Goal: Task Accomplishment & Management: Complete application form

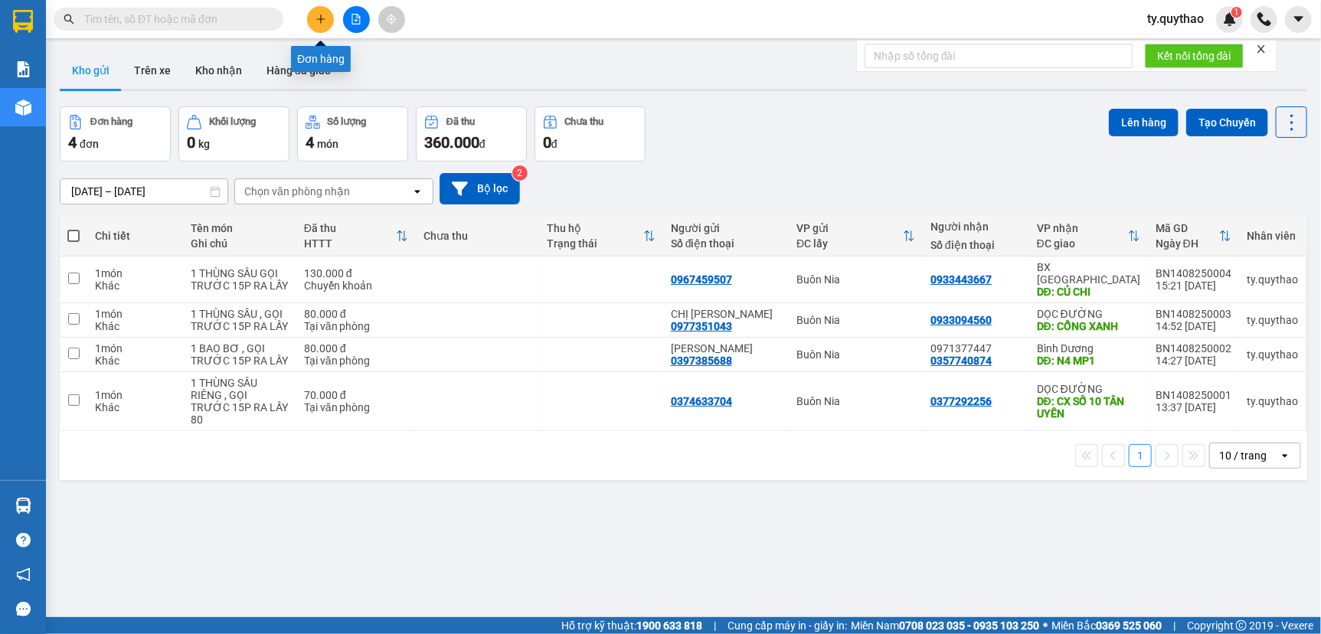
click at [313, 26] on button at bounding box center [320, 19] width 27 height 27
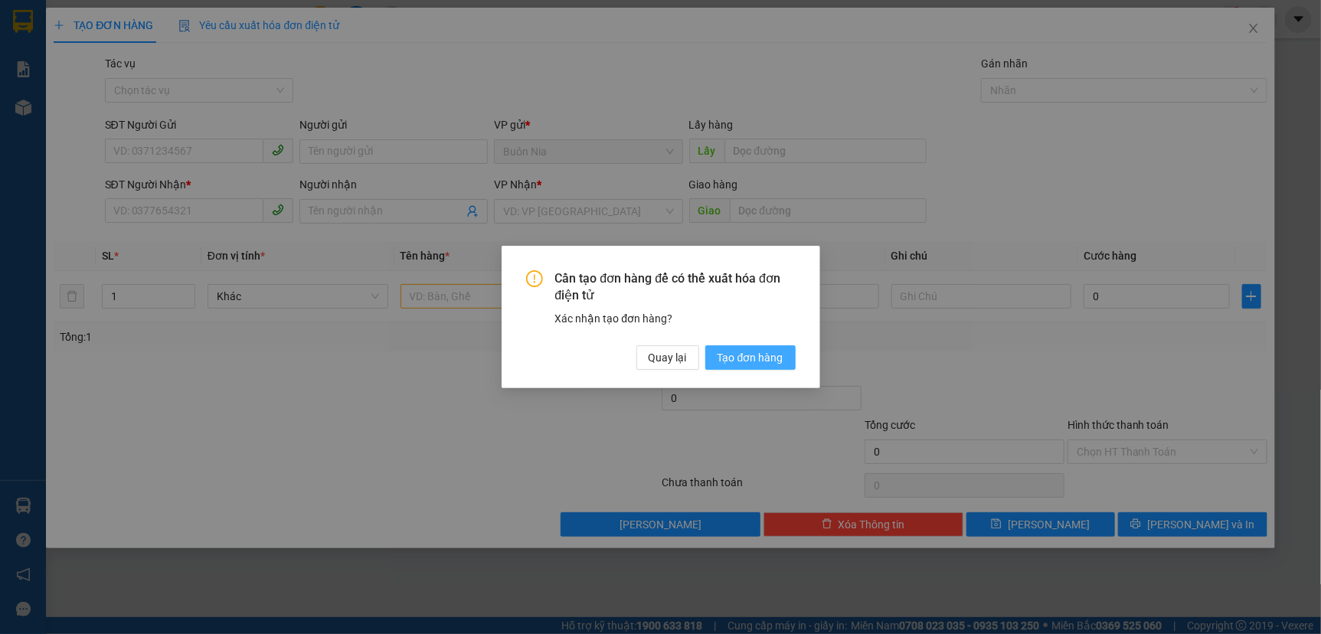
click at [743, 359] on span "Tạo đơn hàng" at bounding box center [750, 357] width 66 height 17
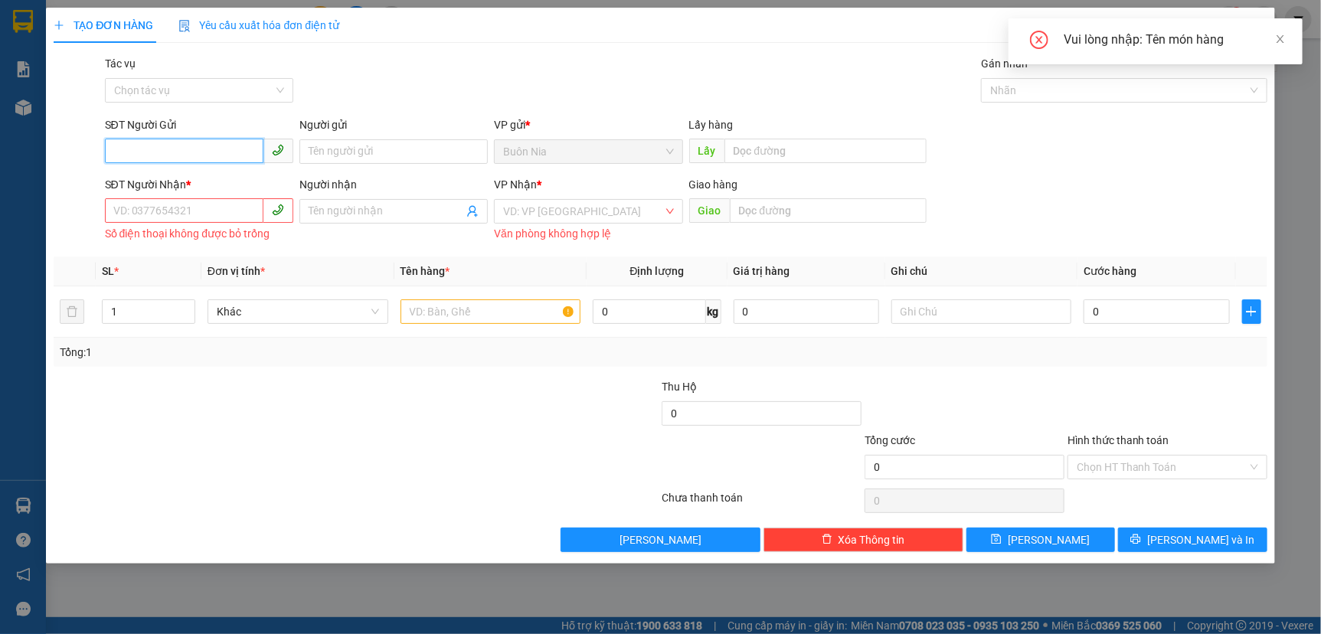
click at [199, 152] on input "SĐT Người Gửi" at bounding box center [184, 151] width 158 height 25
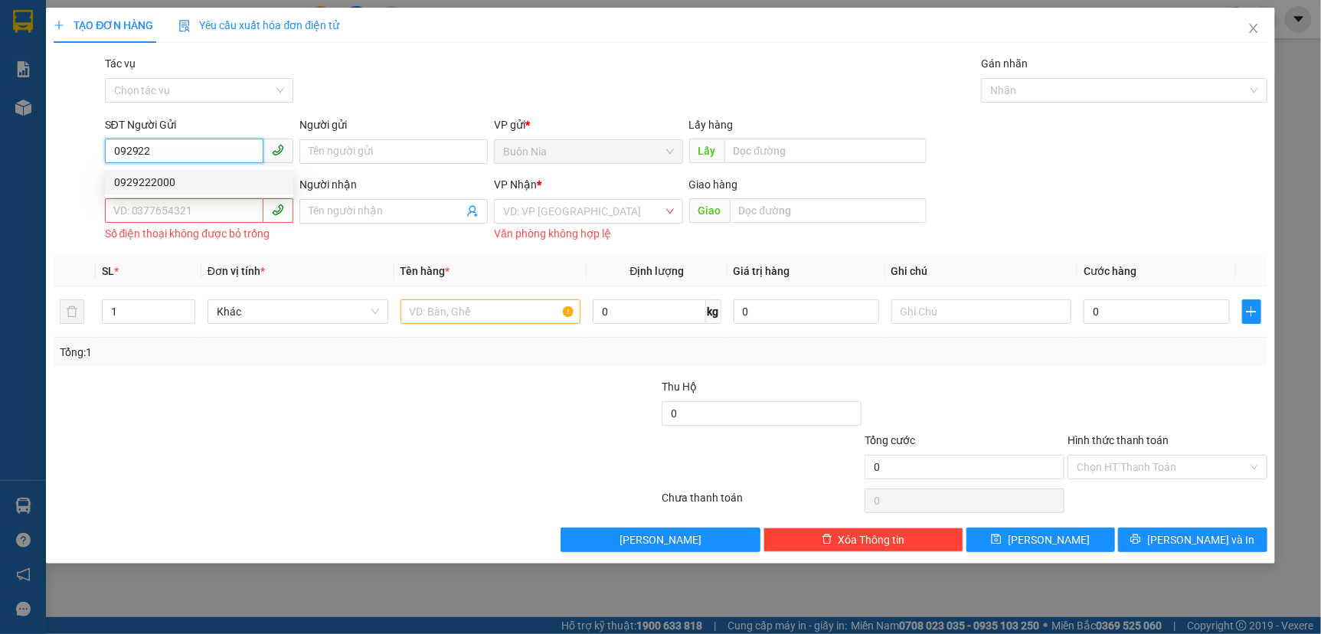
click at [191, 174] on div "0929222000" at bounding box center [199, 182] width 170 height 17
type input "0929222000"
type input "0902679825"
type input "CV THANH LỄ"
click at [191, 174] on div "0929222000" at bounding box center [199, 182] width 170 height 17
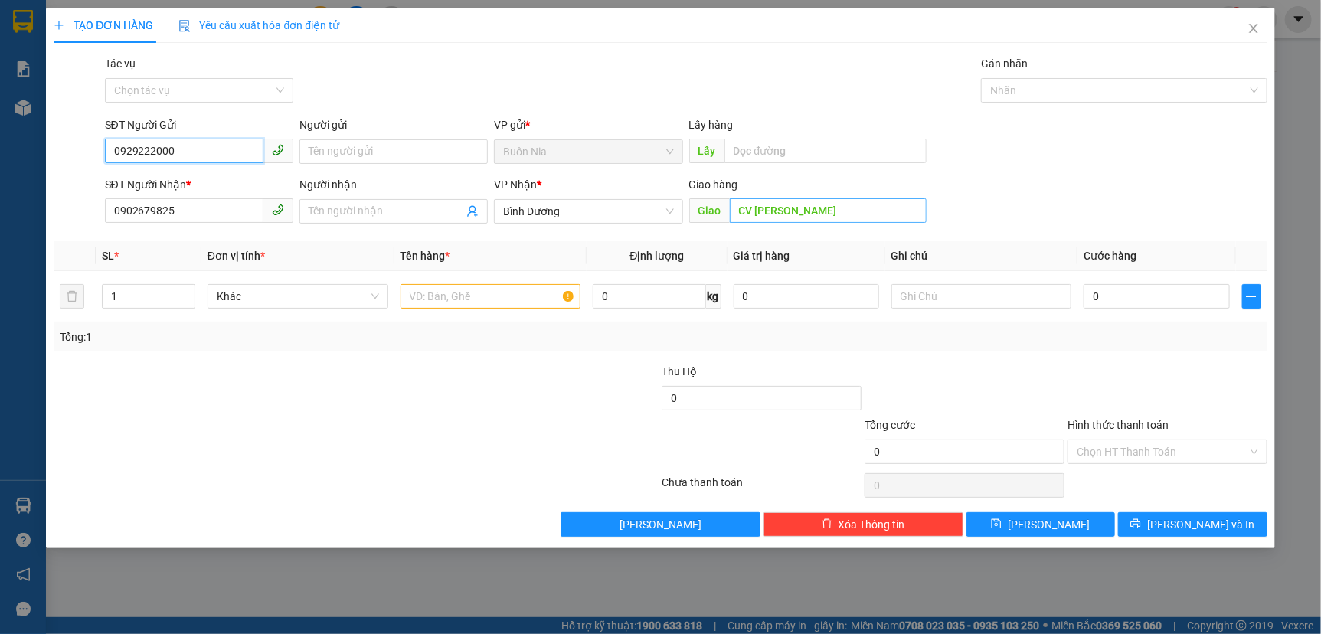
type input "0929222000"
click at [818, 206] on input "CV THANH LỄ" at bounding box center [828, 210] width 197 height 25
click at [227, 208] on input "0902679825" at bounding box center [184, 210] width 158 height 25
click at [153, 354] on div "Transit Pickup Surcharge Ids Transit Deliver Surcharge Ids Transit Deliver Surc…" at bounding box center [660, 296] width 1213 height 482
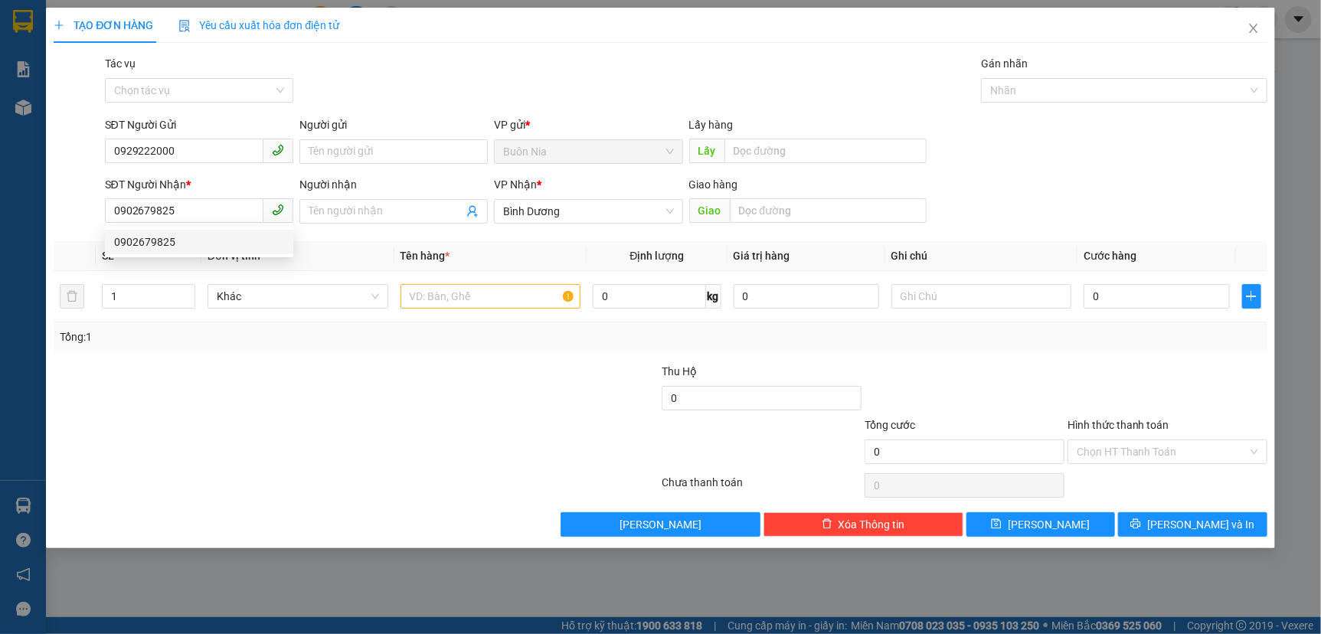
click at [153, 354] on div "Transit Pickup Surcharge Ids Transit Deliver Surcharge Ids Transit Deliver Surc…" at bounding box center [660, 296] width 1213 height 482
click at [815, 207] on input "text" at bounding box center [828, 210] width 197 height 25
click at [201, 205] on input "0902679825" at bounding box center [184, 210] width 158 height 25
type input "0902304406"
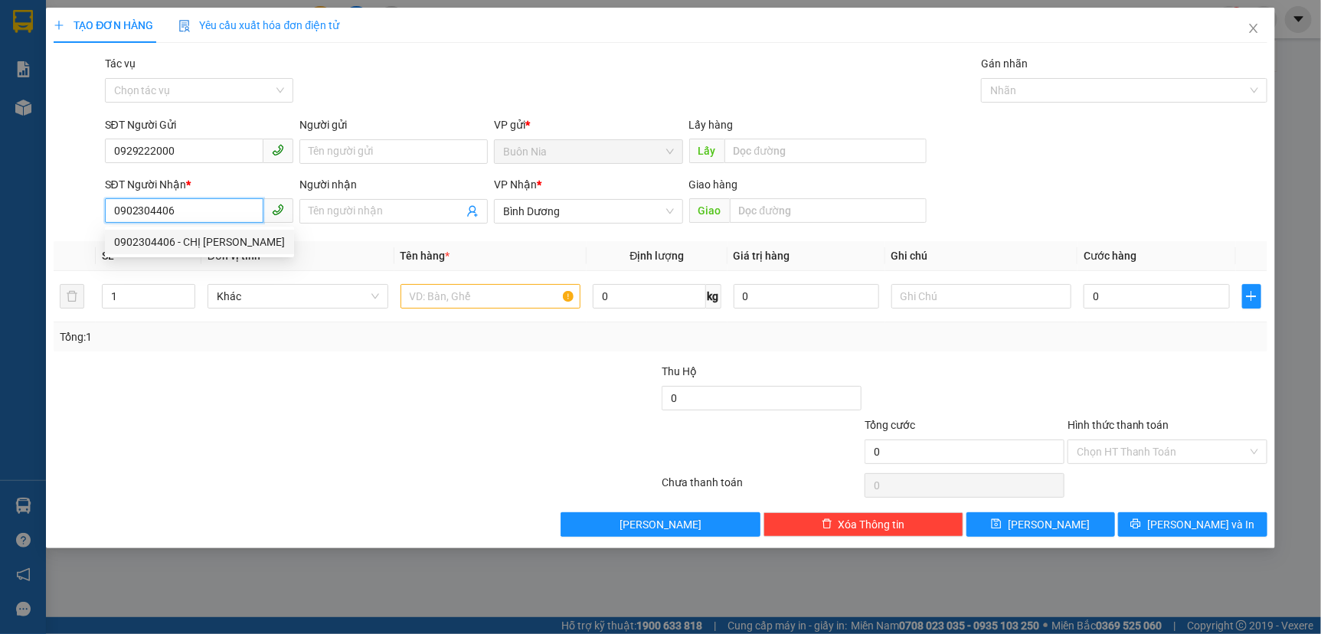
click at [216, 242] on div "0902304406 - CHỊ TY" at bounding box center [199, 242] width 171 height 17
type input "CHỊ [PERSON_NAME]"
type input "0902304406"
click at [450, 299] on input "text" at bounding box center [490, 296] width 181 height 25
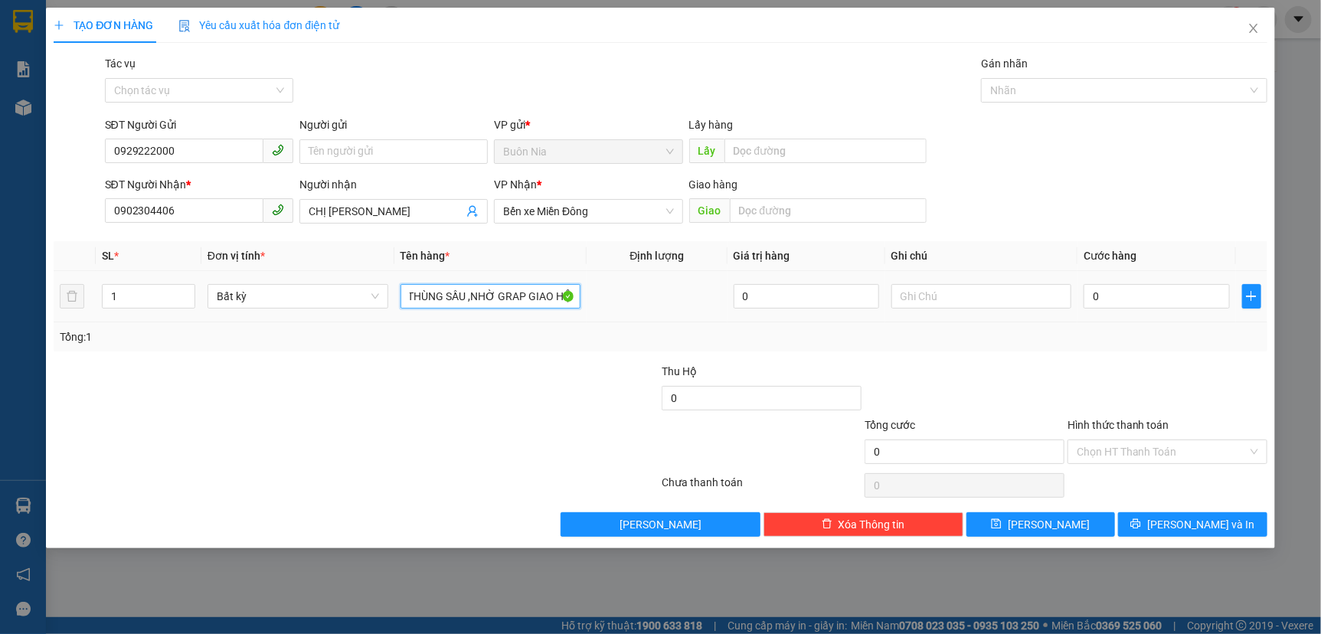
scroll to position [0, 14]
type input "1 THÙNG SẦU ,NHỜ GRAP GIAO HỘ"
drag, startPoint x: 528, startPoint y: 412, endPoint x: 535, endPoint y: 397, distance: 17.1
click at [528, 411] on div at bounding box center [559, 390] width 203 height 54
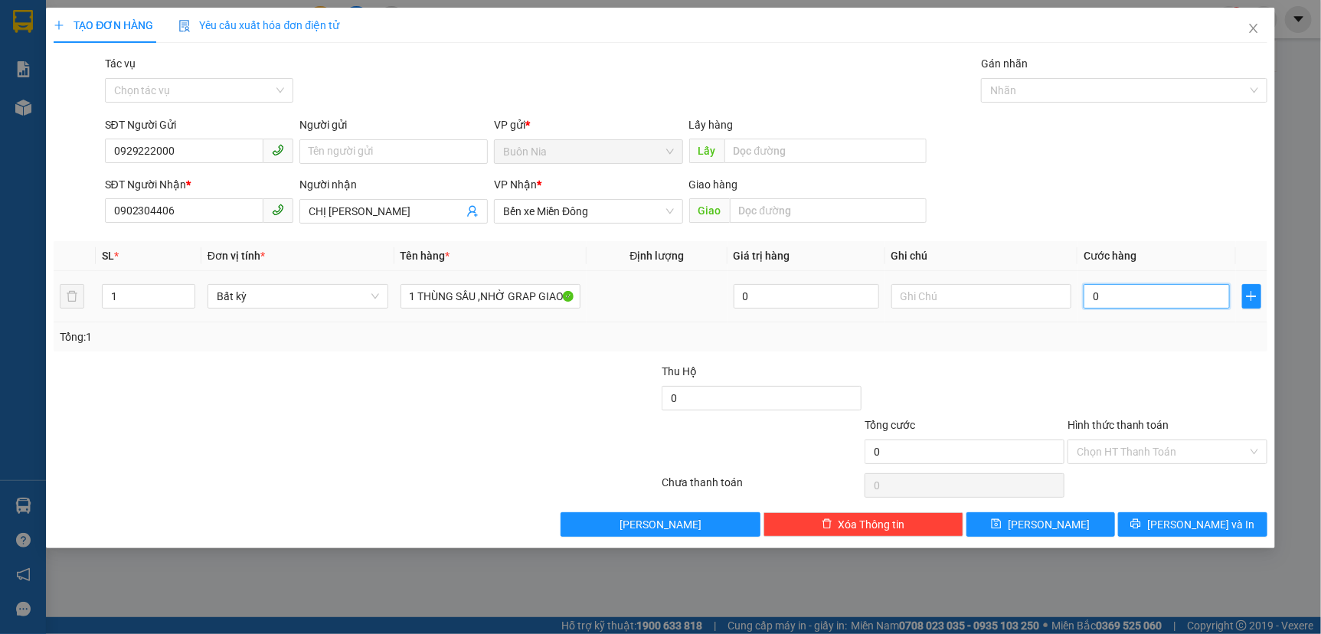
click at [1089, 294] on input "0" at bounding box center [1155, 296] width 145 height 25
type input "80"
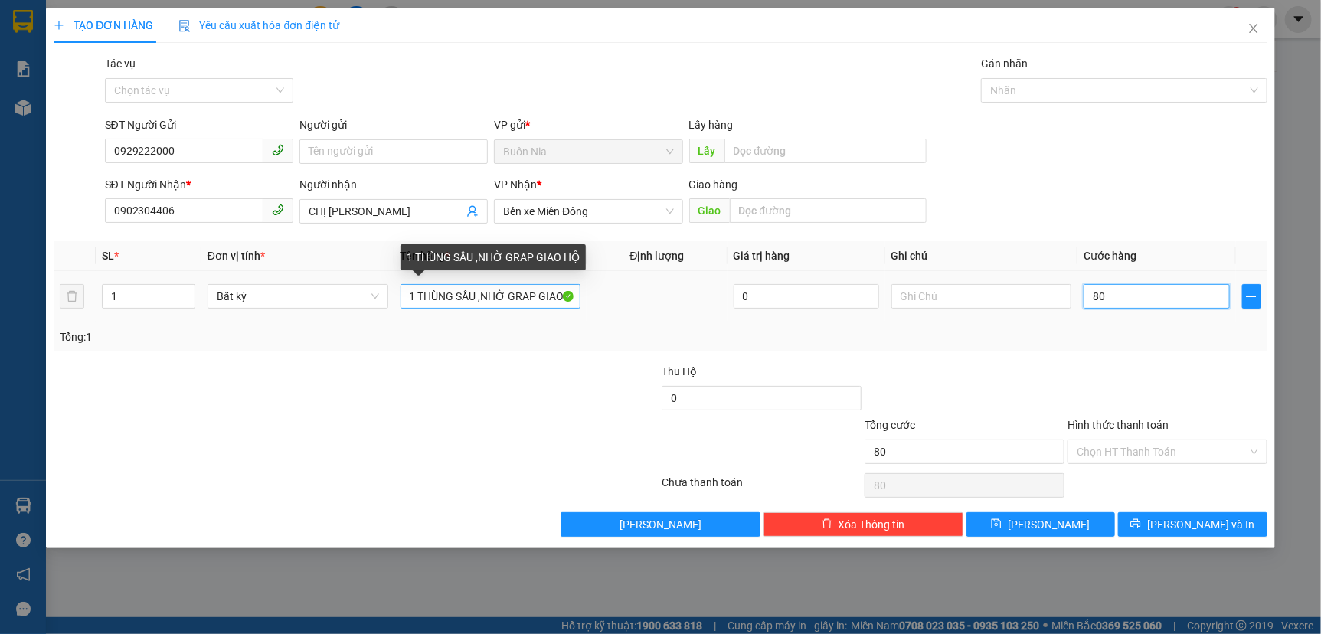
type input "800"
type input "8.000"
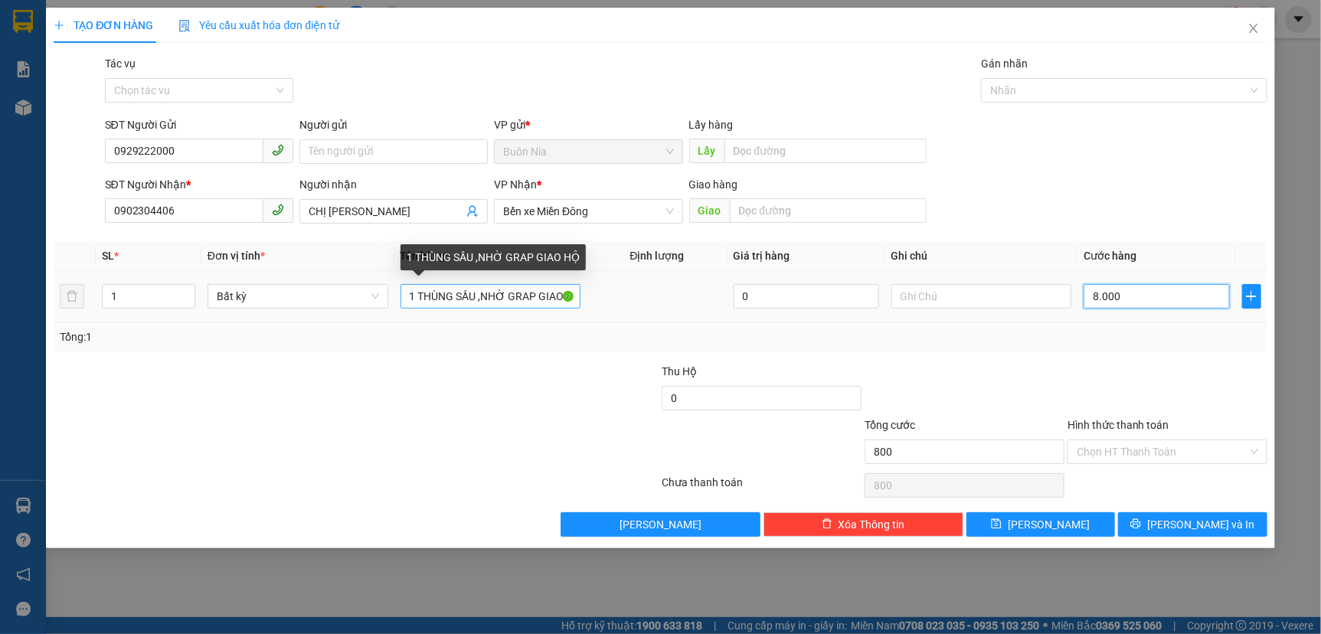
type input "8.000"
type input "80.000"
type input "800.000"
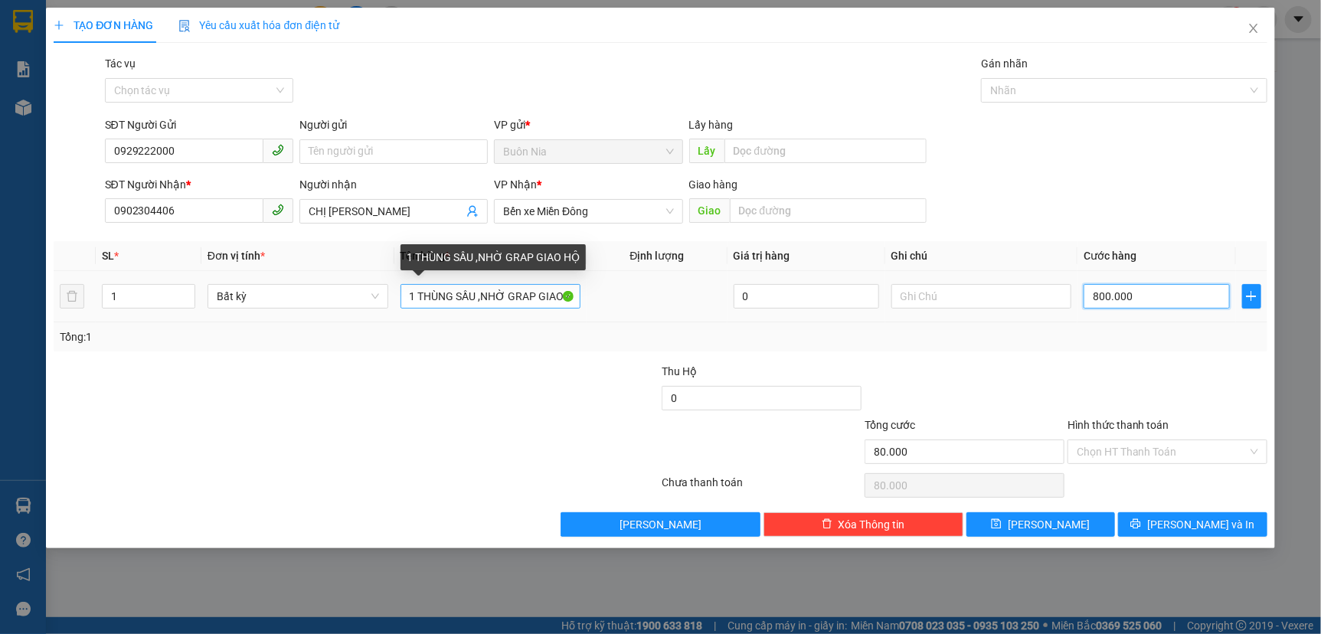
type input "800.000"
type input "80.000"
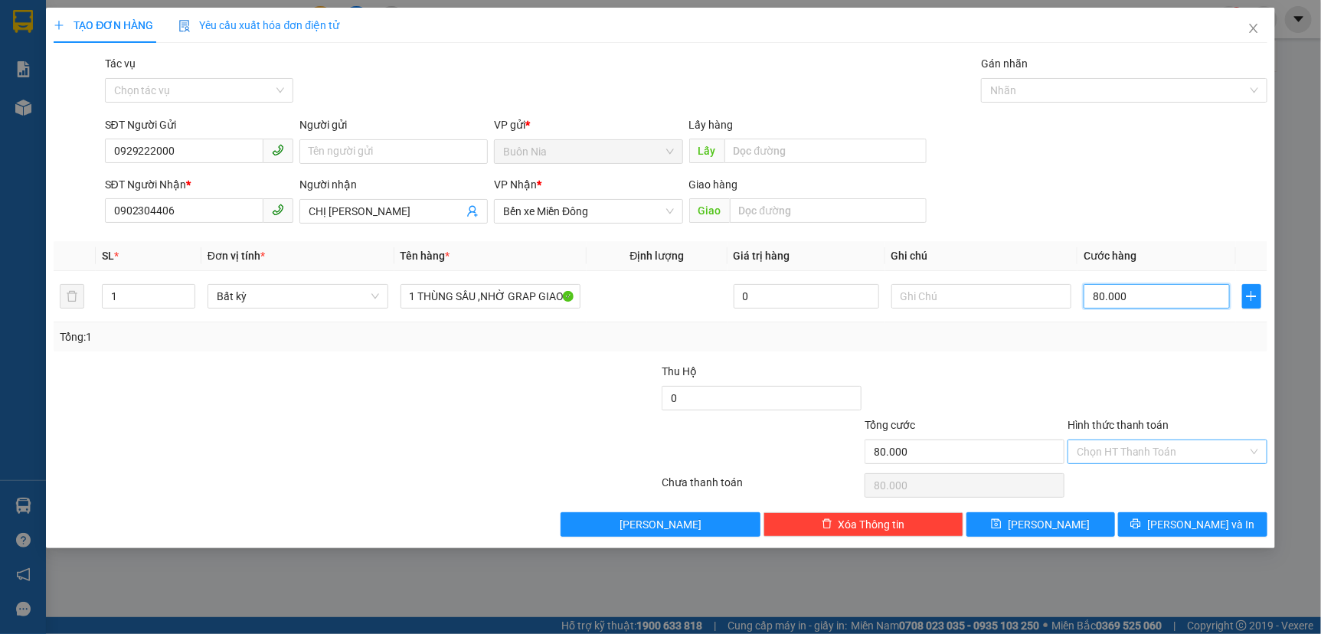
type input "80.000"
click at [1133, 440] on input "Hình thức thanh toán" at bounding box center [1161, 451] width 171 height 23
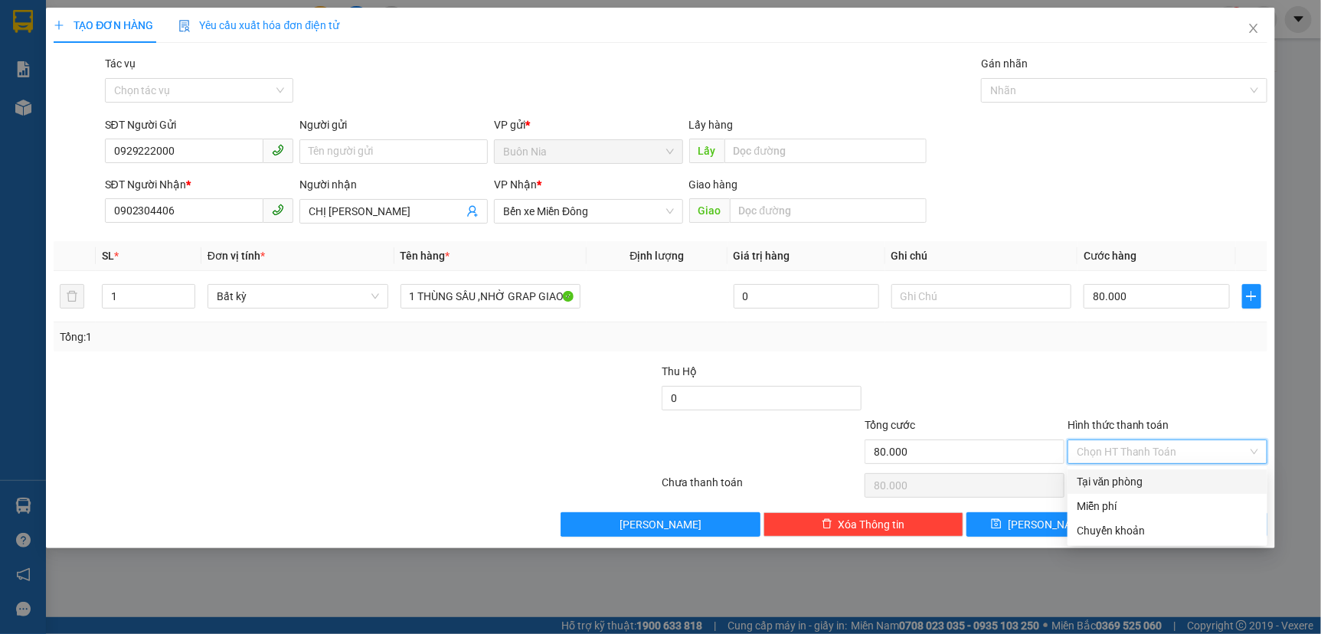
click at [1125, 482] on div "Tại văn phòng" at bounding box center [1166, 481] width 181 height 17
type input "0"
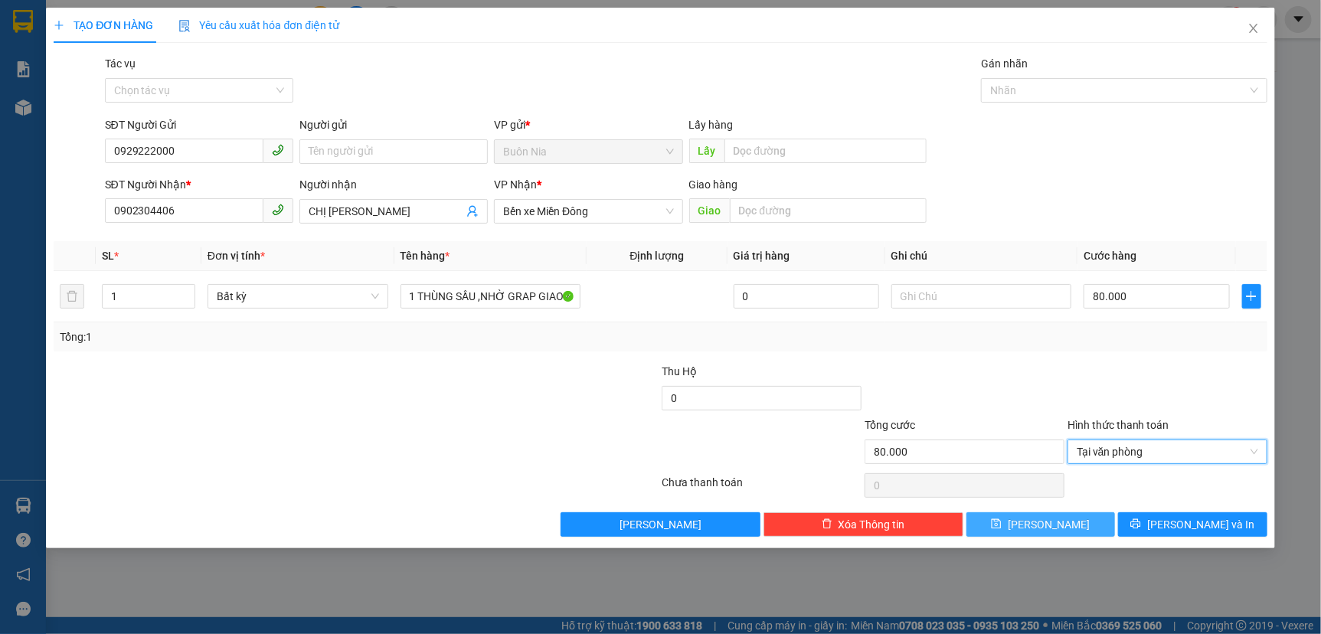
click at [1045, 522] on span "[PERSON_NAME]" at bounding box center [1049, 524] width 82 height 17
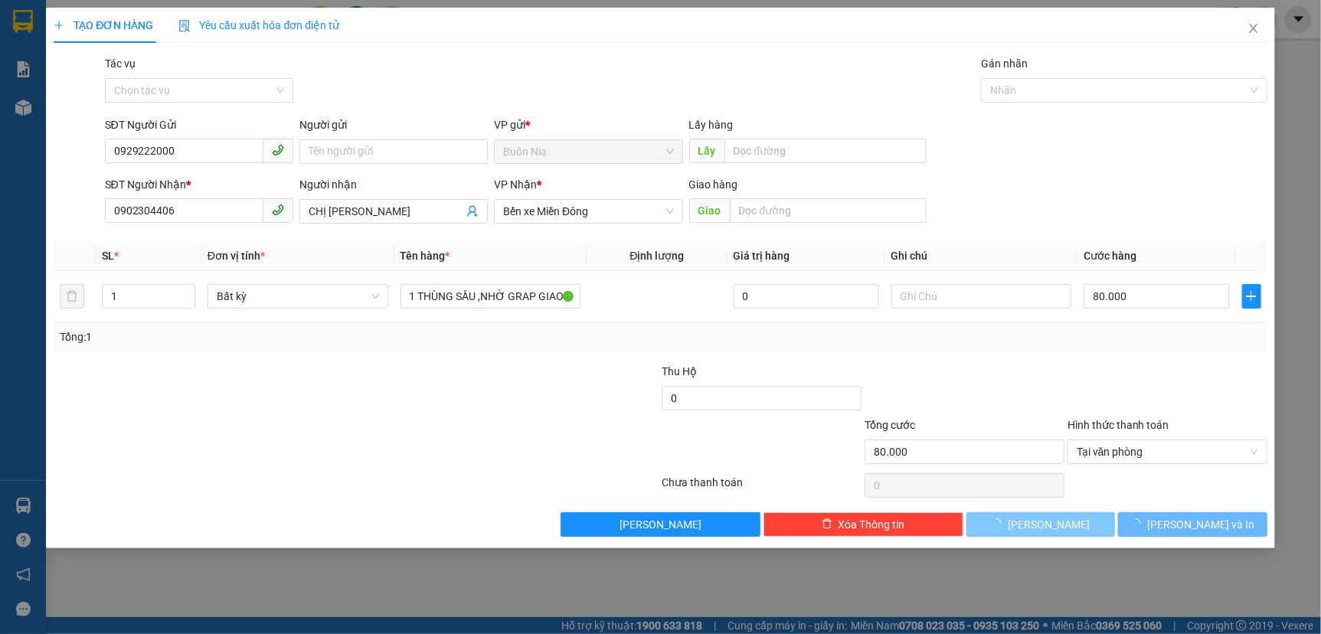
type input "0"
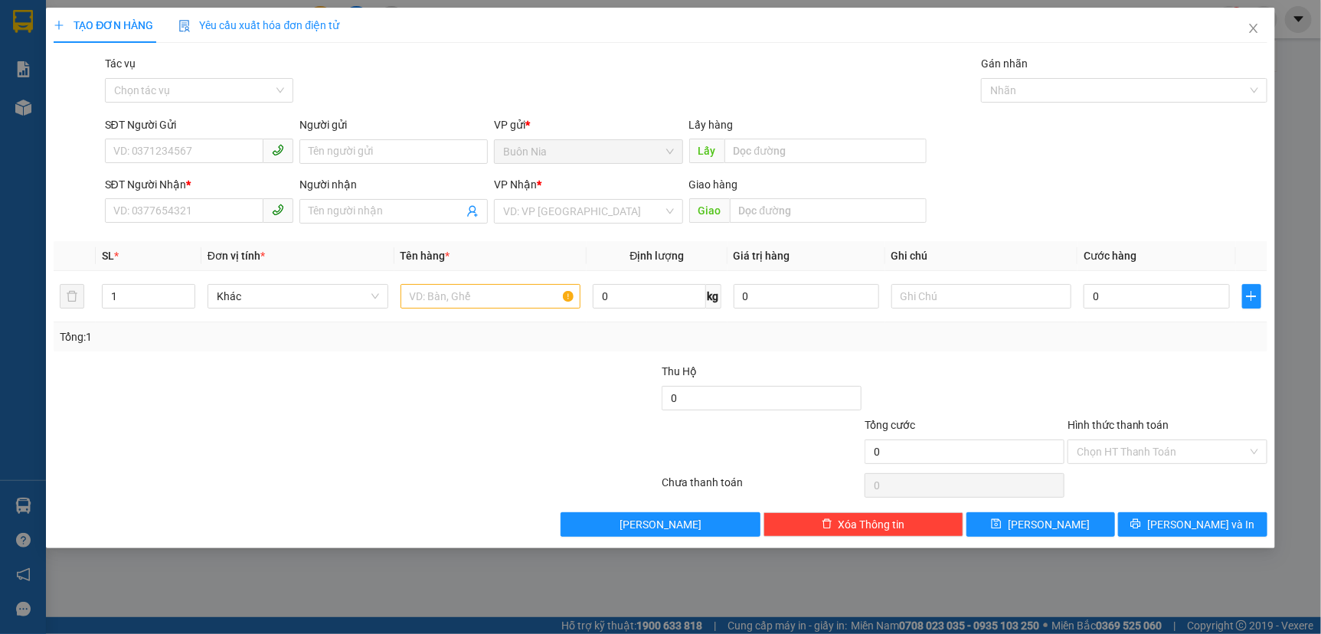
click at [245, 597] on div "TẠO ĐƠN HÀNG Yêu cầu xuất hóa đơn điện tử Transit Pickup Surcharge Ids Transit …" at bounding box center [660, 317] width 1321 height 634
click at [442, 495] on div at bounding box center [356, 485] width 608 height 31
click at [541, 459] on div at bounding box center [559, 444] width 203 height 54
click at [247, 570] on div "TẠO ĐƠN HÀNG Yêu cầu xuất hóa đơn điện tử Transit Pickup Surcharge Ids Transit …" at bounding box center [660, 317] width 1321 height 634
click at [1255, 30] on icon "close" at bounding box center [1253, 28] width 12 height 12
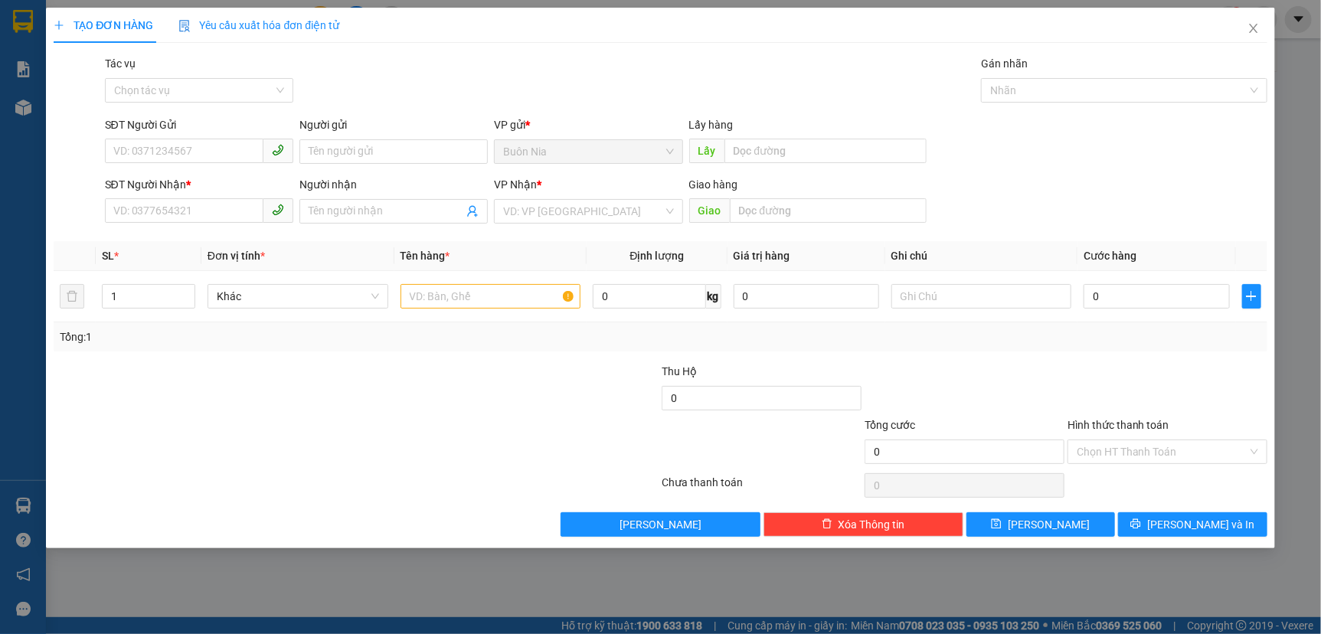
click at [1253, 31] on div at bounding box center [1263, 19] width 27 height 27
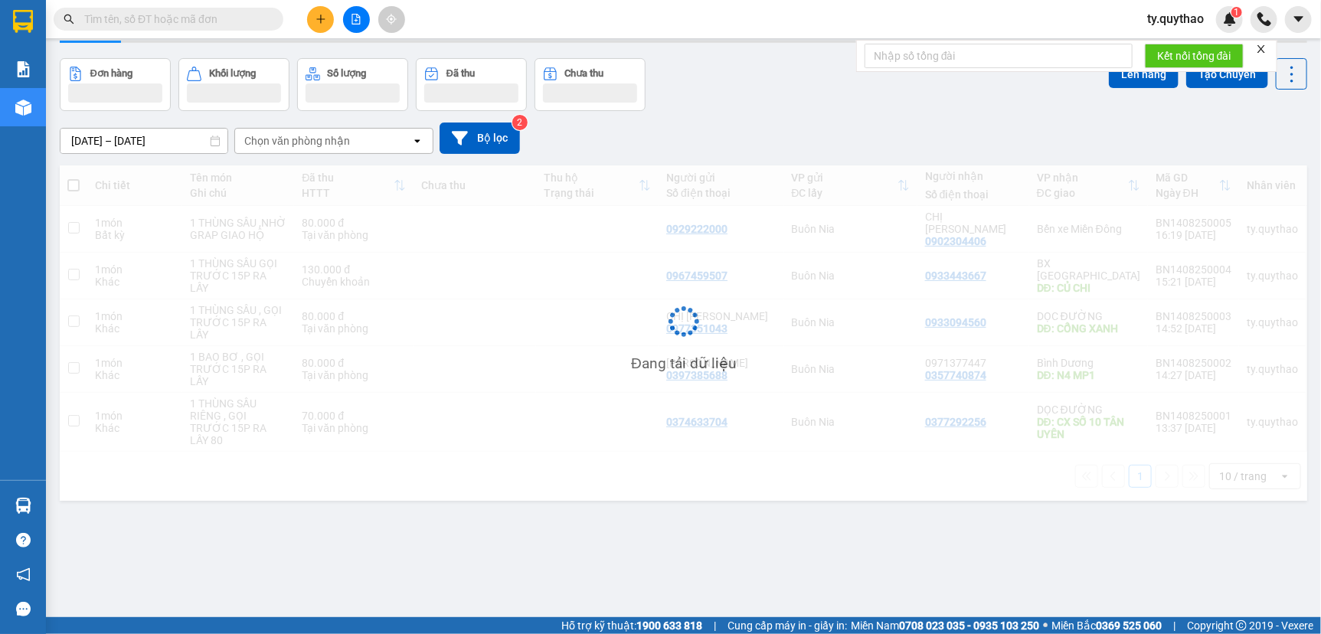
scroll to position [70, 0]
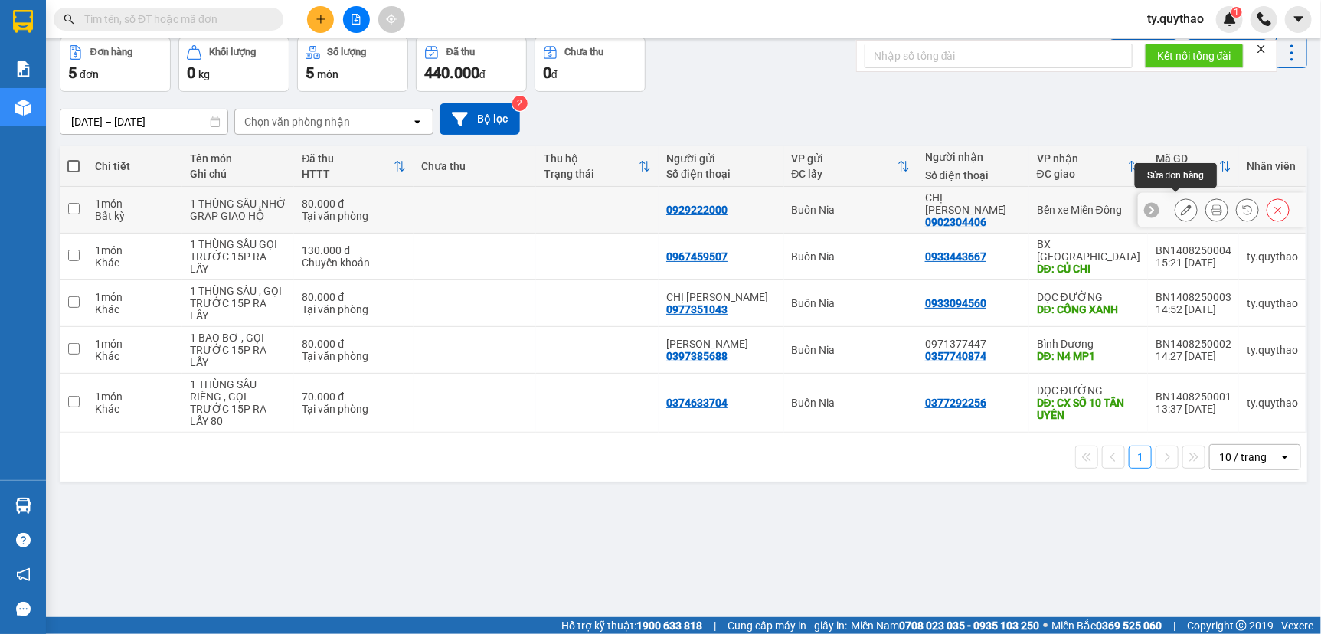
click at [1181, 204] on icon at bounding box center [1186, 209] width 11 height 11
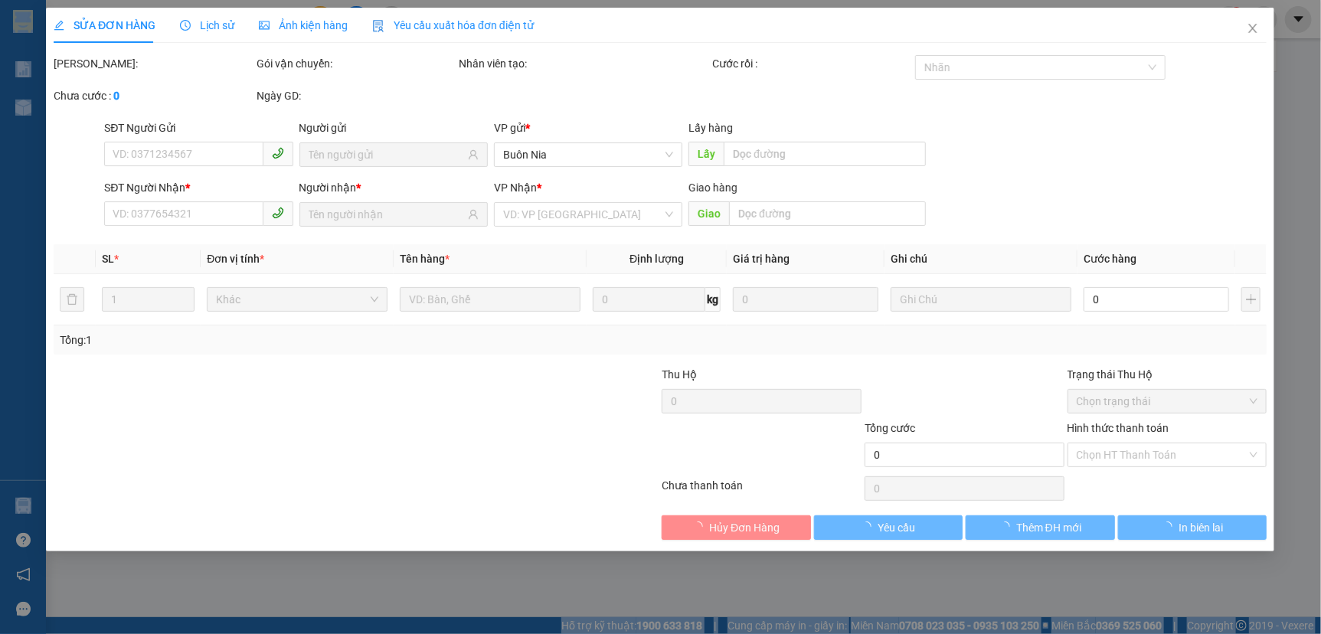
type input "0929222000"
type input "0902304406"
type input "80.000"
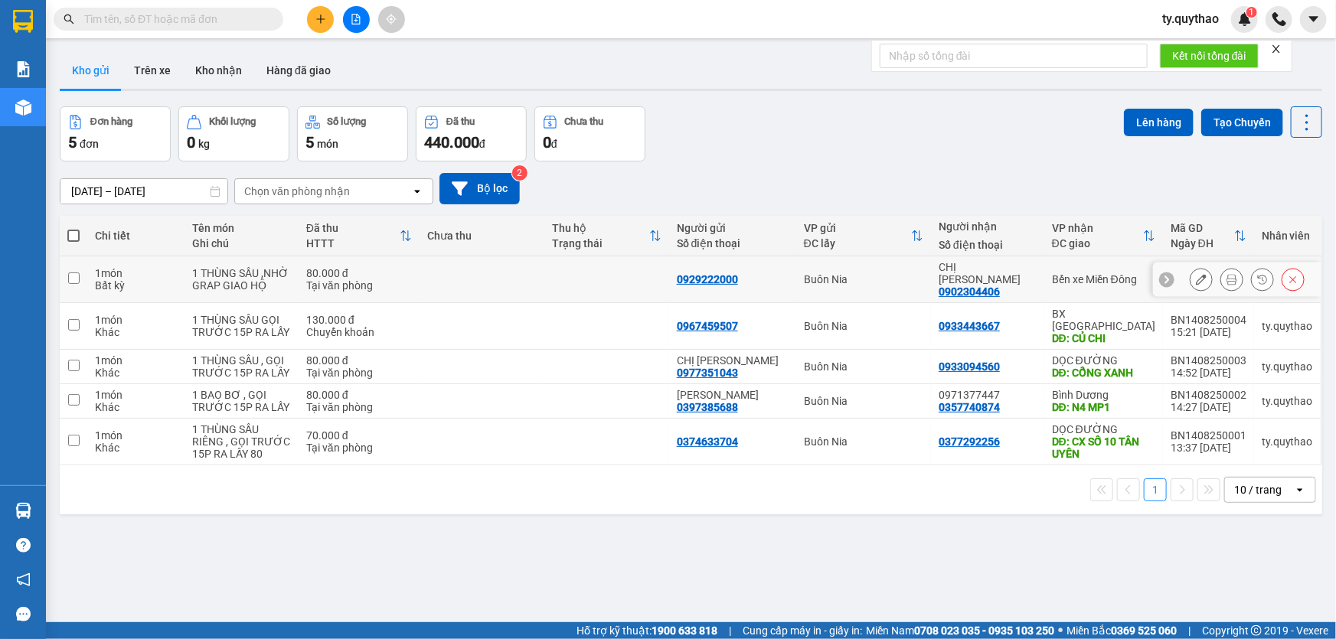
click at [1196, 276] on icon at bounding box center [1201, 279] width 11 height 11
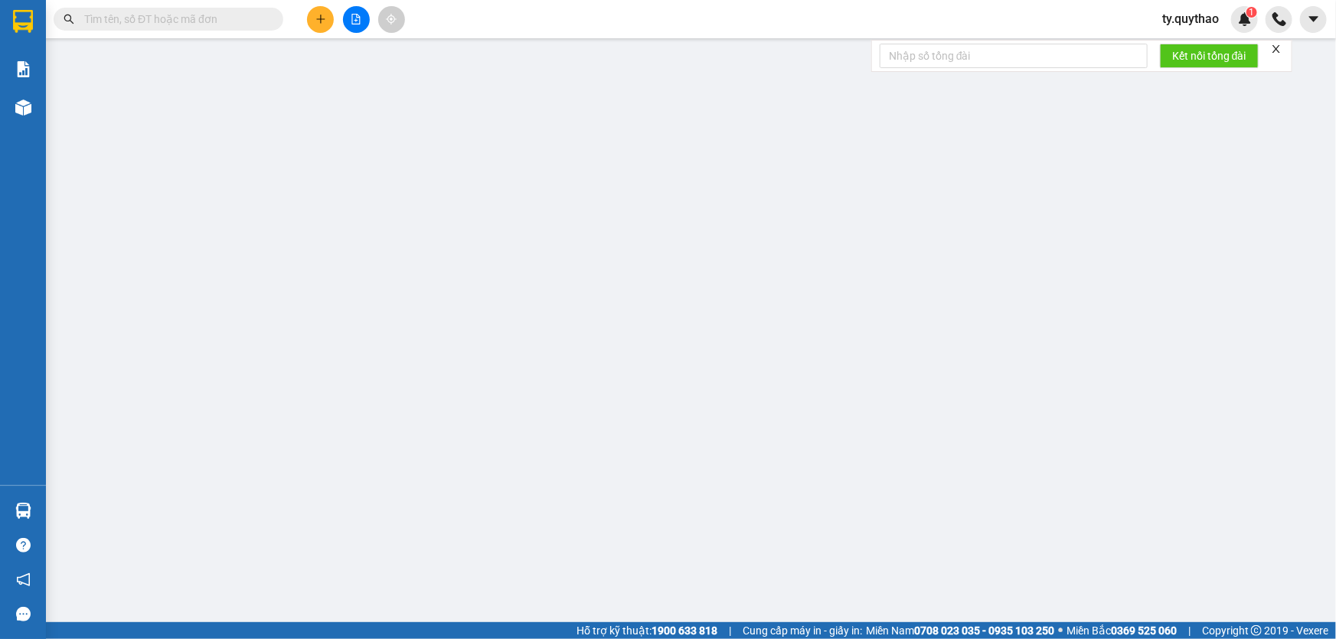
type input "0929222000"
type input "0902304406"
type input "80.000"
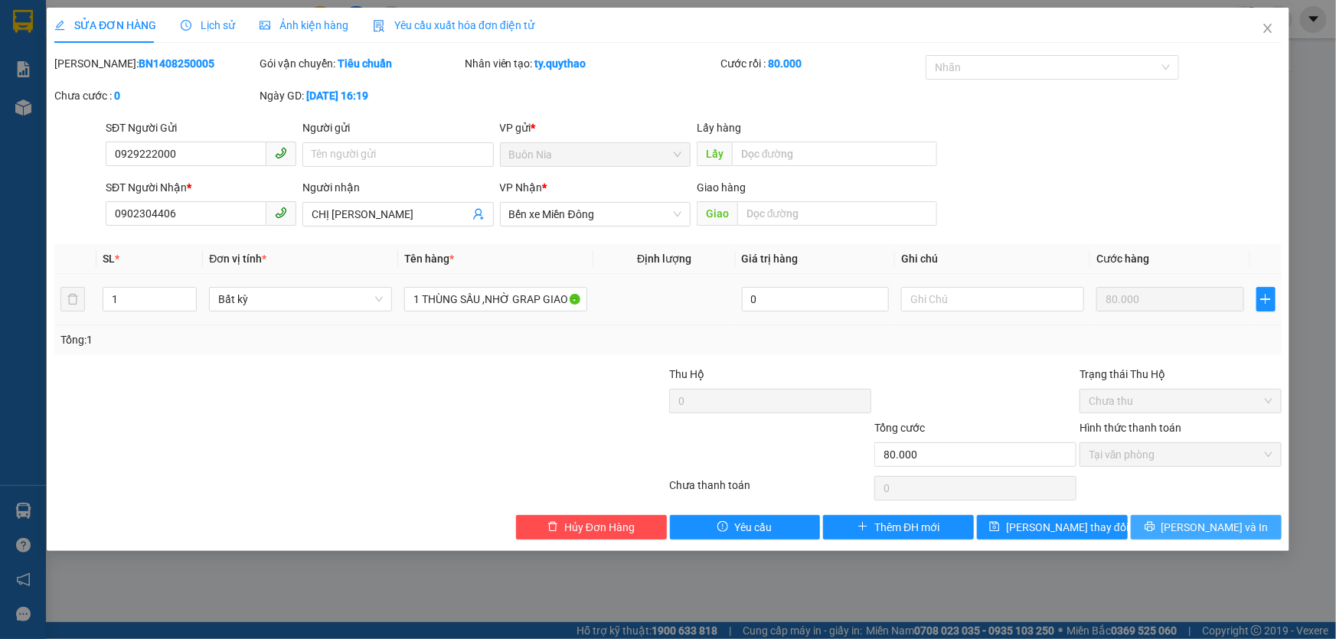
click at [1171, 528] on button "Lưu và In" at bounding box center [1206, 527] width 151 height 25
click at [1171, 528] on button "[PERSON_NAME] và In" at bounding box center [1206, 527] width 151 height 25
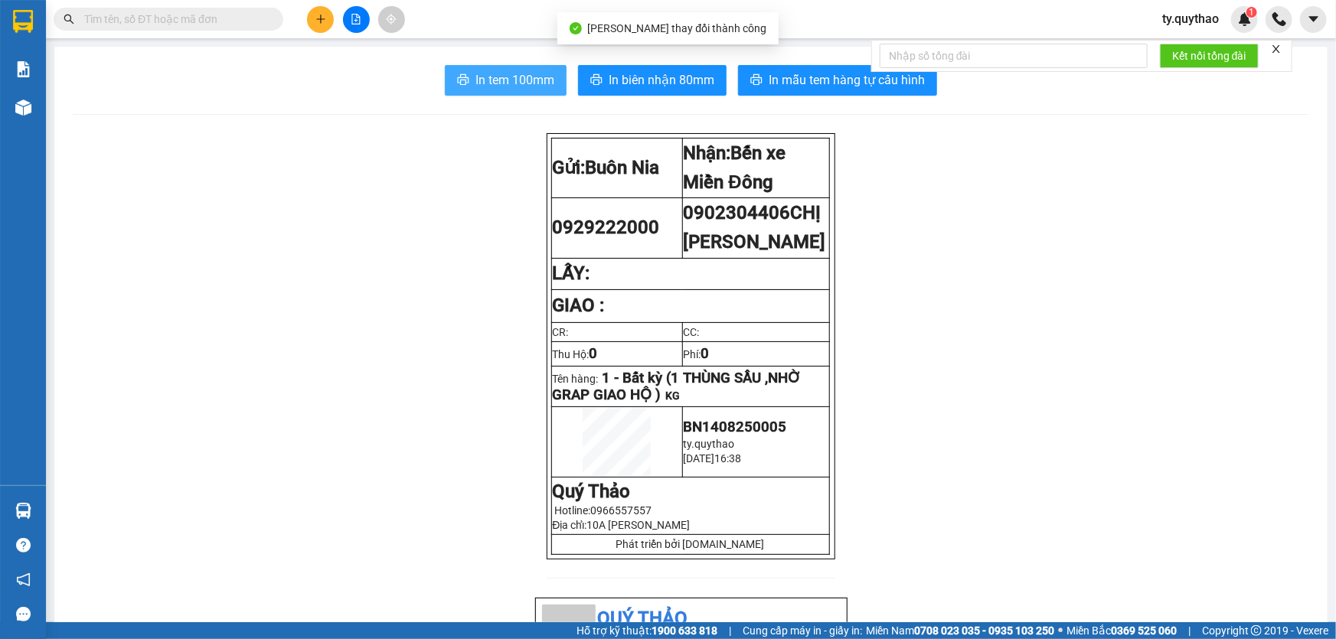
click at [521, 76] on span "In tem 100mm" at bounding box center [514, 79] width 79 height 19
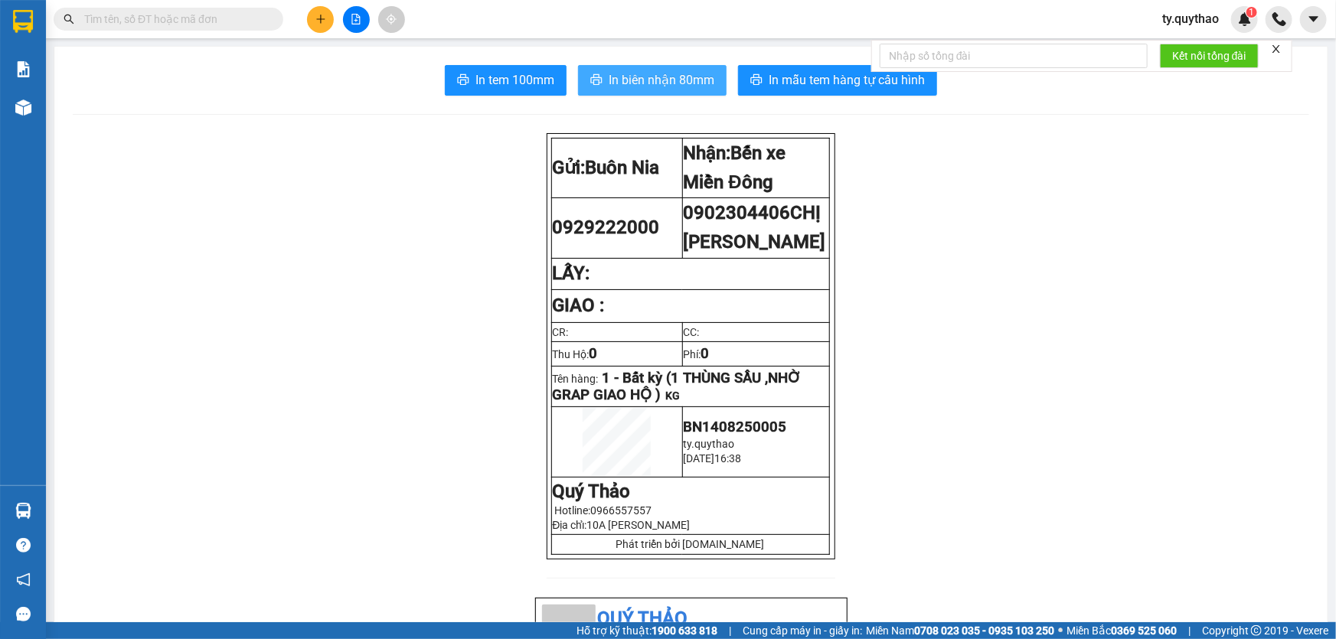
click at [629, 87] on span "In biên nhận 80mm" at bounding box center [662, 79] width 106 height 19
click at [521, 90] on button "In tem 100mm" at bounding box center [506, 80] width 122 height 31
click at [520, 91] on button "In tem 100mm" at bounding box center [506, 80] width 122 height 31
click at [320, 22] on icon "plus" at bounding box center [320, 19] width 1 height 8
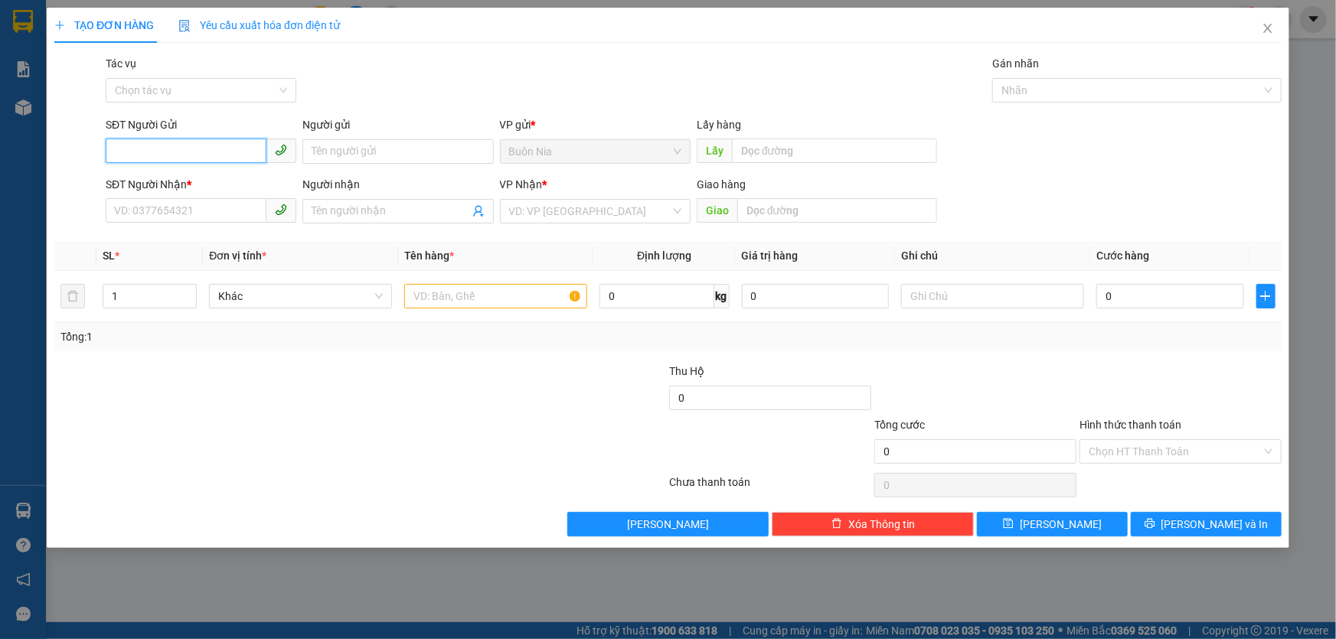
click at [200, 143] on input "SĐT Người Gửi" at bounding box center [186, 151] width 161 height 25
type input "0"
click at [181, 147] on input "SĐT Người Gửi" at bounding box center [186, 151] width 161 height 25
click at [77, 213] on div at bounding box center [78, 203] width 51 height 54
click at [183, 207] on input "SĐT Người Nhận *" at bounding box center [186, 210] width 161 height 25
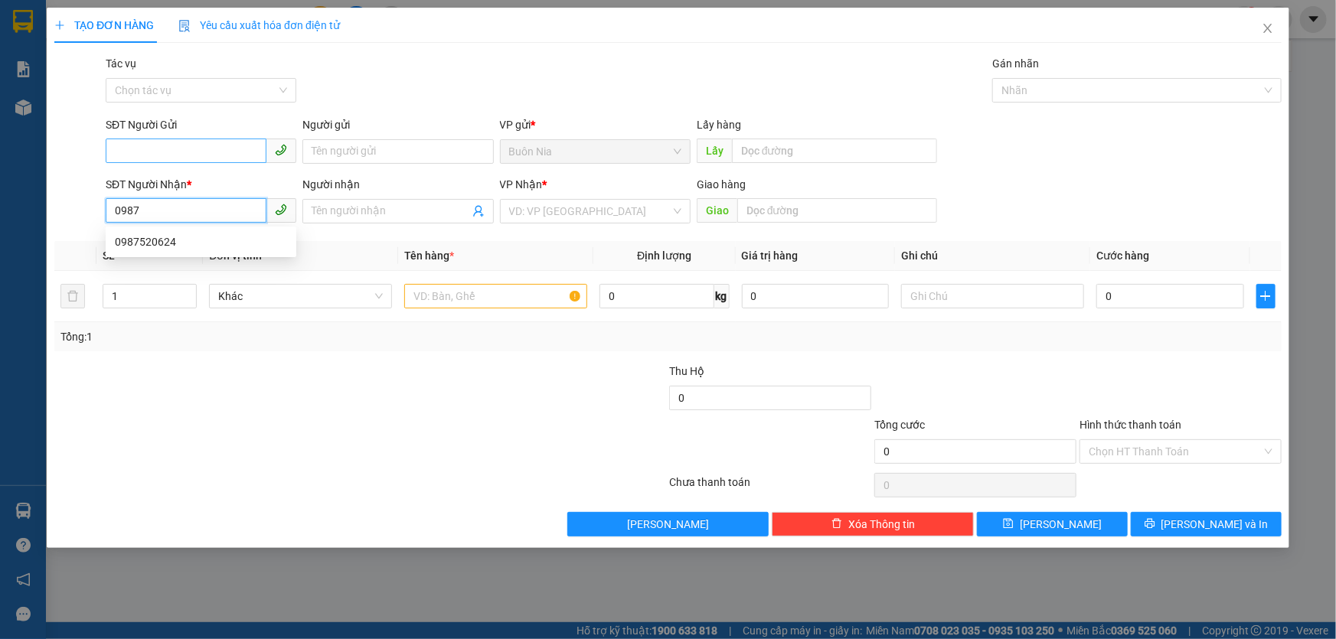
type input "0987"
click at [165, 143] on input "SĐT Người Gửi" at bounding box center [186, 151] width 161 height 25
click at [165, 144] on input "SĐT Người Gửi" at bounding box center [186, 151] width 161 height 25
click at [167, 178] on div "0941554849" at bounding box center [201, 182] width 172 height 17
type input "0941554849"
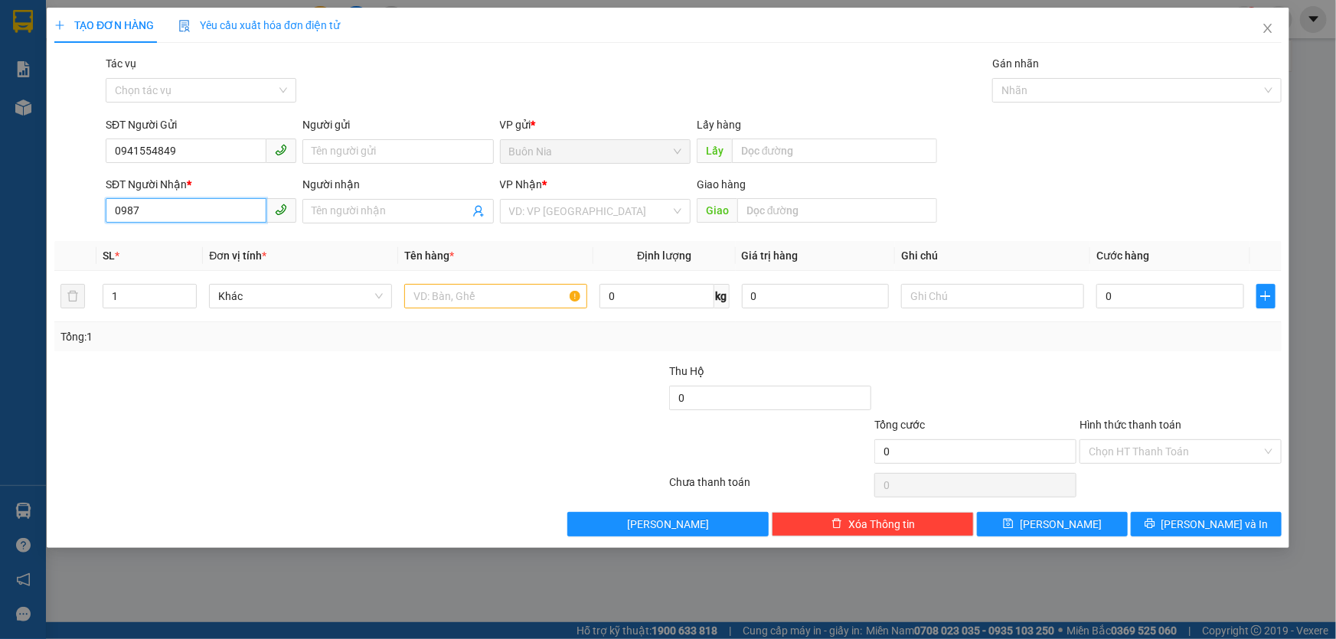
click at [185, 213] on input "0987" at bounding box center [186, 210] width 161 height 25
click at [211, 214] on input "0987" at bounding box center [186, 210] width 161 height 25
click at [211, 215] on input "0987" at bounding box center [186, 210] width 161 height 25
type input "0"
click at [207, 208] on input "0" at bounding box center [186, 210] width 161 height 25
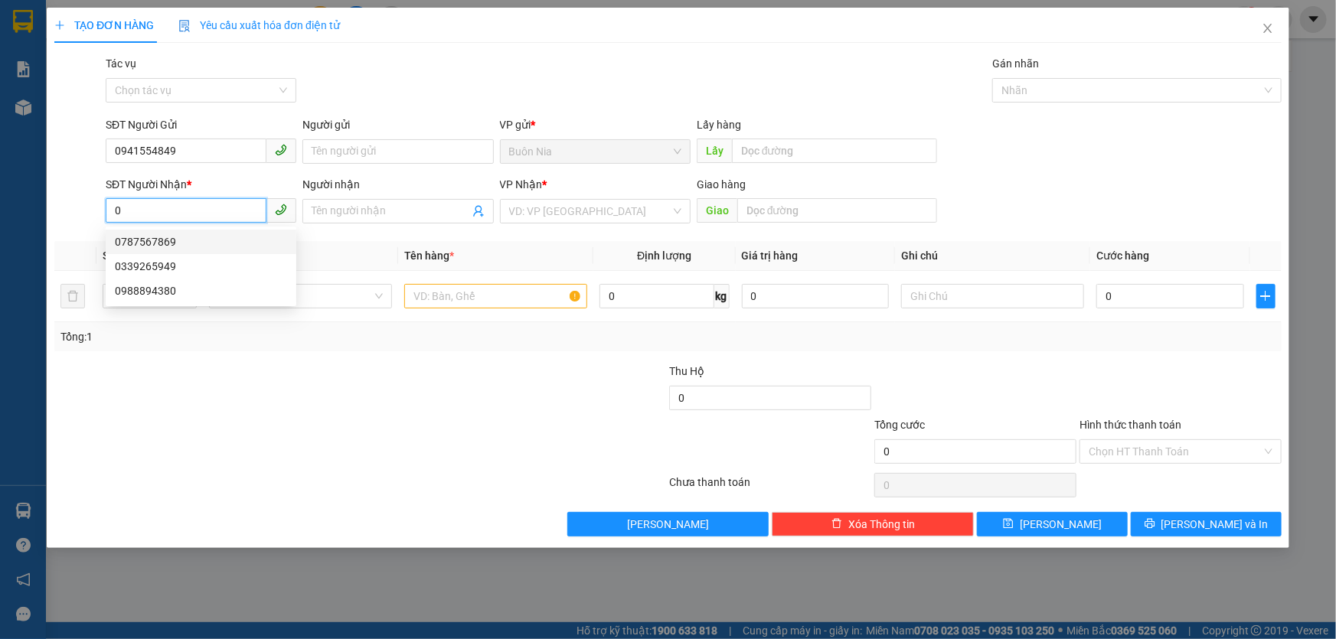
click at [181, 238] on div "0787567869" at bounding box center [201, 242] width 172 height 17
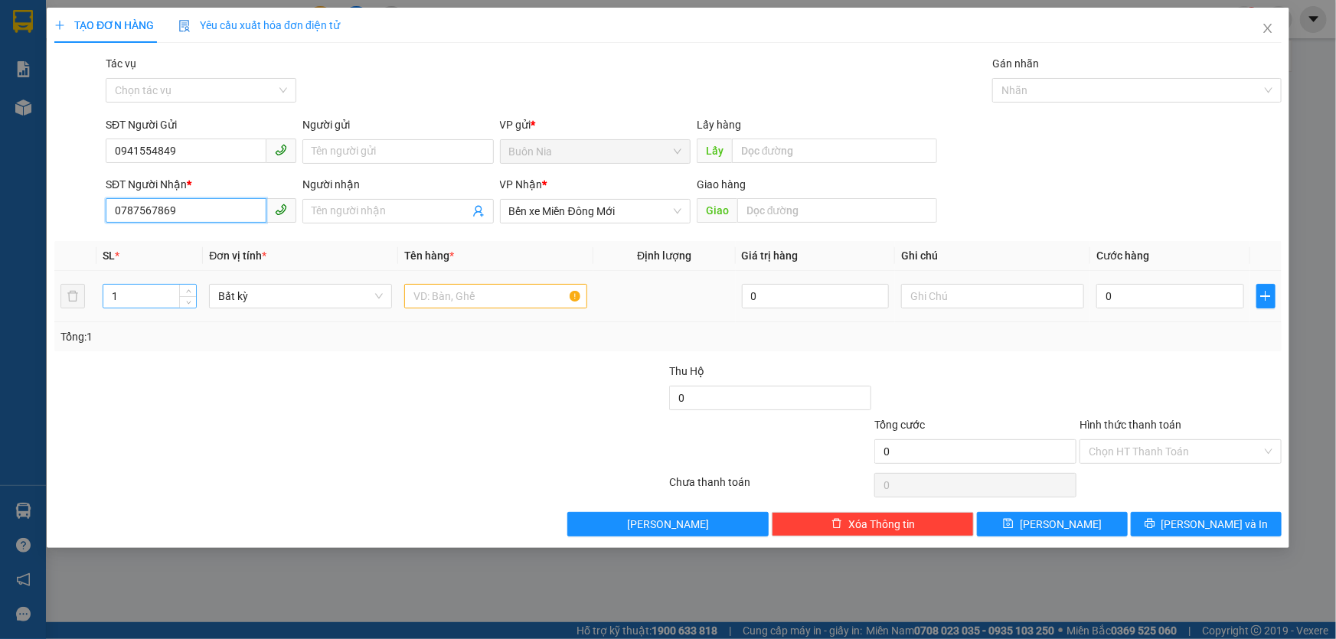
type input "0787567869"
click at [159, 299] on input "1" at bounding box center [149, 296] width 93 height 23
type input "2"
click at [481, 301] on input "text" at bounding box center [495, 296] width 183 height 25
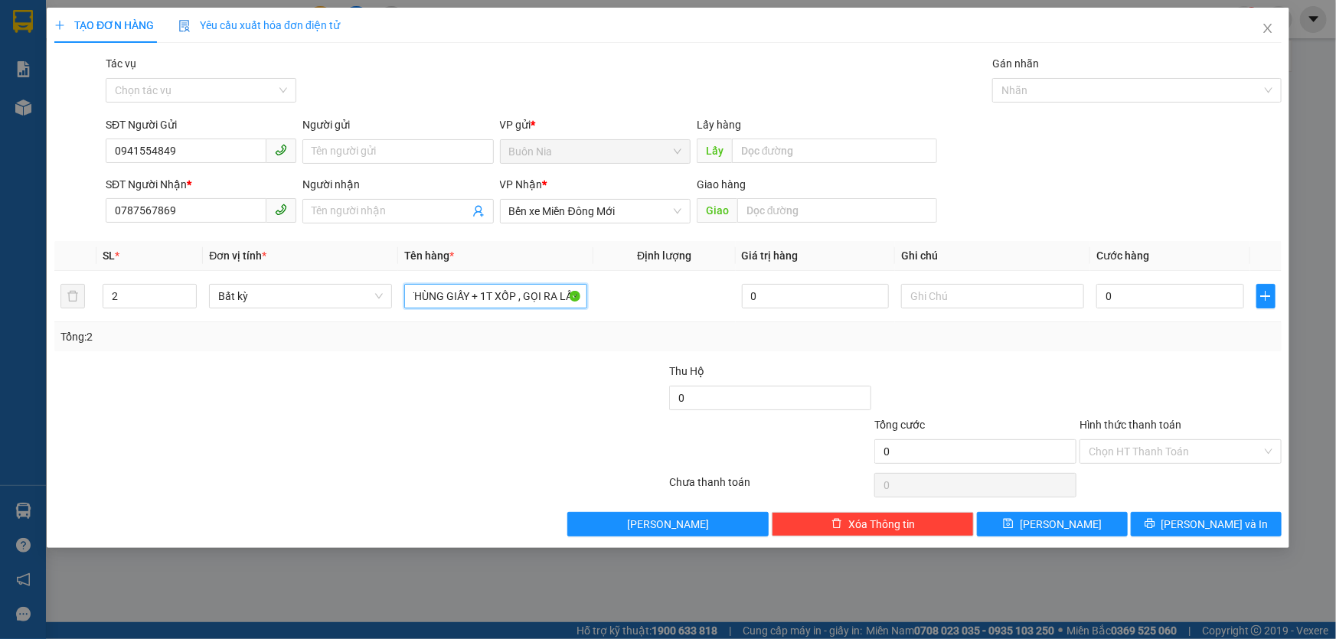
type input "1 THÙNG GIẤY + 1T XỐP , GỌI RA LẤY"
click at [994, 394] on div at bounding box center [975, 390] width 205 height 54
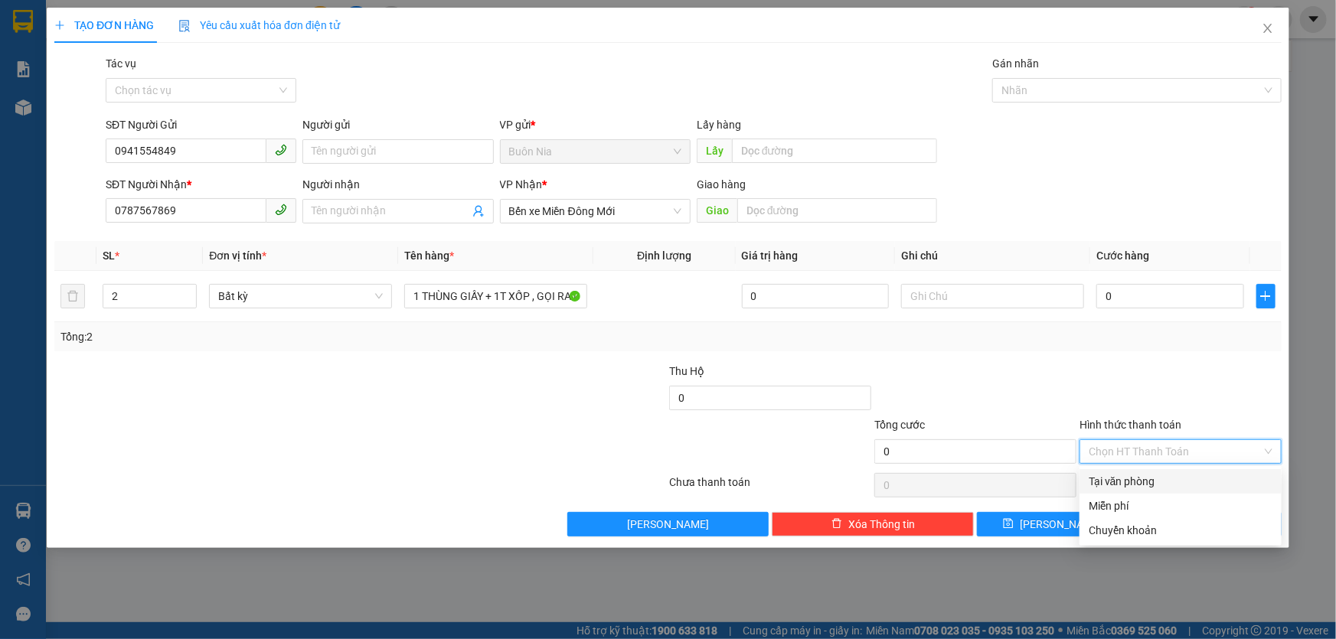
click at [1113, 455] on input "Hình thức thanh toán" at bounding box center [1175, 451] width 173 height 23
click at [1122, 482] on div "Tại văn phòng" at bounding box center [1181, 481] width 184 height 17
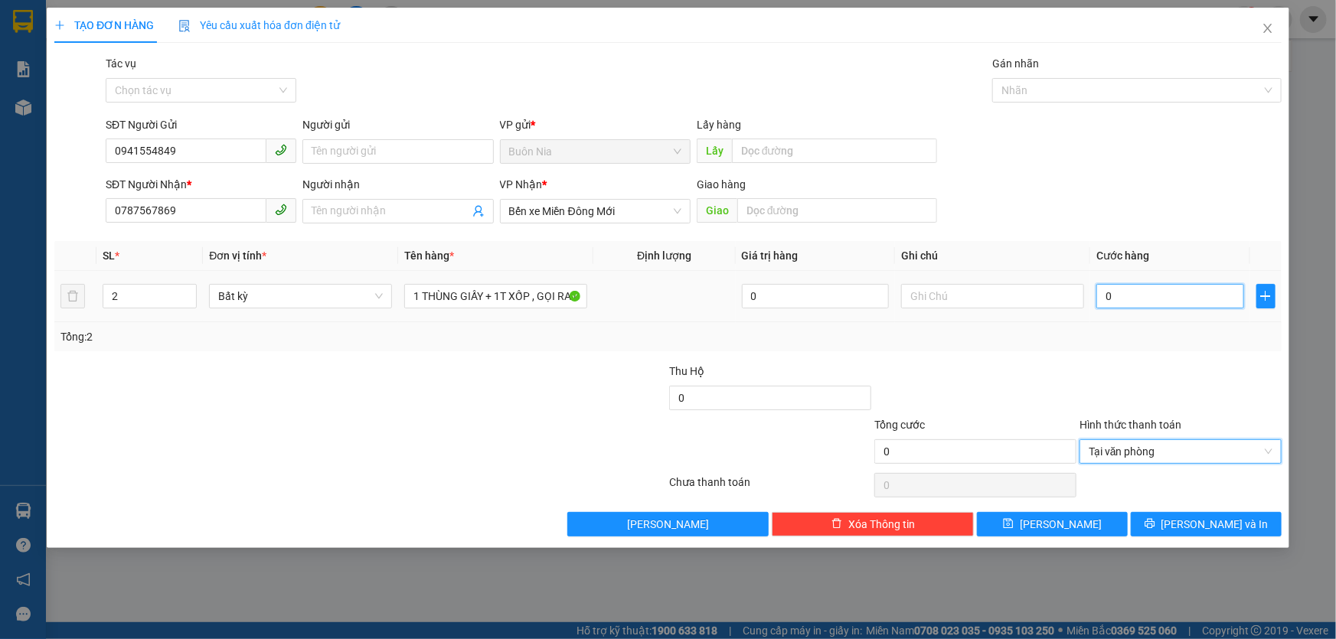
click at [1105, 301] on input "0" at bounding box center [1170, 296] width 148 height 25
type input "1"
type input "10"
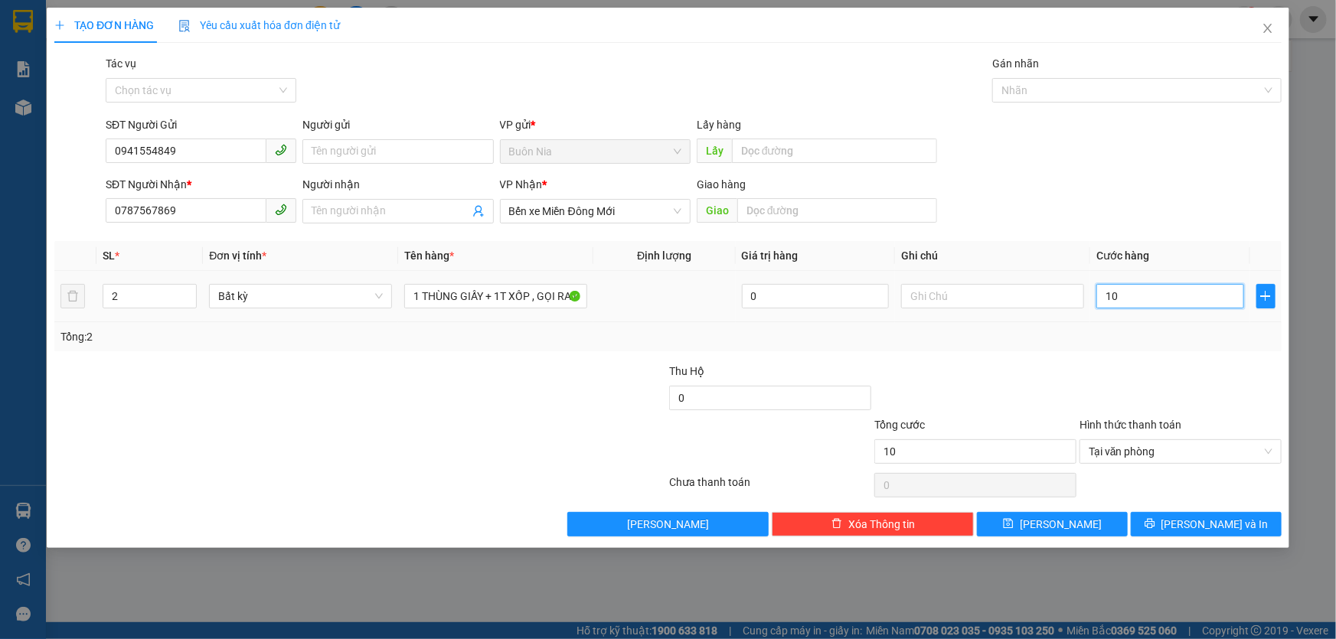
type input "100"
type input "1.000"
type input "10.000"
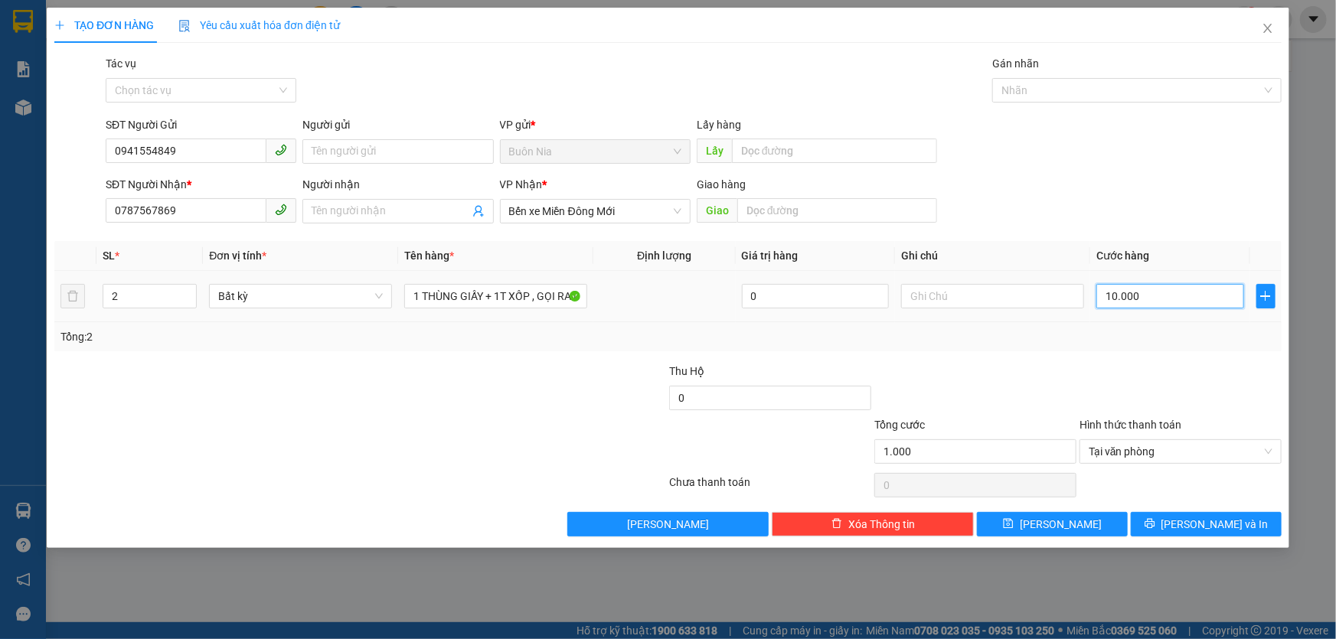
type input "10.000"
type input "100.000"
click at [1135, 521] on button "[PERSON_NAME] và In" at bounding box center [1206, 524] width 151 height 25
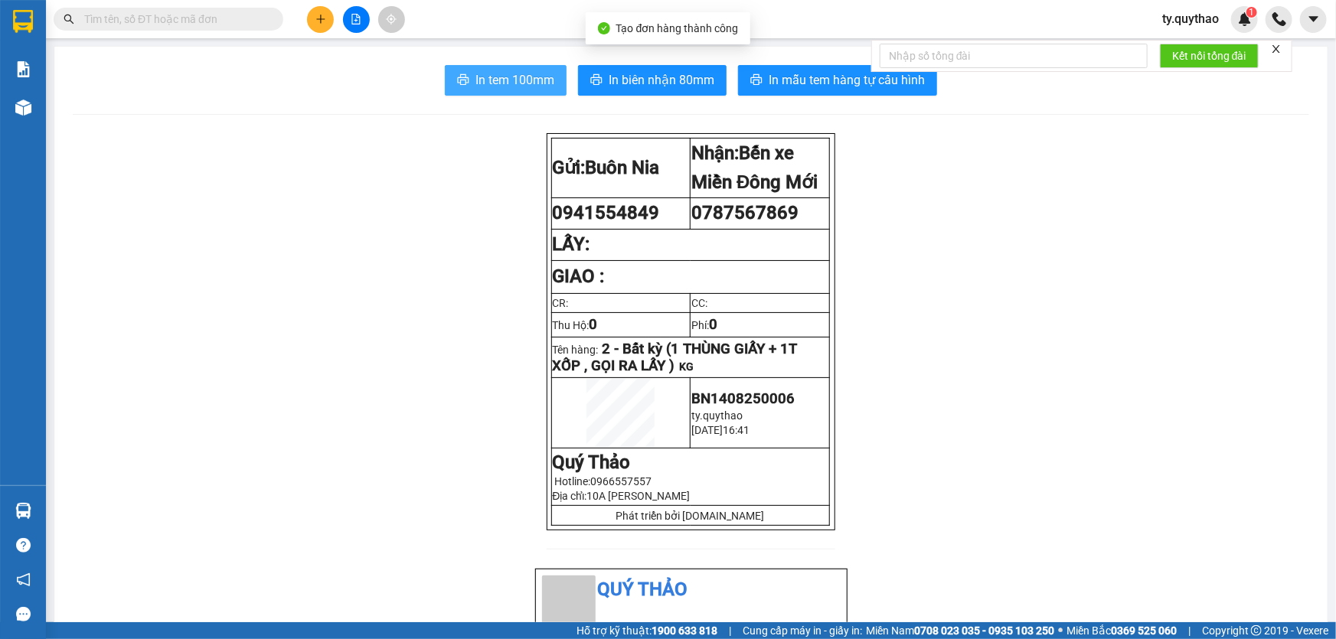
click at [500, 76] on span "In tem 100mm" at bounding box center [514, 79] width 79 height 19
click at [493, 83] on span "In tem 100mm" at bounding box center [514, 79] width 79 height 19
click at [527, 89] on span "In tem 100mm" at bounding box center [514, 79] width 79 height 19
click at [521, 81] on span "In tem 100mm" at bounding box center [514, 79] width 79 height 19
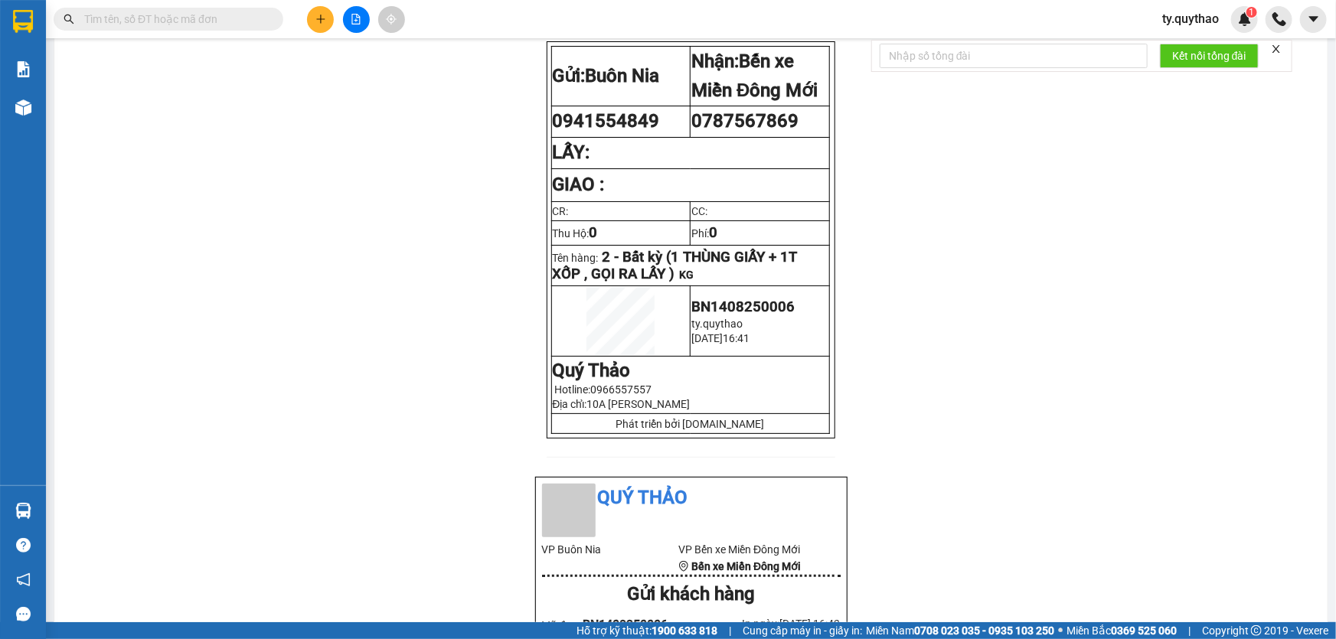
scroll to position [278, 0]
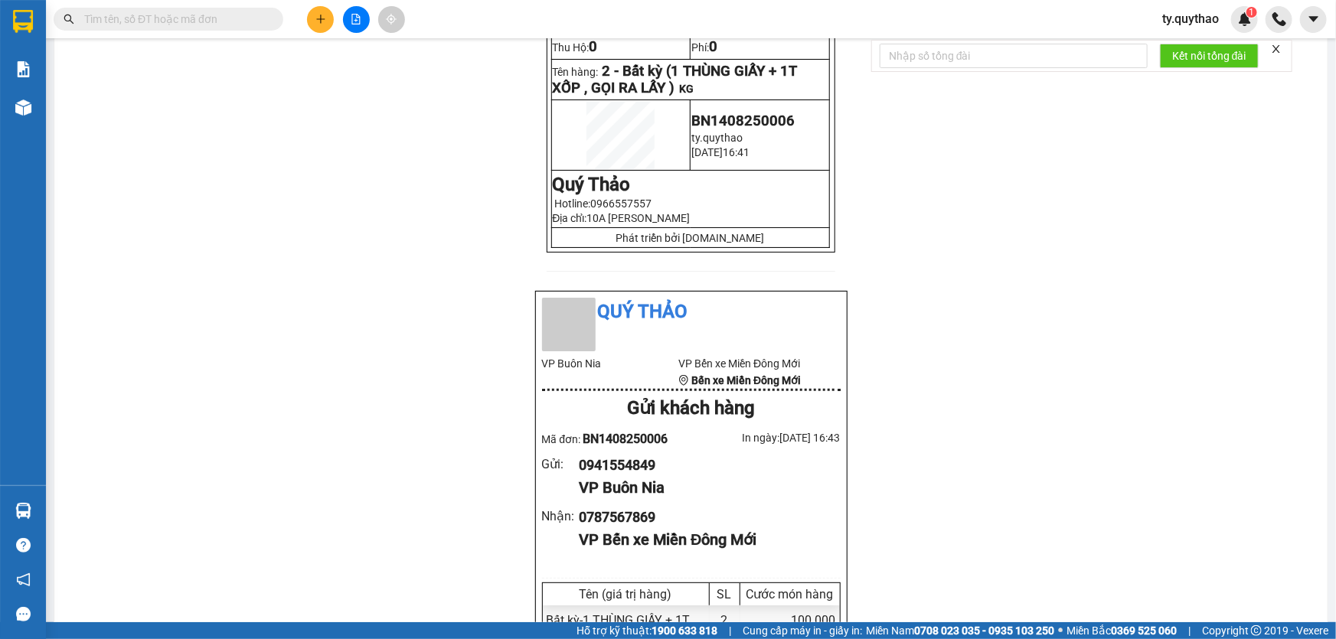
click at [382, 374] on div "Gửi: Buôn Nia Nhận: Bến xe Miền Đông Mới 0941554849 0787567869 LẤY: GIAO : C…" at bounding box center [691, 536] width 1236 height 1363
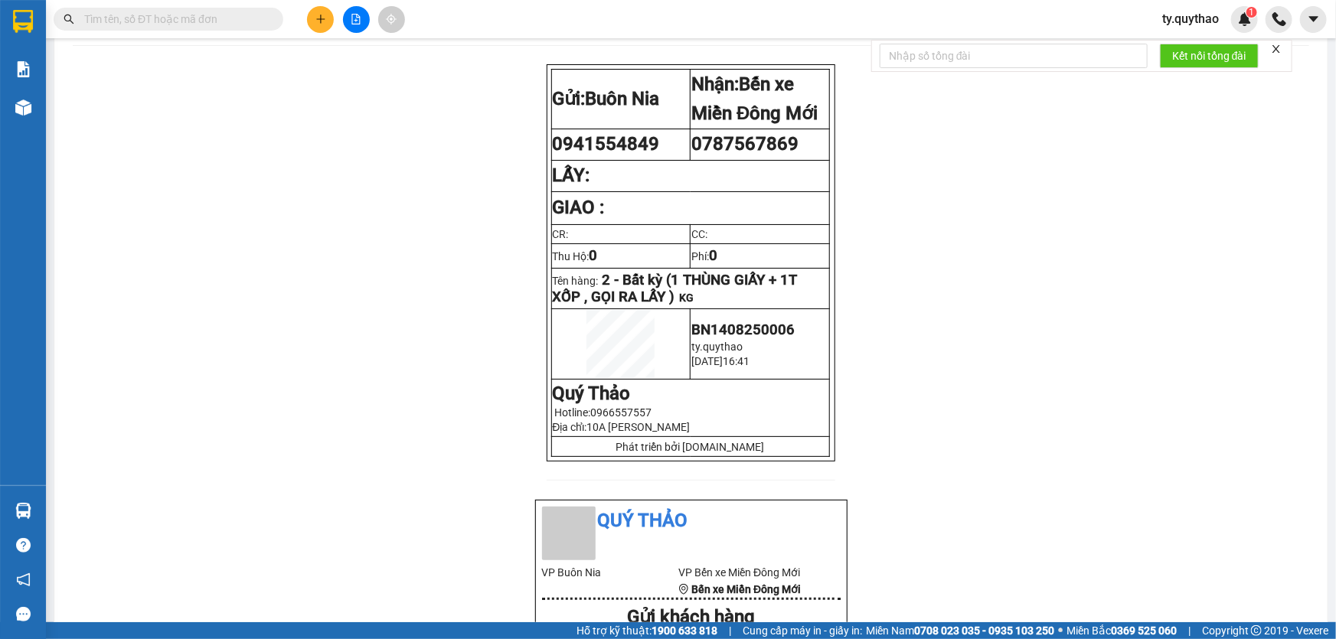
drag, startPoint x: 353, startPoint y: 293, endPoint x: 344, endPoint y: 230, distance: 64.2
click at [359, 24] on icon "file-add" at bounding box center [356, 19] width 8 height 11
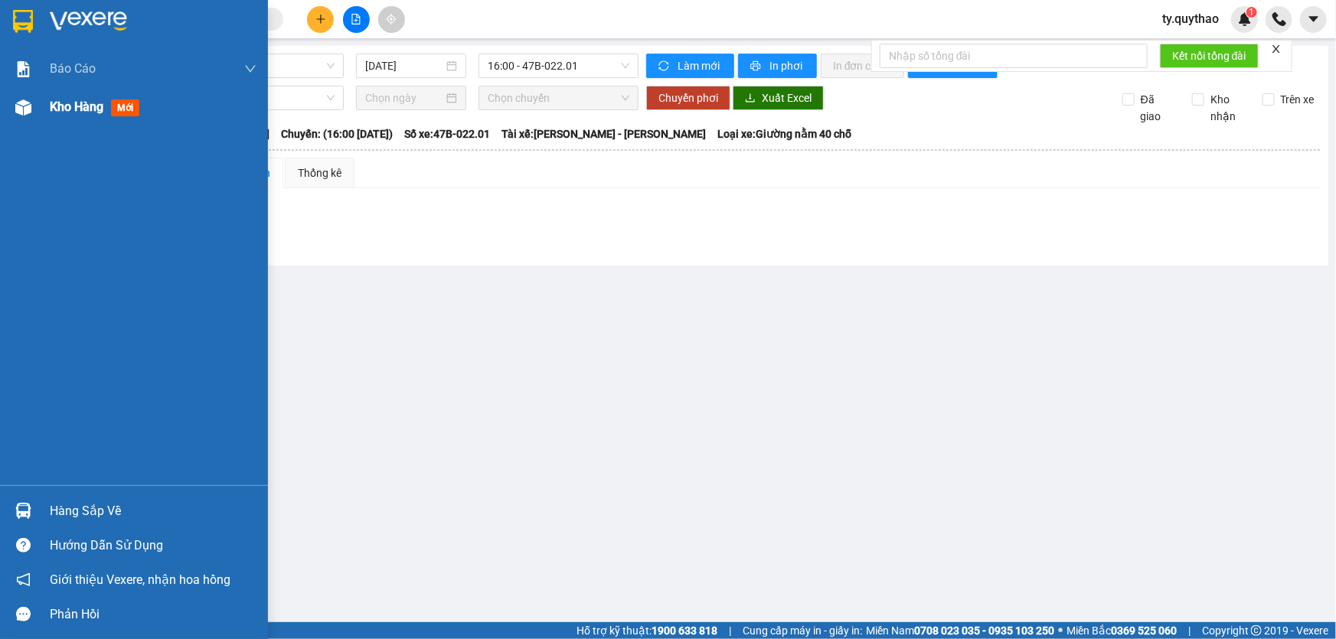
click at [31, 105] on img at bounding box center [23, 108] width 16 height 16
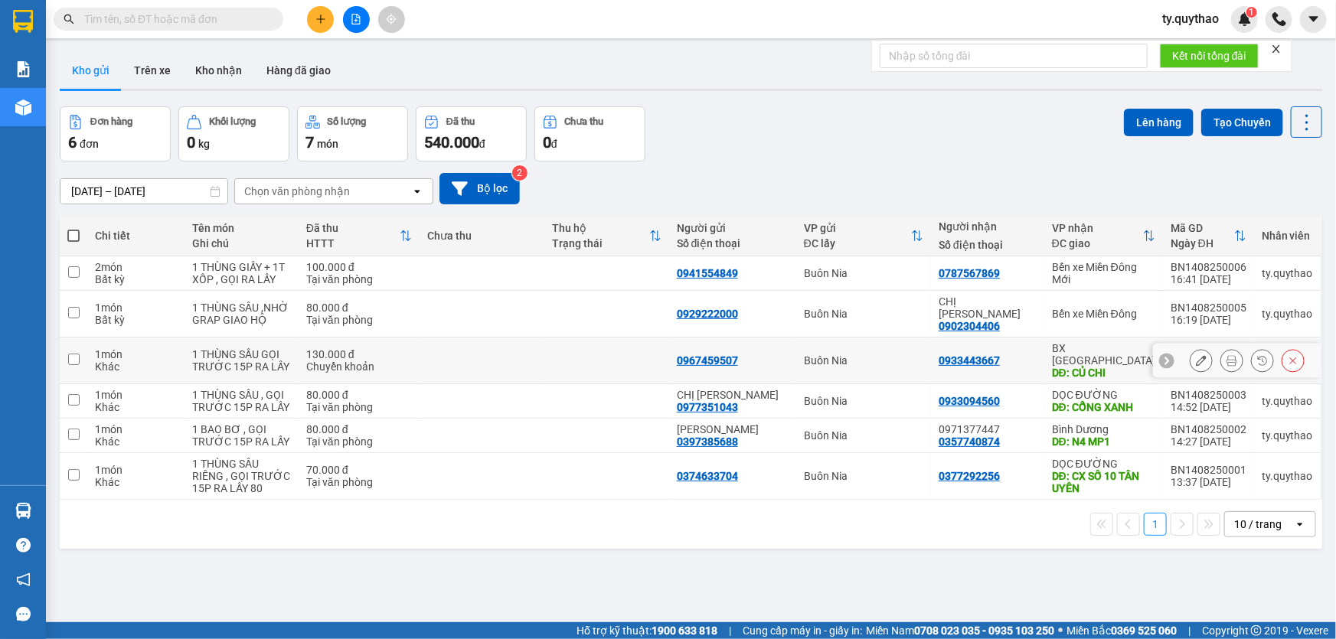
scroll to position [69, 0]
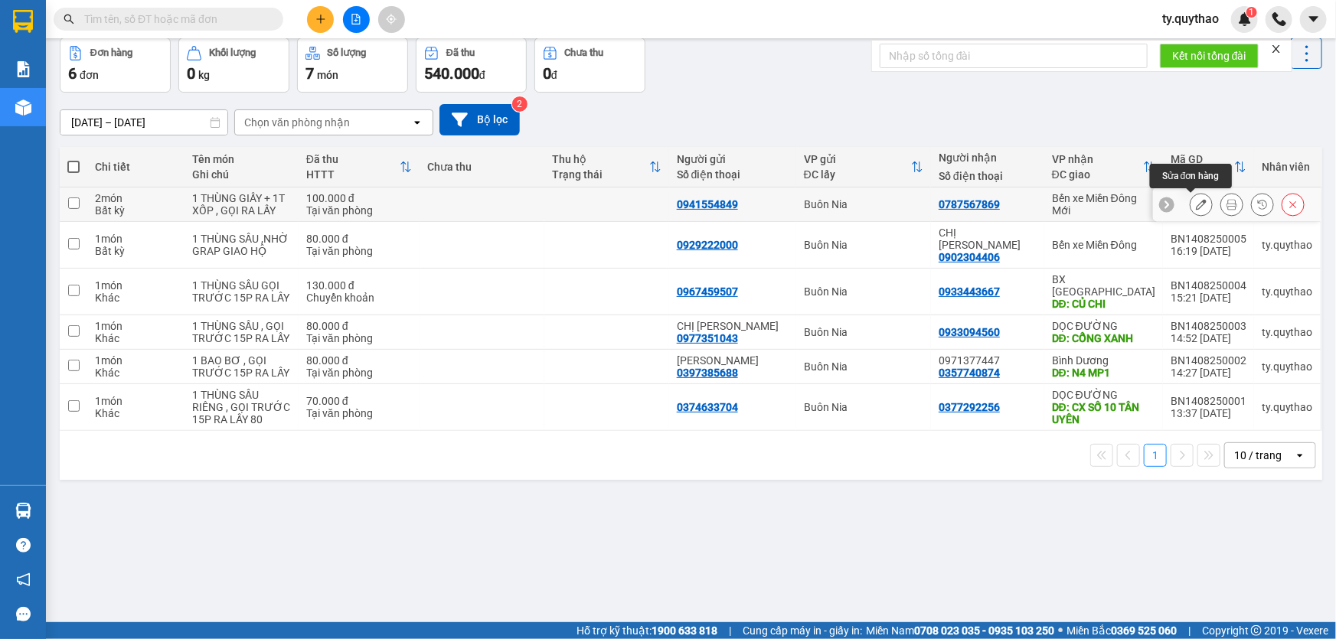
click at [1191, 203] on button at bounding box center [1201, 204] width 21 height 27
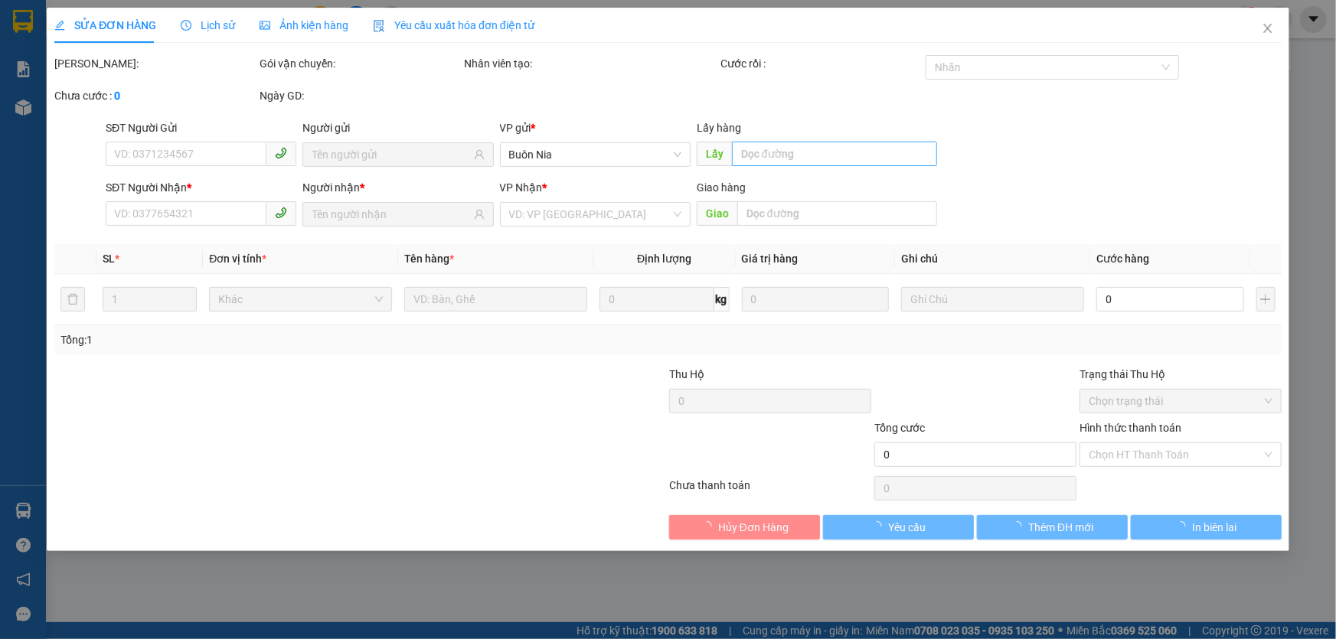
type input "0941554849"
type input "0787567869"
type input "100.000"
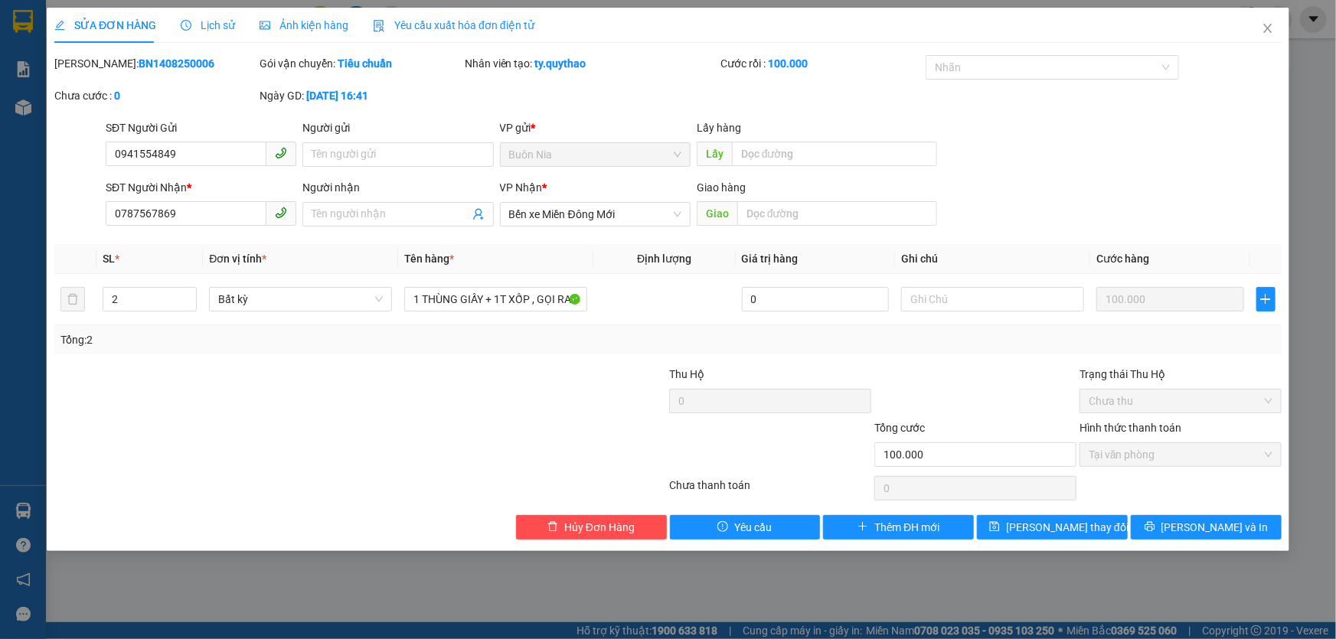
click at [452, 456] on div at bounding box center [258, 447] width 410 height 54
click at [1262, 38] on span "Close" at bounding box center [1267, 29] width 43 height 43
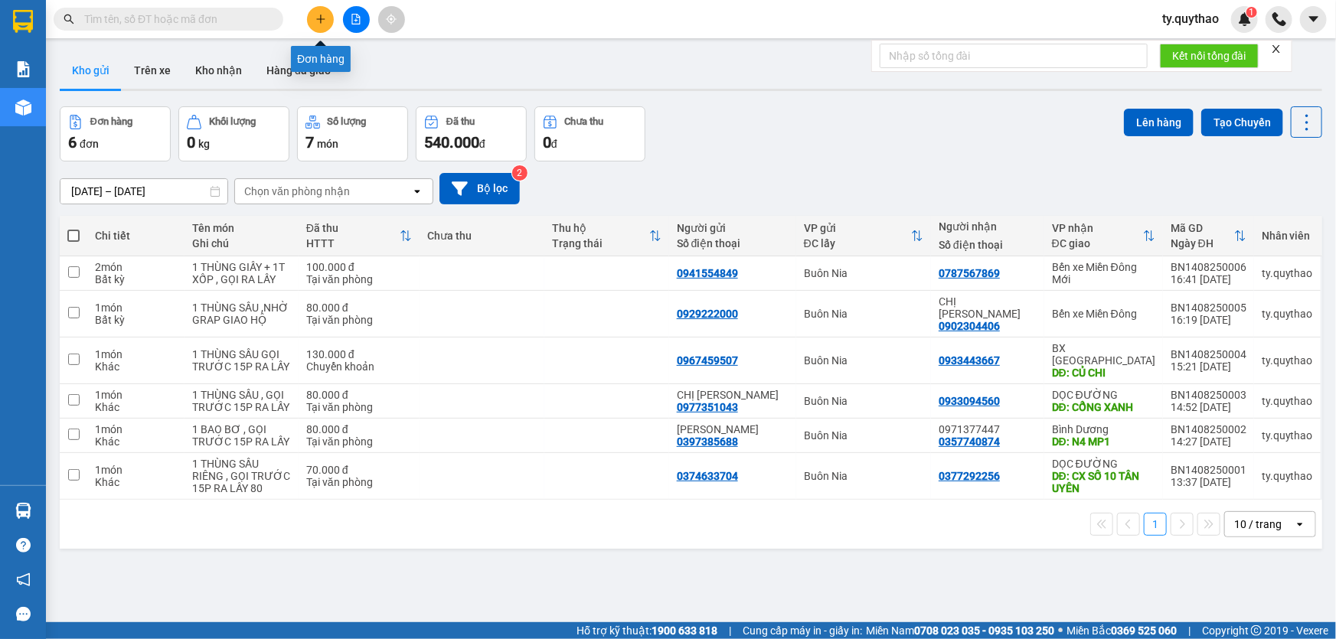
click at [317, 21] on icon "plus" at bounding box center [320, 19] width 11 height 11
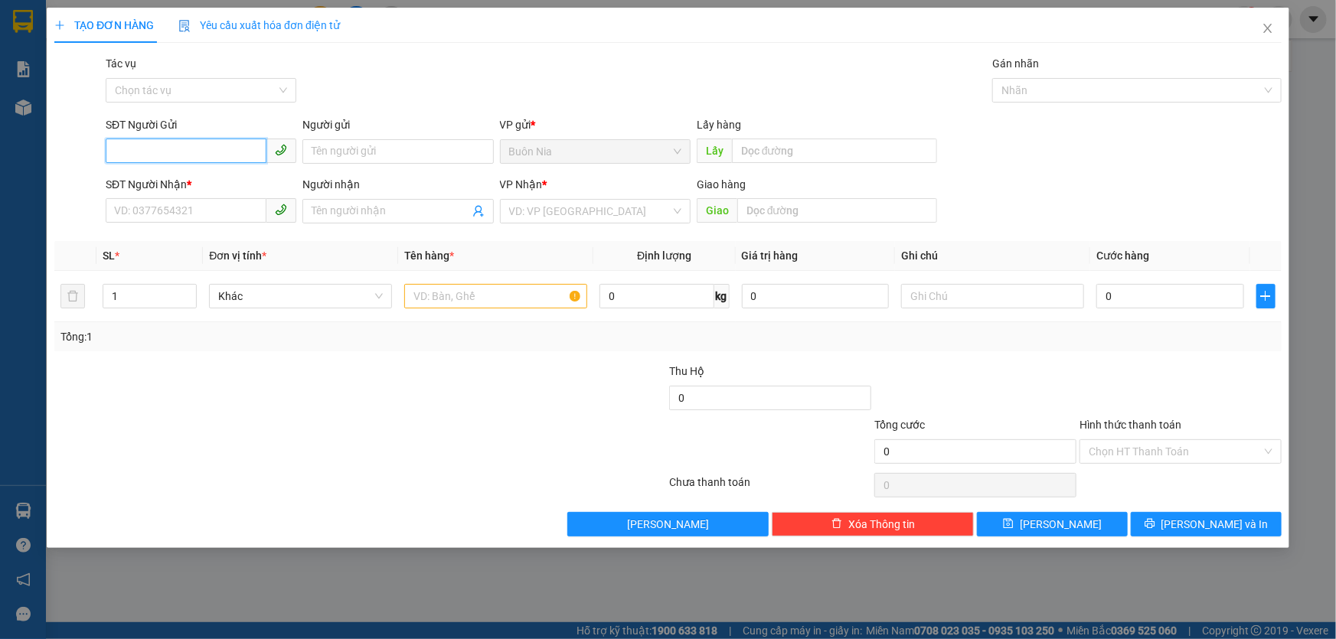
click at [200, 142] on input "SĐT Người Gửi" at bounding box center [186, 151] width 161 height 25
type input "0"
type input "0986812434"
click at [201, 208] on input "SĐT Người Nhận *" at bounding box center [186, 210] width 161 height 25
type input "0345405799"
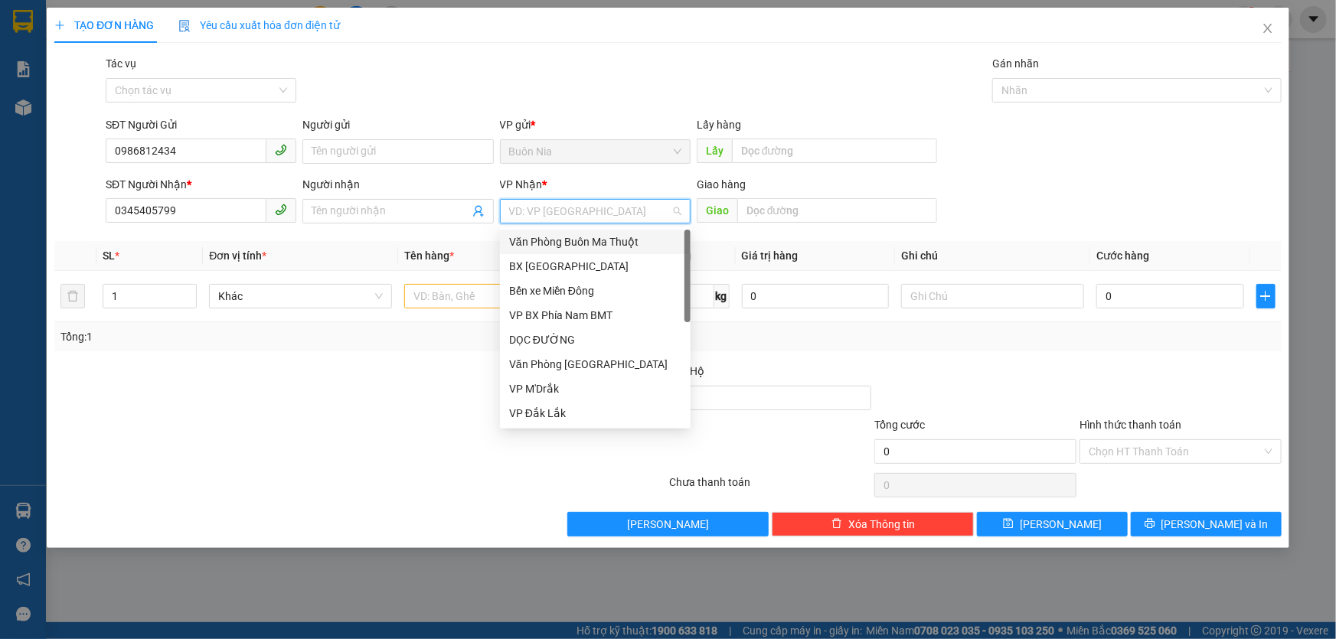
click at [641, 207] on input "search" at bounding box center [590, 211] width 162 height 23
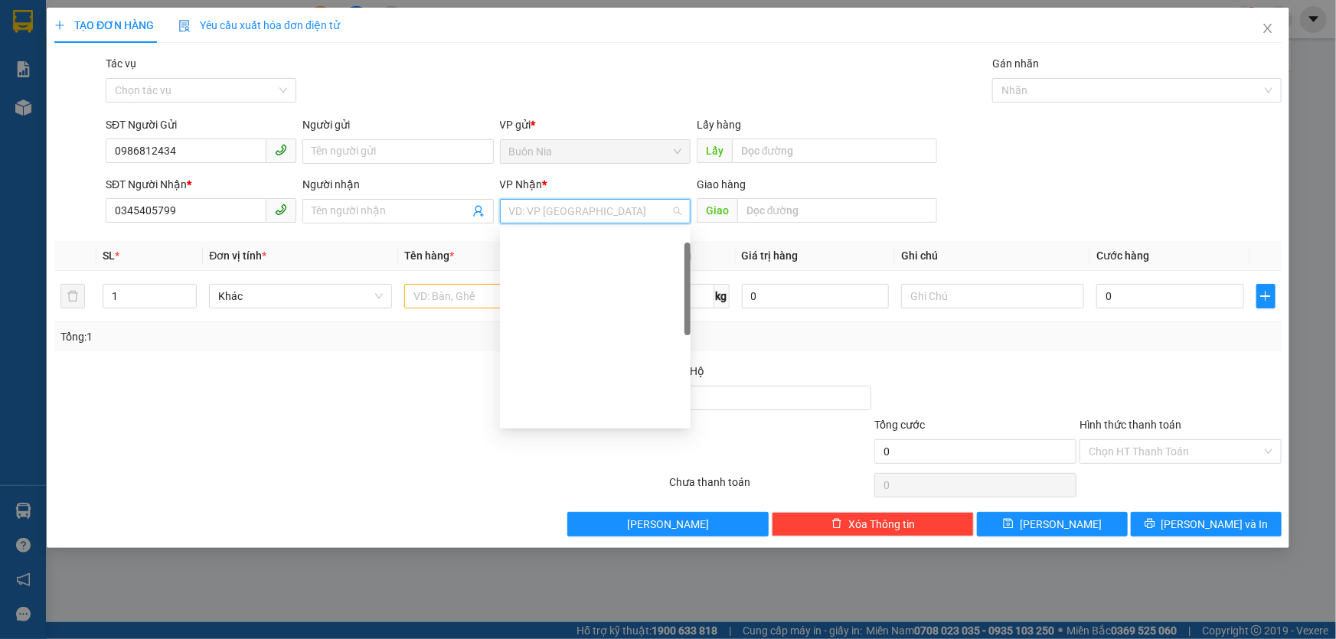
scroll to position [39, 0]
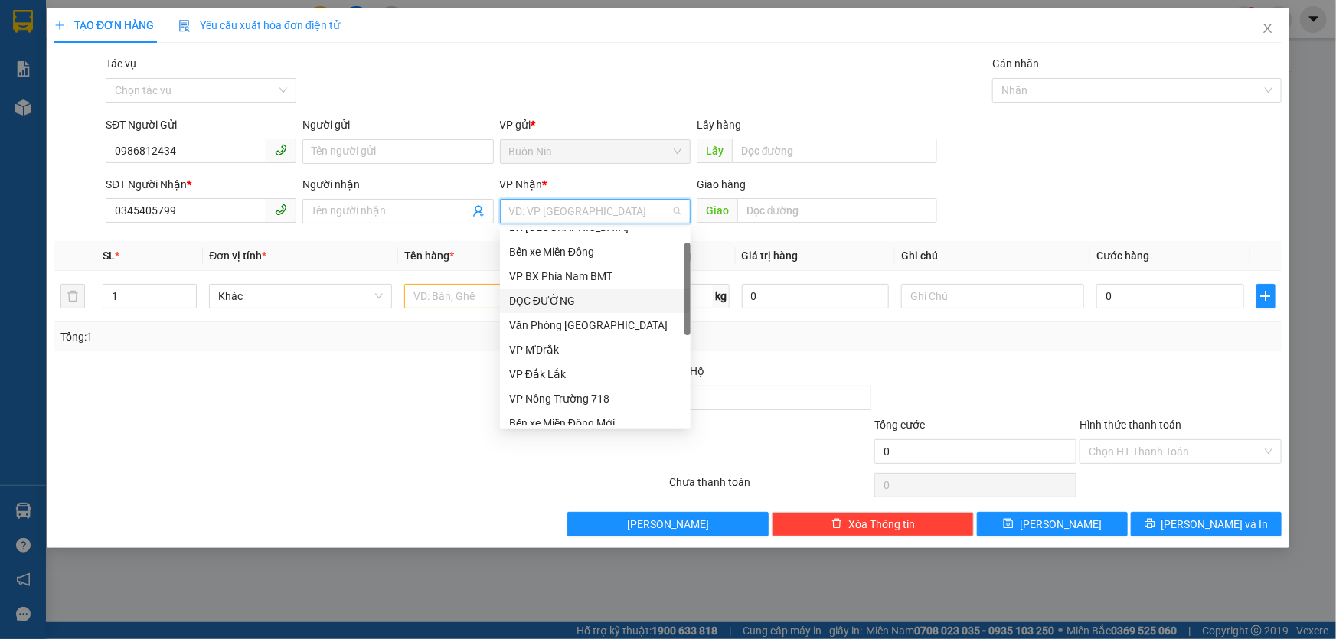
click at [584, 302] on div "DỌC ĐƯỜNG" at bounding box center [595, 300] width 172 height 17
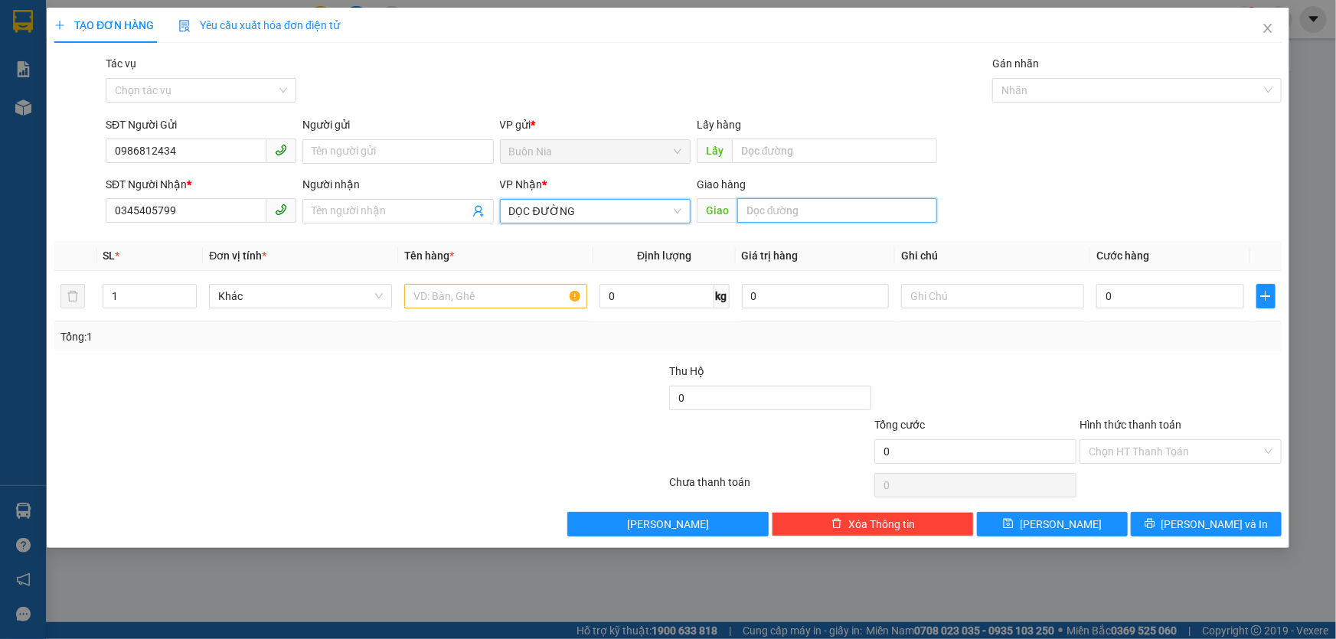
click at [772, 212] on input "text" at bounding box center [837, 210] width 200 height 25
type input "N"
type input "TRÀ CỔ TRẢNG BOM"
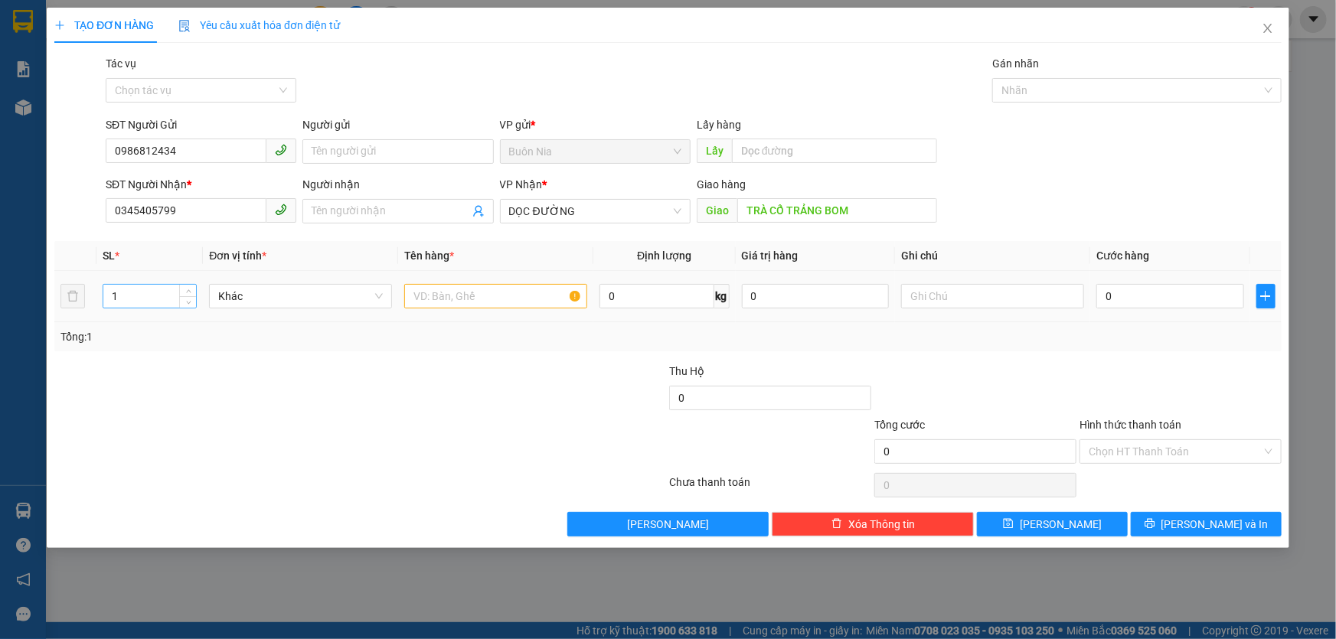
click at [145, 294] on input "1" at bounding box center [149, 296] width 93 height 23
type input "2"
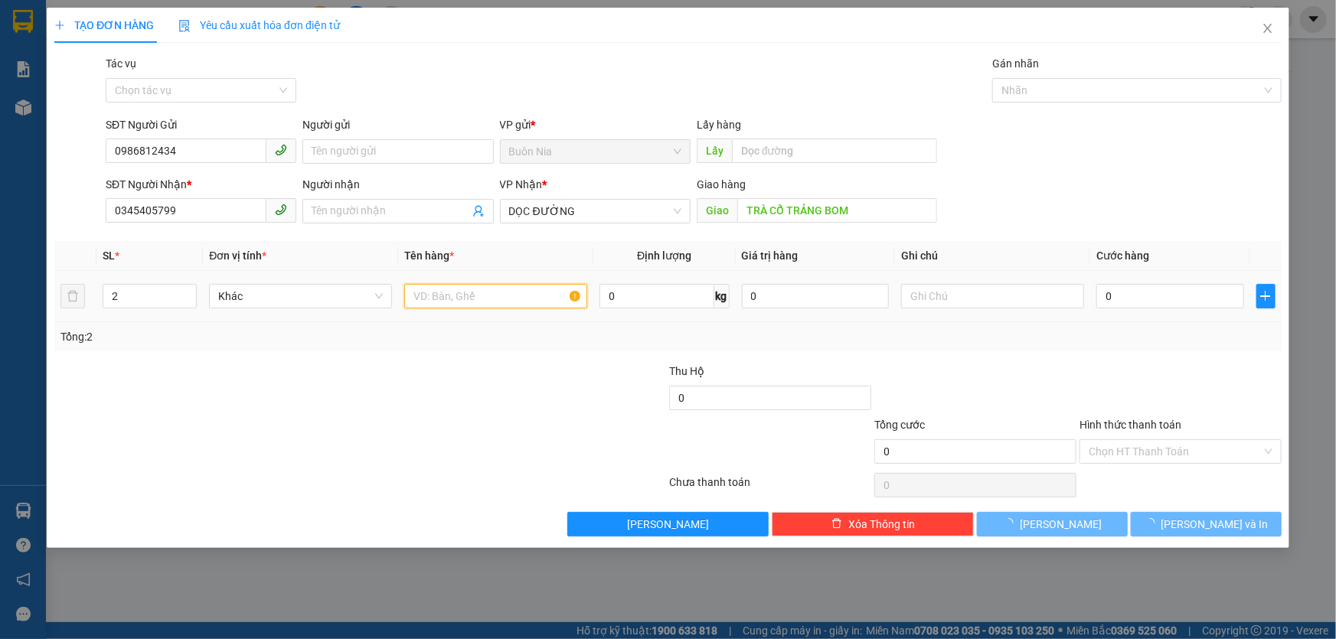
click at [472, 292] on input "text" at bounding box center [495, 296] width 183 height 25
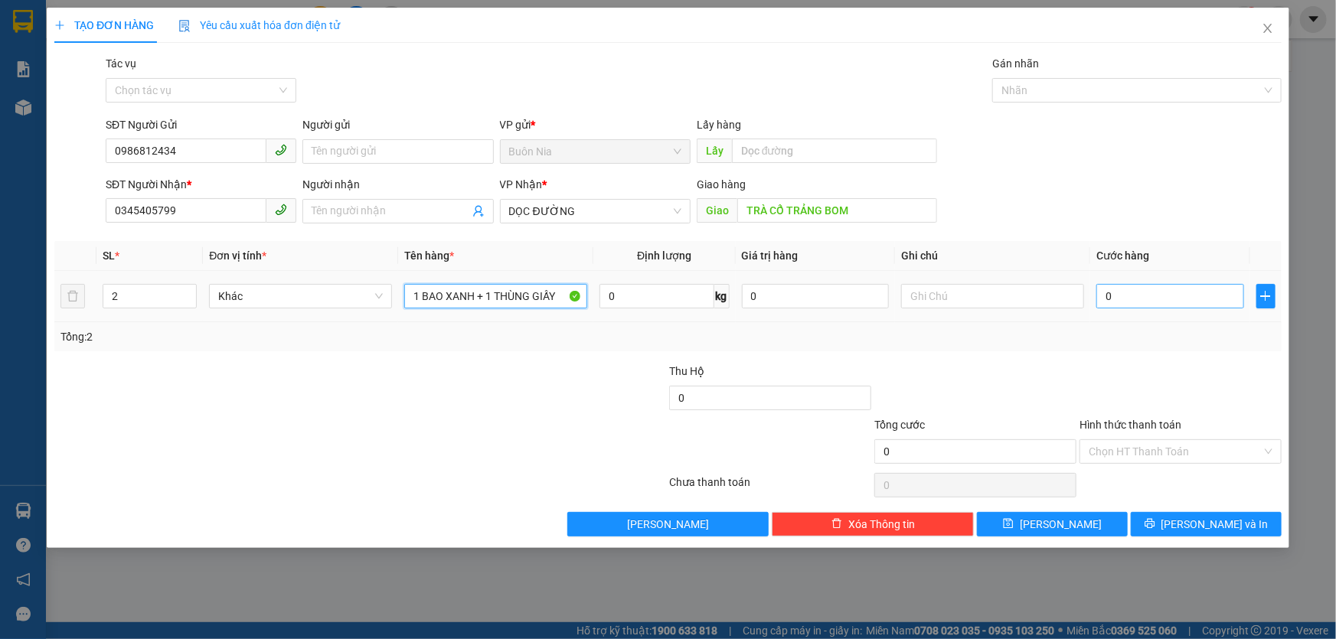
type input "1 BAO XANH + 1 THÙNG GIẤY"
click at [1102, 297] on input "0" at bounding box center [1170, 296] width 148 height 25
type input "10"
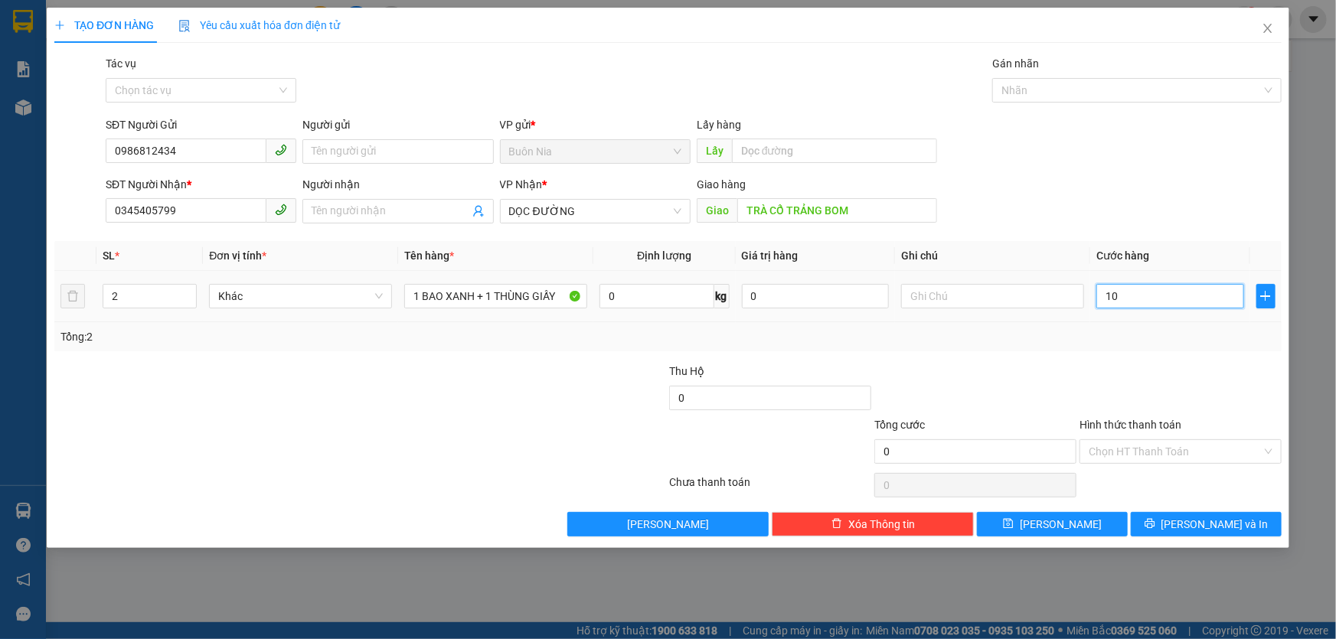
type input "10"
type input "160"
type input "1.600"
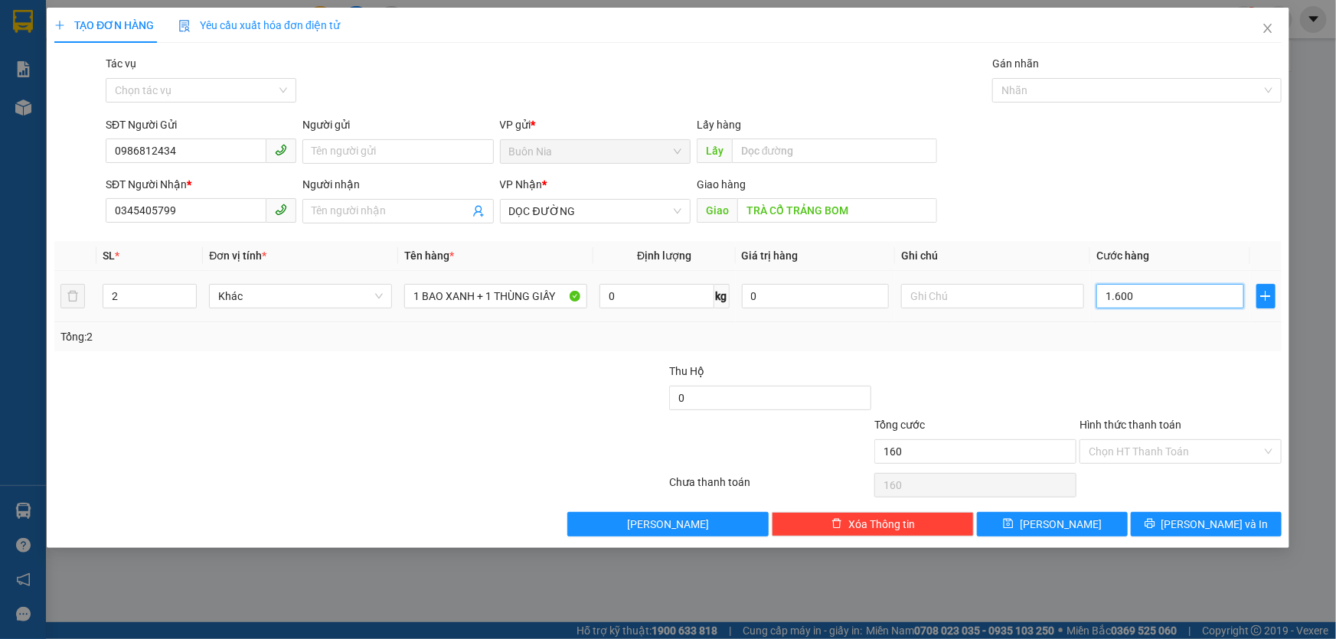
type input "1.600"
type input "16.000"
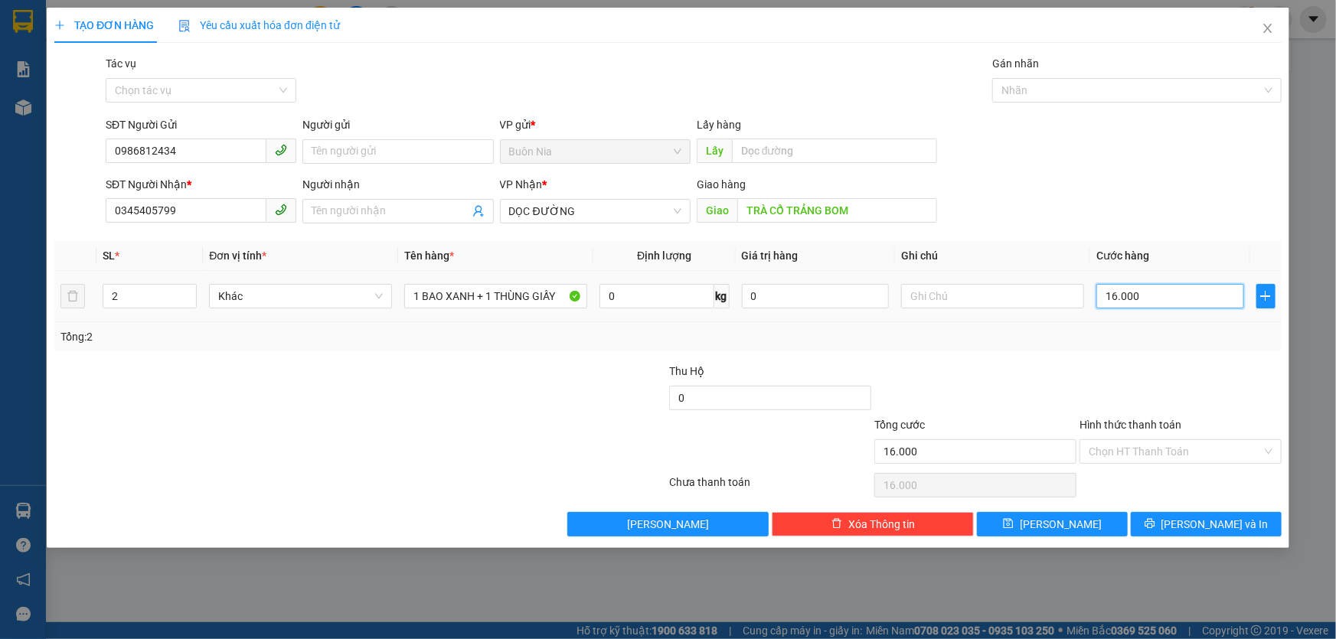
type input "160.000"
click at [1076, 523] on button "[PERSON_NAME]" at bounding box center [1052, 524] width 151 height 25
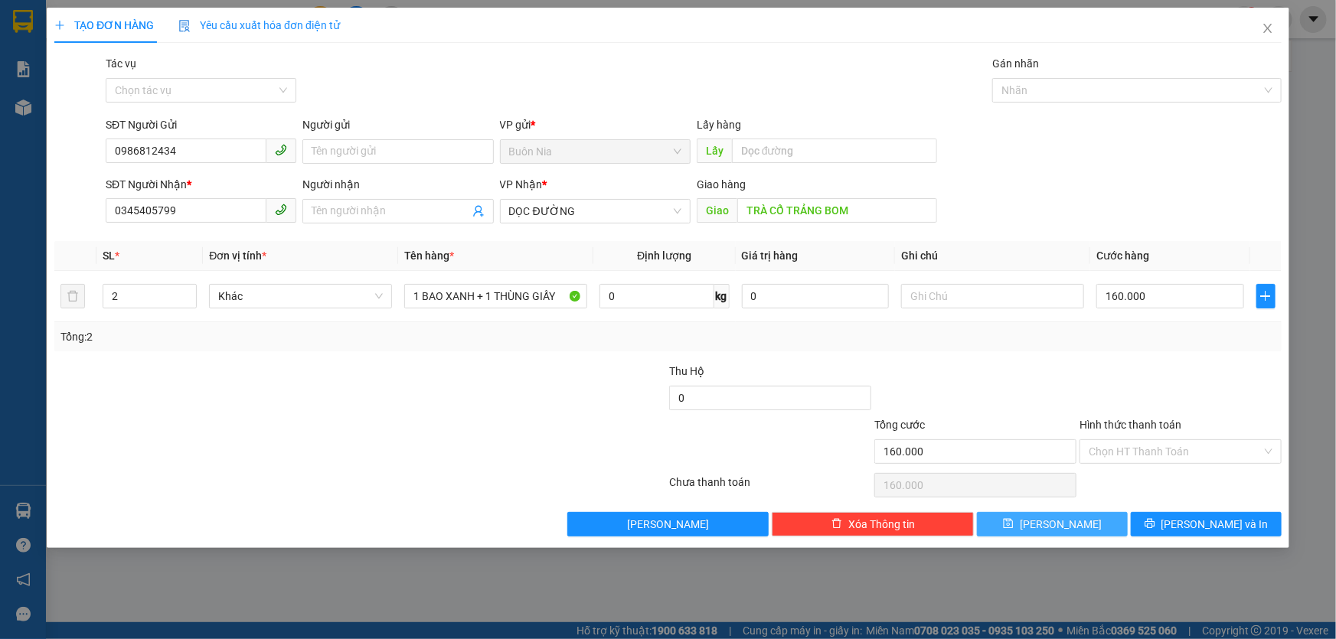
click at [1076, 523] on button "[PERSON_NAME]" at bounding box center [1052, 524] width 151 height 25
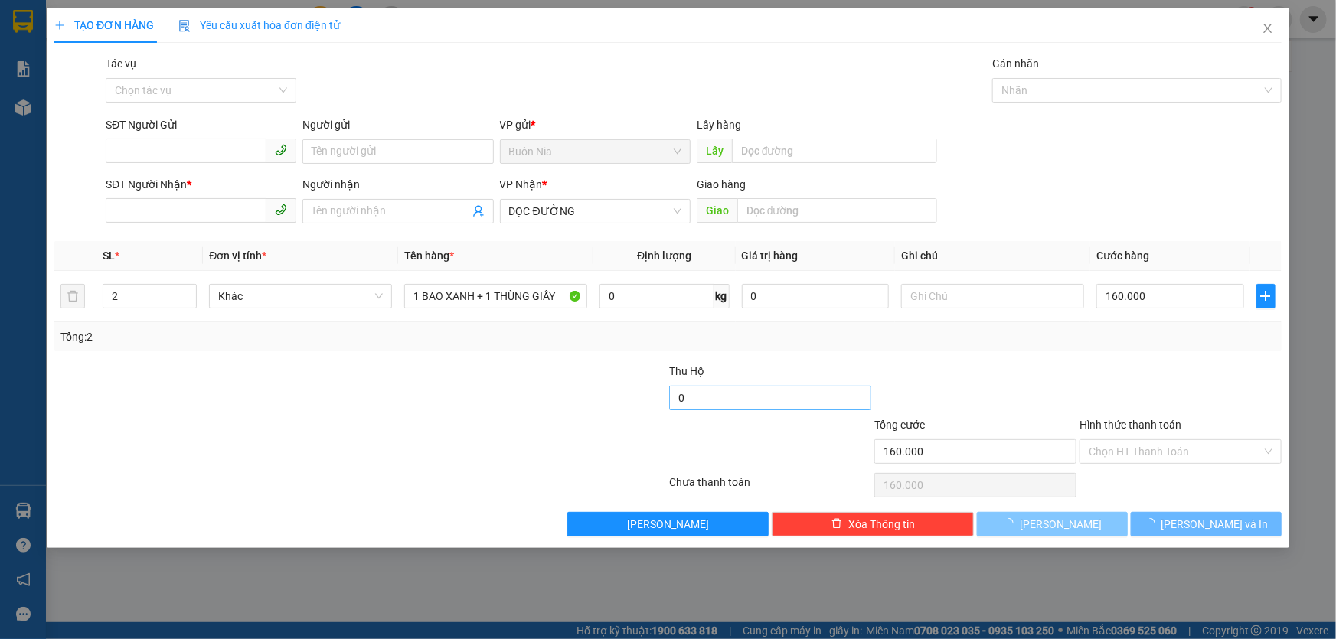
type input "1"
type input "0"
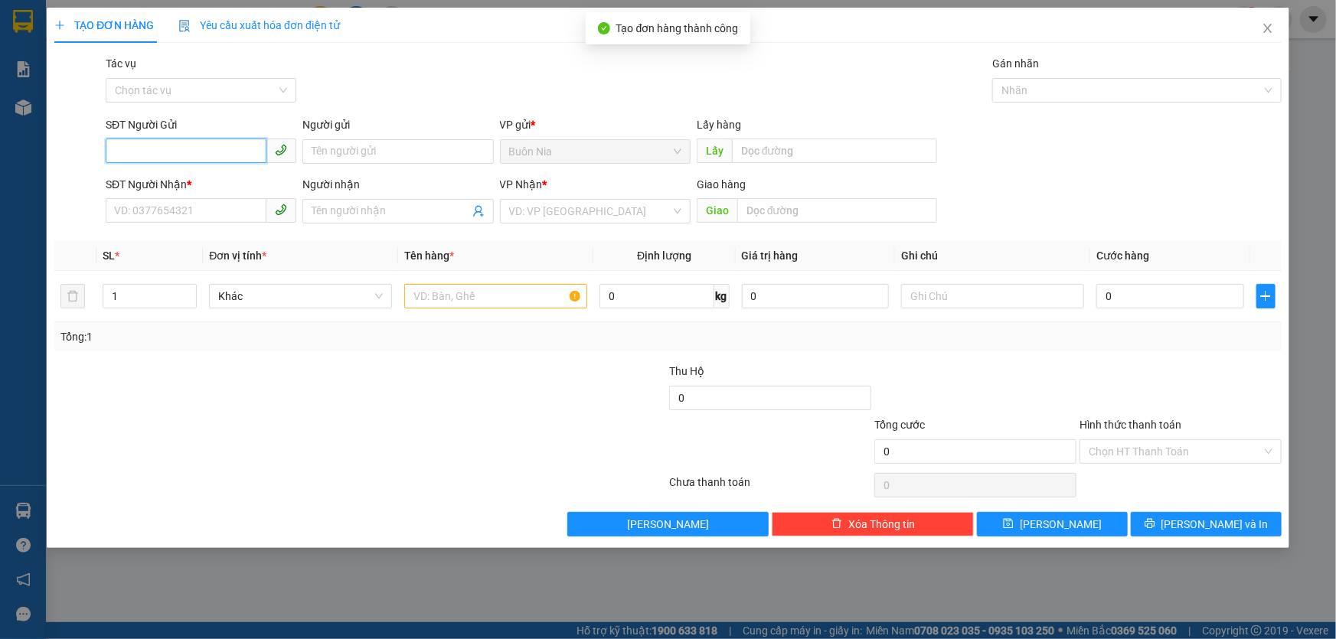
click at [225, 154] on input "SĐT Người Gửi" at bounding box center [186, 151] width 161 height 25
type input "0913233881"
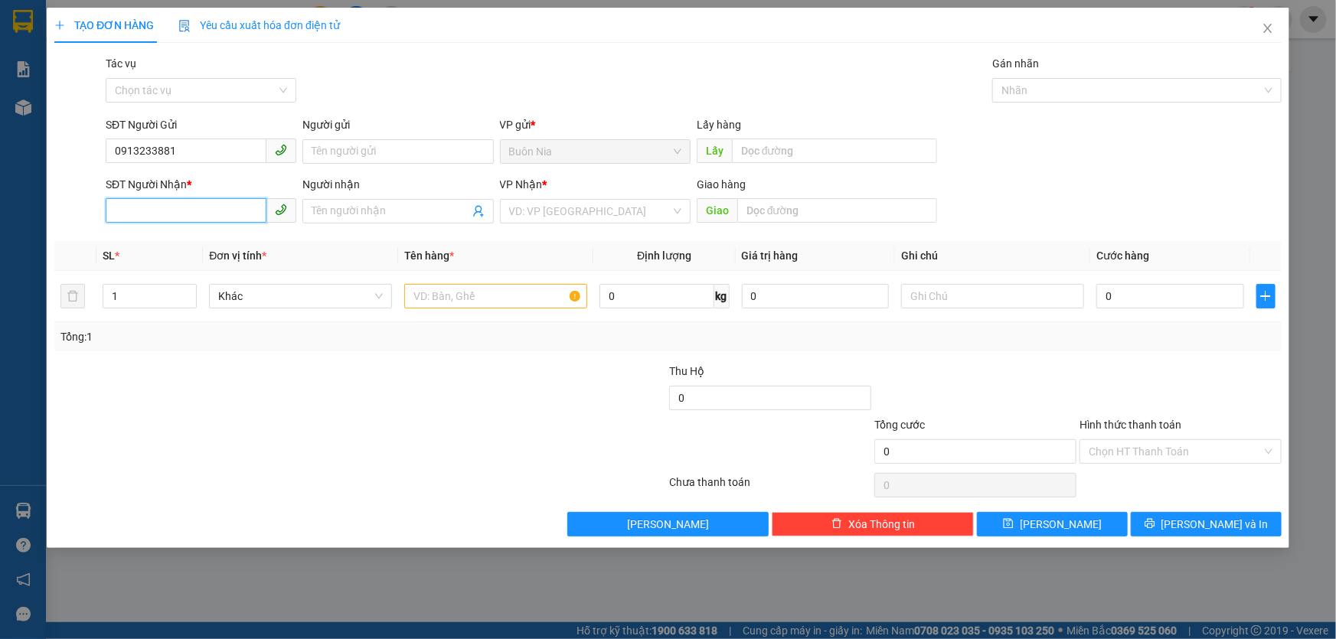
click at [203, 210] on input "SĐT Người Nhận *" at bounding box center [186, 210] width 161 height 25
type input "0932179155"
click at [537, 295] on input "text" at bounding box center [495, 296] width 183 height 25
click at [564, 212] on input "search" at bounding box center [590, 211] width 162 height 23
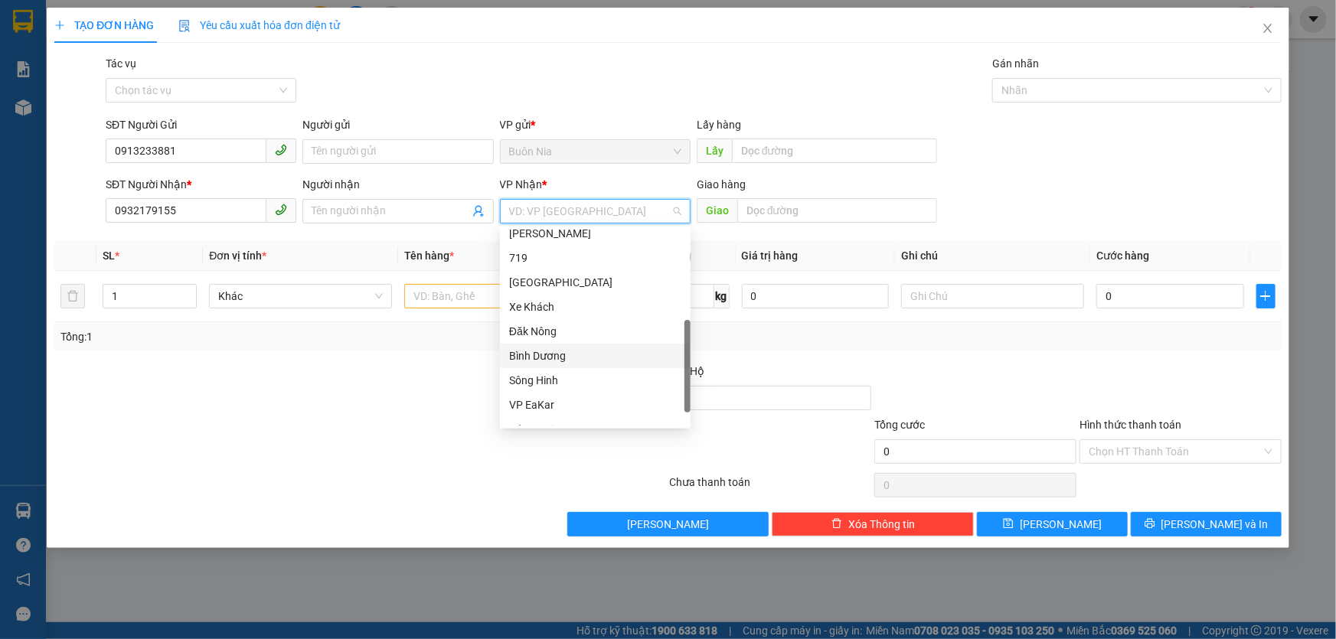
scroll to position [0, 0]
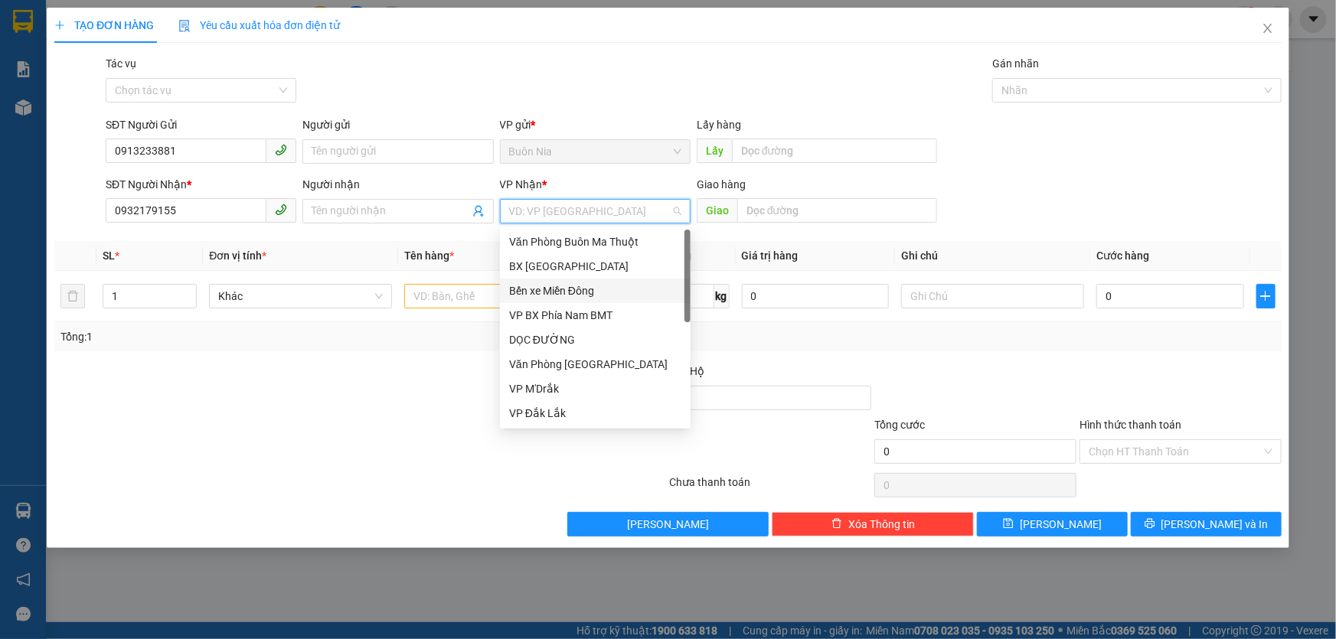
click at [612, 292] on div "Bến xe Miền Đông" at bounding box center [595, 291] width 172 height 17
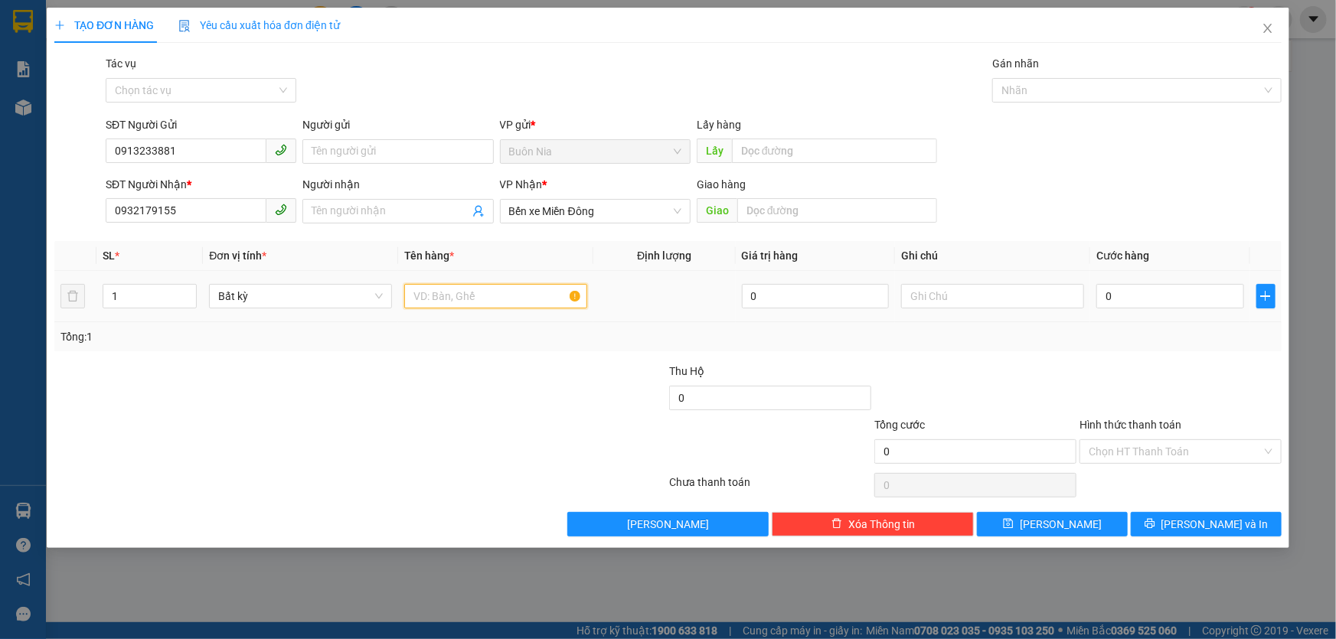
click at [426, 299] on input "text" at bounding box center [495, 296] width 183 height 25
type input "1 THÙNG GIẤY , GỌI RA LẤY"
click at [1104, 302] on input "0" at bounding box center [1170, 296] width 148 height 25
type input "4"
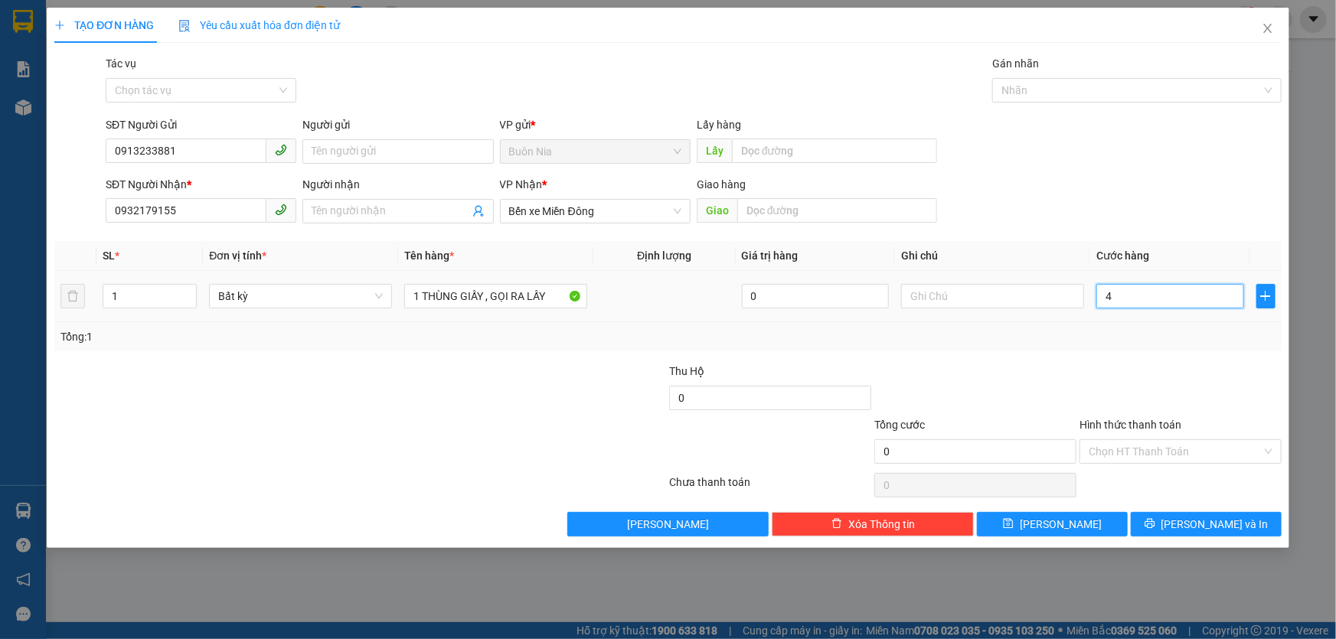
type input "4"
type input "40"
type input "400"
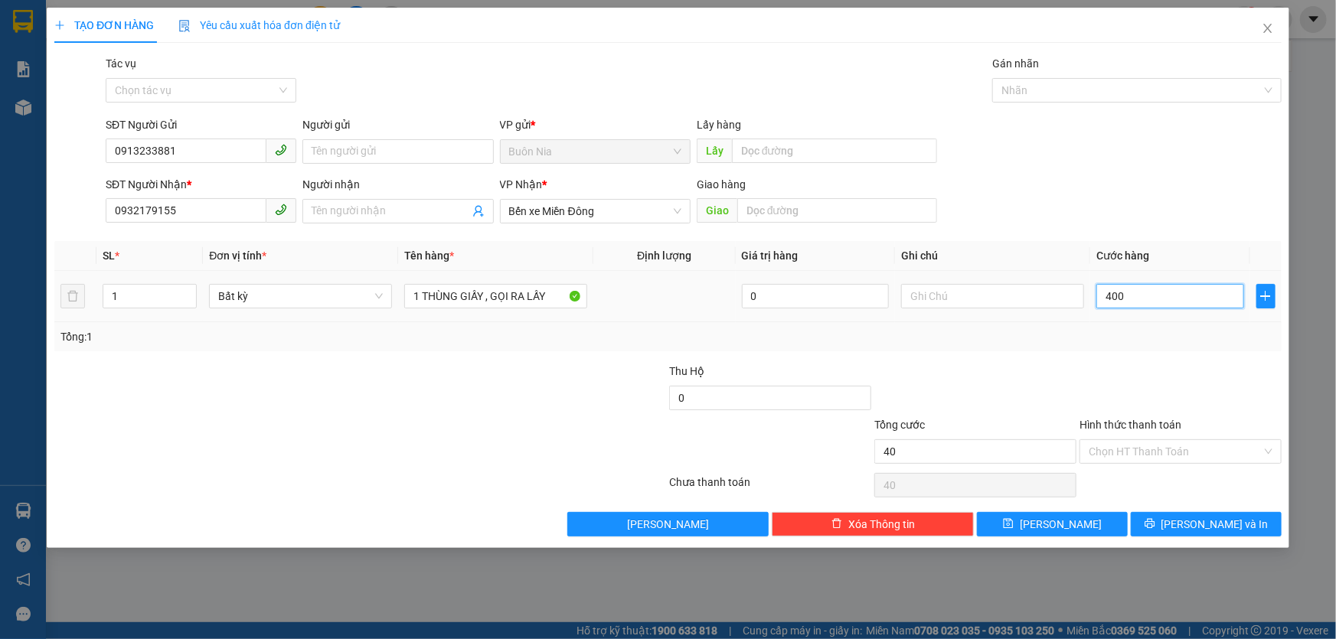
type input "400"
type input "4.000"
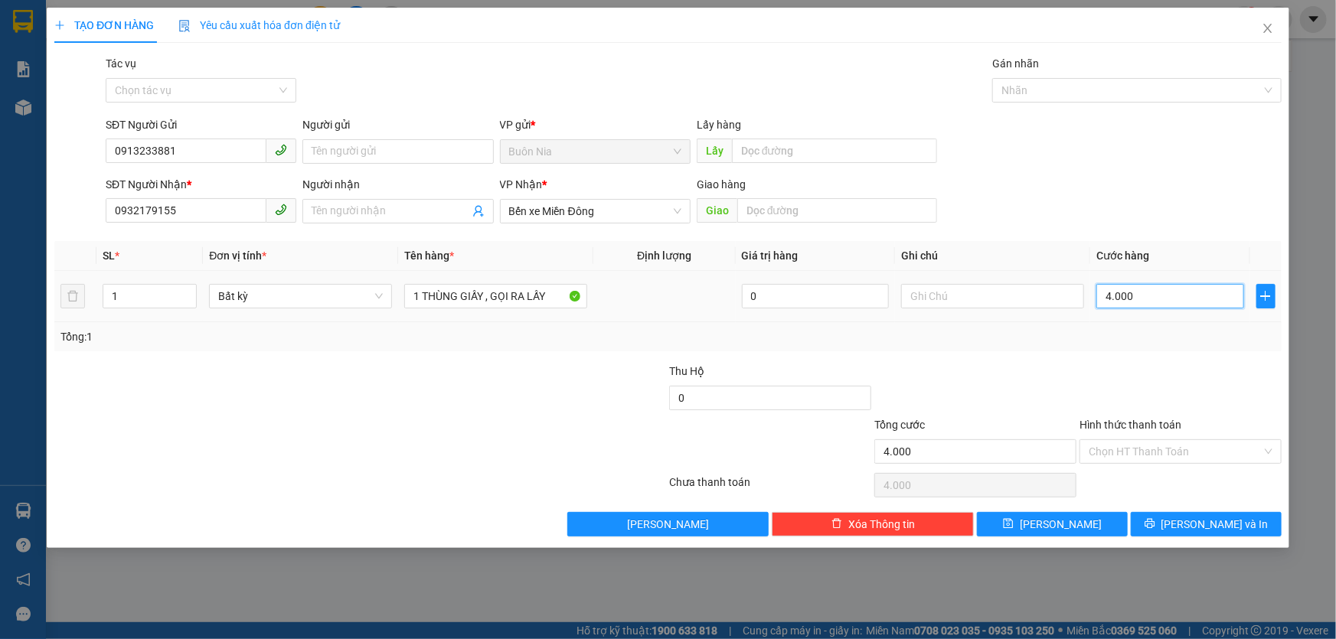
type input "40.000"
click at [1105, 452] on input "Hình thức thanh toán" at bounding box center [1175, 451] width 173 height 23
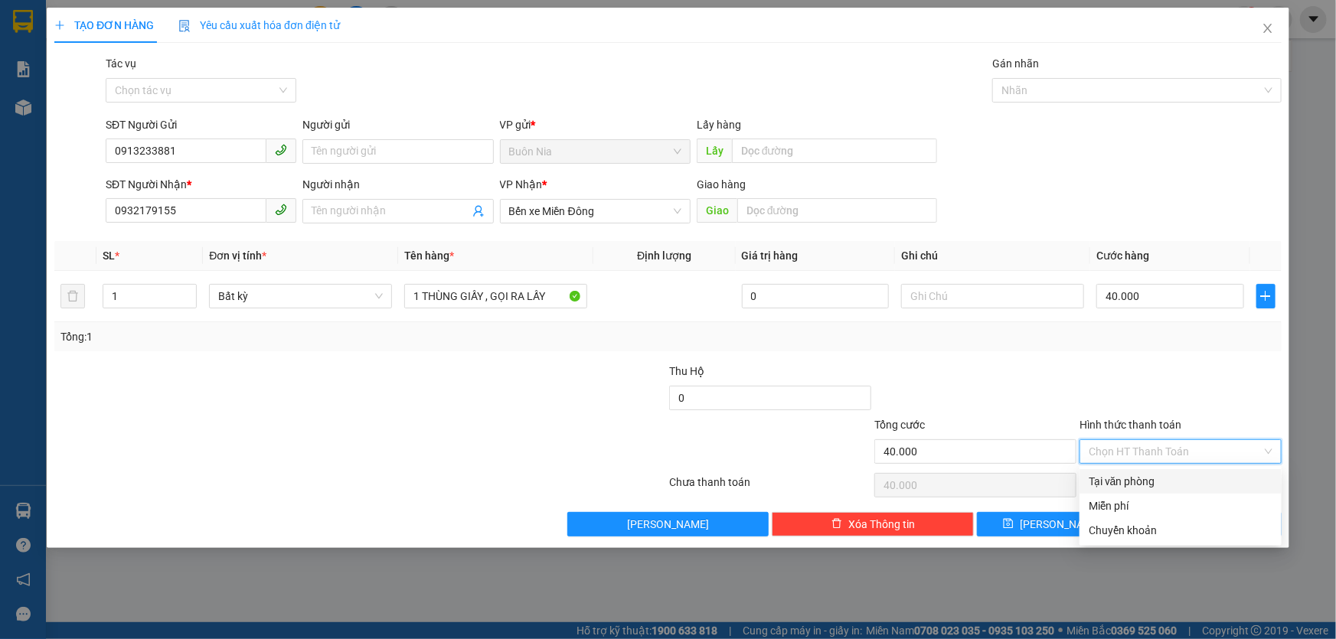
click at [1129, 482] on div "Tại văn phòng" at bounding box center [1181, 481] width 184 height 17
type input "0"
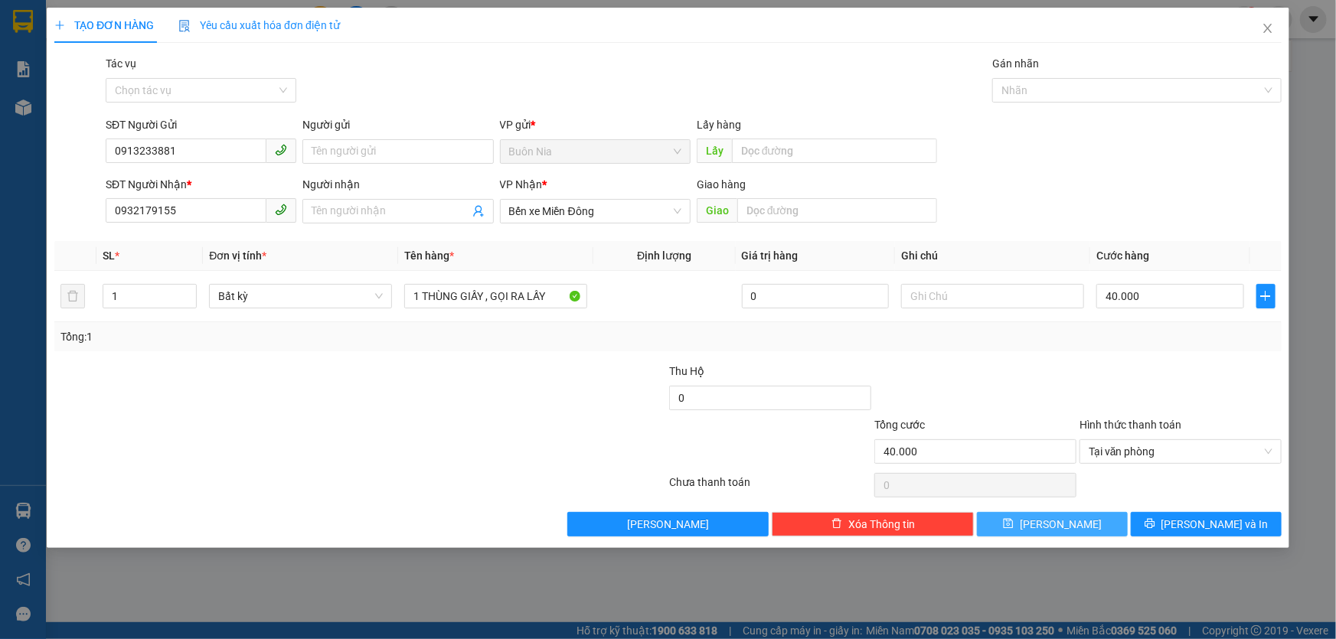
click at [1080, 522] on button "[PERSON_NAME]" at bounding box center [1052, 524] width 151 height 25
type input "0"
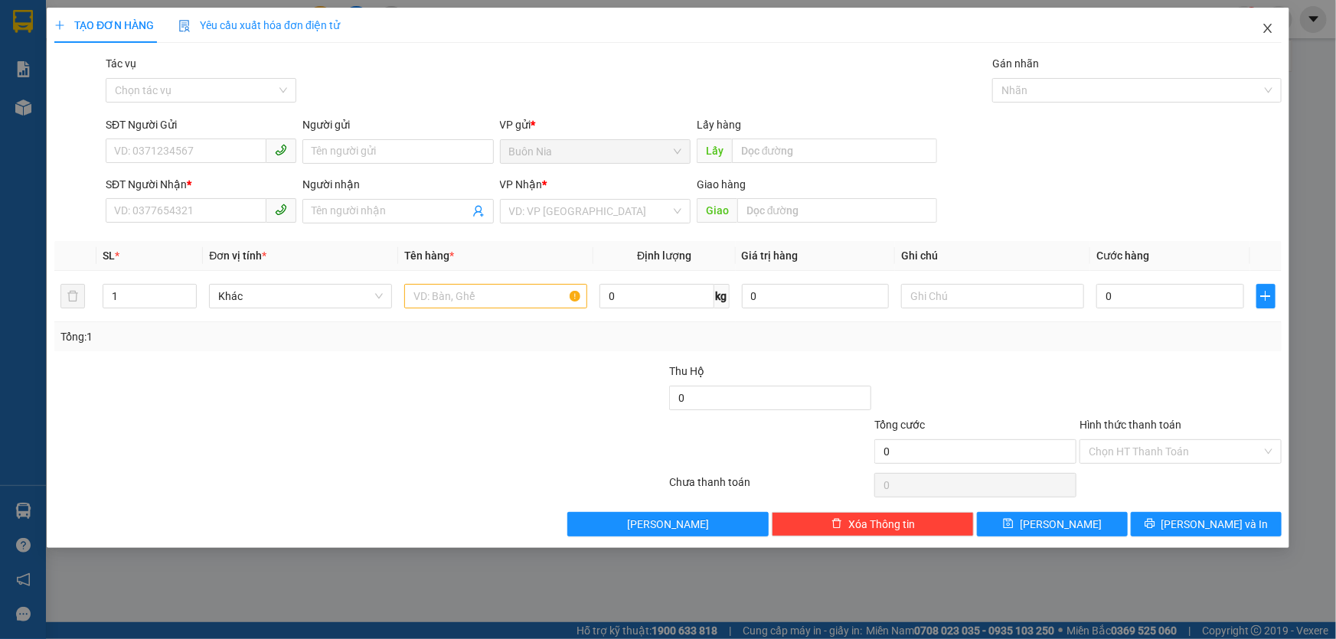
click at [1269, 18] on span "Close" at bounding box center [1267, 29] width 43 height 43
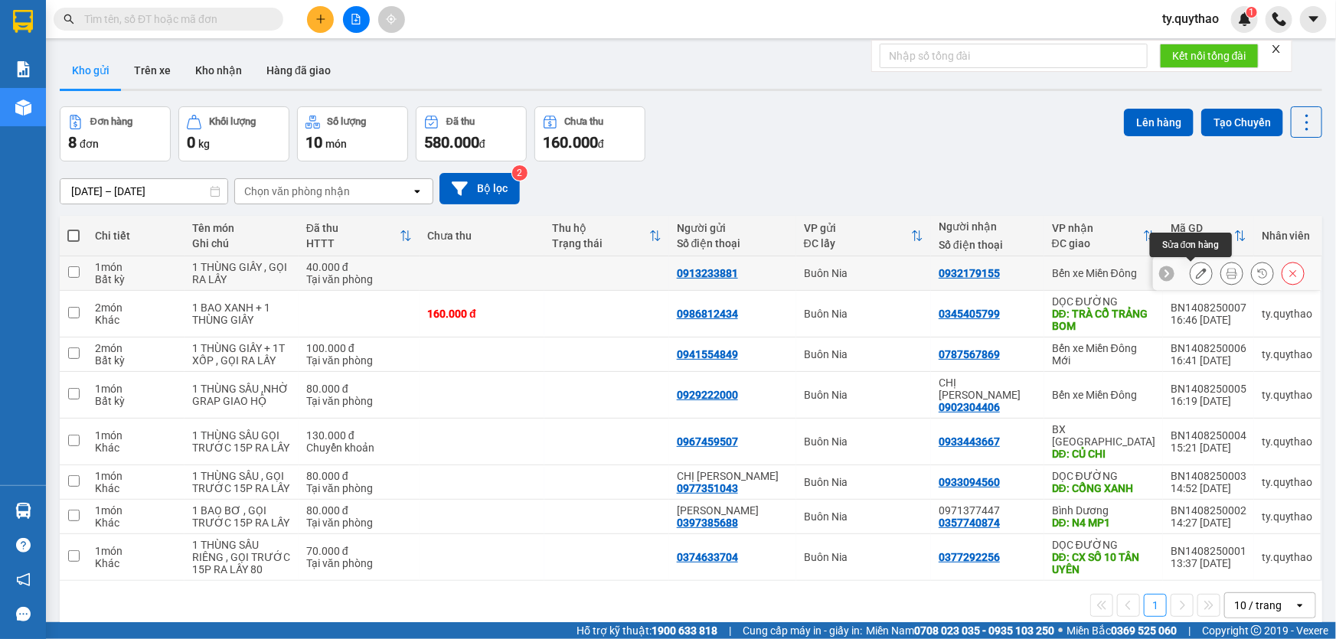
click at [1196, 270] on icon at bounding box center [1201, 273] width 11 height 11
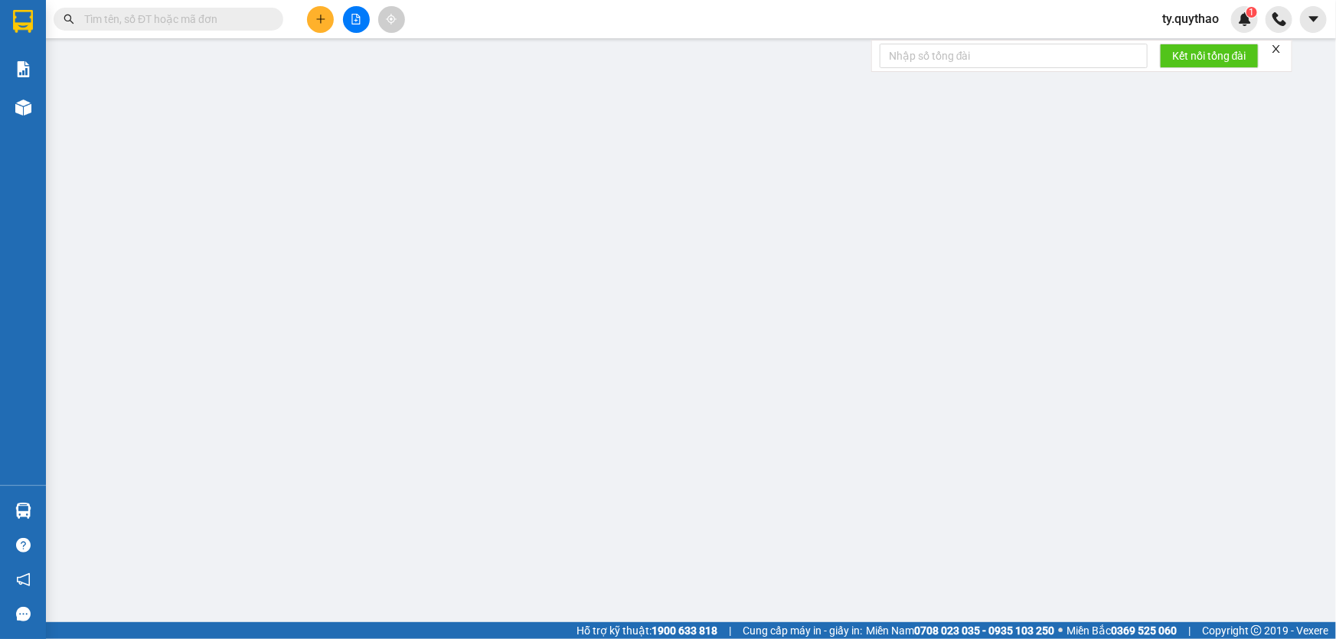
type input "0913233881"
type input "0932179155"
type input "40.000"
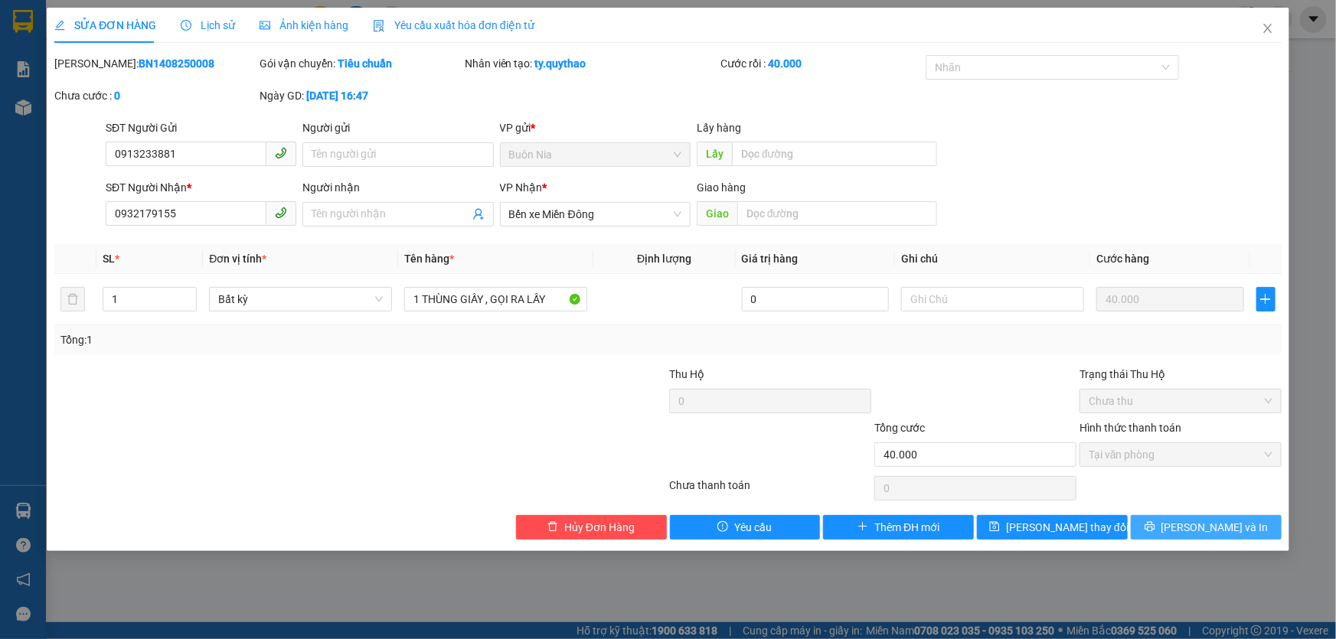
click at [1214, 530] on span "[PERSON_NAME] và In" at bounding box center [1214, 527] width 107 height 17
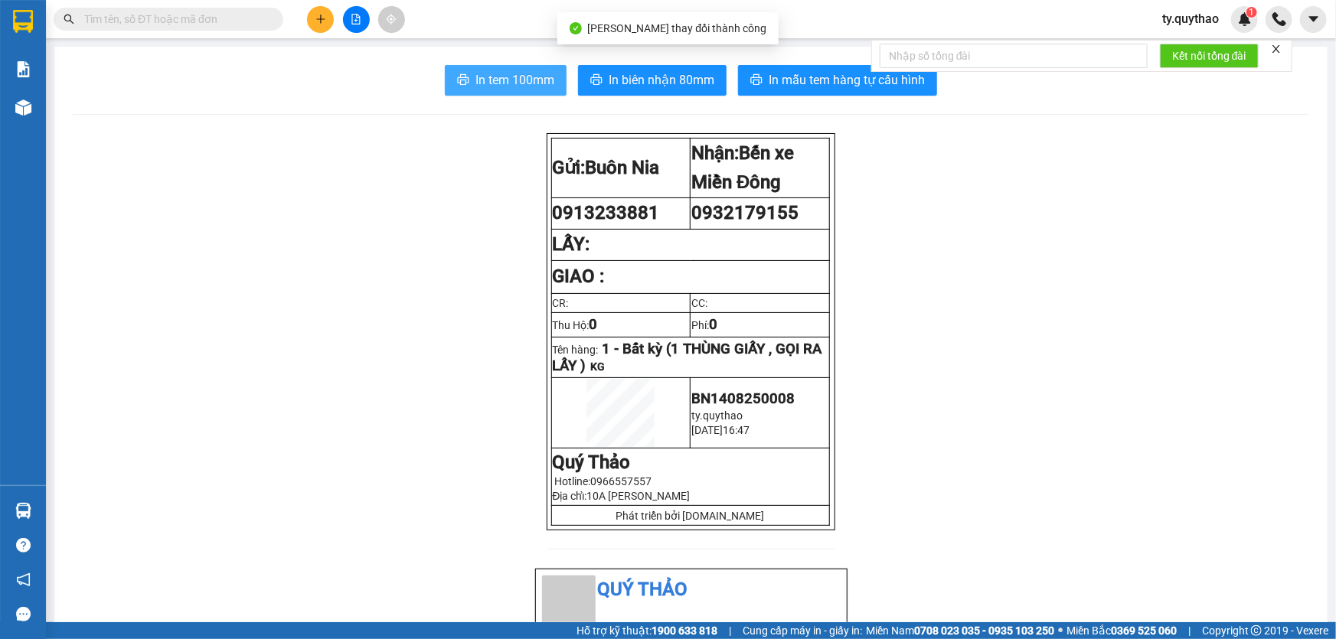
click at [507, 74] on span "In tem 100mm" at bounding box center [514, 79] width 79 height 19
click at [495, 87] on span "In tem 100mm" at bounding box center [514, 79] width 79 height 19
click at [500, 87] on span "In tem 100mm" at bounding box center [514, 79] width 79 height 19
click at [504, 84] on span "In tem 100mm" at bounding box center [514, 79] width 79 height 19
click at [525, 84] on span "In tem 100mm" at bounding box center [514, 79] width 79 height 19
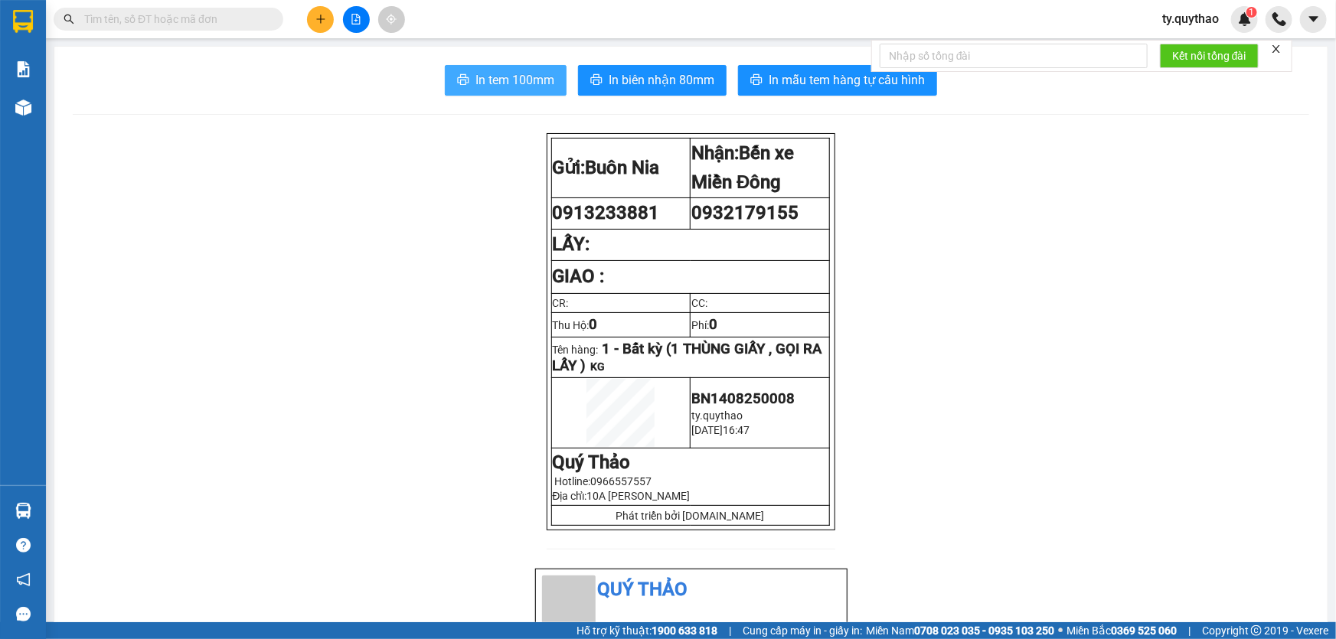
click at [536, 91] on button "In tem 100mm" at bounding box center [506, 80] width 122 height 31
click at [506, 87] on span "In tem 100mm" at bounding box center [514, 79] width 79 height 19
click at [511, 80] on span "In tem 100mm" at bounding box center [514, 79] width 79 height 19
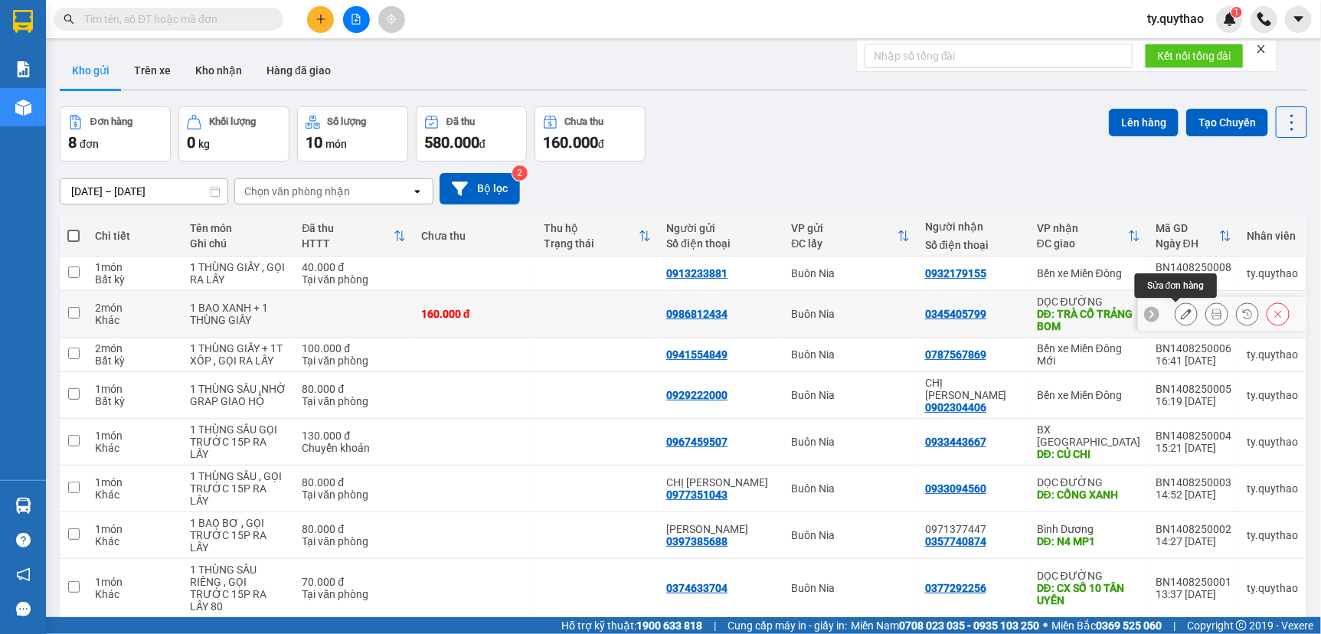
click at [1181, 311] on icon at bounding box center [1186, 314] width 11 height 11
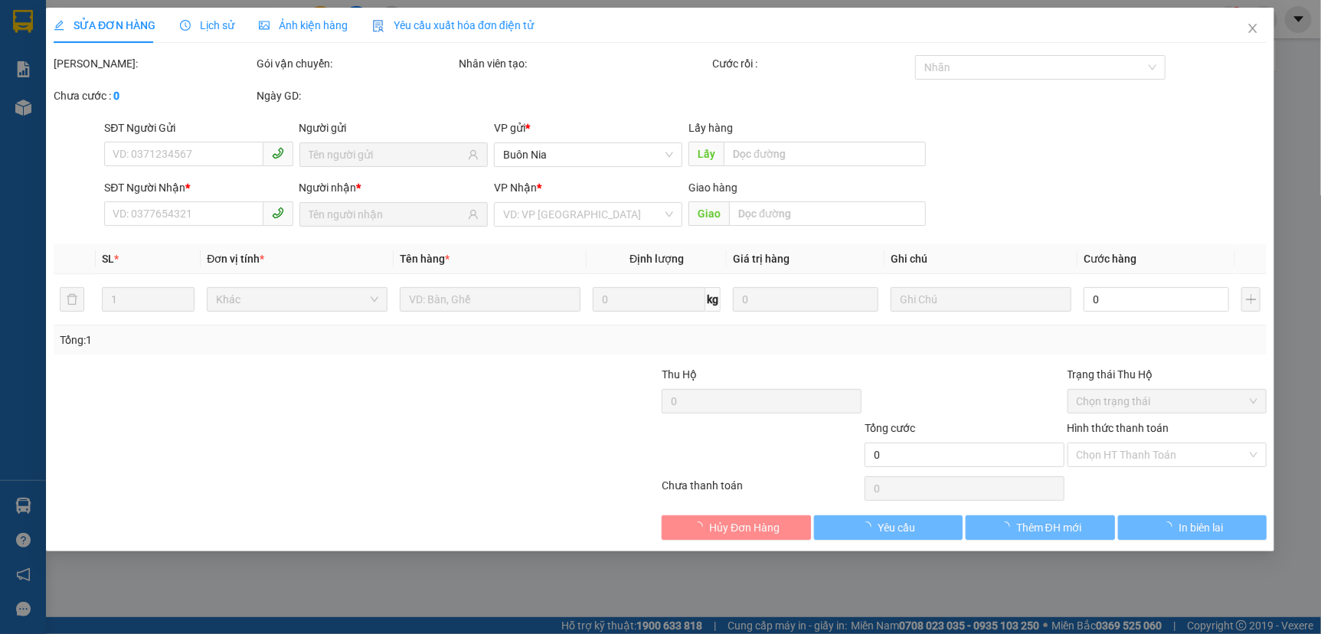
type input "0986812434"
type input "0345405799"
type input "TRÀ CỔ TRẢNG BOM"
type input "160.000"
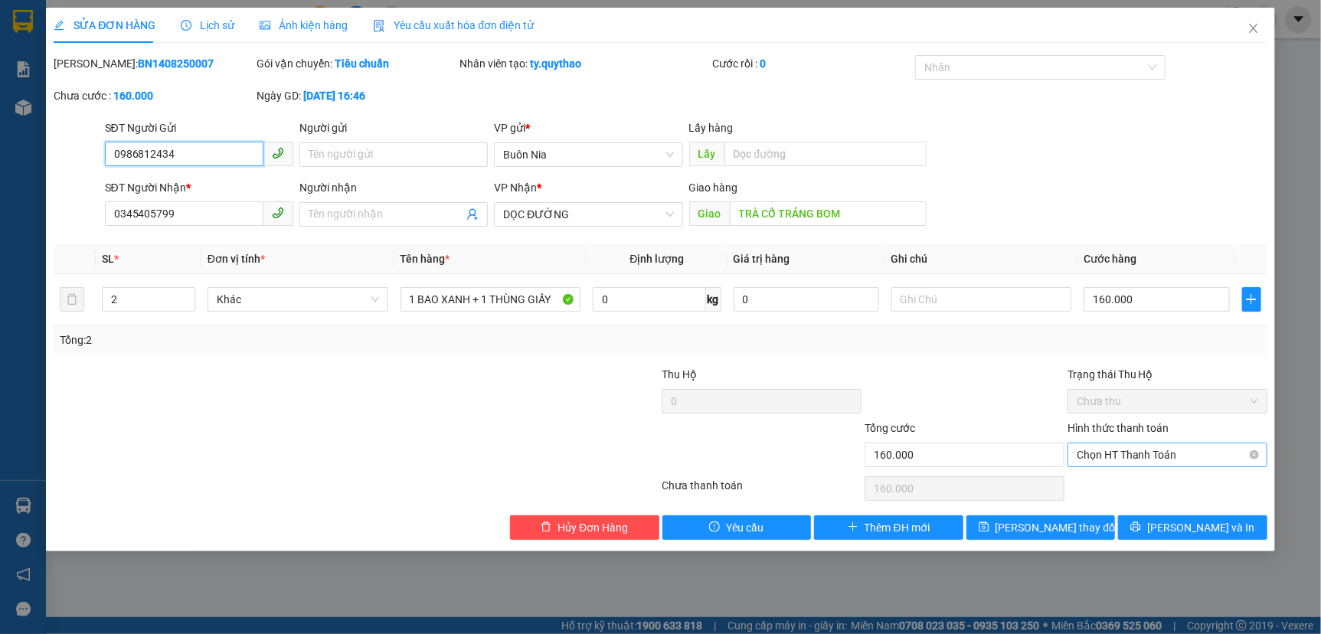
click at [1150, 459] on span "Chọn HT Thanh Toán" at bounding box center [1166, 454] width 181 height 23
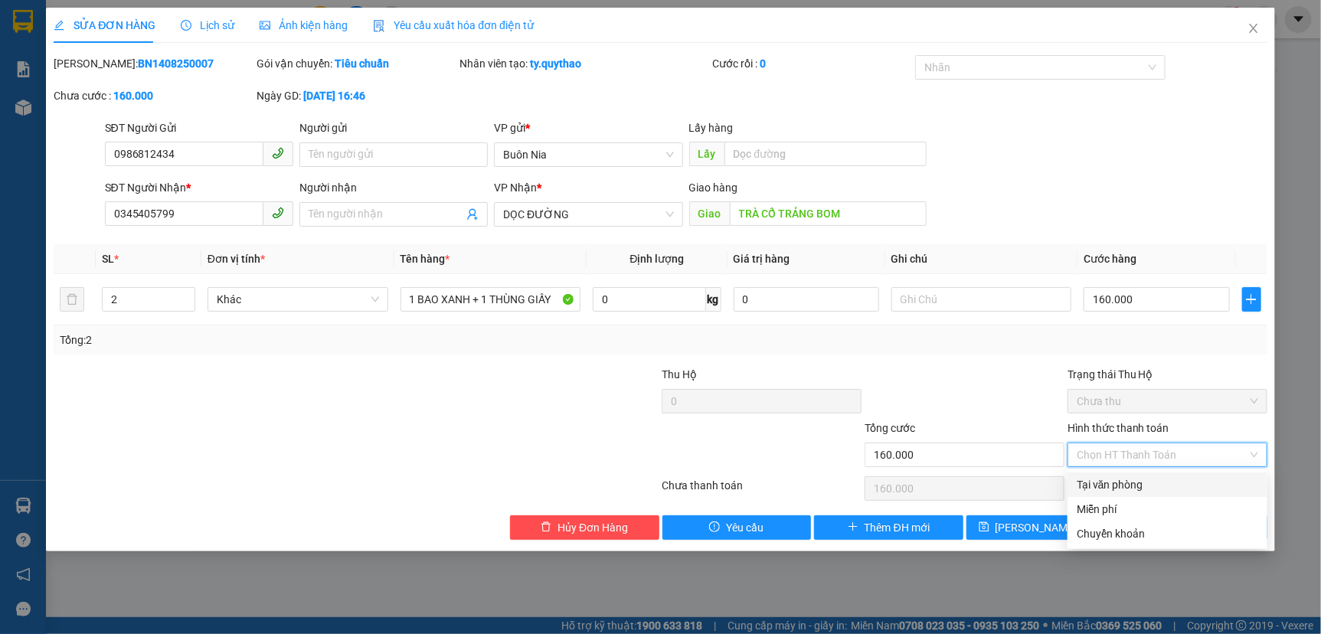
click at [1148, 481] on div "Tại văn phòng" at bounding box center [1166, 484] width 181 height 17
type input "0"
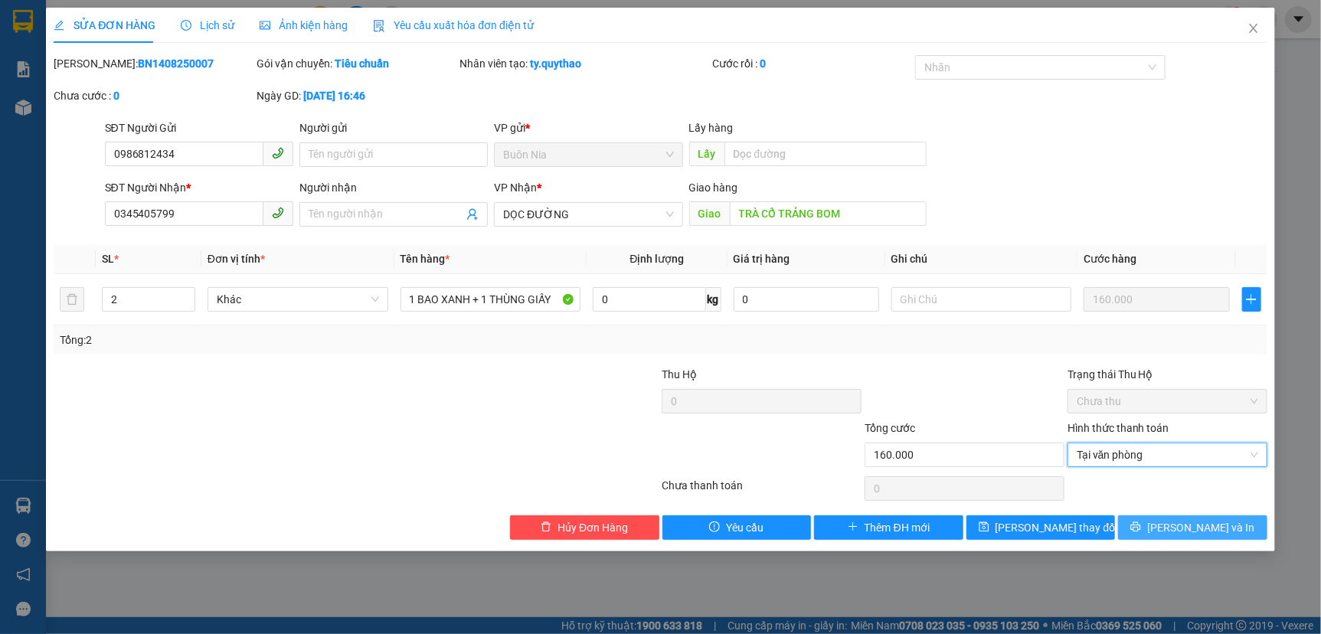
click at [1141, 528] on icon "printer" at bounding box center [1135, 526] width 11 height 11
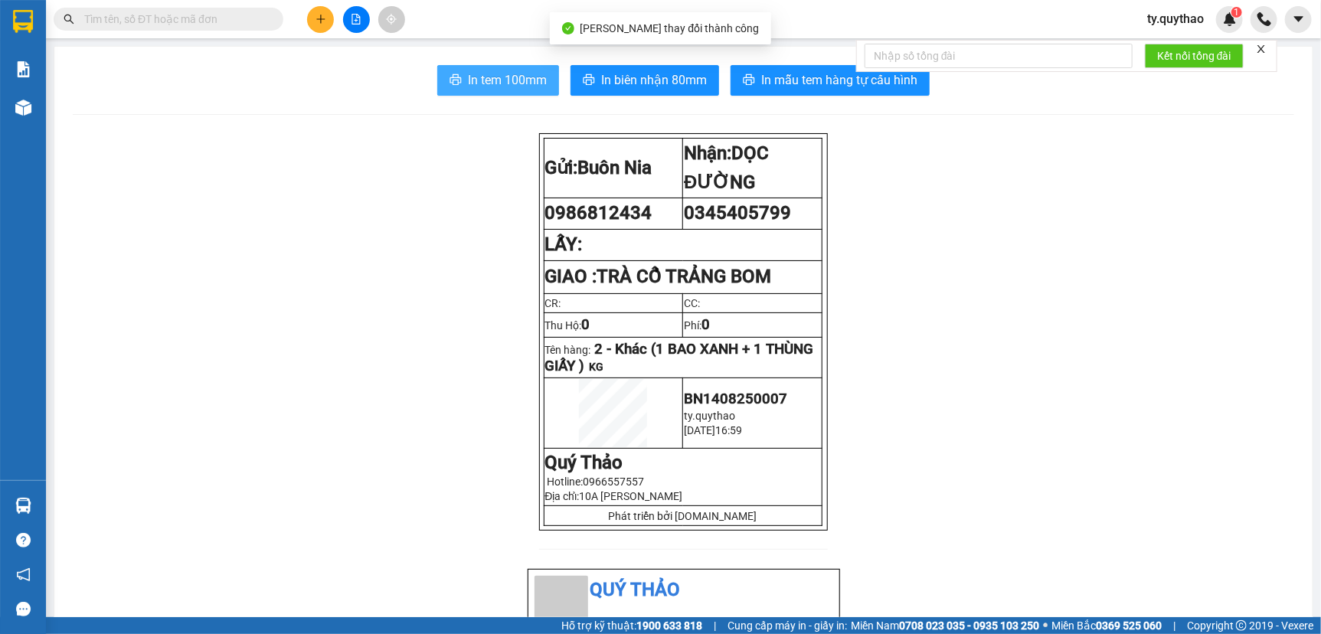
click at [514, 84] on span "In tem 100mm" at bounding box center [507, 79] width 79 height 19
click at [514, 86] on span "In tem 100mm" at bounding box center [507, 79] width 79 height 19
click at [468, 89] on span "In tem 100mm" at bounding box center [507, 79] width 79 height 19
click at [514, 82] on span "In tem 100mm" at bounding box center [507, 79] width 79 height 19
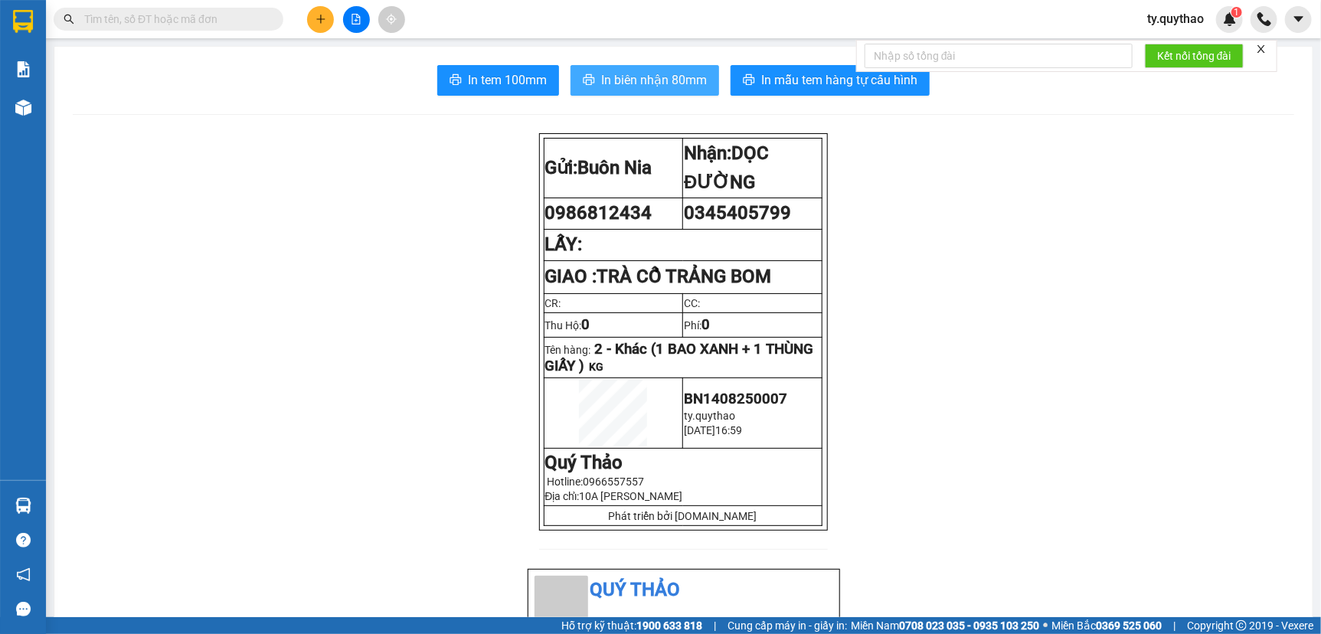
click at [648, 80] on span "In biên nhận 80mm" at bounding box center [654, 79] width 106 height 19
click at [508, 77] on span "In tem 100mm" at bounding box center [507, 79] width 79 height 19
click at [522, 74] on span "In tem 100mm" at bounding box center [507, 79] width 79 height 19
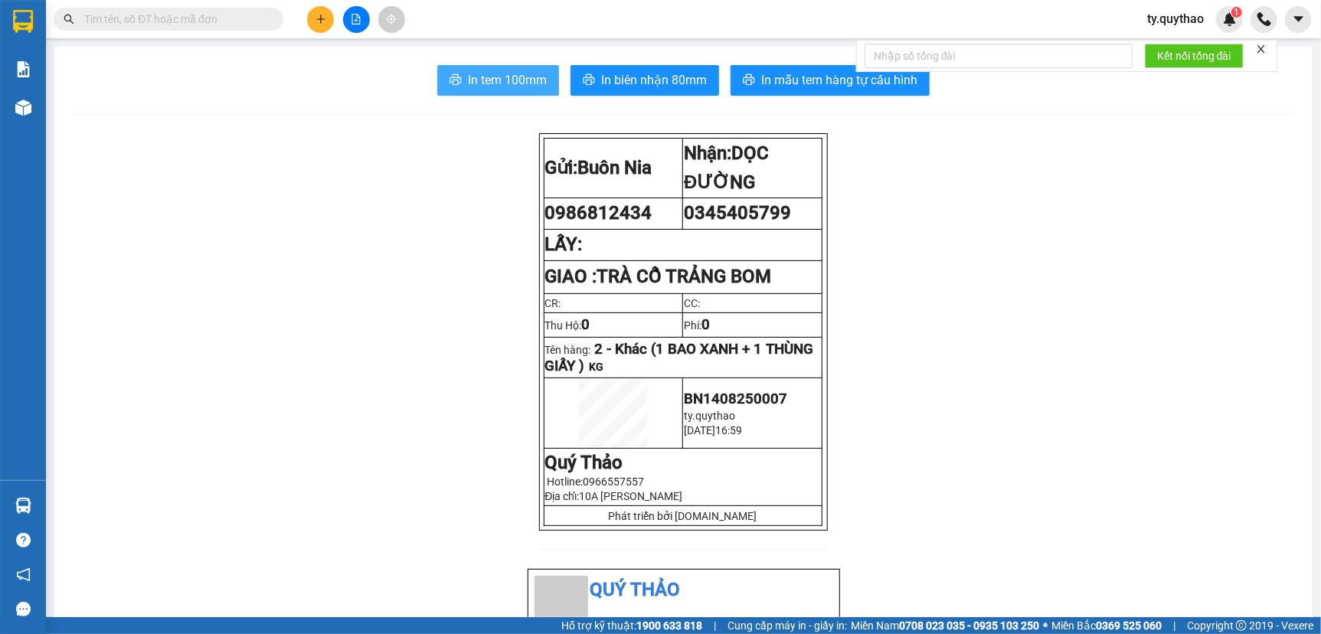
click at [484, 74] on span "In tem 100mm" at bounding box center [507, 79] width 79 height 19
click at [510, 82] on span "In tem 100mm" at bounding box center [507, 79] width 79 height 19
drag, startPoint x: 491, startPoint y: 78, endPoint x: 511, endPoint y: 68, distance: 22.9
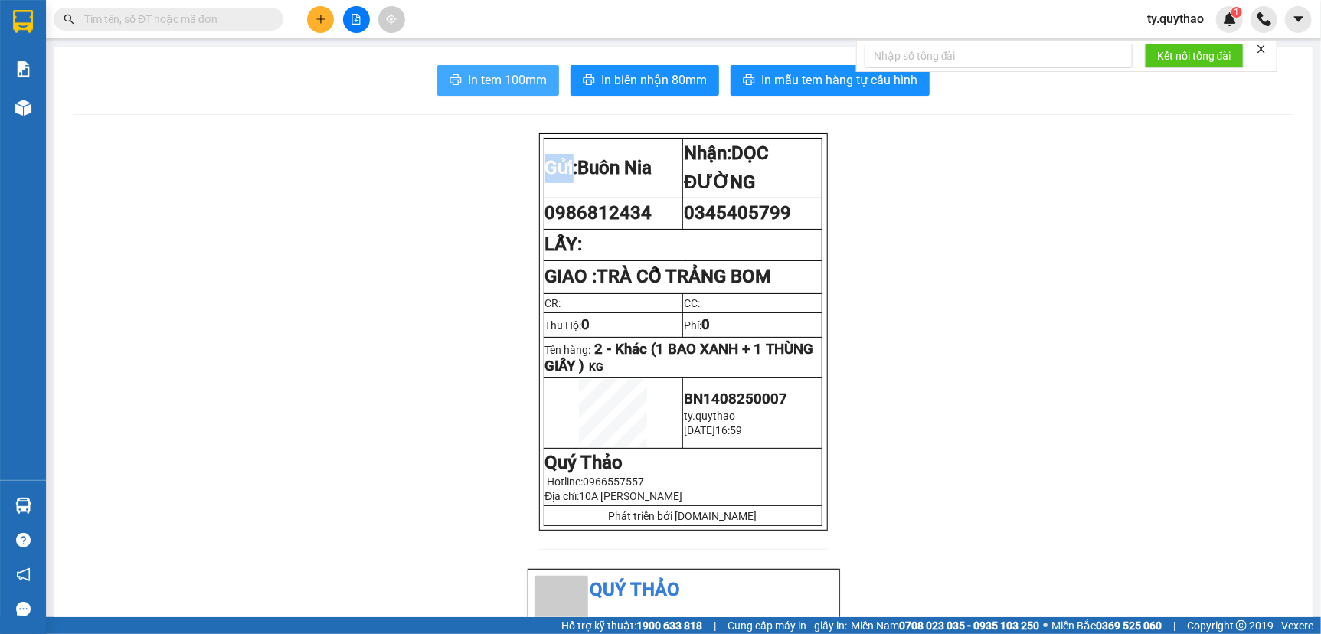
click at [493, 78] on span "In tem 100mm" at bounding box center [507, 79] width 79 height 19
click at [492, 73] on span "In tem 100mm" at bounding box center [507, 79] width 79 height 19
click at [524, 83] on span "In tem 100mm" at bounding box center [507, 79] width 79 height 19
click at [490, 79] on span "In tem 100mm" at bounding box center [507, 79] width 79 height 19
click at [495, 87] on span "In tem 100mm" at bounding box center [507, 79] width 79 height 19
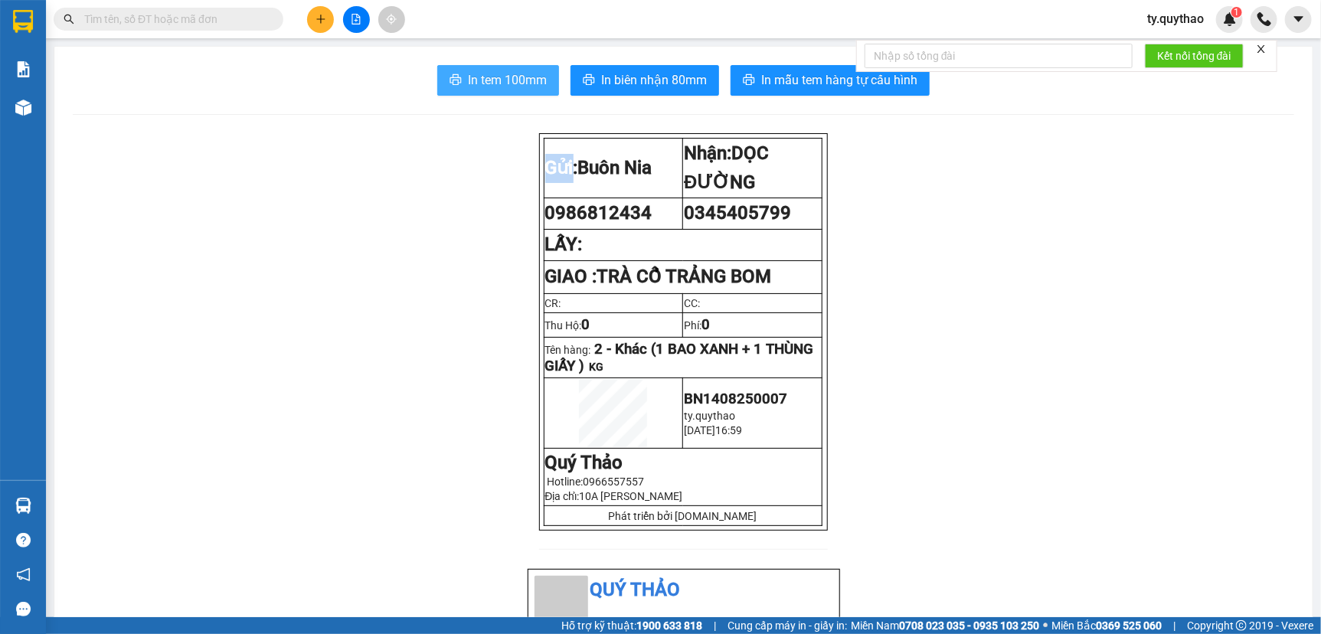
click at [485, 82] on span "In tem 100mm" at bounding box center [507, 79] width 79 height 19
drag, startPoint x: 1071, startPoint y: 370, endPoint x: 835, endPoint y: 313, distance: 243.3
drag, startPoint x: 322, startPoint y: 444, endPoint x: 329, endPoint y: 459, distance: 16.8
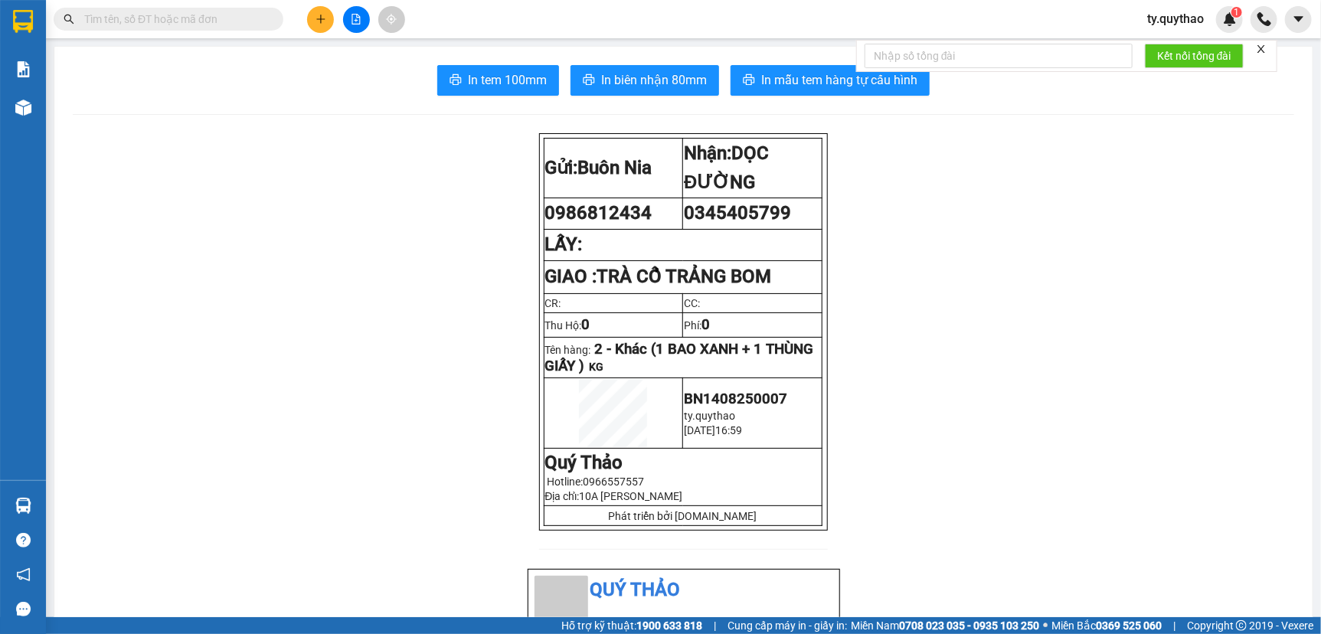
click at [518, 75] on span "In tem 100mm" at bounding box center [507, 79] width 79 height 19
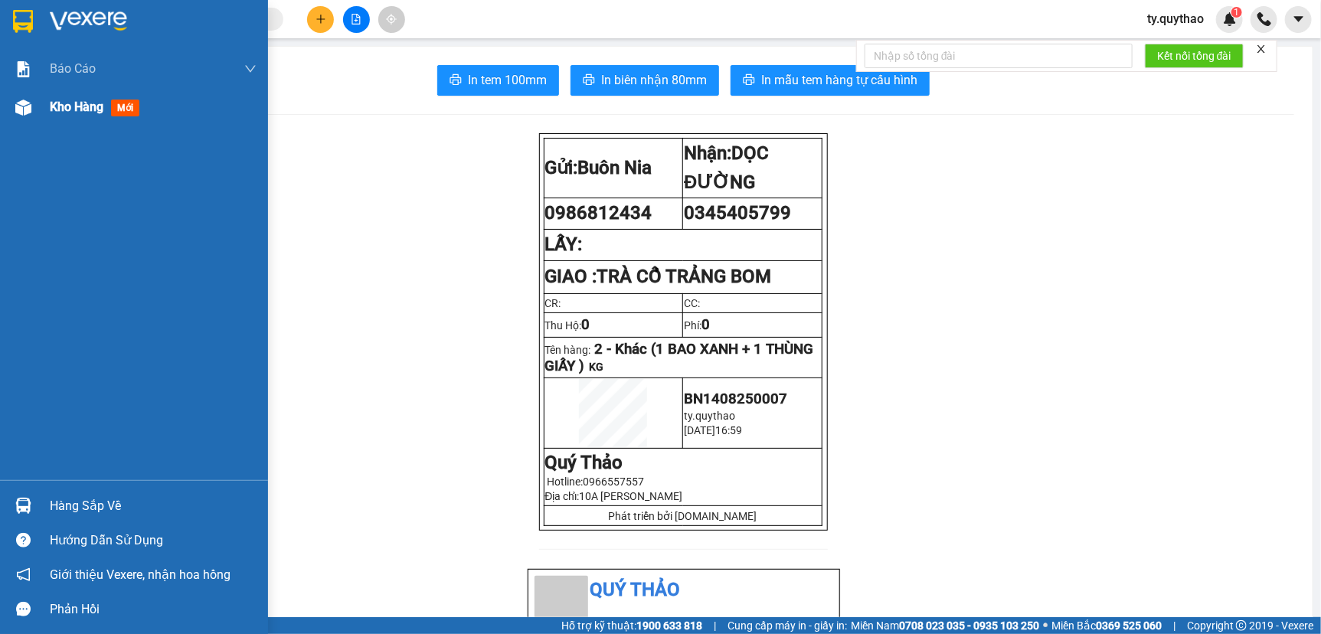
click at [32, 105] on div at bounding box center [23, 107] width 27 height 27
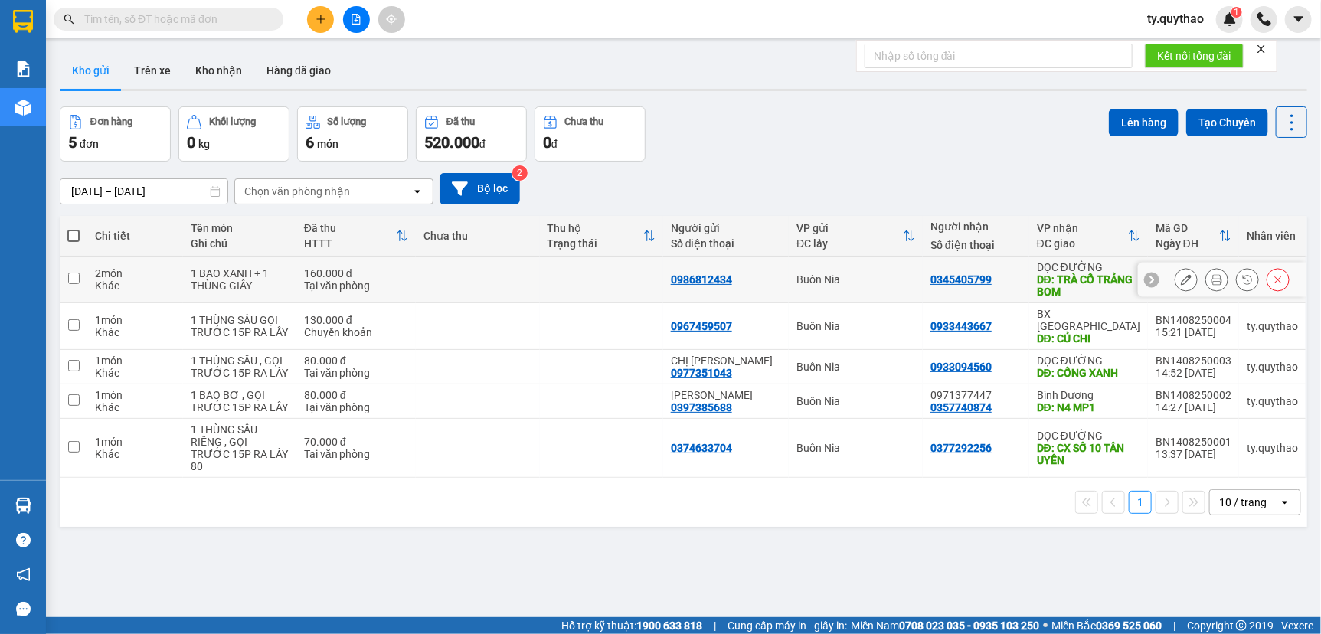
click at [1212, 278] on button at bounding box center [1216, 279] width 21 height 27
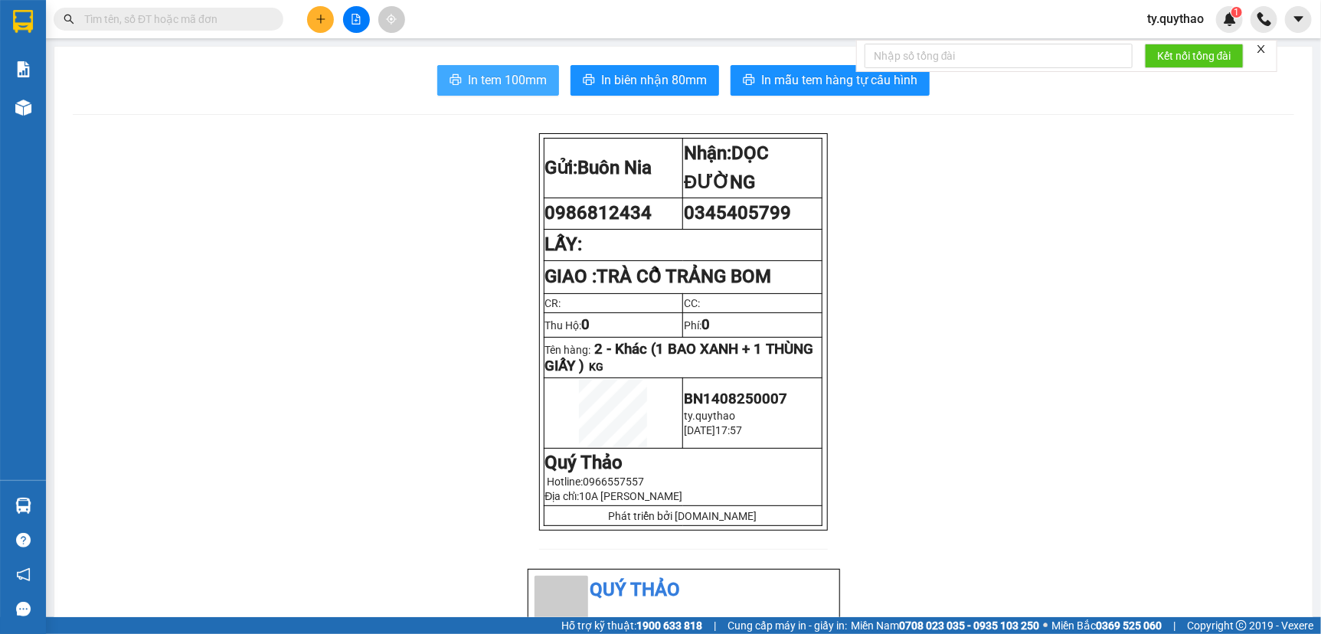
click at [490, 80] on span "In tem 100mm" at bounding box center [507, 79] width 79 height 19
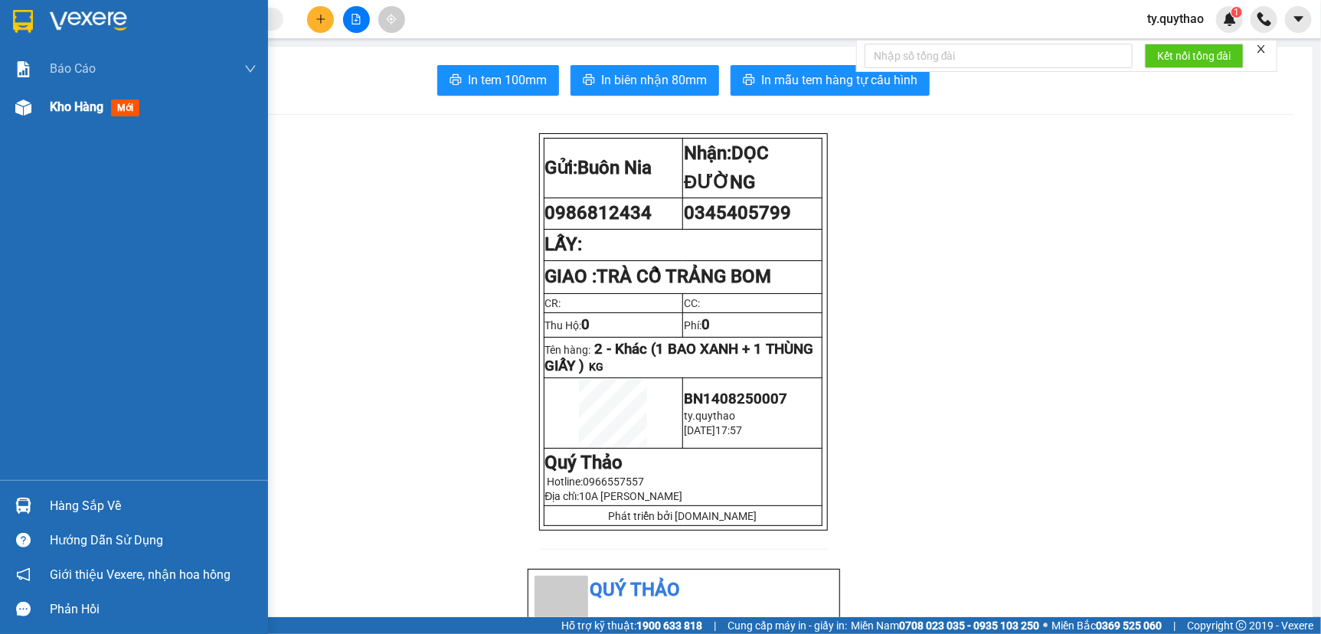
click at [44, 107] on div "Kho hàng mới" at bounding box center [134, 107] width 268 height 38
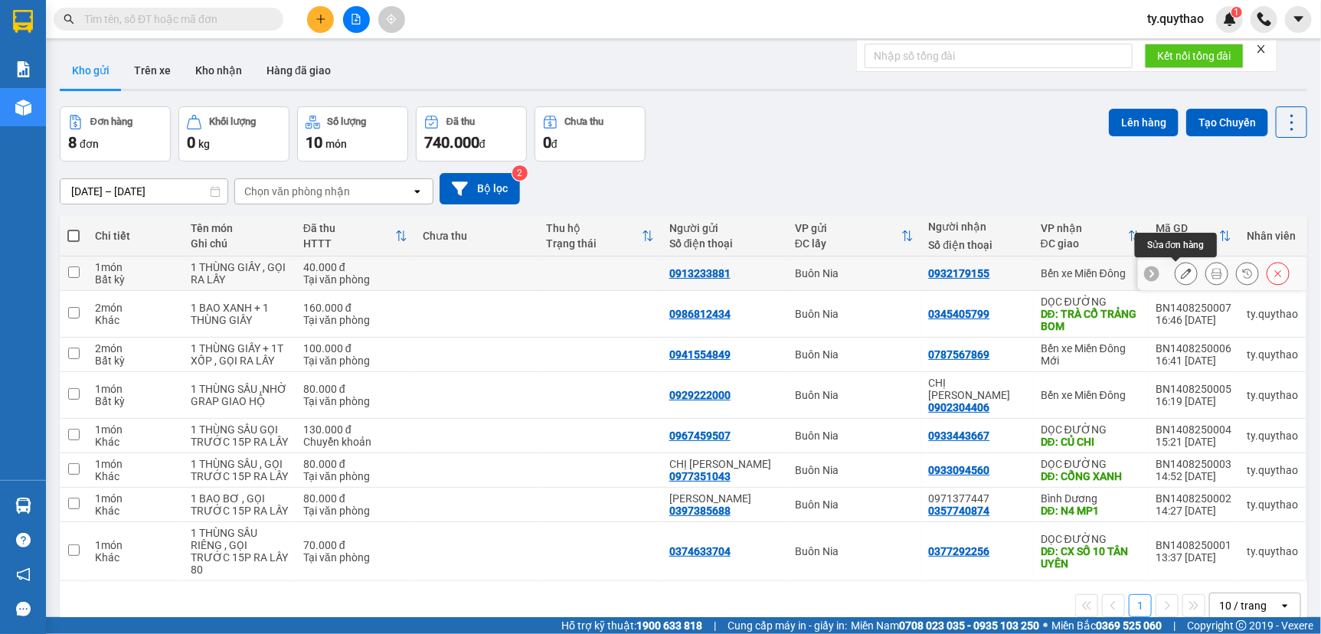
click at [1181, 273] on icon at bounding box center [1186, 273] width 11 height 11
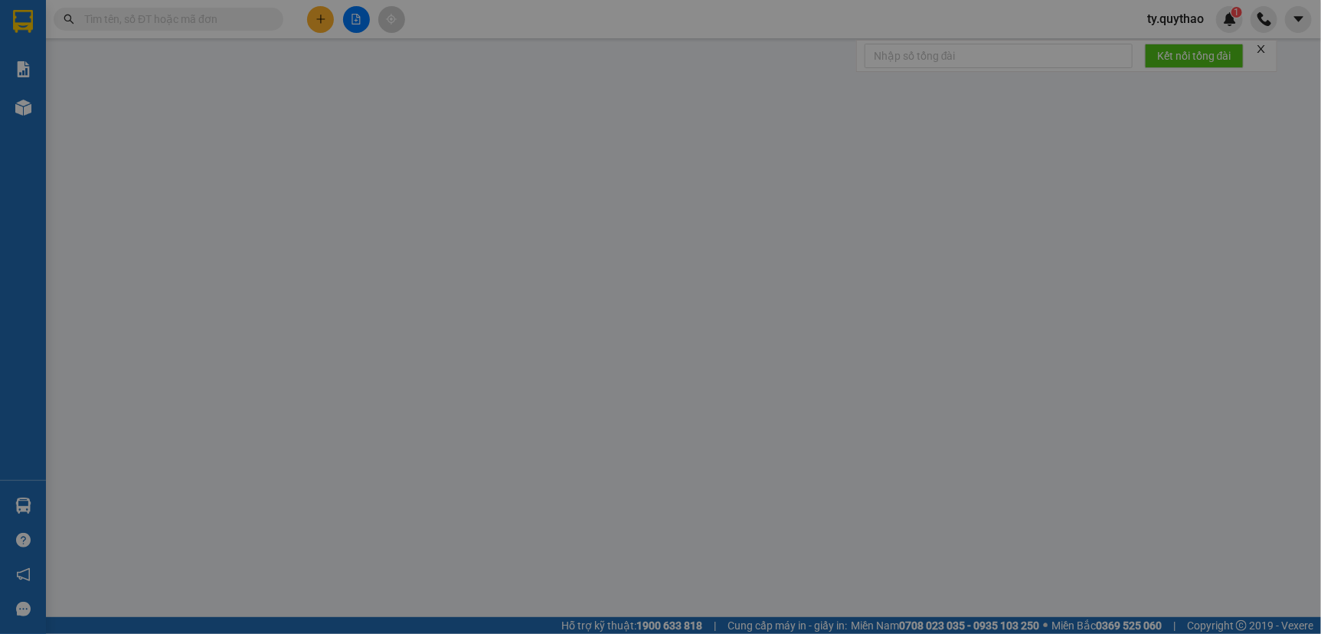
type input "0913233881"
type input "0932179155"
type input "40.000"
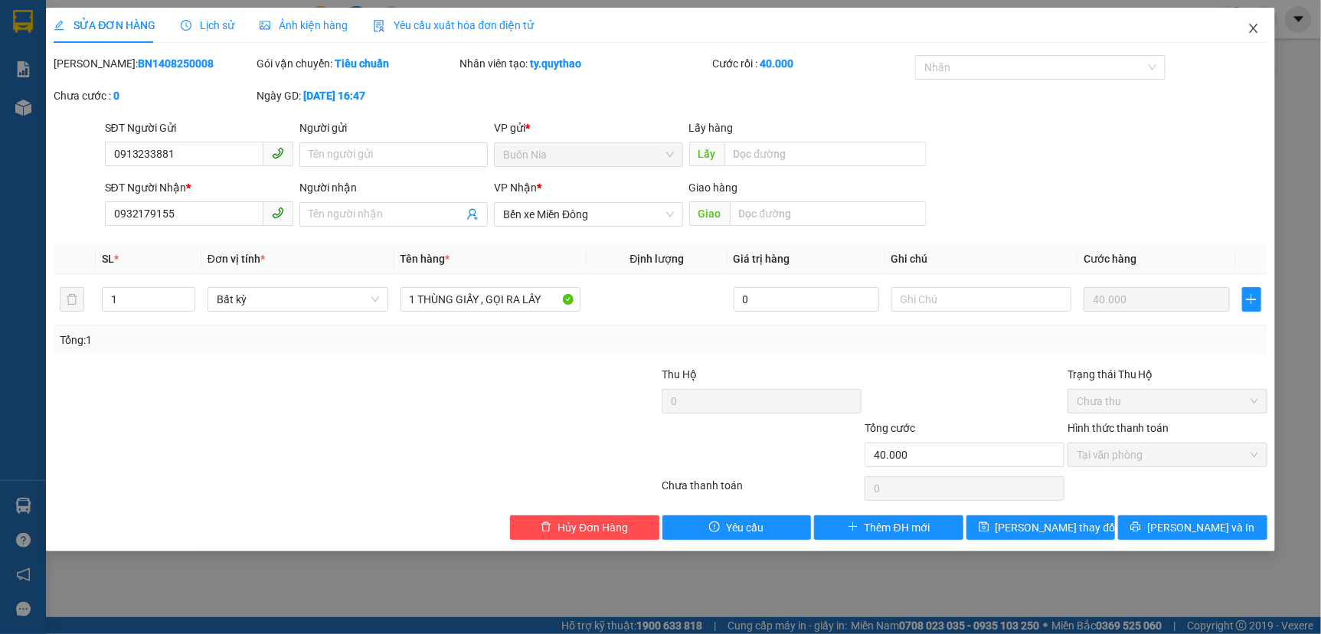
drag, startPoint x: 1256, startPoint y: 22, endPoint x: 1206, endPoint y: 6, distance: 53.0
click at [1256, 28] on span "Close" at bounding box center [1253, 29] width 43 height 43
click at [1256, 28] on div at bounding box center [1263, 19] width 27 height 27
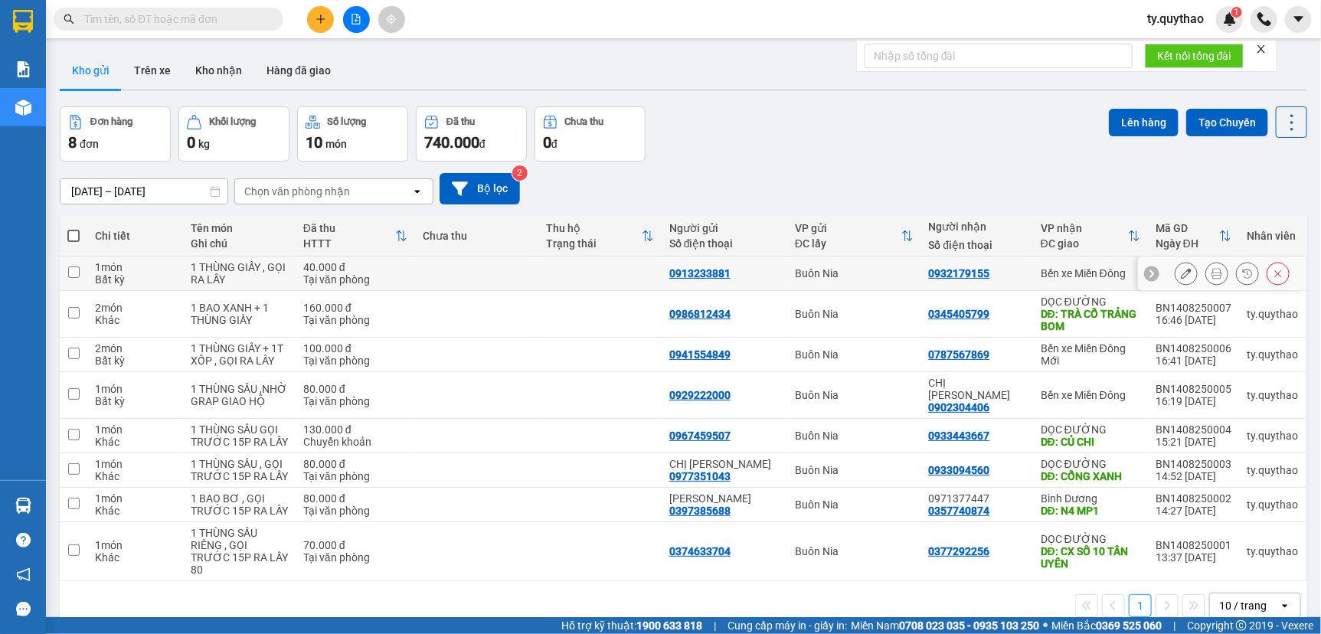
click at [1175, 267] on button at bounding box center [1185, 273] width 21 height 27
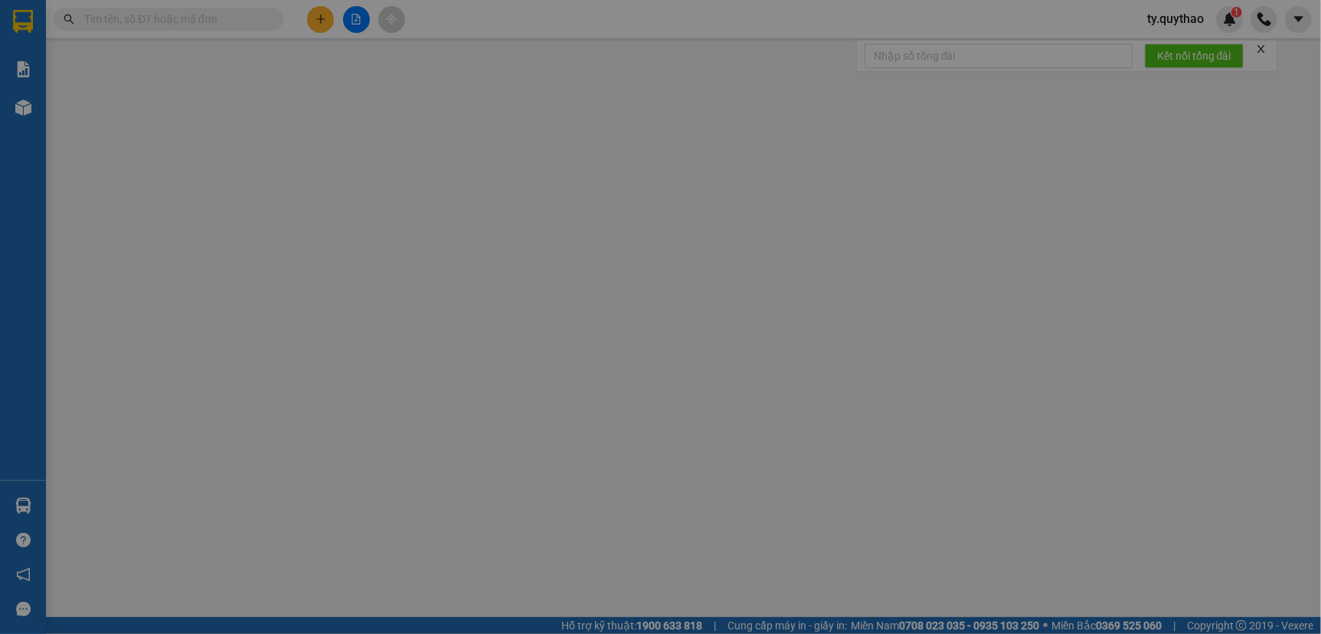
type input "0913233881"
type input "0932179155"
type input "40.000"
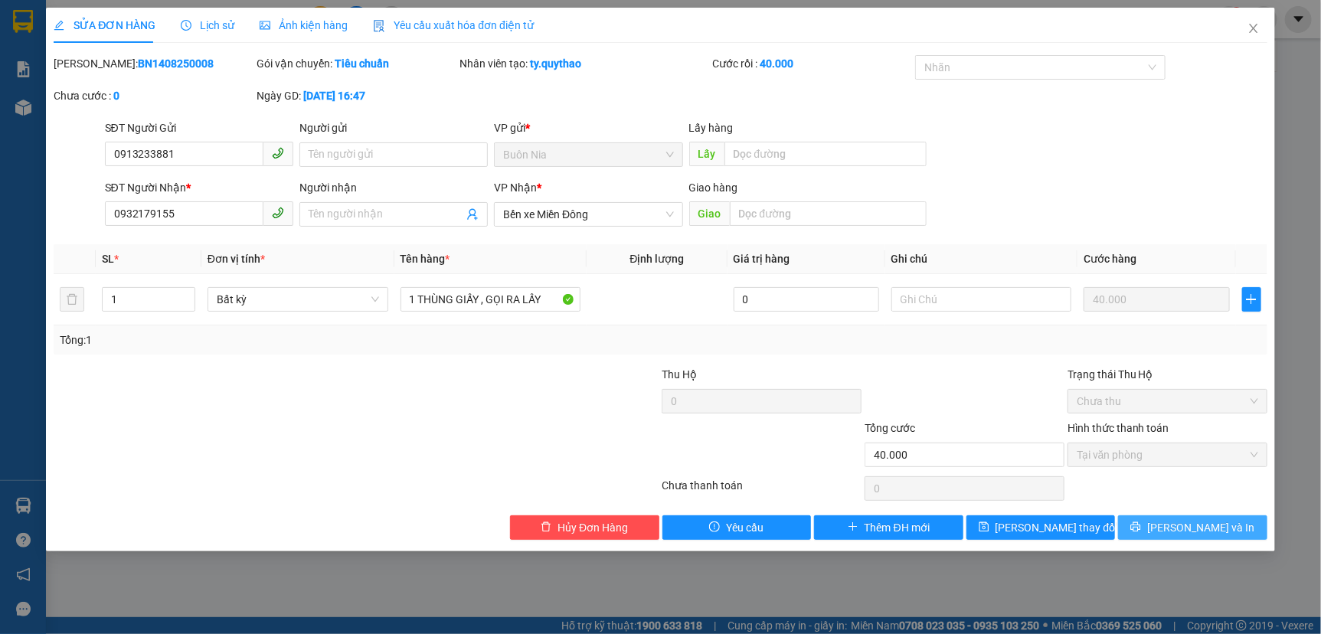
click at [1210, 528] on span "[PERSON_NAME] và In" at bounding box center [1200, 527] width 107 height 17
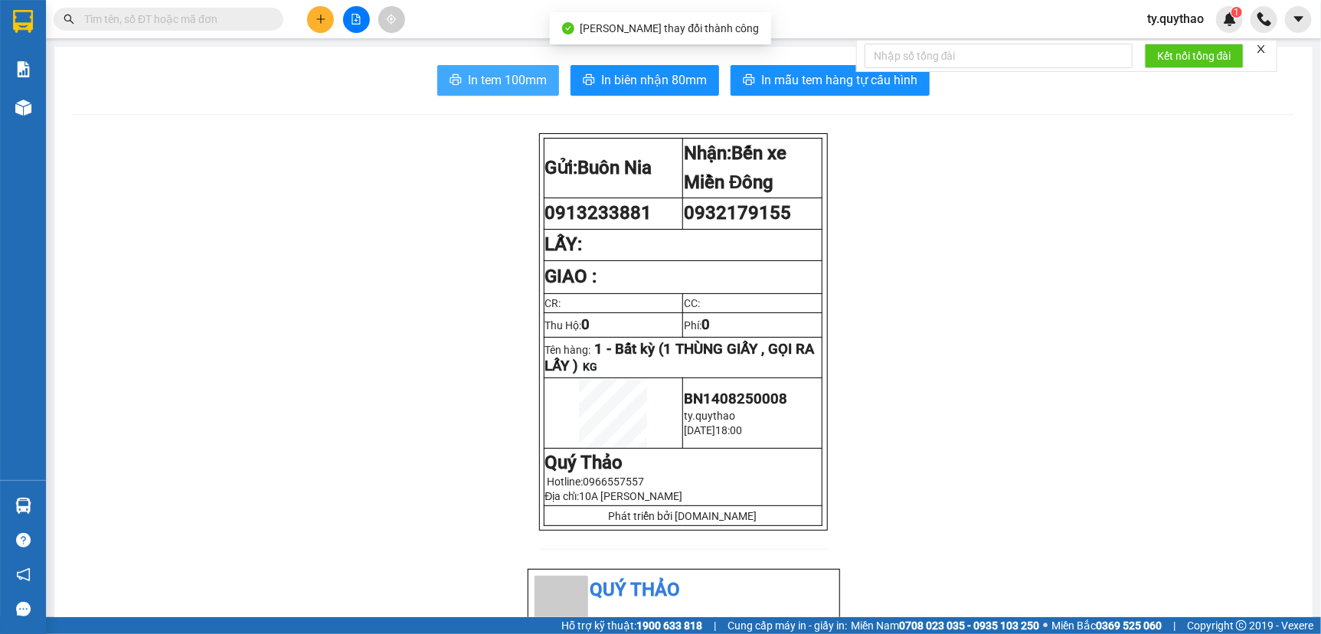
click at [526, 79] on span "In tem 100mm" at bounding box center [507, 79] width 79 height 19
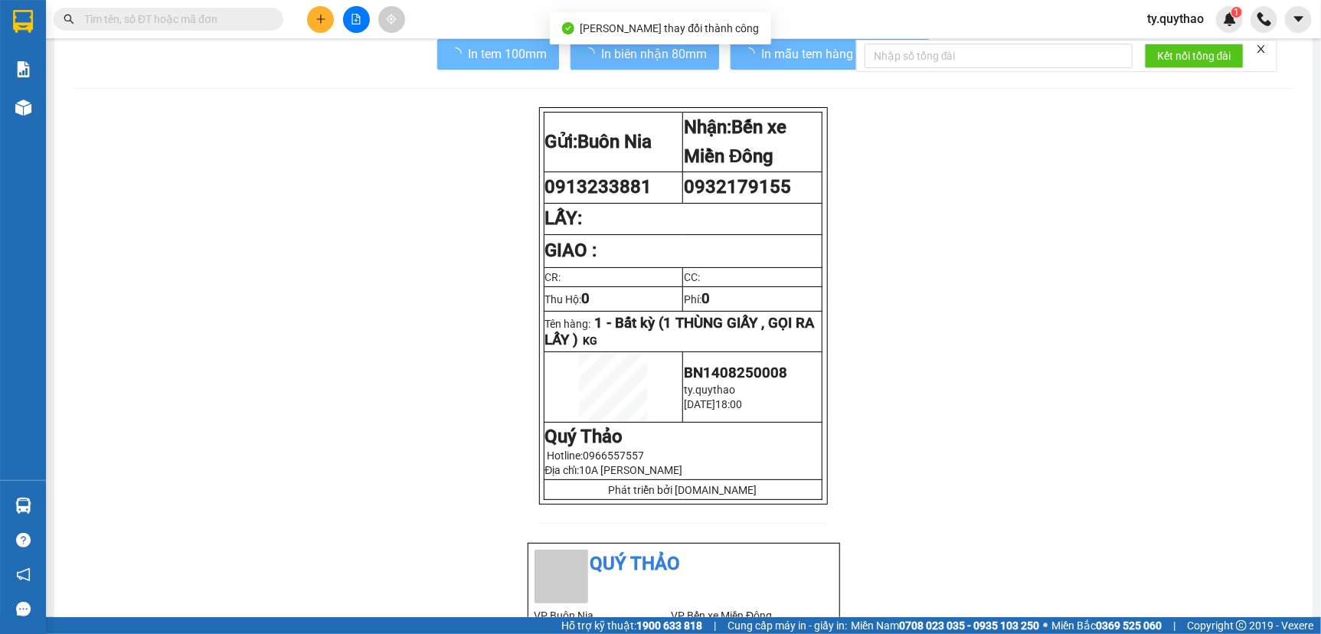
scroll to position [139, 0]
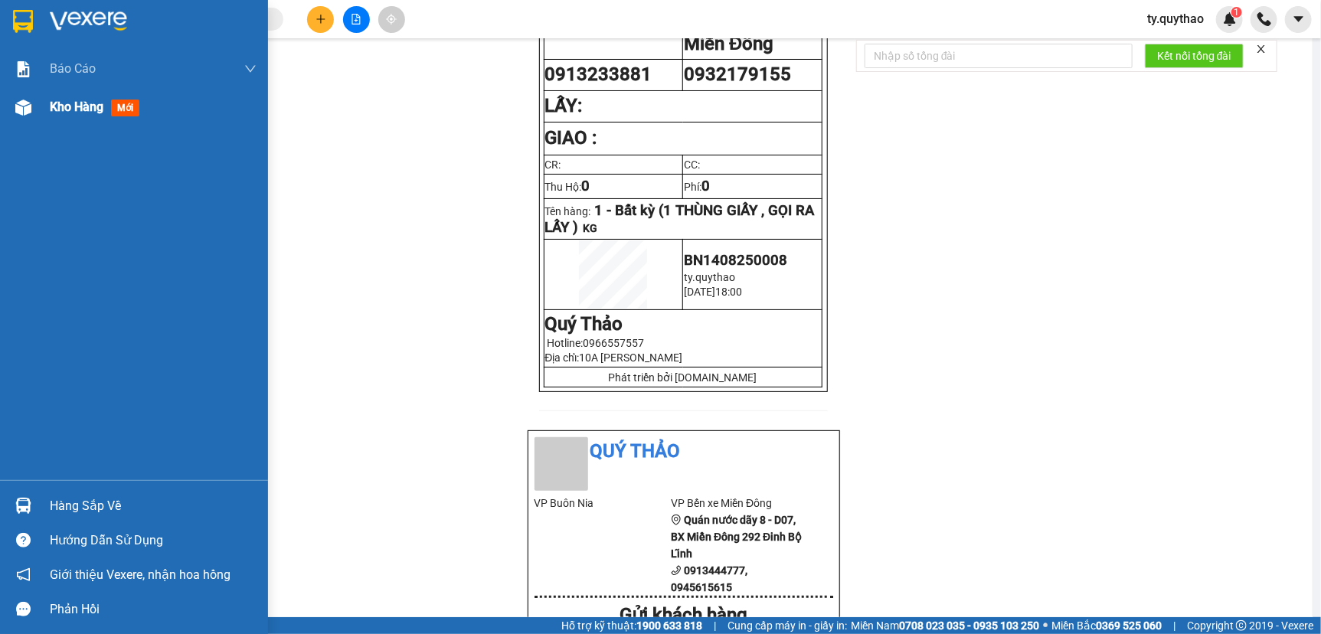
click at [70, 96] on div "Kho hàng mới" at bounding box center [153, 107] width 207 height 38
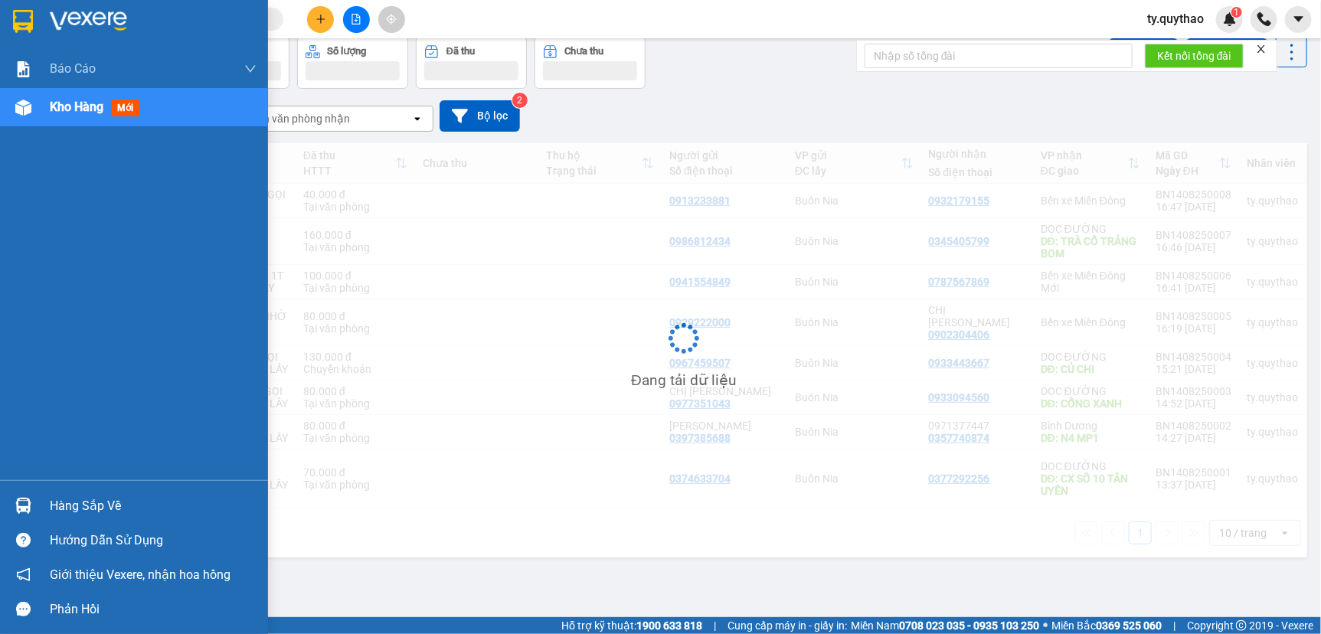
scroll to position [70, 0]
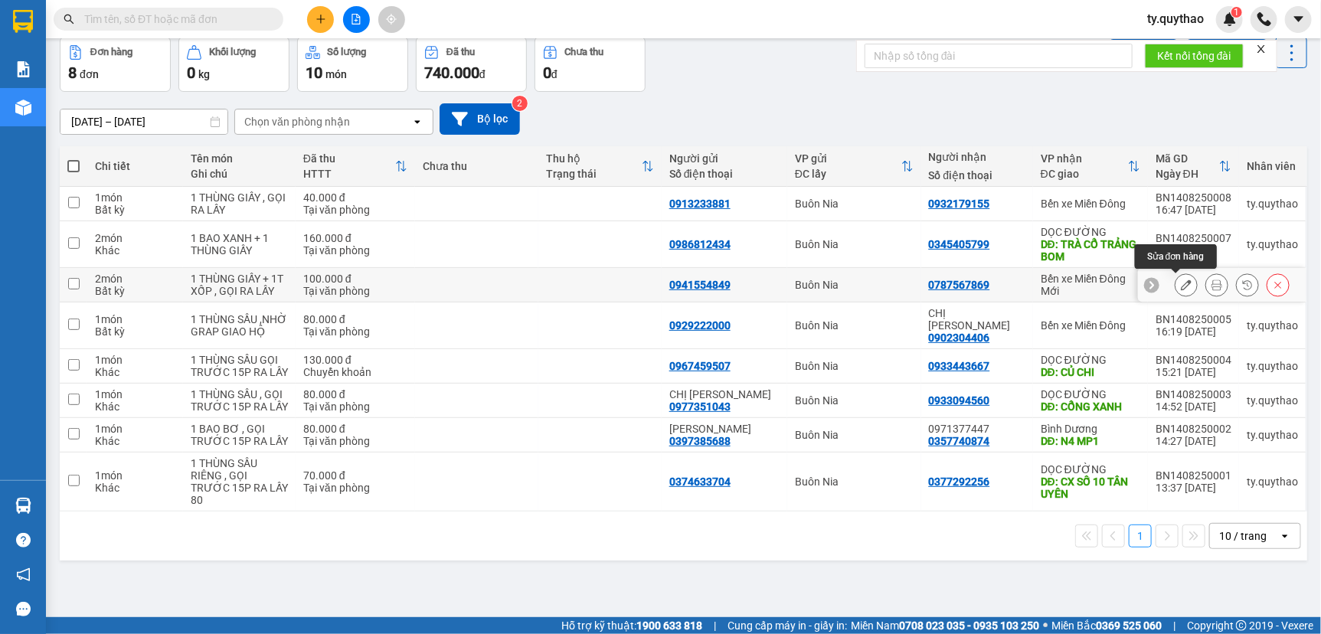
click at [1181, 282] on icon at bounding box center [1186, 284] width 11 height 11
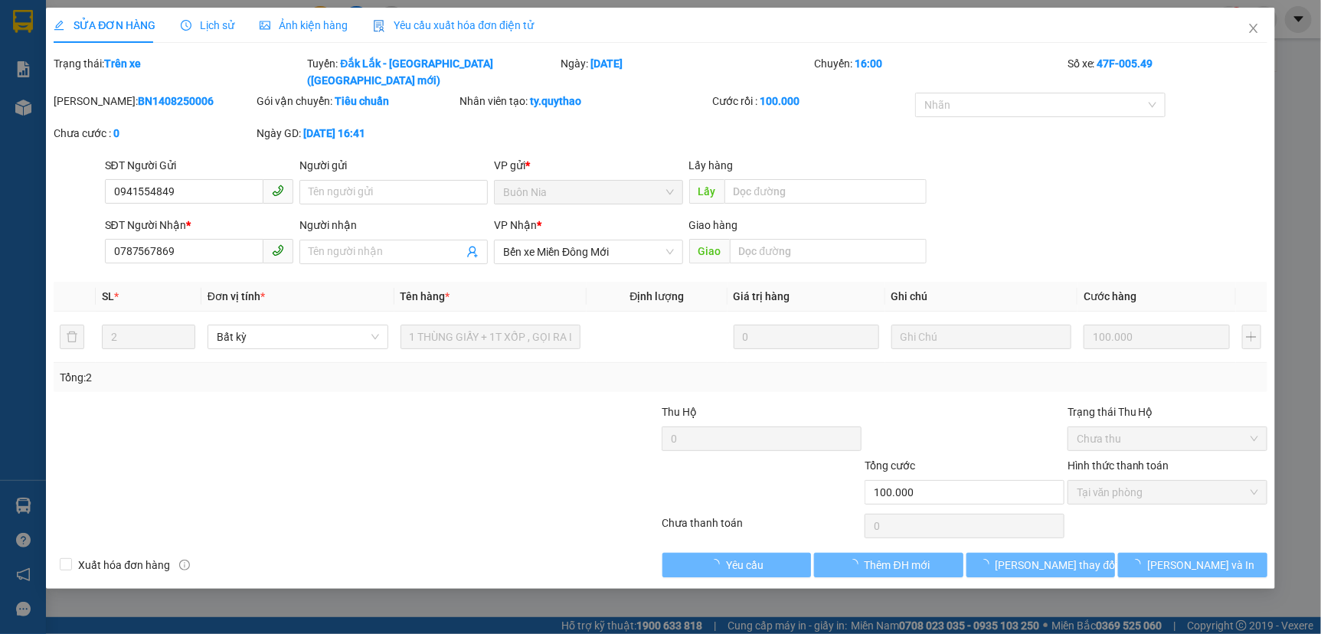
type input "0941554849"
type input "0787567869"
type input "100.000"
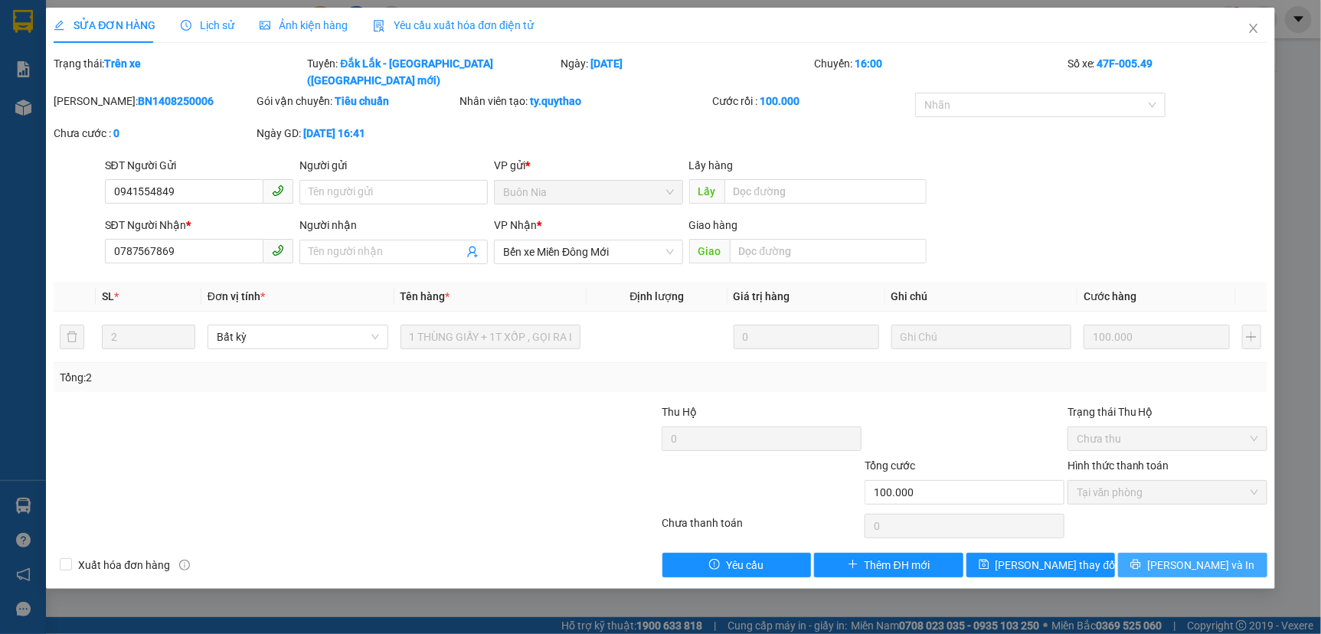
click at [1192, 557] on span "[PERSON_NAME] và In" at bounding box center [1200, 565] width 107 height 17
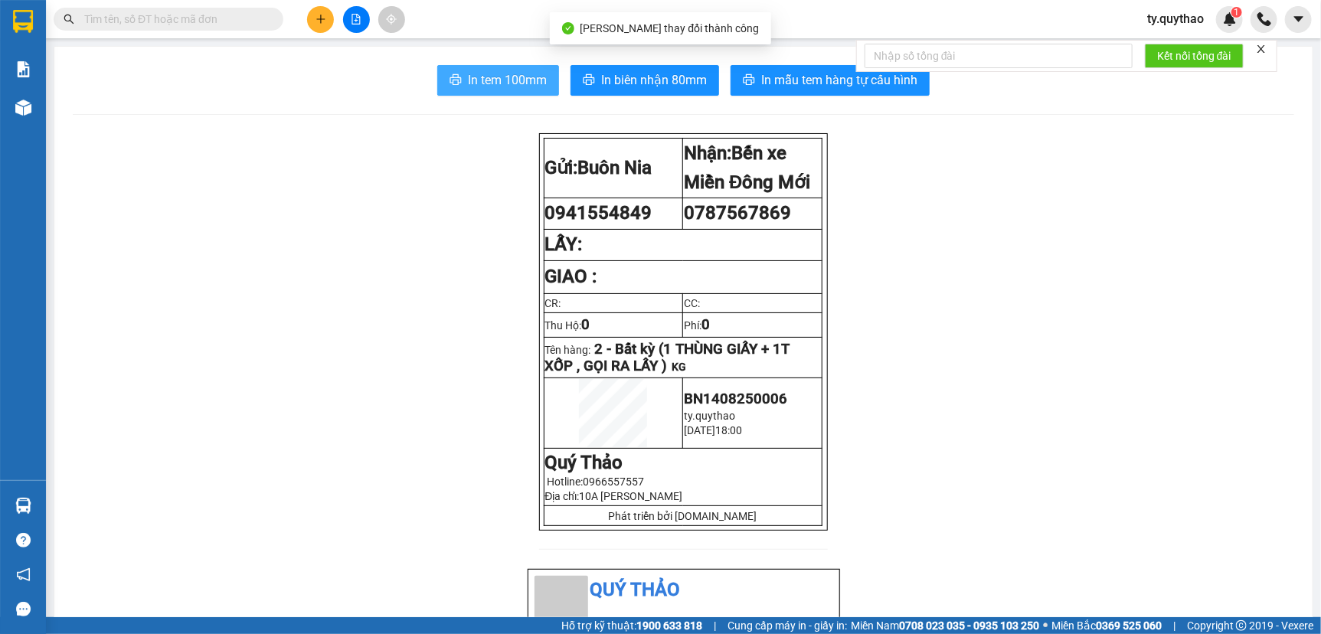
click at [459, 83] on button "In tem 100mm" at bounding box center [498, 80] width 122 height 31
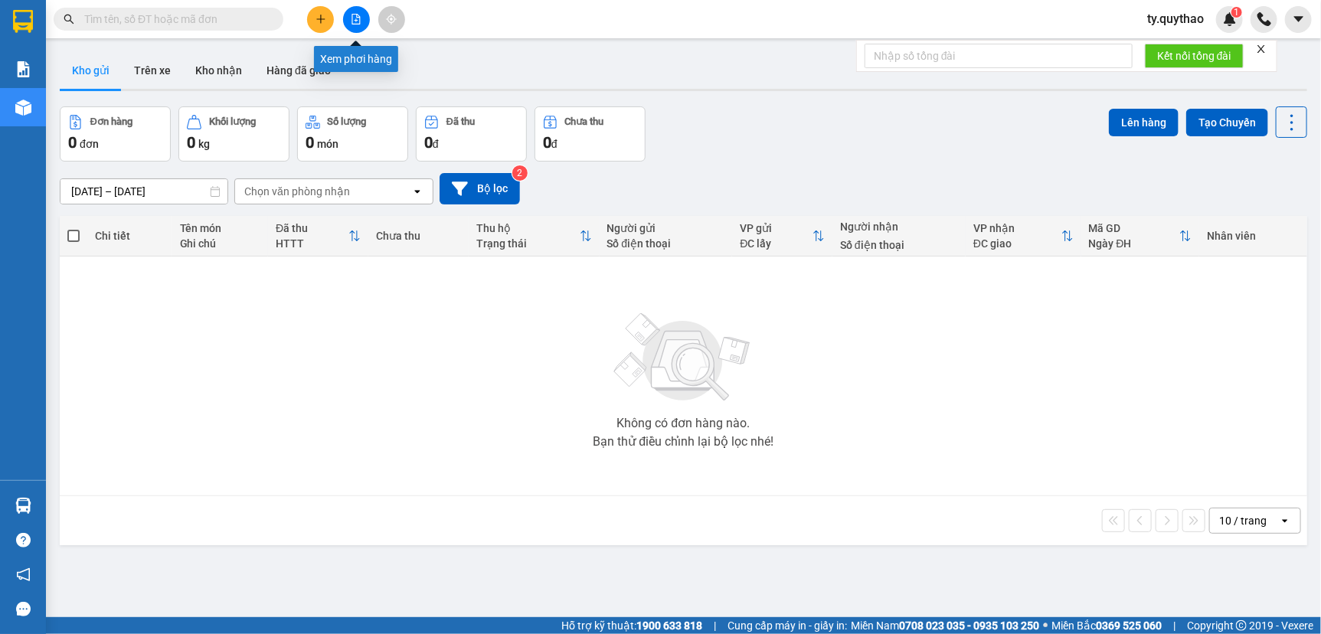
click at [348, 15] on button at bounding box center [356, 19] width 27 height 27
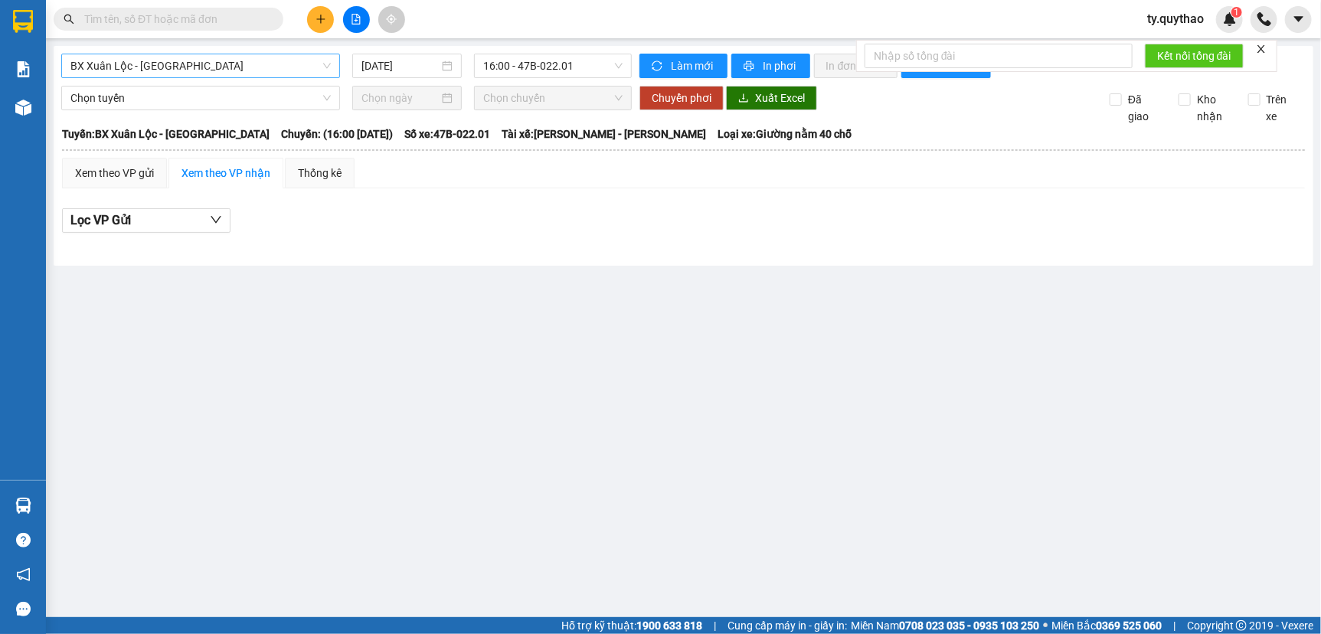
click at [220, 67] on span "BX Xuân Lộc - [GEOGRAPHIC_DATA]" at bounding box center [200, 65] width 260 height 23
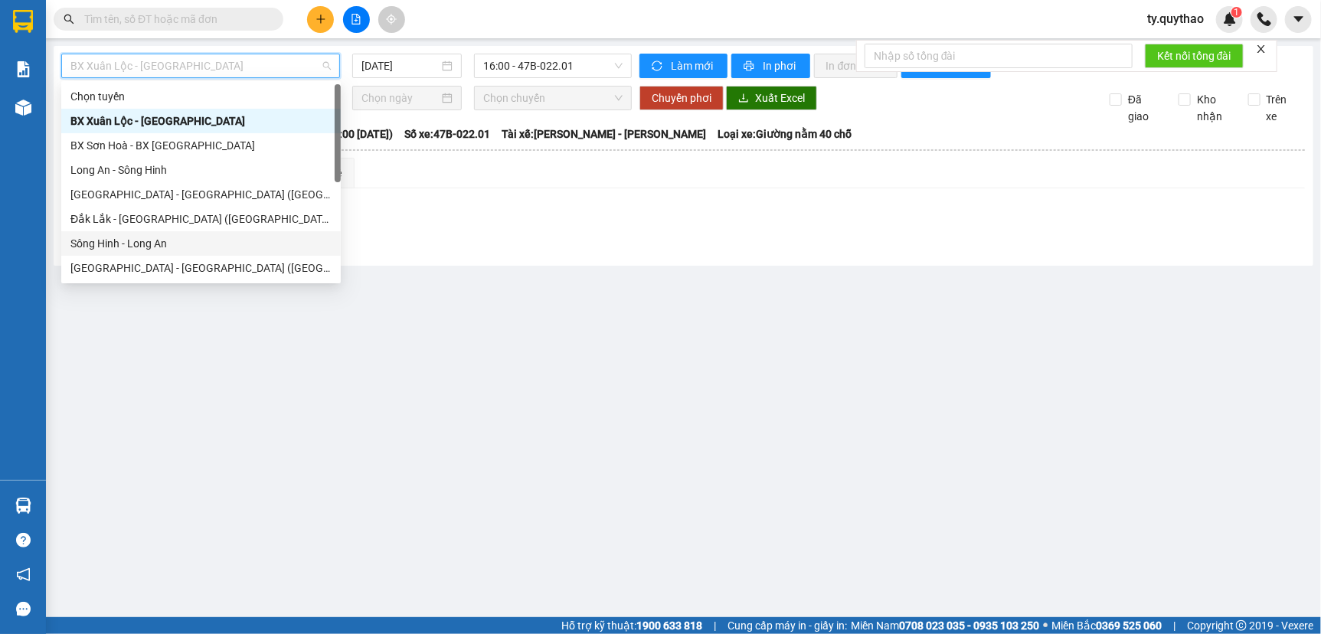
click at [426, 374] on main "BX [GEOGRAPHIC_DATA] - [GEOGRAPHIC_DATA] [DATE] 16:00 - 47B-022.01 Làm mới In p…" at bounding box center [660, 308] width 1321 height 617
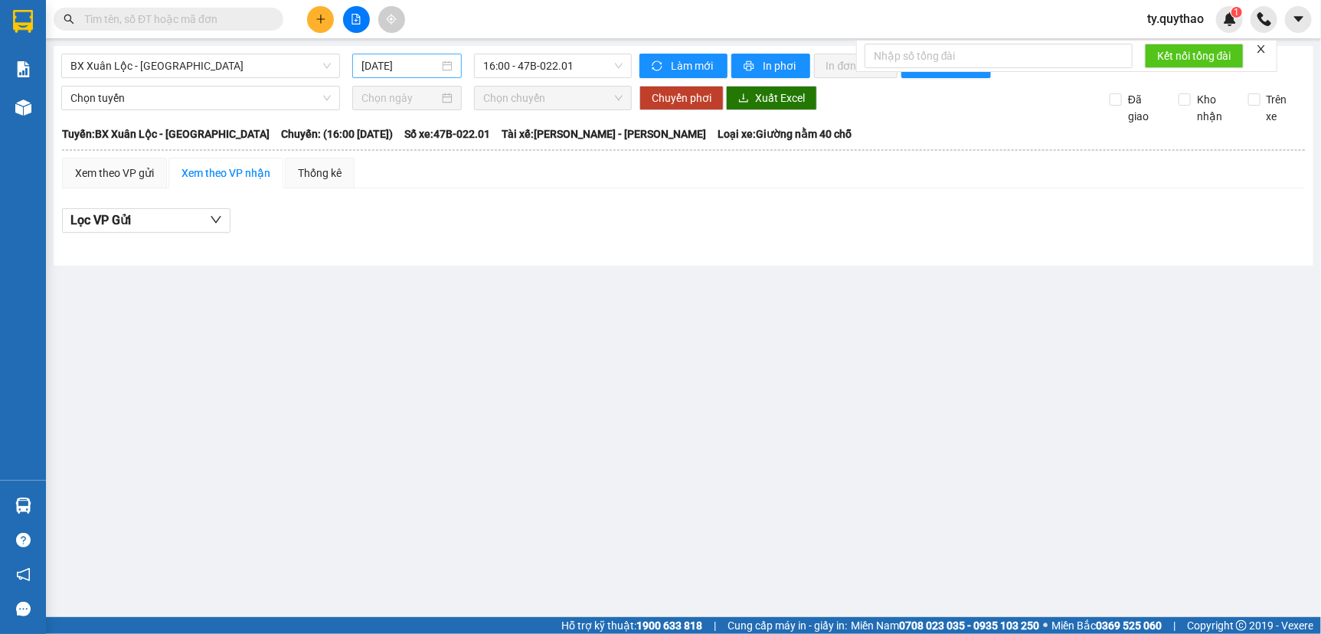
click at [412, 63] on input "[DATE]" at bounding box center [399, 65] width 77 height 17
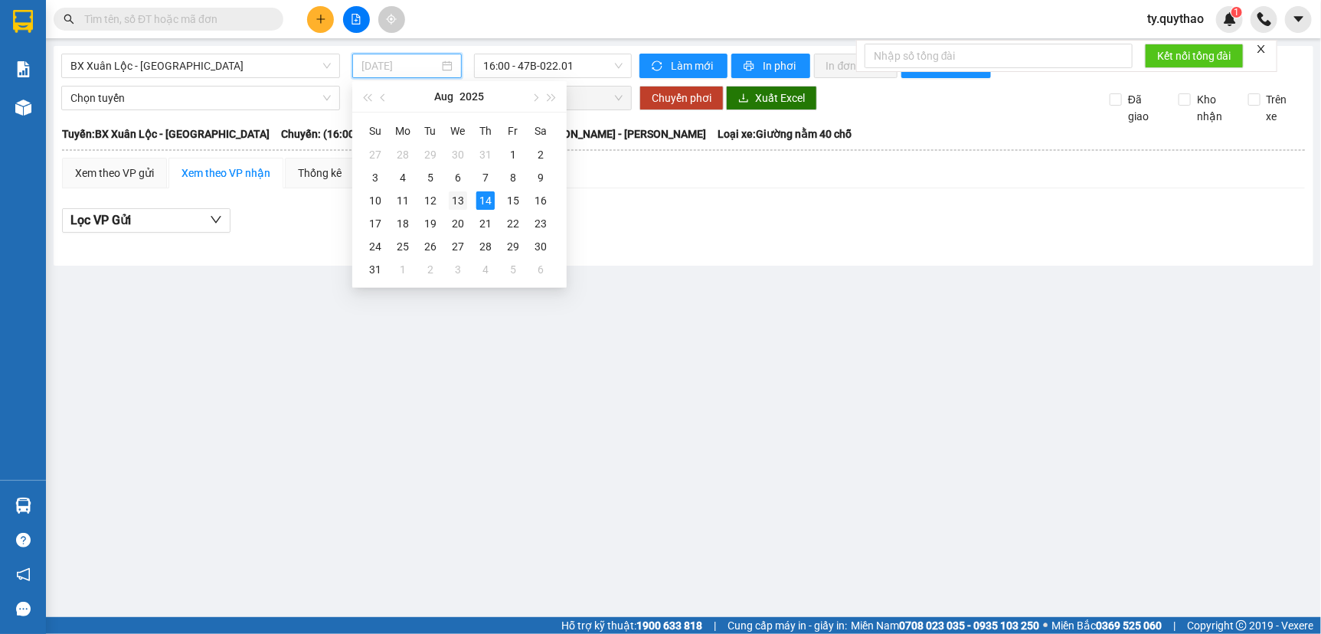
click at [456, 201] on div "13" at bounding box center [458, 200] width 18 height 18
type input "[DATE]"
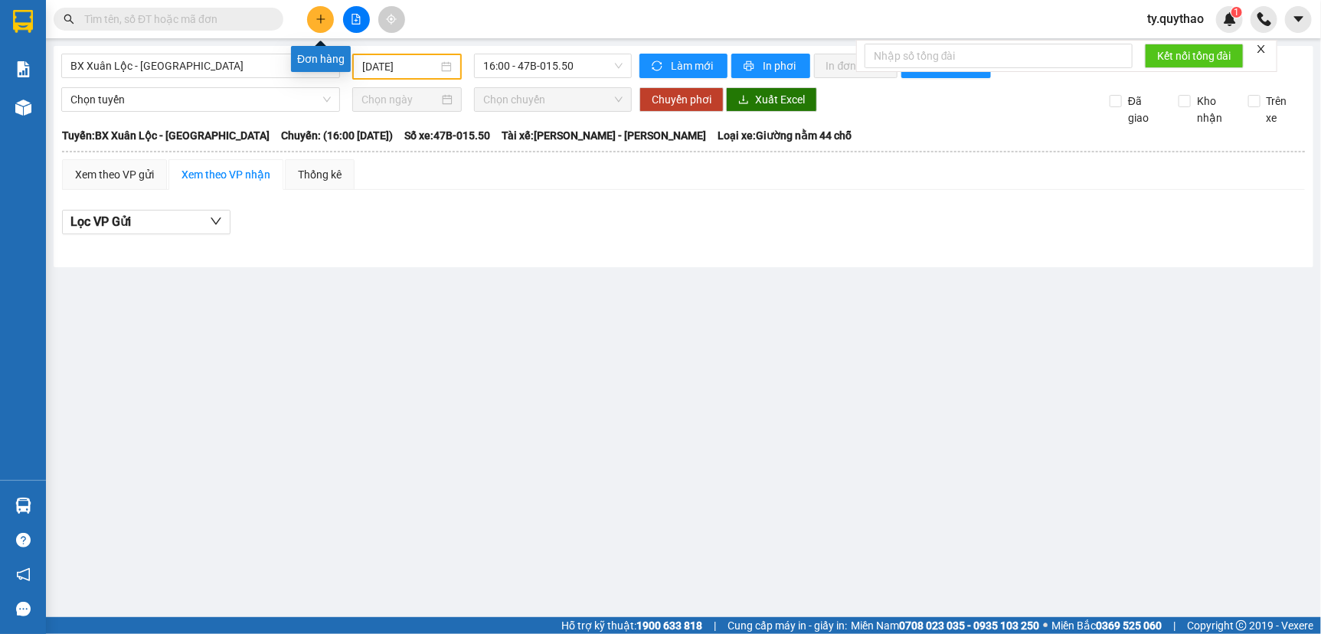
click at [322, 14] on icon "plus" at bounding box center [320, 19] width 11 height 11
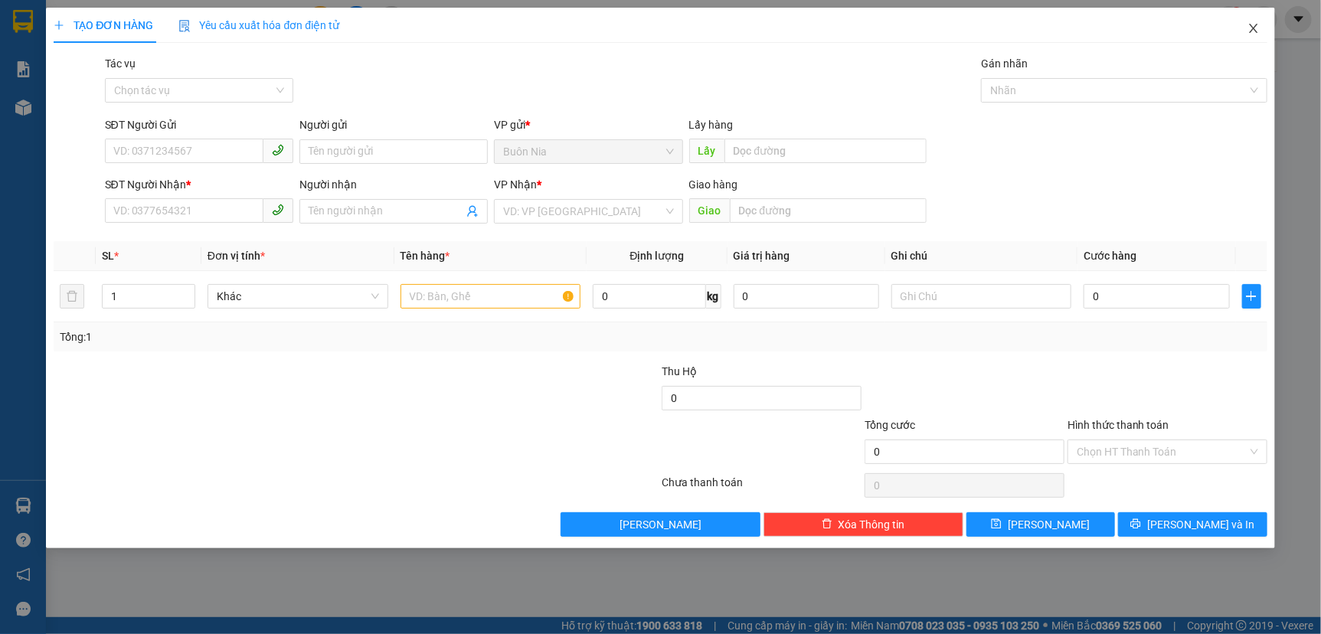
click at [1256, 32] on icon "close" at bounding box center [1253, 28] width 12 height 12
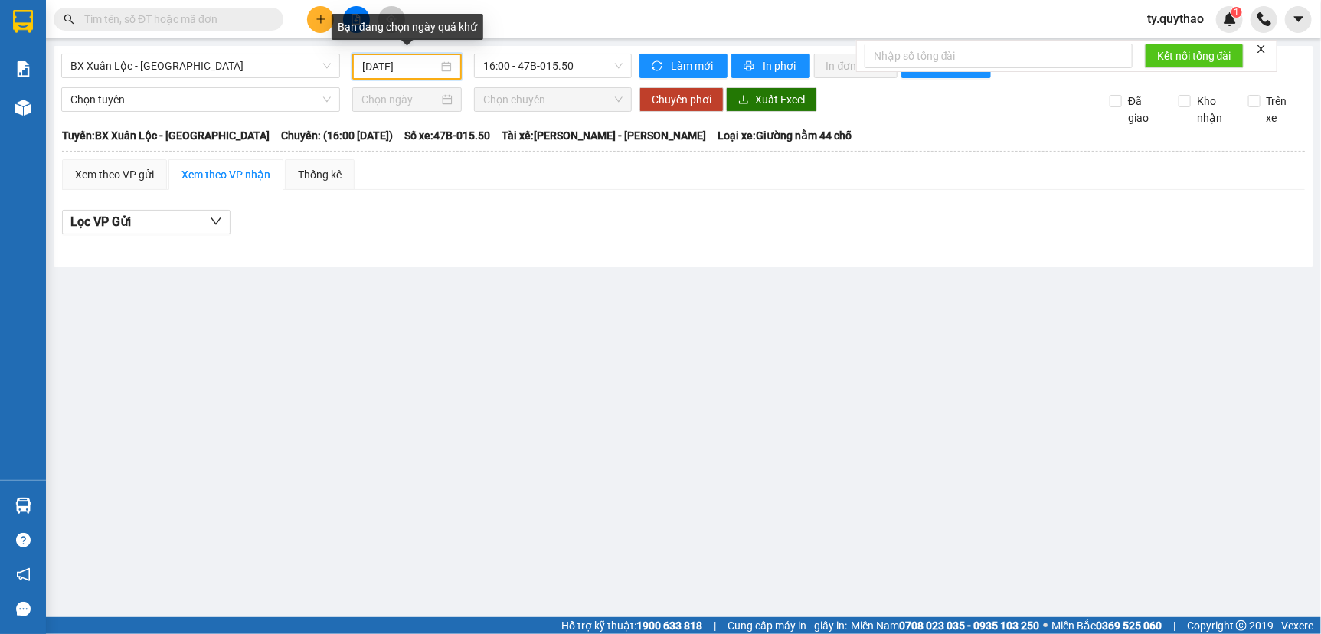
click at [389, 70] on input "[DATE]" at bounding box center [399, 66] width 75 height 17
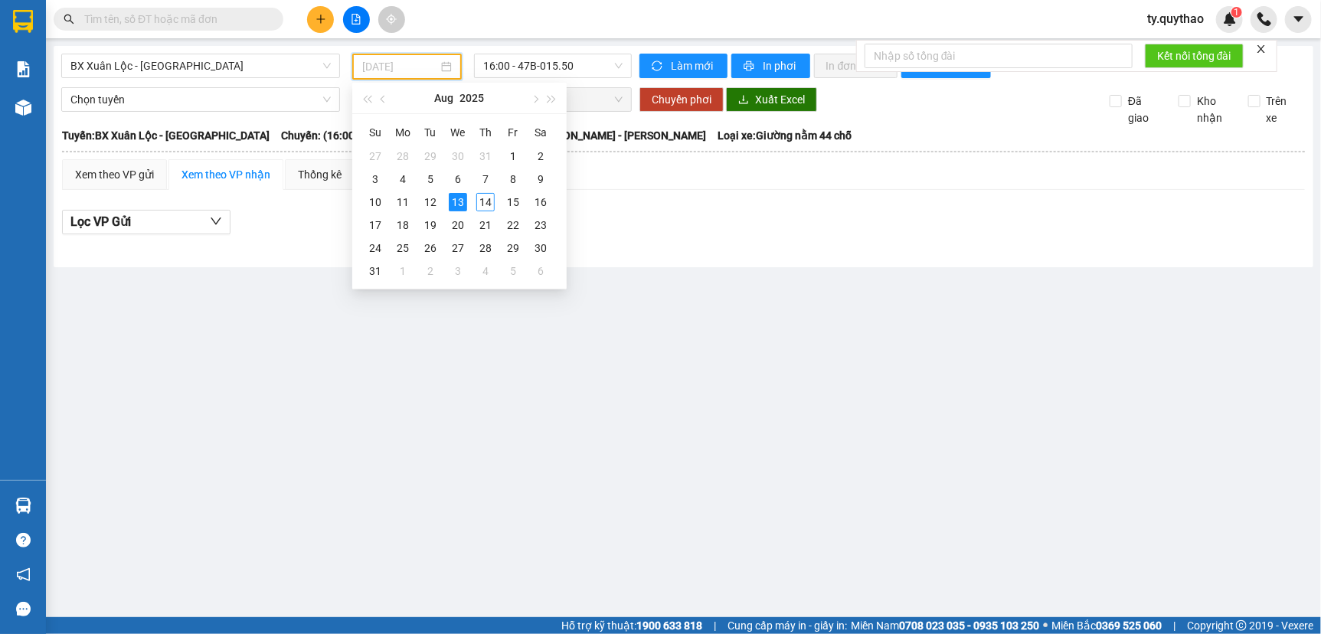
type input "[DATE]"
click at [456, 201] on div "13" at bounding box center [458, 202] width 18 height 18
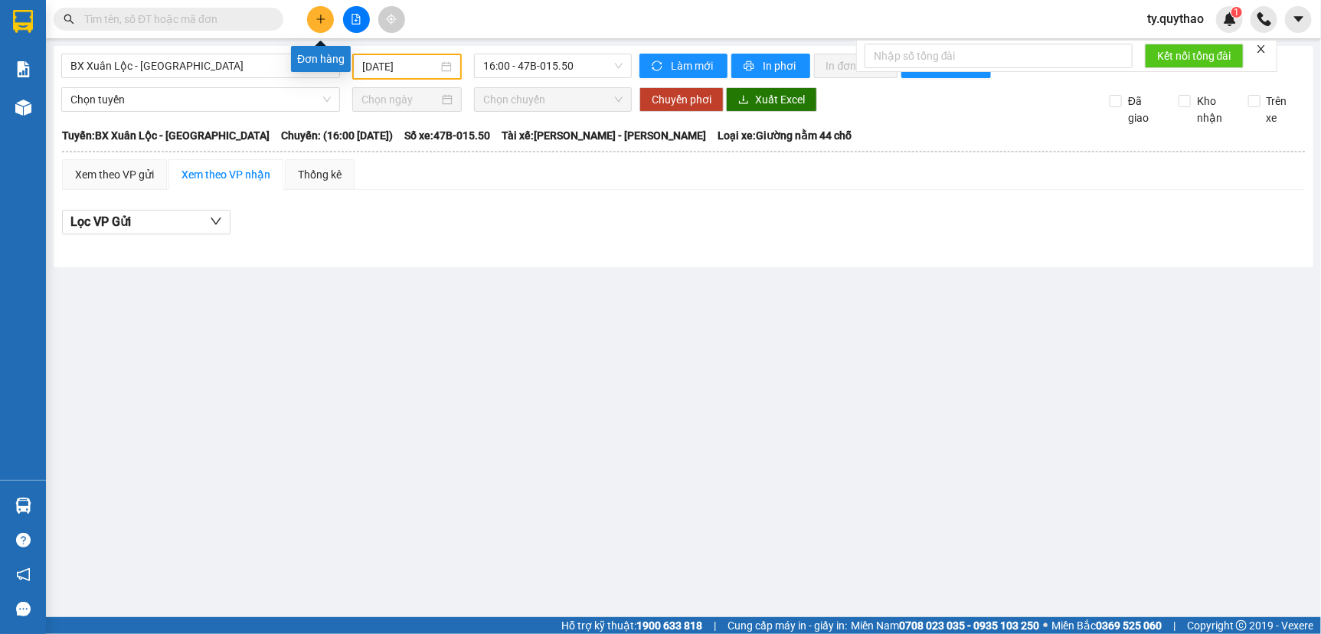
click at [314, 18] on button at bounding box center [320, 19] width 27 height 27
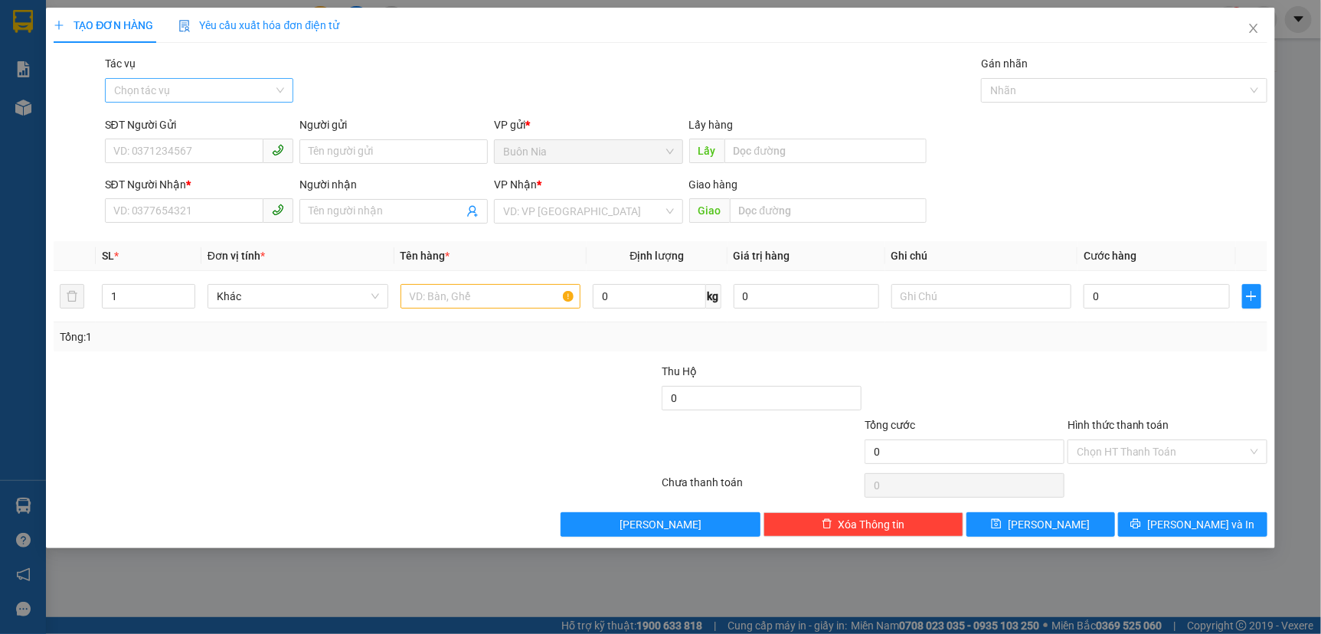
click at [180, 81] on input "Tác vụ" at bounding box center [193, 90] width 159 height 23
drag, startPoint x: 248, startPoint y: 426, endPoint x: 259, endPoint y: 425, distance: 10.8
click at [249, 426] on div at bounding box center [254, 444] width 405 height 54
click at [204, 150] on input "SĐT Người Gửi" at bounding box center [184, 151] width 158 height 25
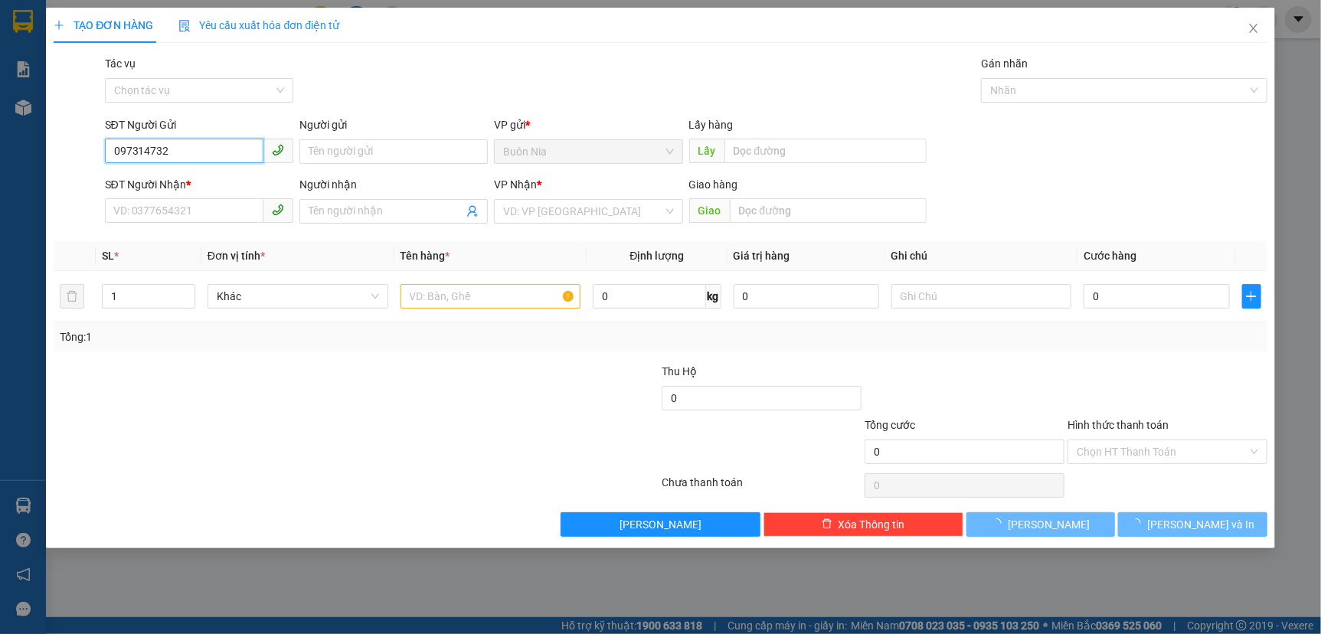
type input "0973147321"
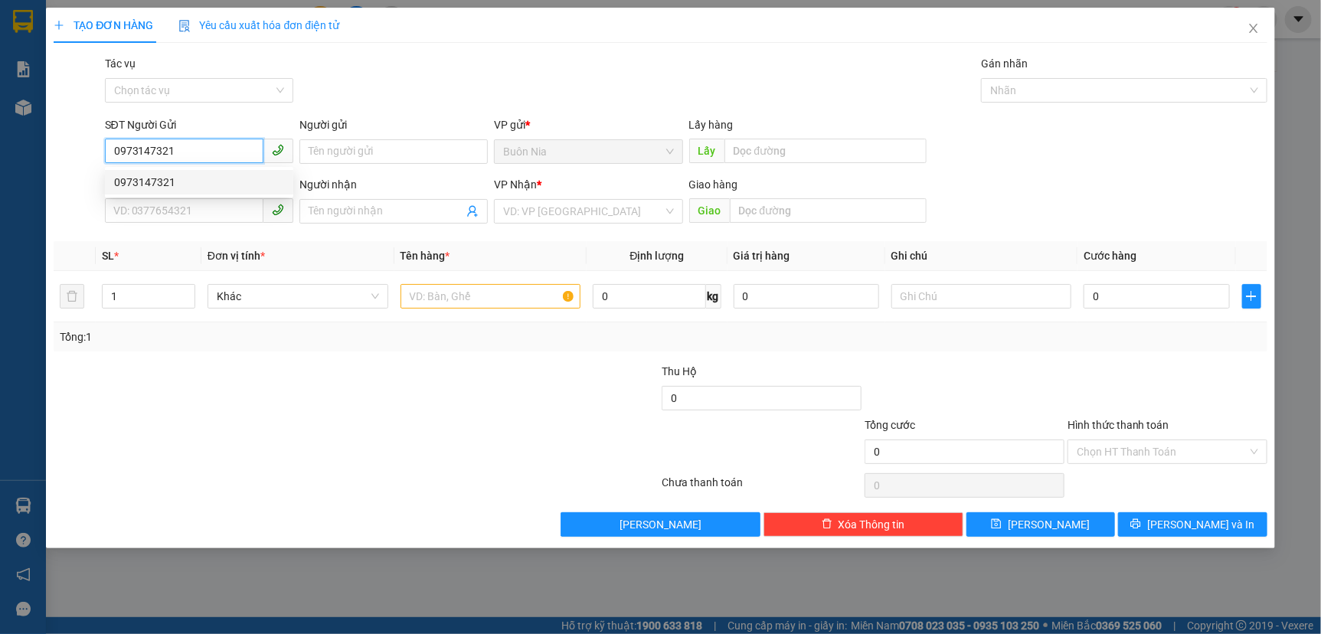
click at [212, 185] on div "0973147321" at bounding box center [199, 182] width 170 height 17
type input "0969044133"
type input "CHỊ XÍ"
type input "HÔC MÔN"
type input "0973147321"
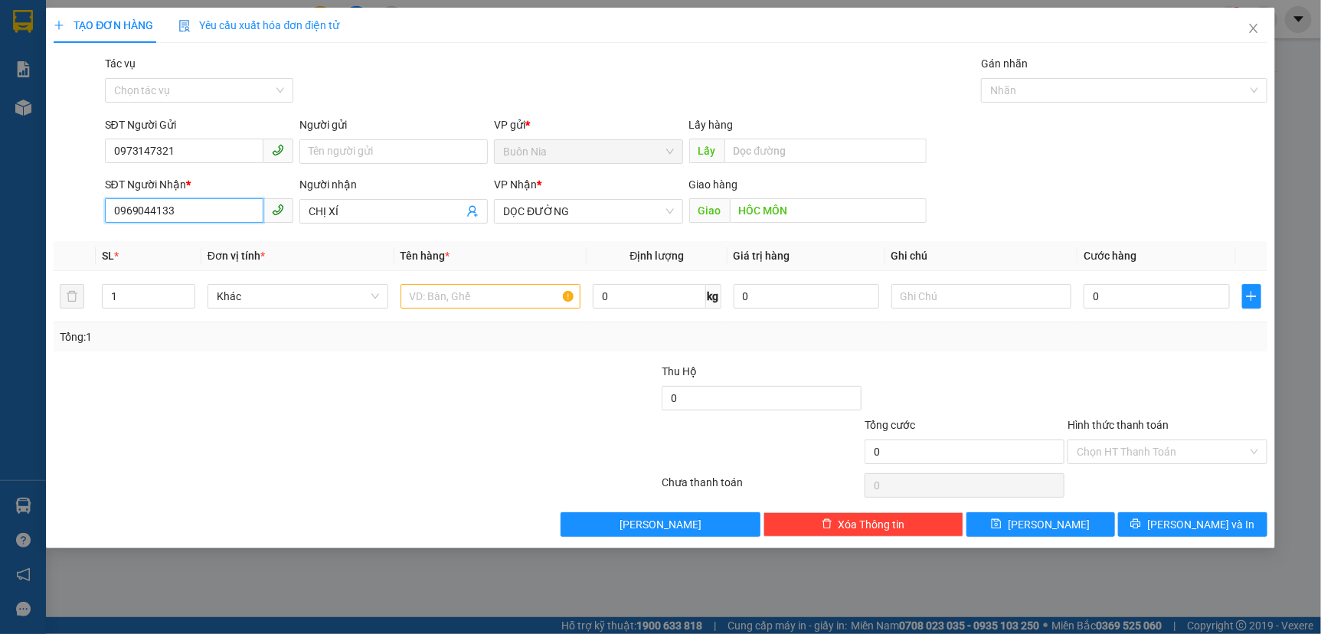
click at [224, 216] on input "0969044133" at bounding box center [184, 210] width 158 height 25
click at [350, 218] on input "CHỊ XÍ" at bounding box center [386, 211] width 155 height 17
type input "C"
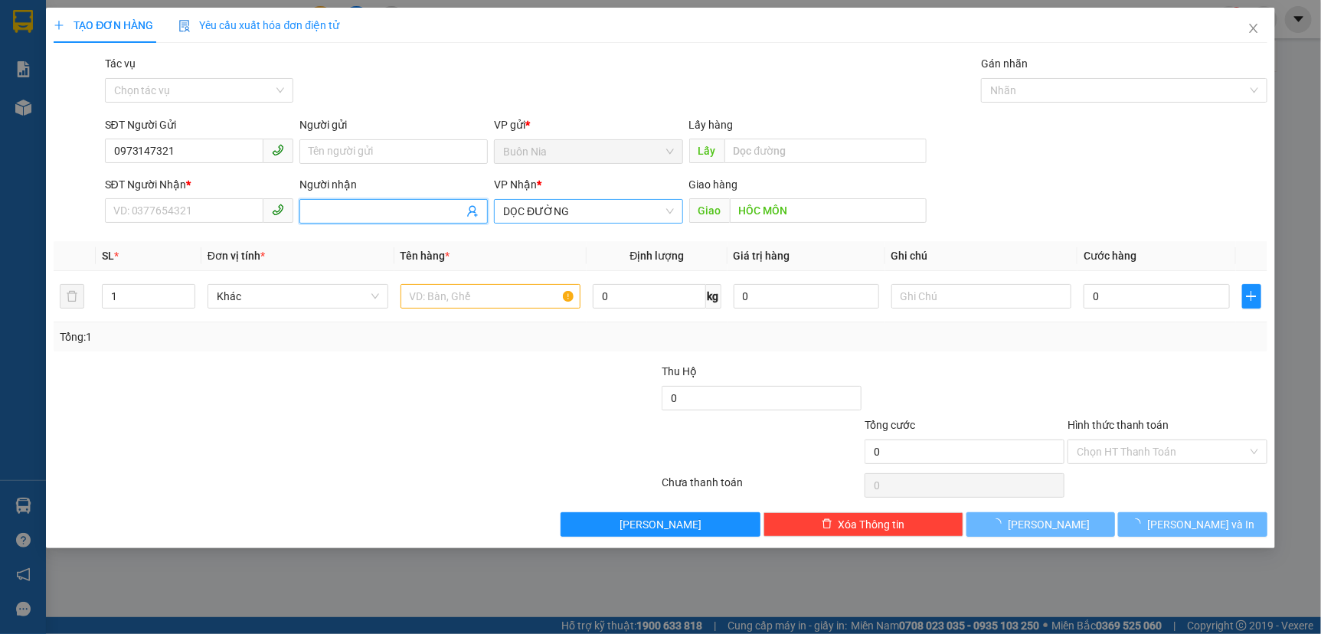
click at [582, 207] on span "DỌC ĐƯỜNG" at bounding box center [588, 211] width 170 height 23
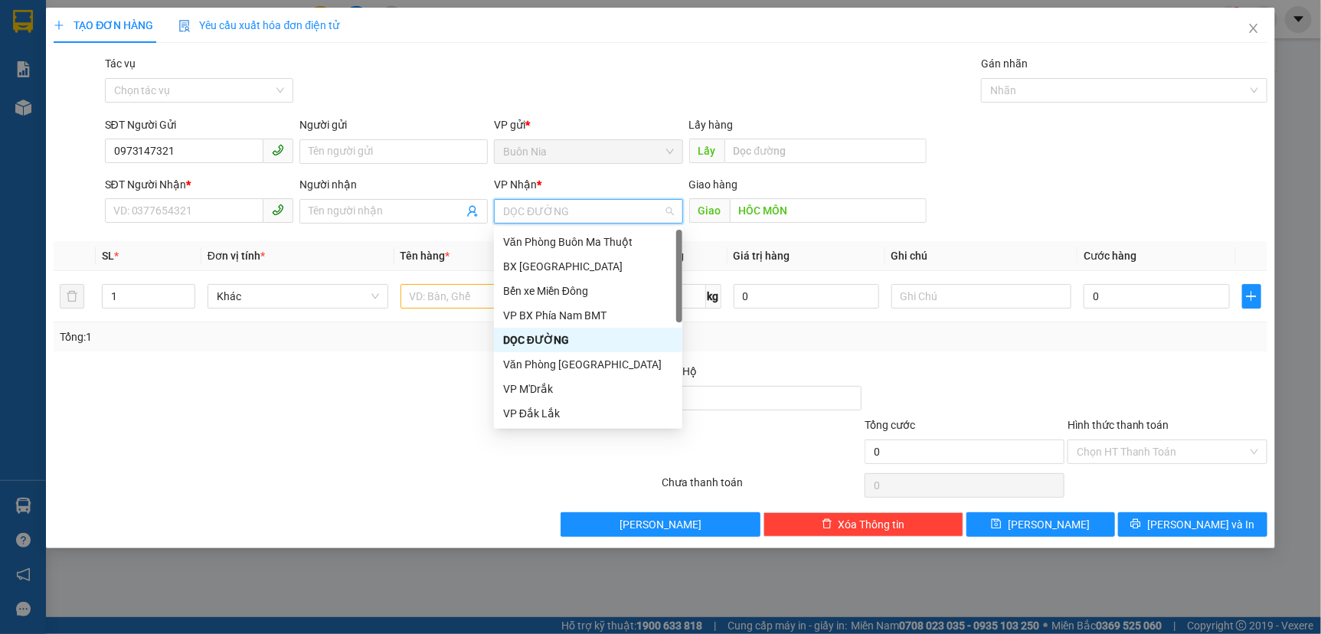
click at [614, 207] on span "DỌC ĐƯỜNG" at bounding box center [588, 211] width 170 height 23
drag, startPoint x: 614, startPoint y: 207, endPoint x: 774, endPoint y: 218, distance: 160.4
click at [614, 207] on span "DỌC ĐƯỜNG" at bounding box center [588, 211] width 170 height 23
click at [795, 211] on input "text" at bounding box center [828, 210] width 197 height 25
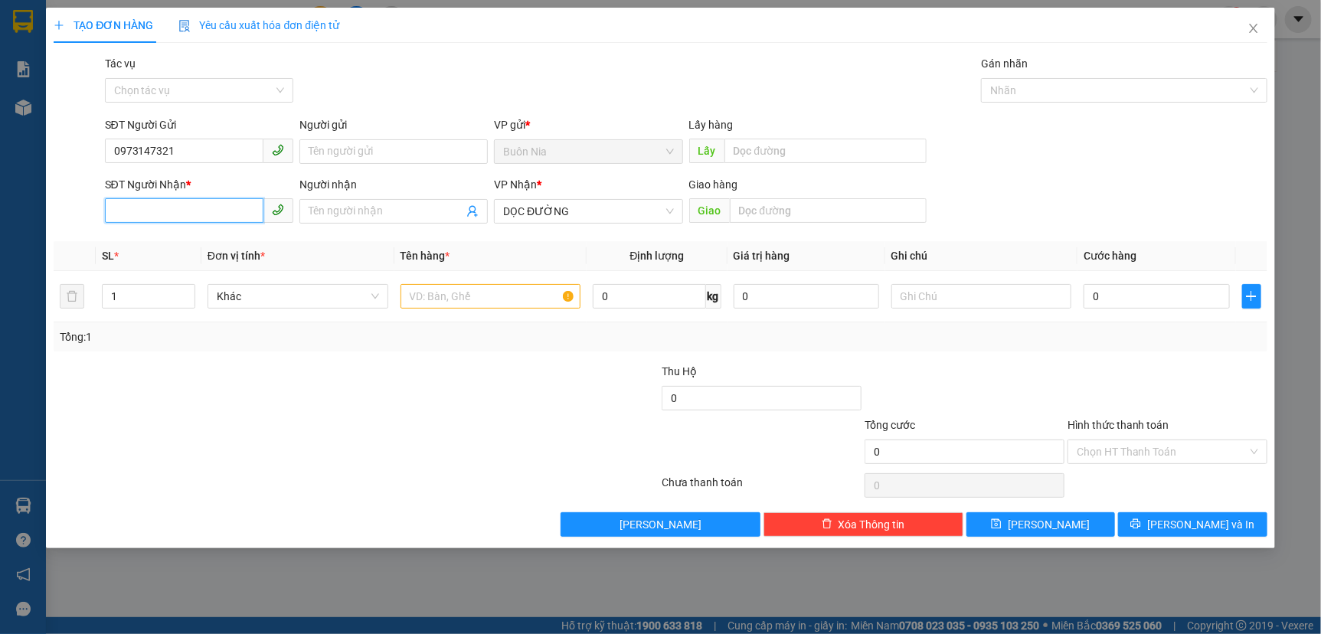
click at [230, 215] on input "SĐT Người Nhận *" at bounding box center [184, 210] width 158 height 25
type input "0973147321"
click at [762, 217] on input "text" at bounding box center [828, 210] width 197 height 25
type input "p"
type input "P"
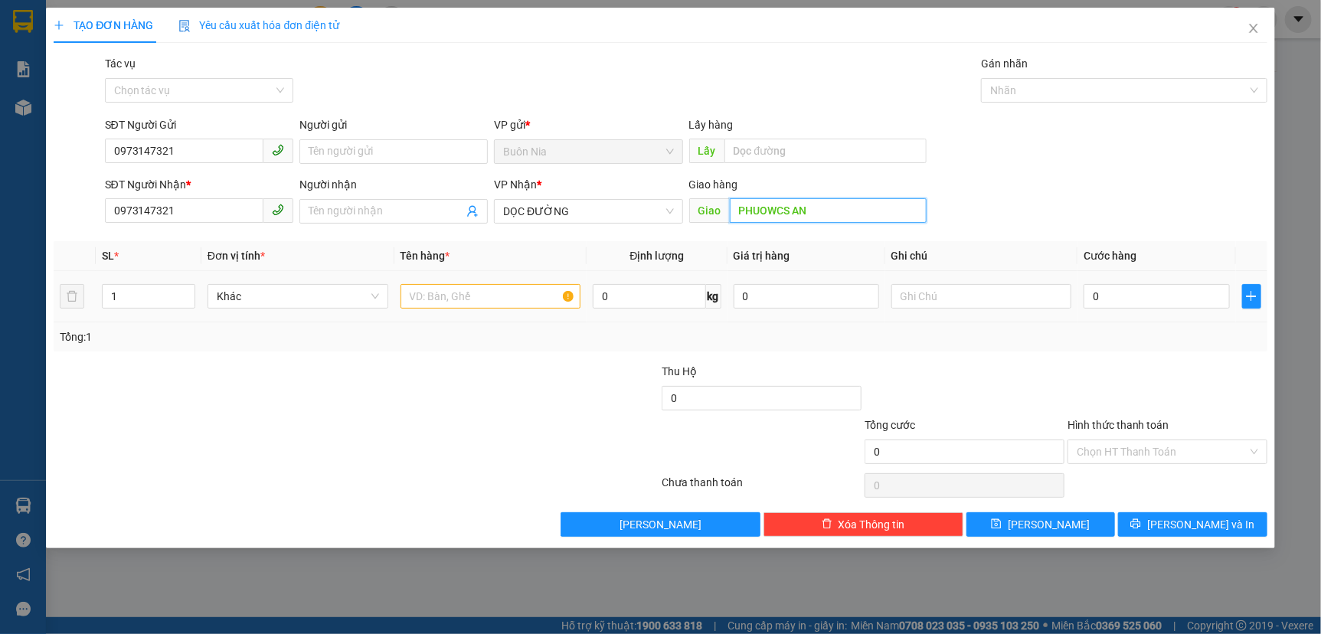
type input "PHUOWCS AN"
click at [466, 292] on input "text" at bounding box center [490, 296] width 181 height 25
type input "1 T GIAAYS"
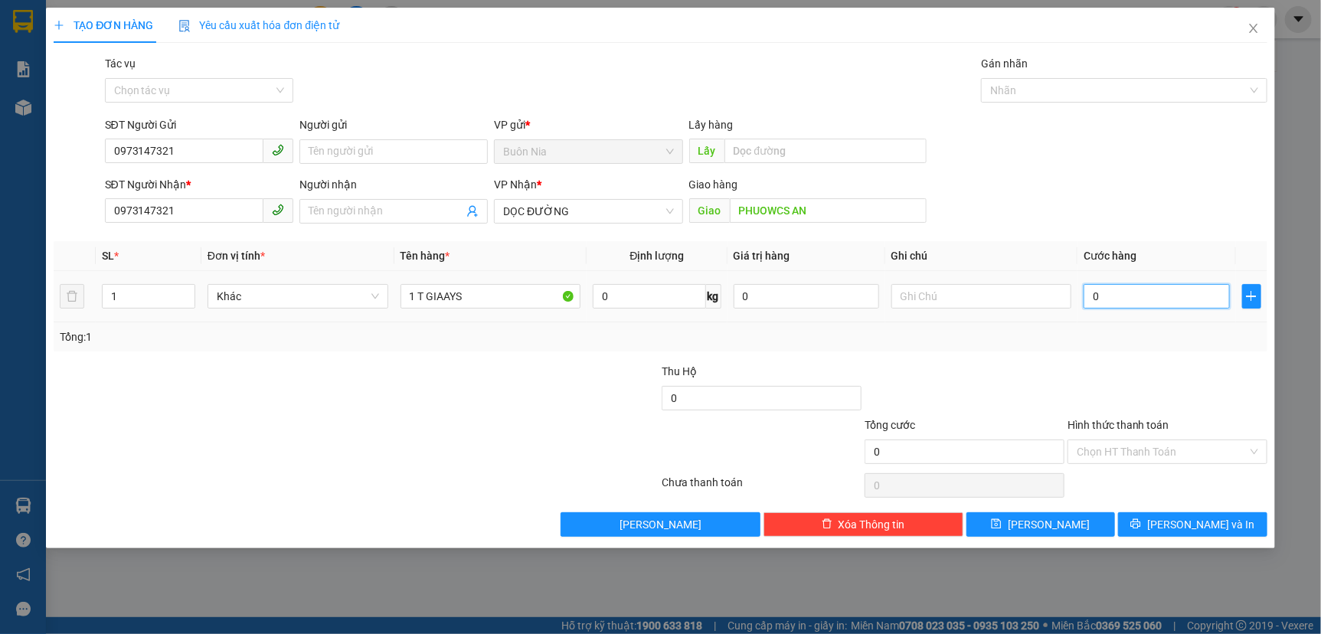
click at [1094, 302] on input "0" at bounding box center [1155, 296] width 145 height 25
type input "1"
type input "10"
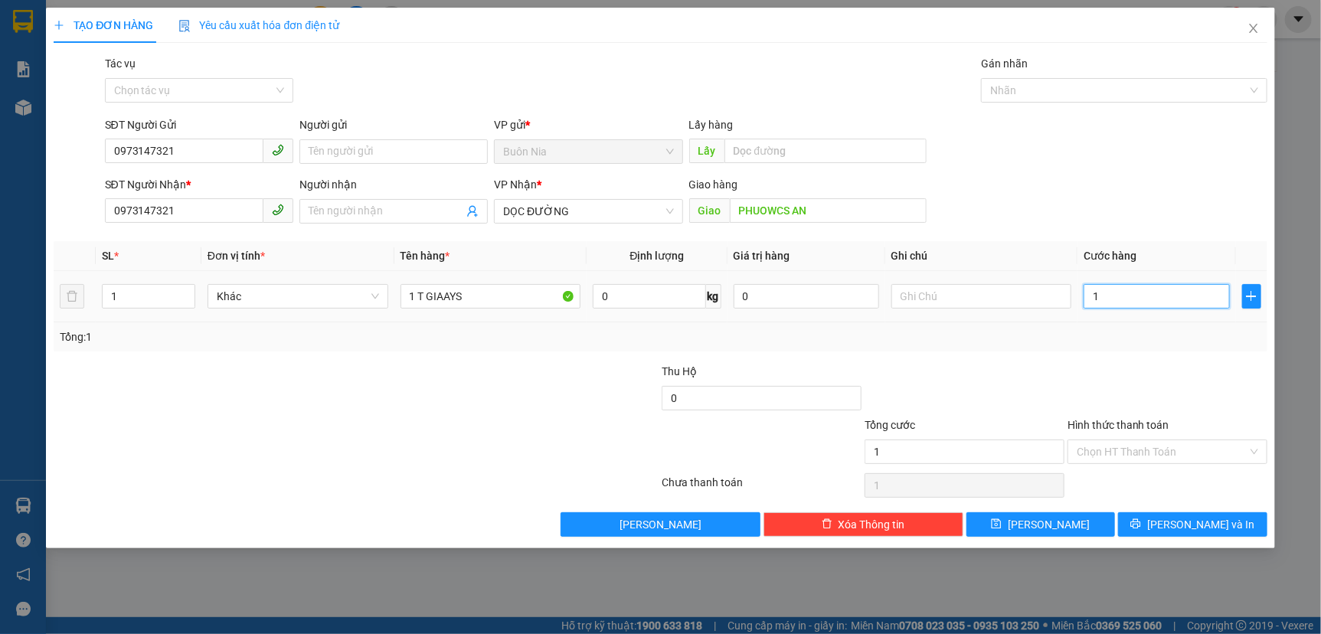
type input "10"
type input "100"
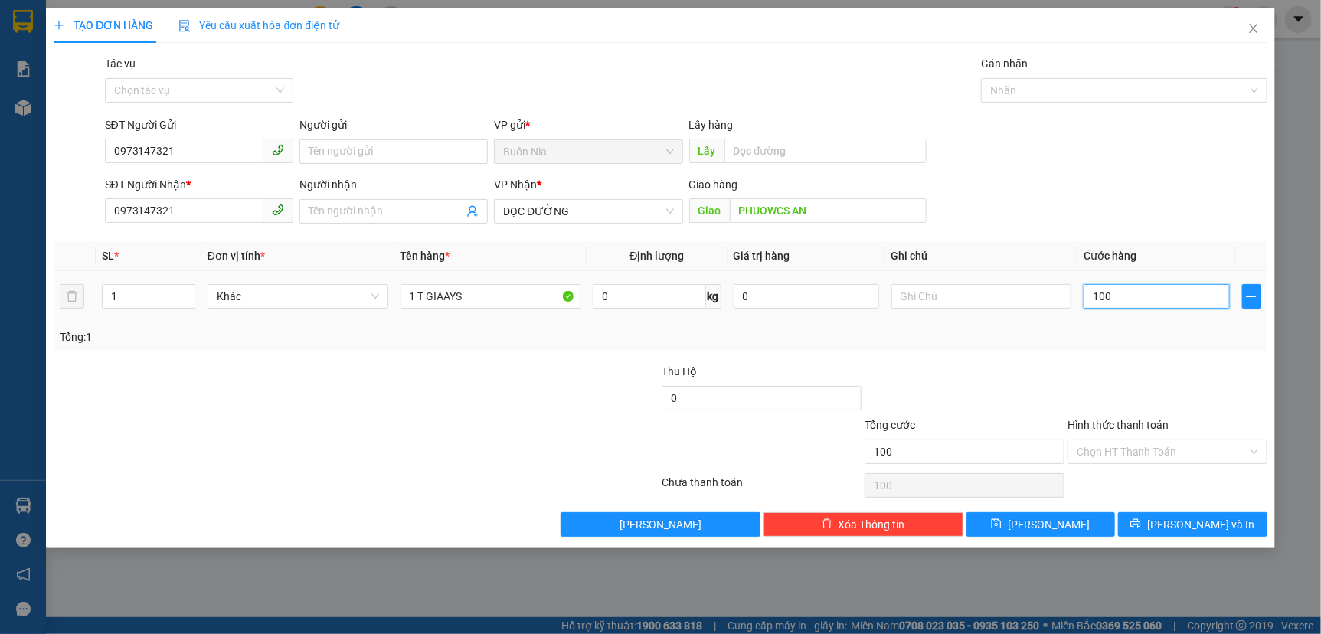
type input "1.000"
type input "10.000"
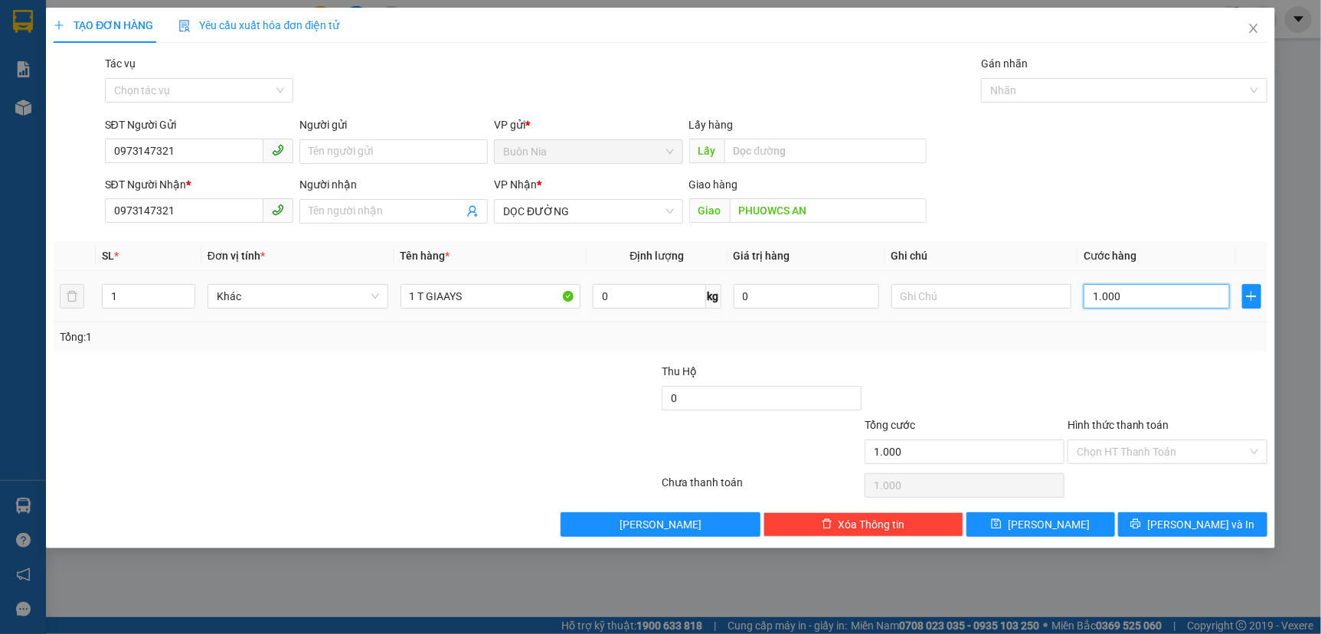
type input "10.000"
type input "1.000"
type input "100"
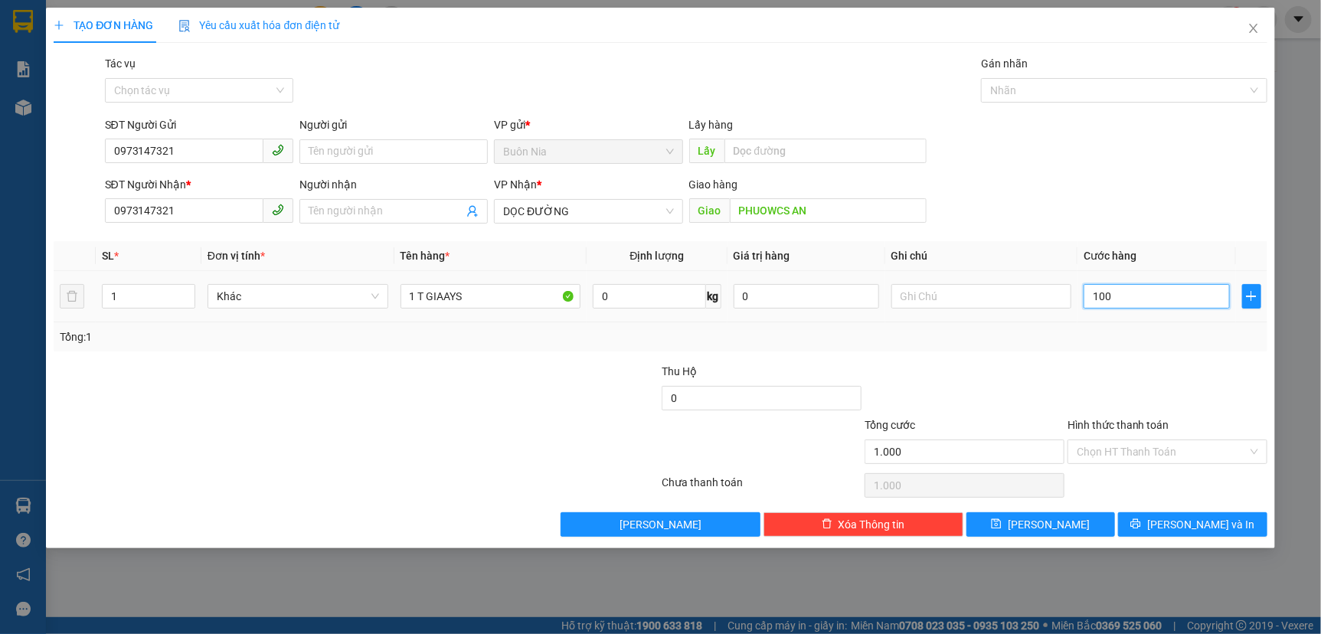
type input "100"
type input "10"
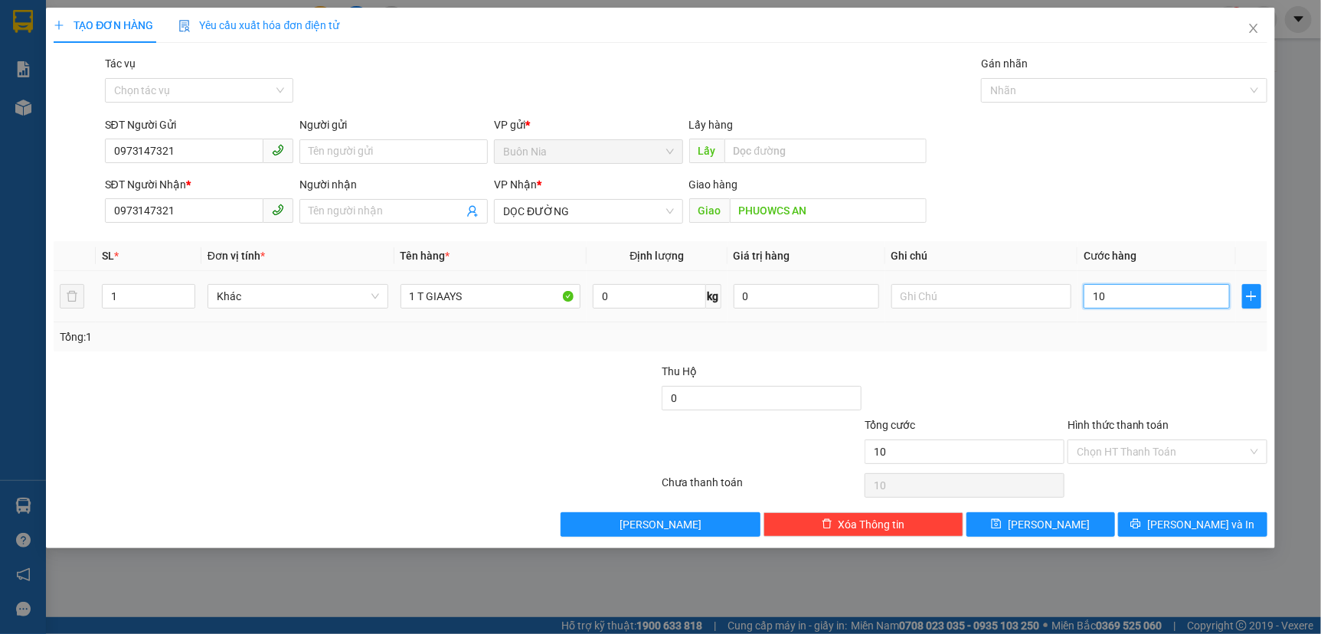
type input "100"
type input "1.000"
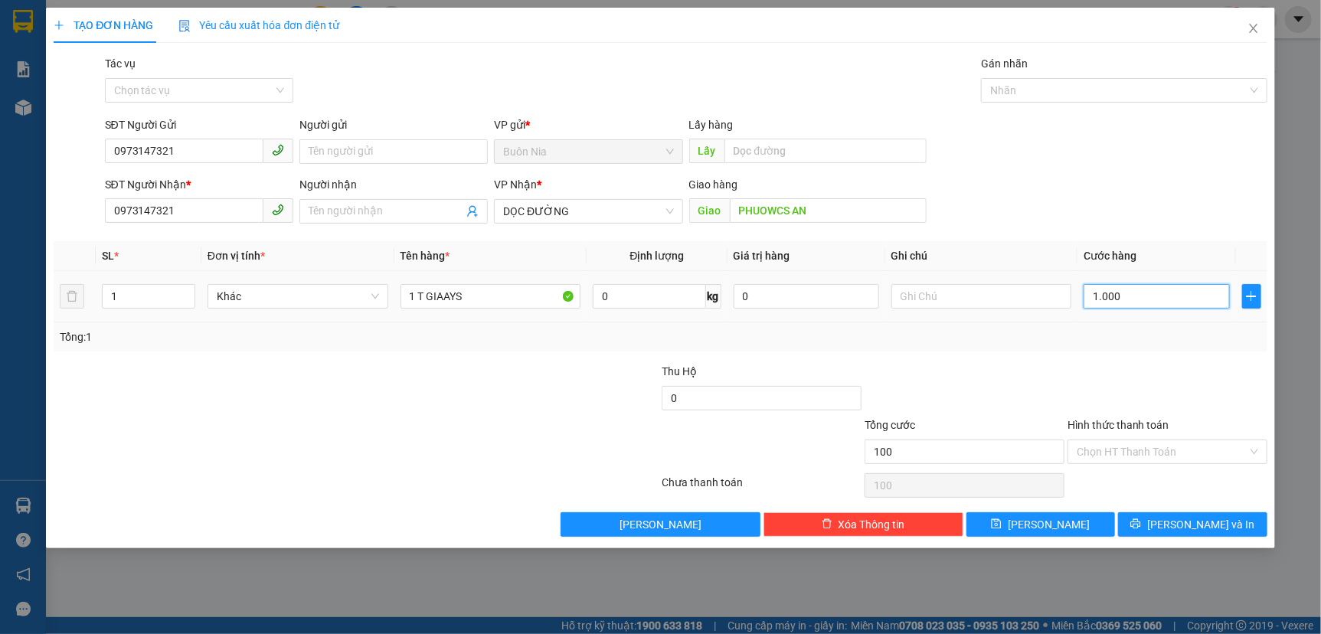
type input "1.000"
type input "10.000"
type input "1.000"
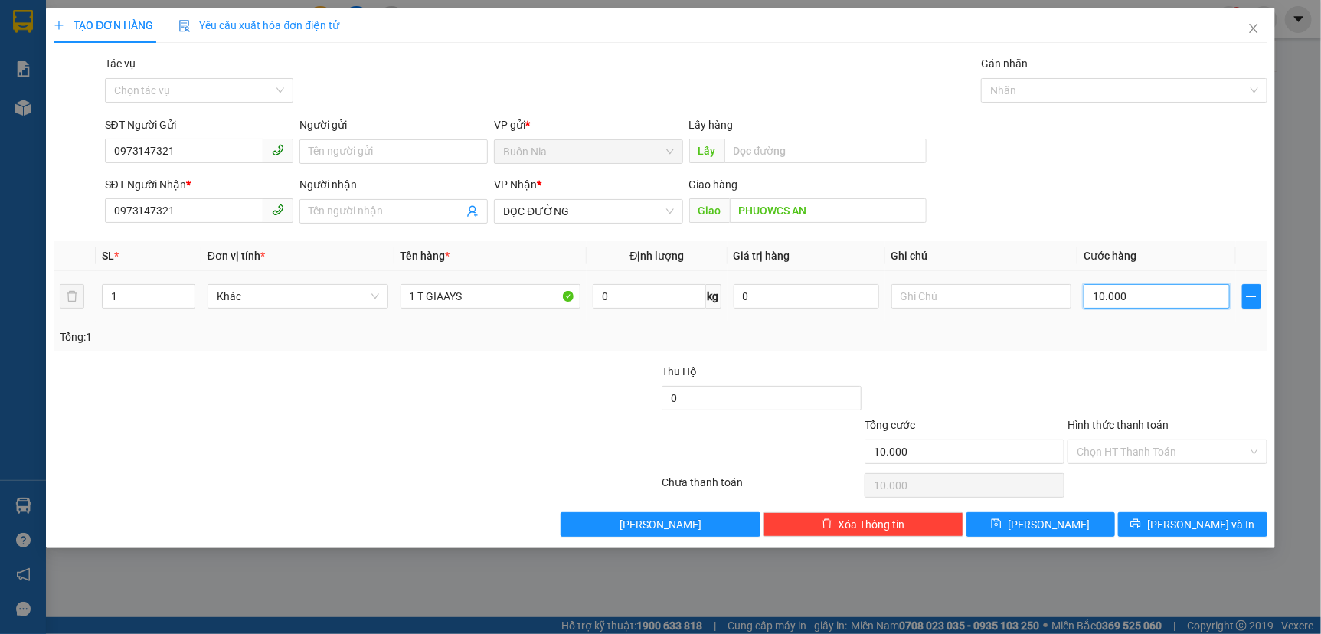
type input "1.000"
type input "1.000.000"
click at [1132, 456] on input "Hình thức thanh toán" at bounding box center [1161, 451] width 171 height 23
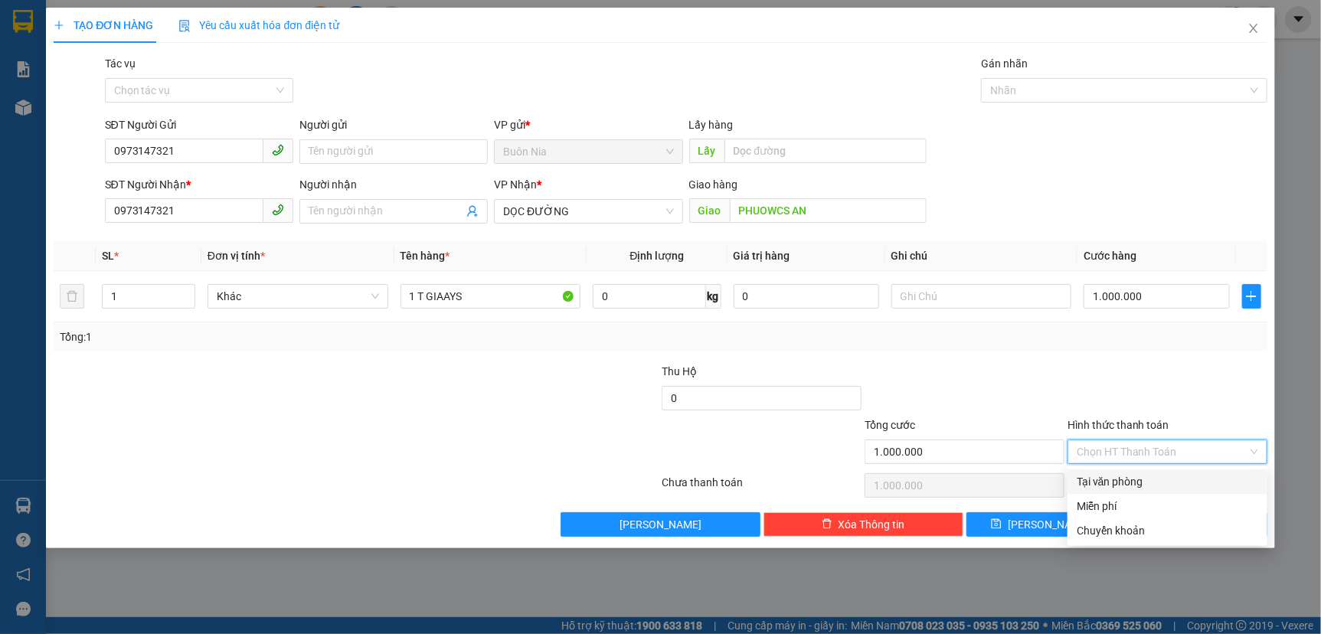
click at [1133, 484] on div "Tại văn phòng" at bounding box center [1166, 481] width 181 height 17
type input "0"
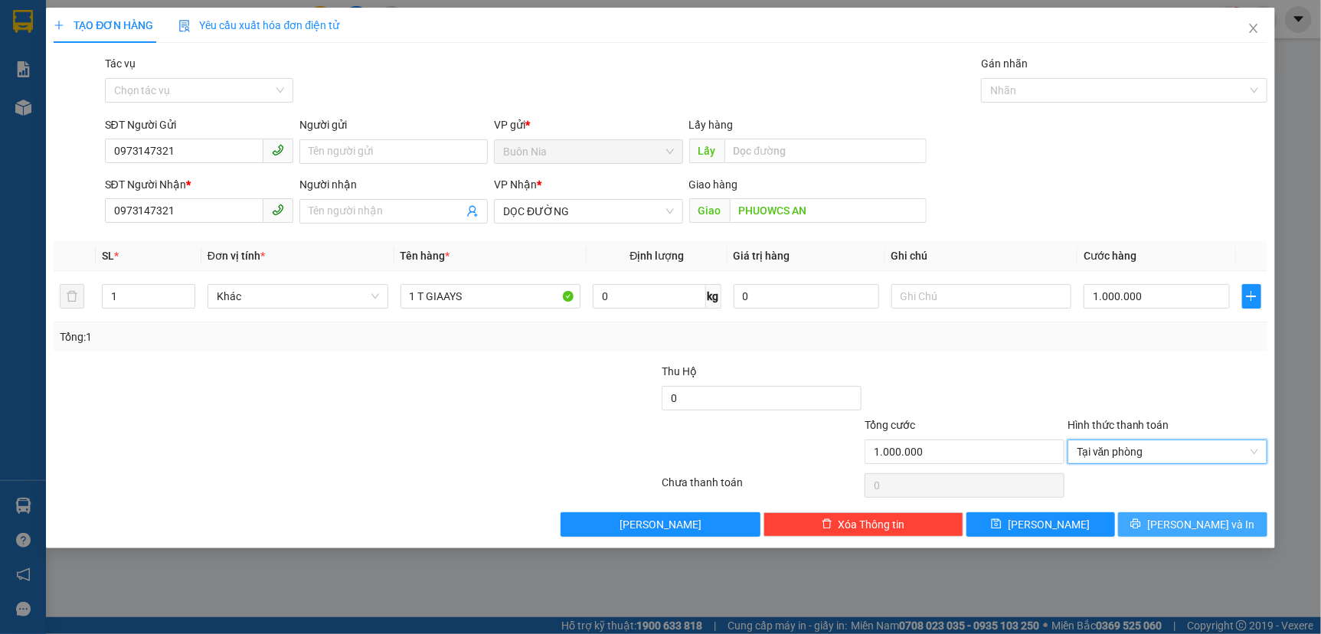
click at [1141, 525] on icon "printer" at bounding box center [1135, 523] width 11 height 11
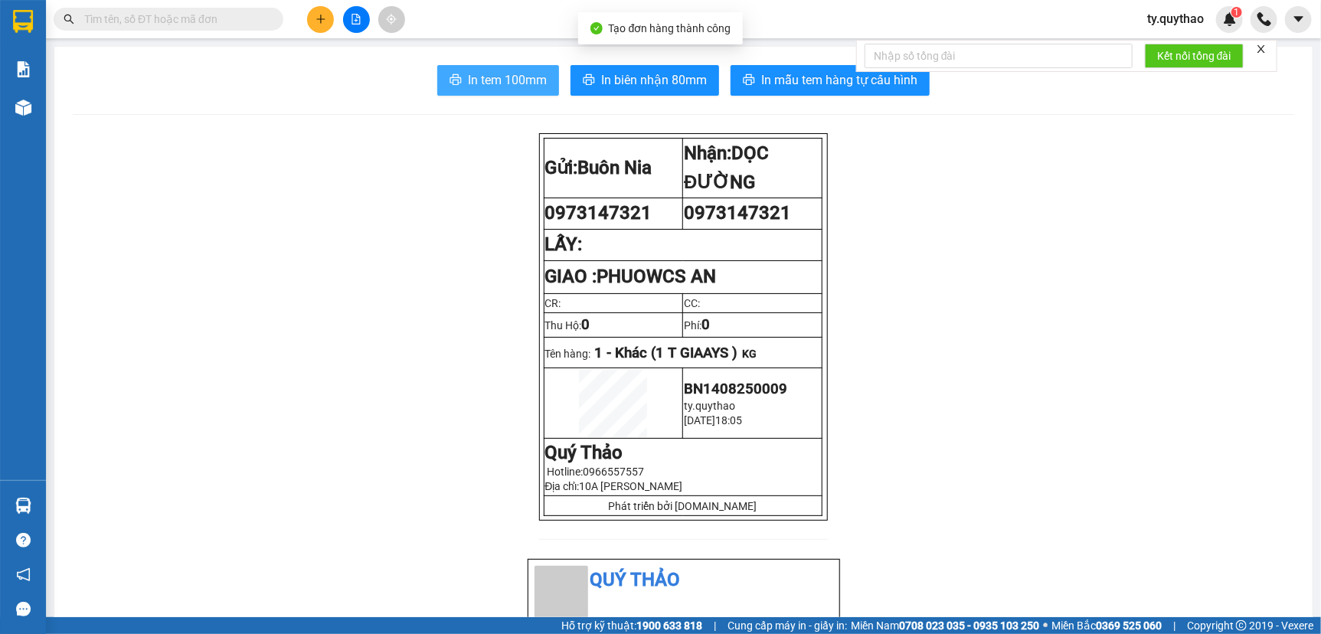
click at [491, 65] on button "In tem 100mm" at bounding box center [498, 80] width 122 height 31
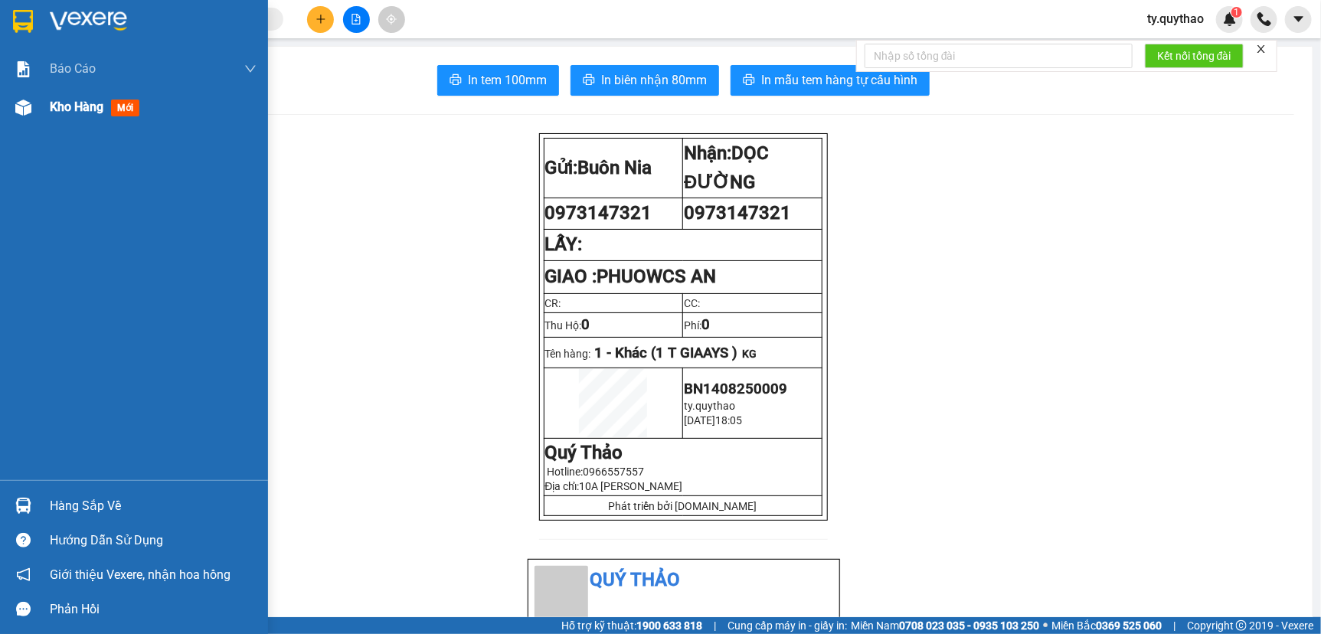
click at [27, 103] on img at bounding box center [23, 108] width 16 height 16
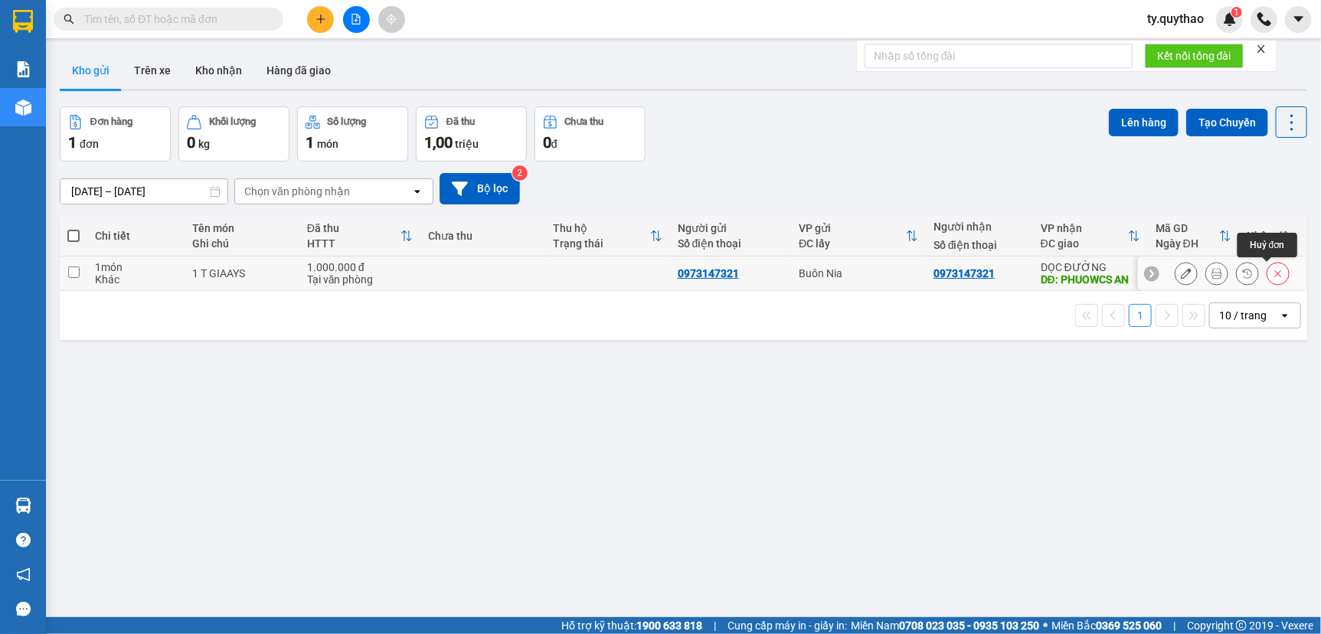
click at [1272, 272] on icon at bounding box center [1277, 273] width 11 height 11
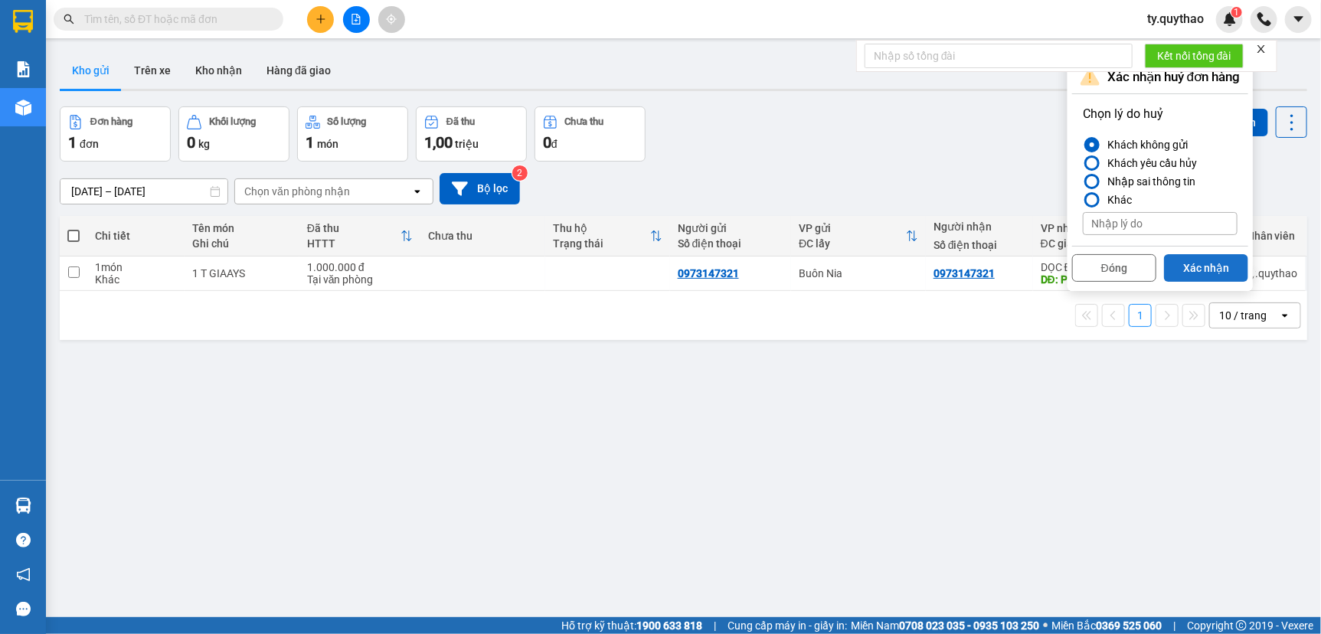
click at [1194, 268] on button "Xác nhận" at bounding box center [1206, 268] width 84 height 28
click at [1194, 268] on div "BN1408250009" at bounding box center [1193, 267] width 76 height 12
checkbox input "true"
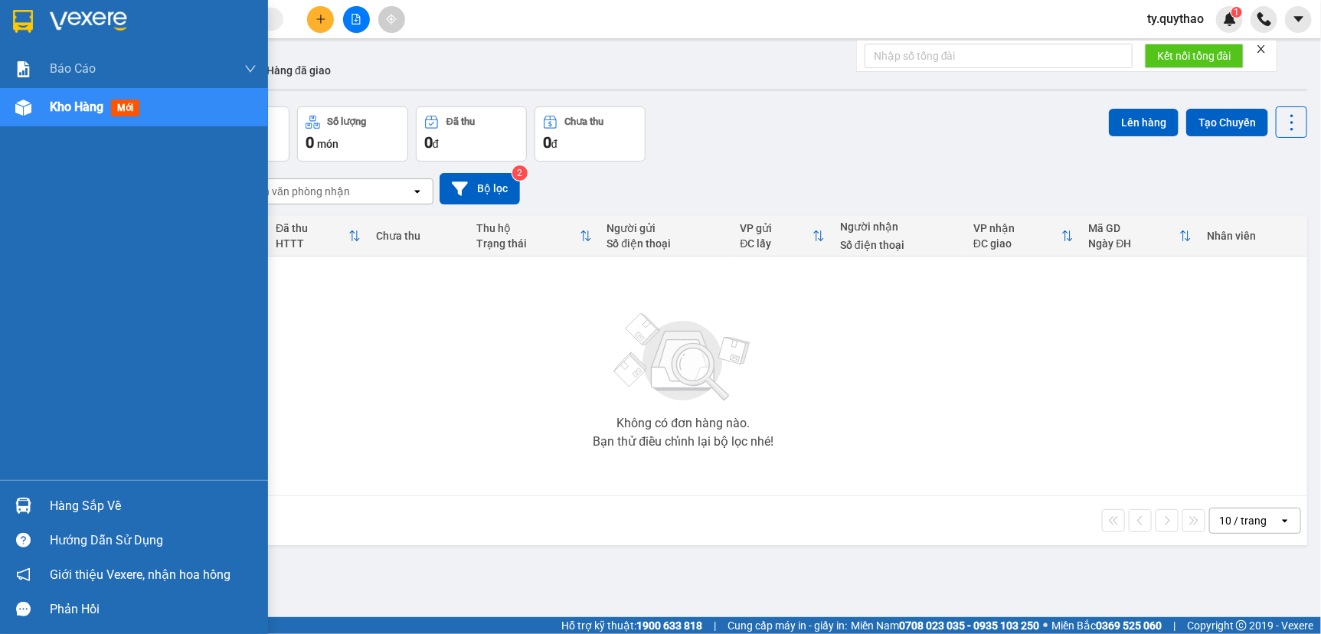
click at [47, 111] on div "Kho hàng mới" at bounding box center [134, 107] width 268 height 38
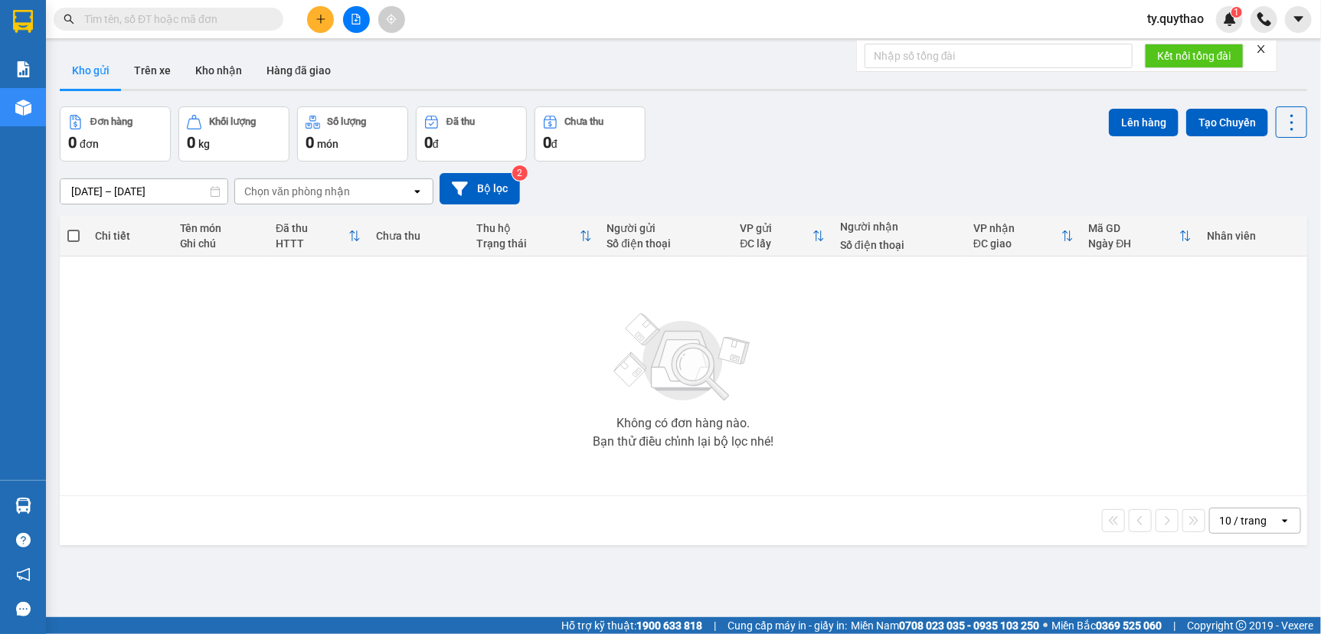
click at [347, 15] on button at bounding box center [356, 19] width 27 height 27
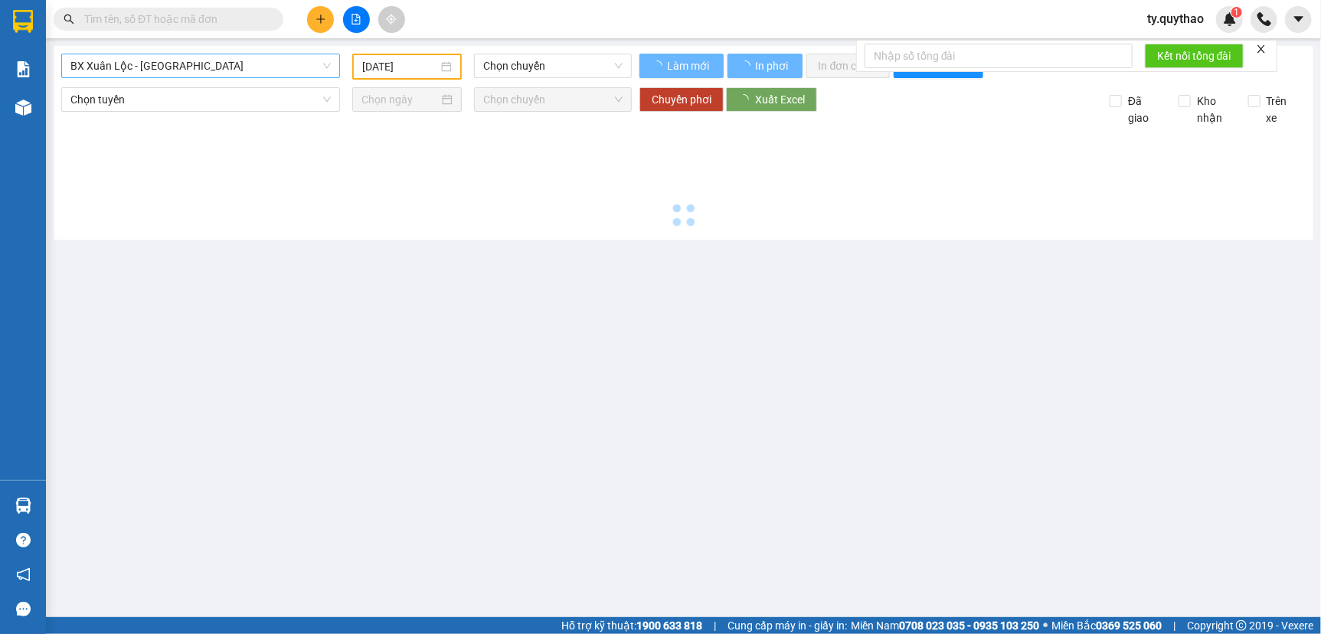
click at [266, 68] on span "BX Xuân Lộc - [GEOGRAPHIC_DATA]" at bounding box center [200, 65] width 260 height 23
type input "[DATE]"
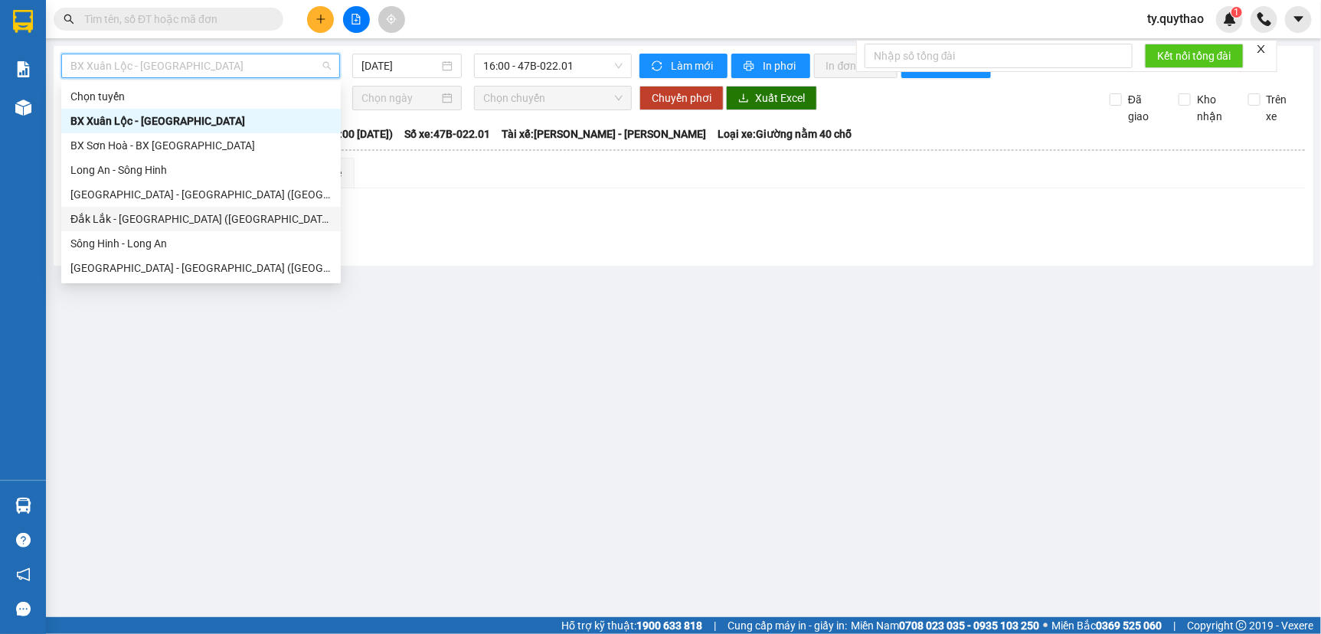
click at [237, 211] on div "Đắk Lắk - [GEOGRAPHIC_DATA] ([GEOGRAPHIC_DATA] mới)" at bounding box center [200, 219] width 261 height 17
type input "[DATE]"
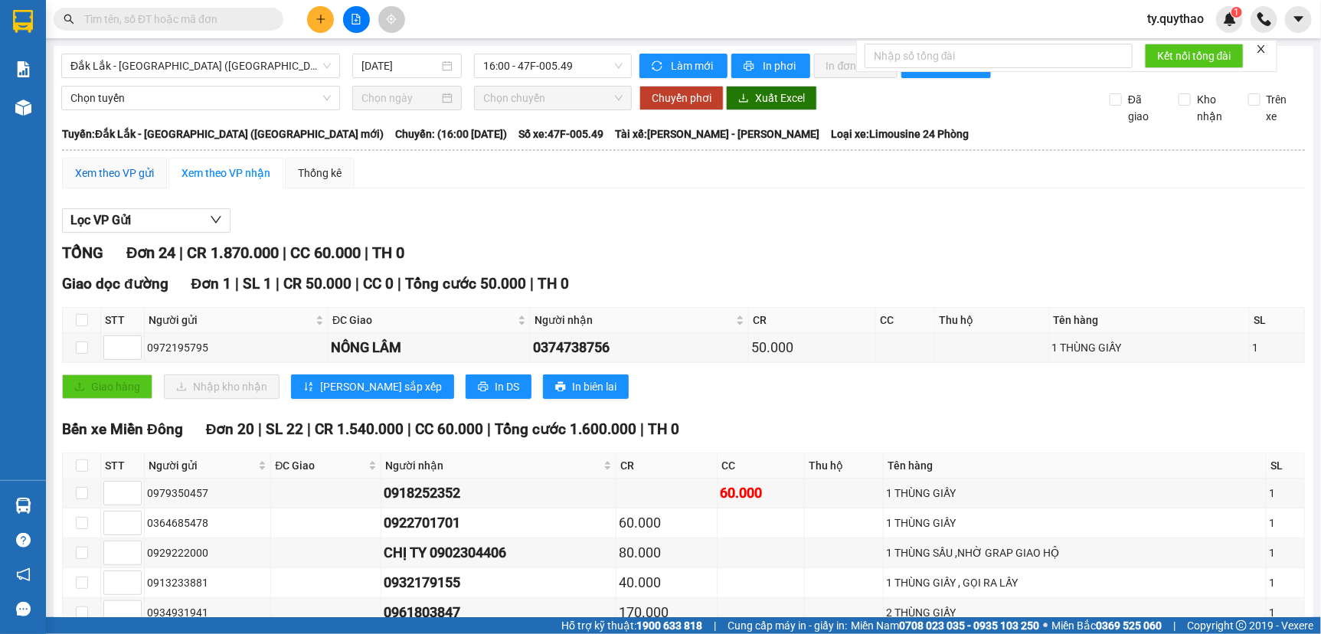
click at [127, 181] on div "Xem theo VP gửi" at bounding box center [114, 173] width 79 height 17
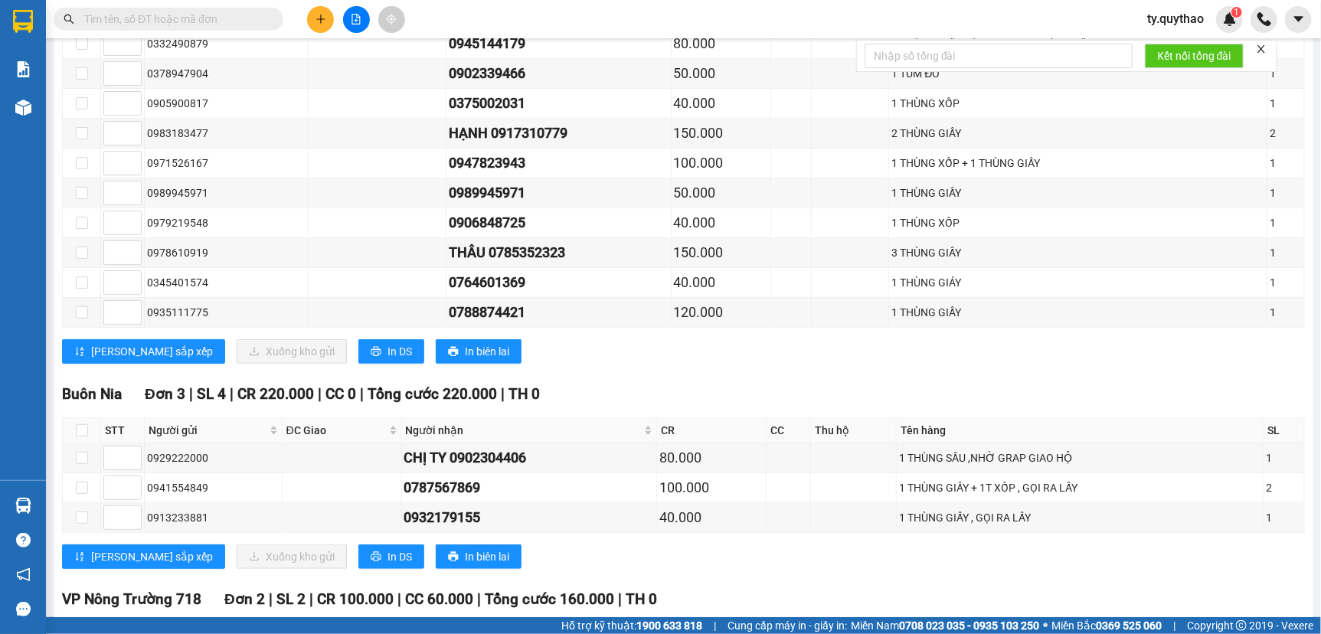
scroll to position [755, 0]
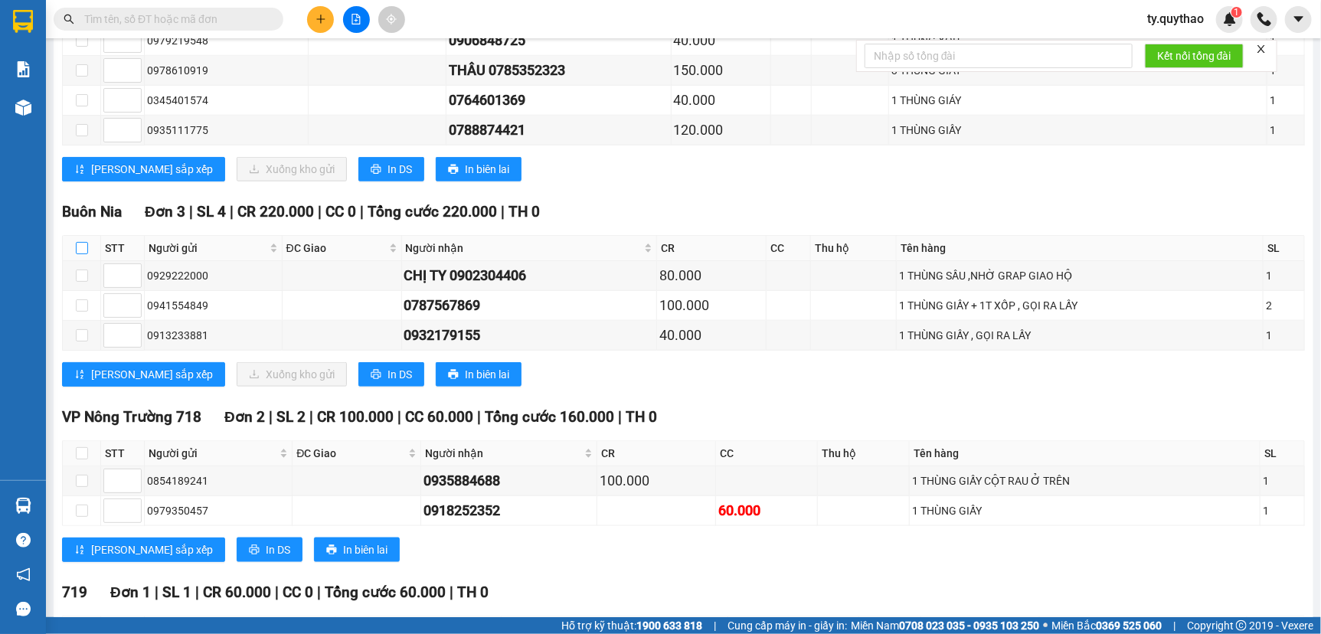
click at [83, 253] on input "checkbox" at bounding box center [82, 248] width 12 height 12
checkbox input "true"
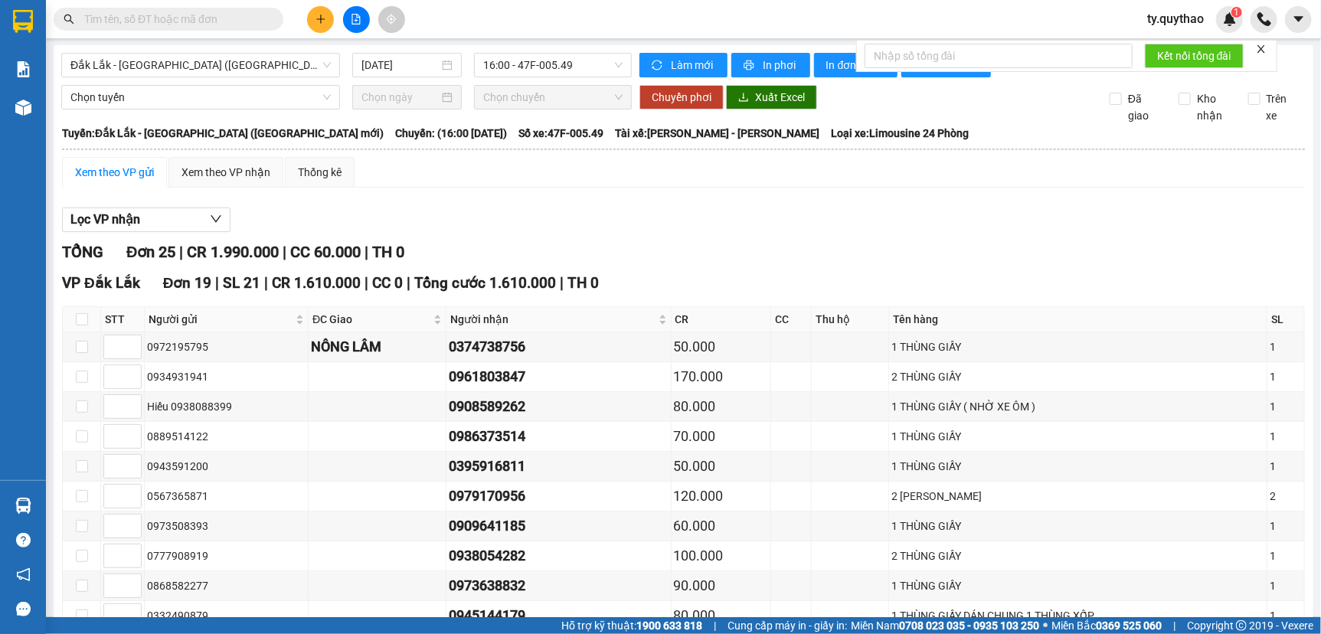
scroll to position [0, 0]
click at [831, 68] on span "In đơn chọn" at bounding box center [855, 65] width 59 height 17
click at [227, 69] on span "Đắk Lắk - [GEOGRAPHIC_DATA] ([GEOGRAPHIC_DATA] mới)" at bounding box center [200, 65] width 260 height 23
click at [234, 70] on span "Đắk Lắk - [GEOGRAPHIC_DATA] ([GEOGRAPHIC_DATA] mới)" at bounding box center [200, 65] width 260 height 23
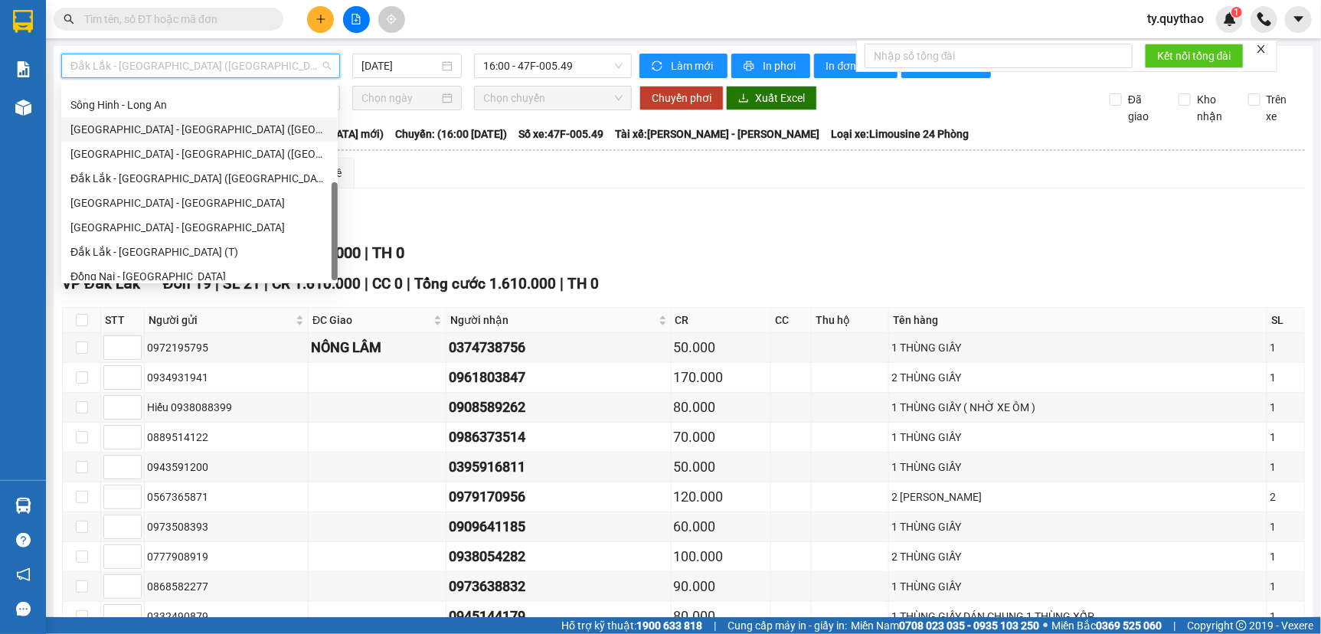
scroll to position [171, 0]
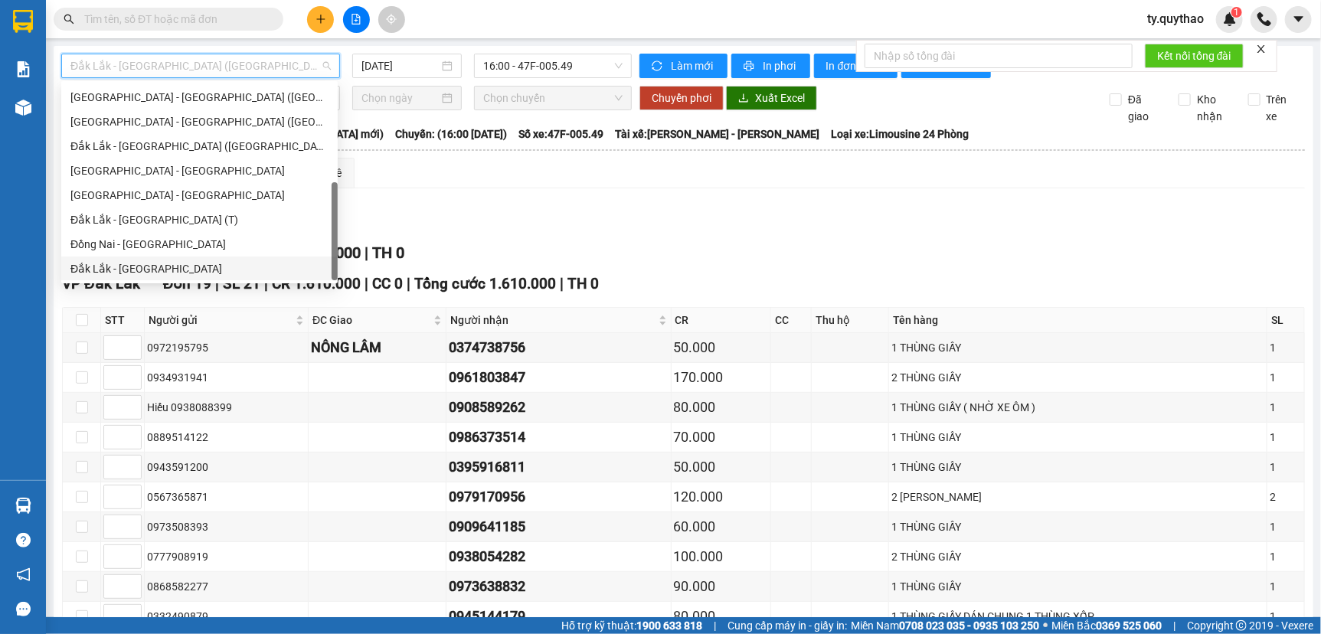
click at [210, 261] on div "Đắk Lắk - [GEOGRAPHIC_DATA]" at bounding box center [199, 268] width 258 height 17
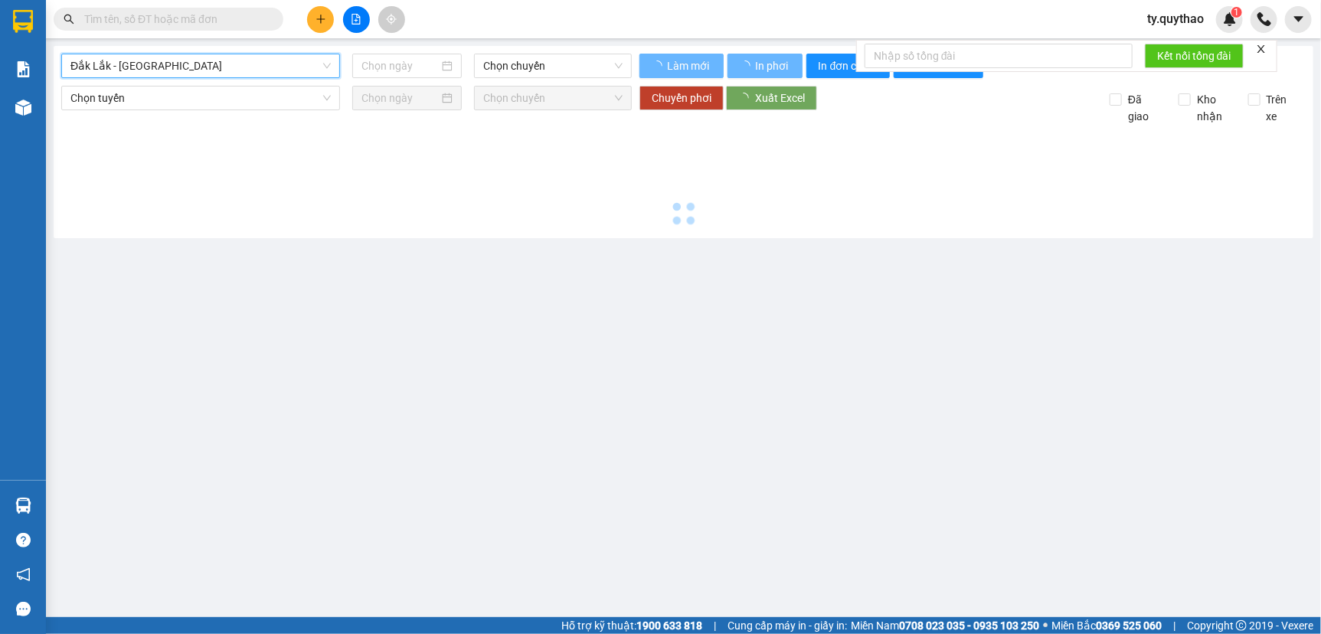
type input "[DATE]"
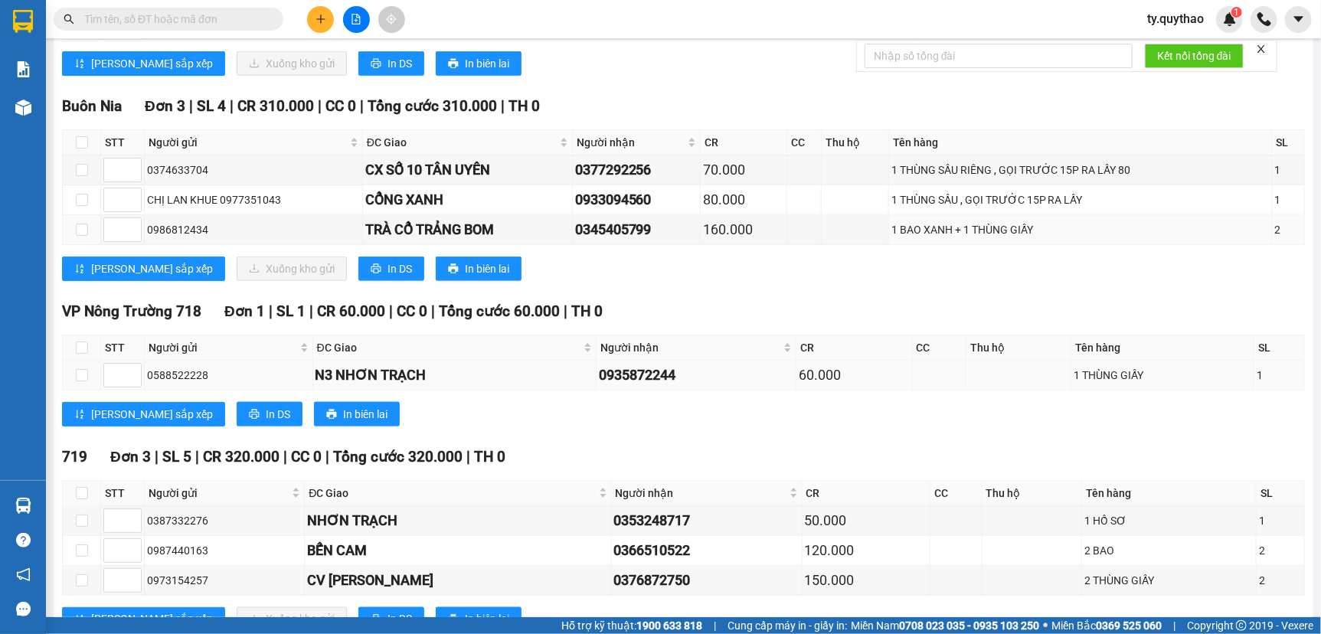
scroll to position [894, 0]
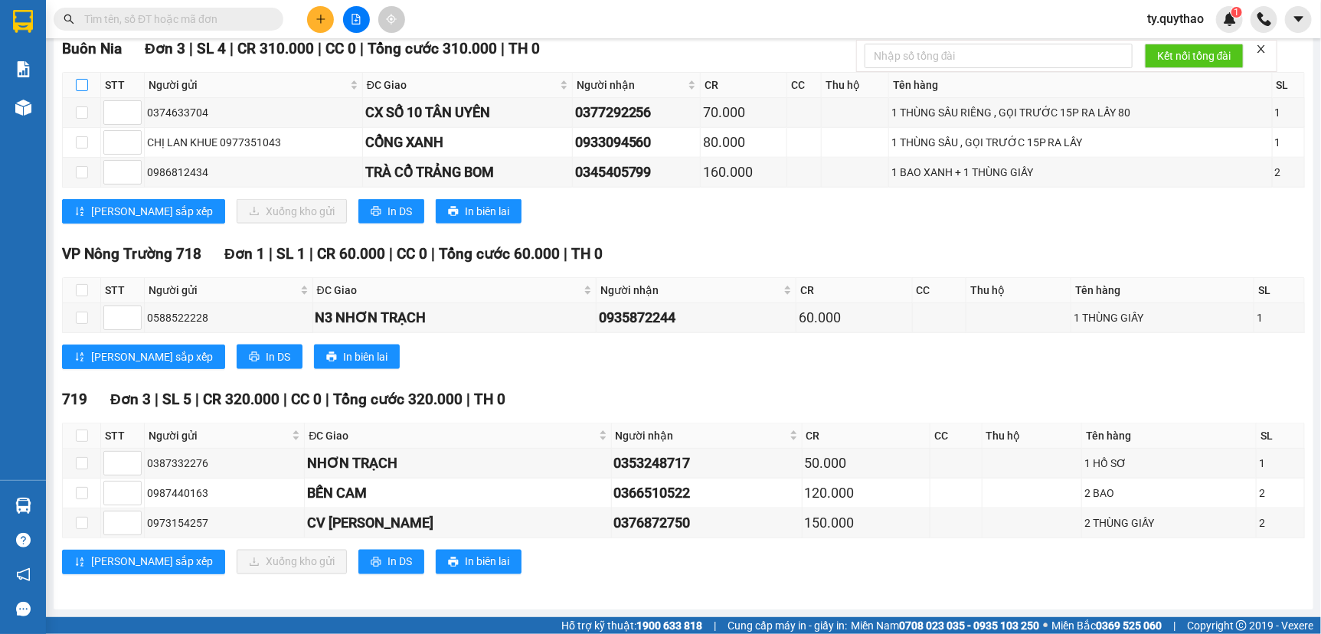
click at [81, 83] on input "checkbox" at bounding box center [82, 85] width 12 height 12
checkbox input "true"
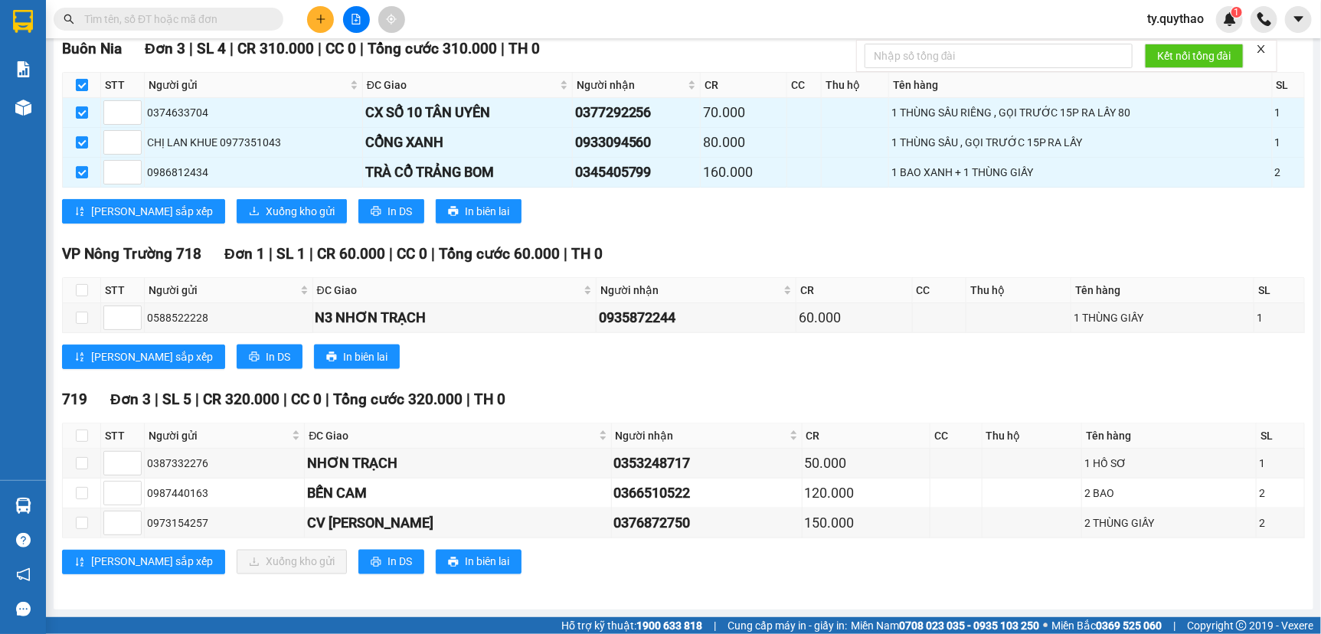
checkbox input "true"
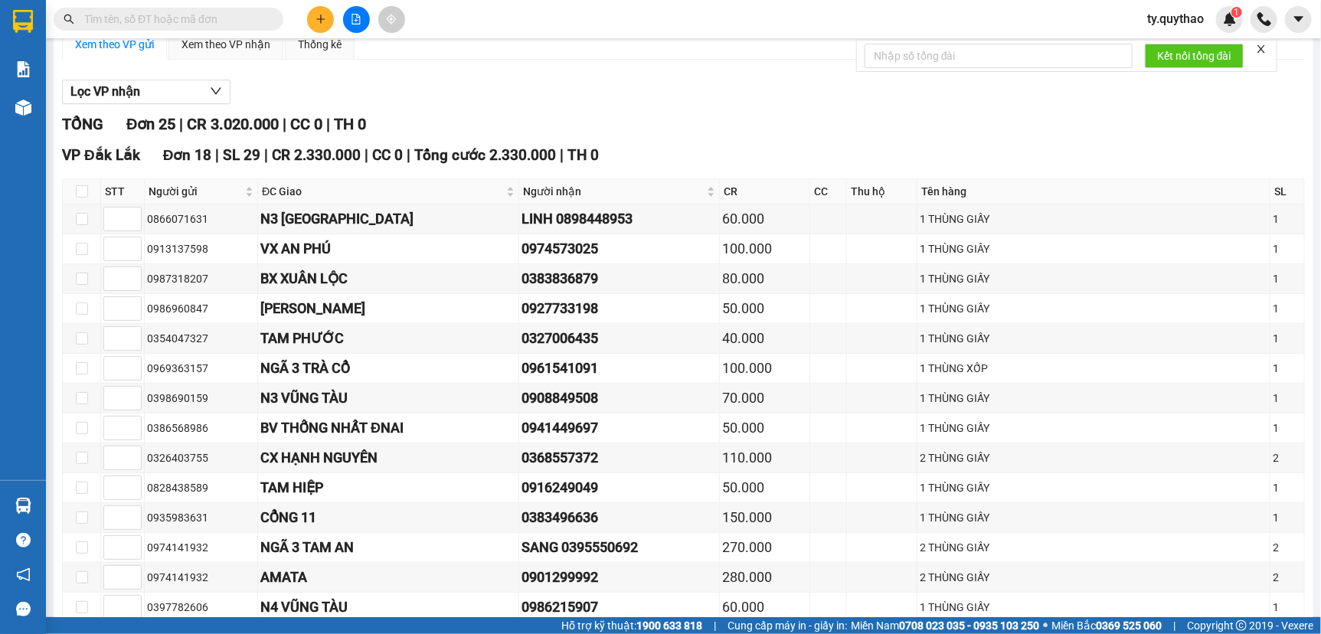
scroll to position [0, 0]
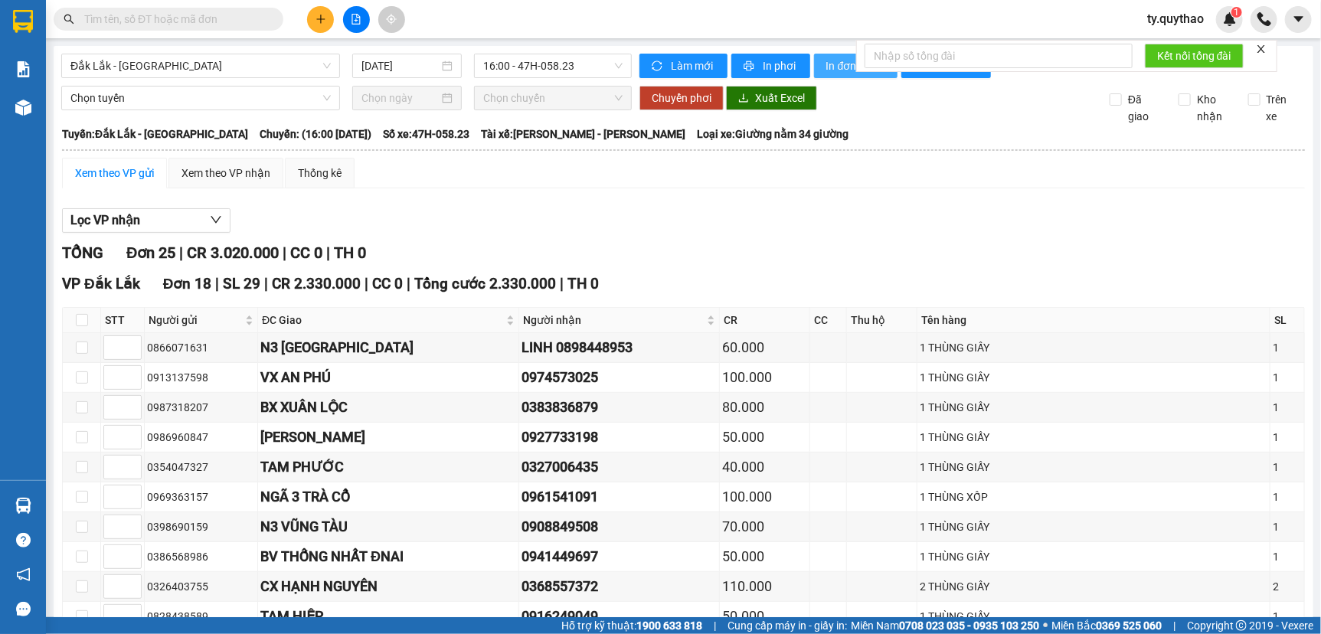
click at [843, 73] on span "In đơn chọn" at bounding box center [855, 65] width 59 height 17
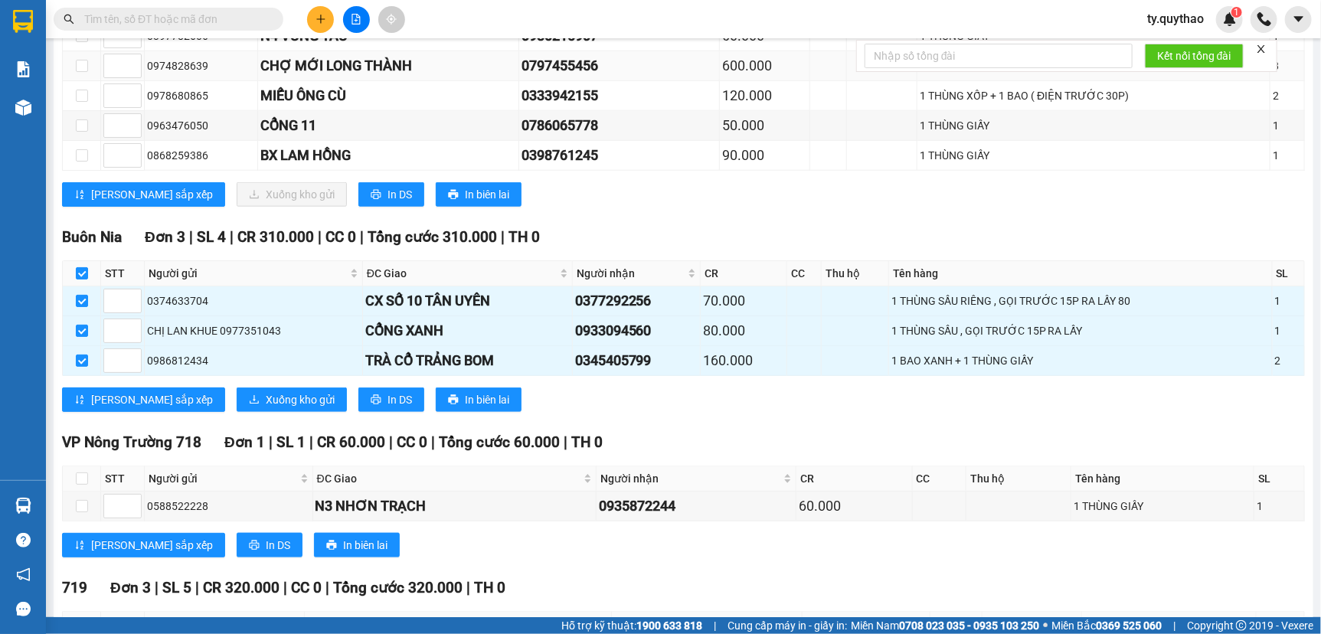
scroll to position [487, 0]
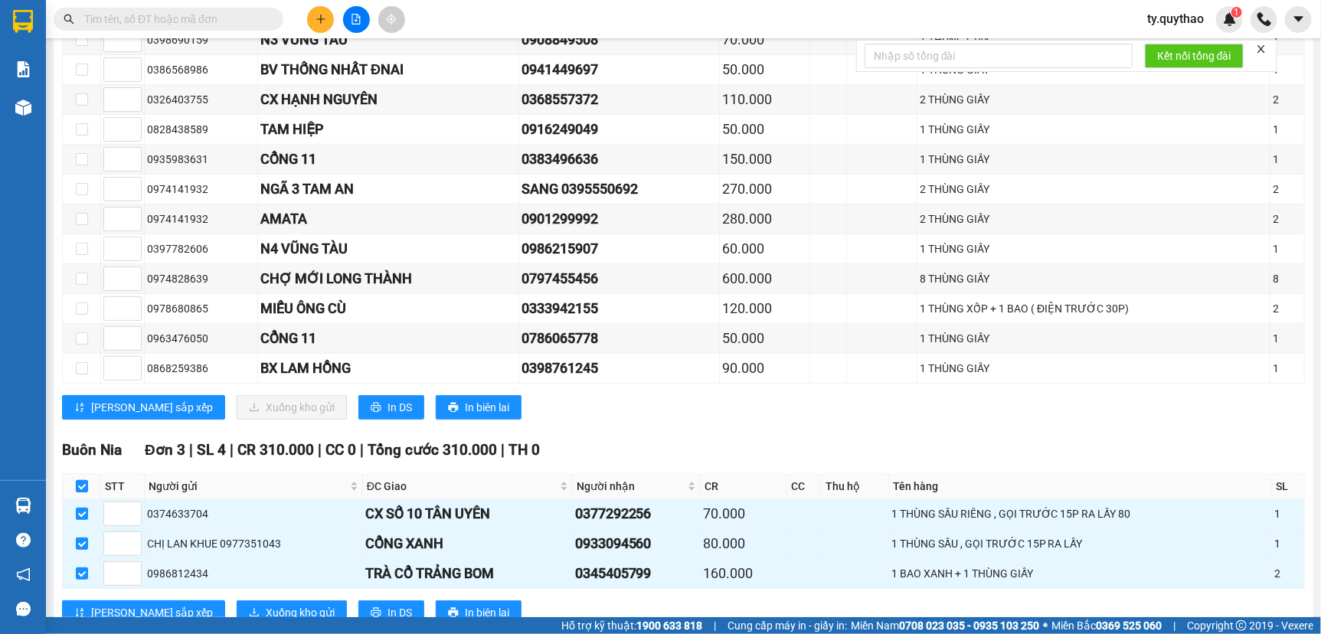
click at [83, 492] on input "checkbox" at bounding box center [82, 486] width 12 height 12
checkbox input "false"
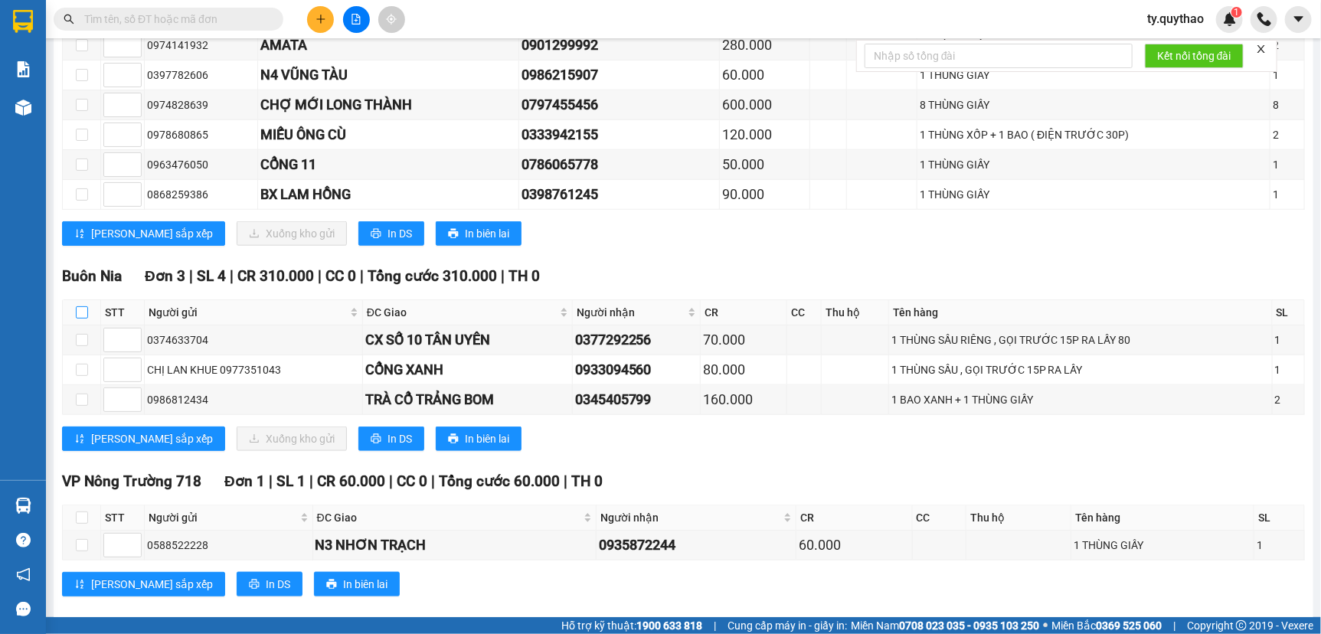
scroll to position [696, 0]
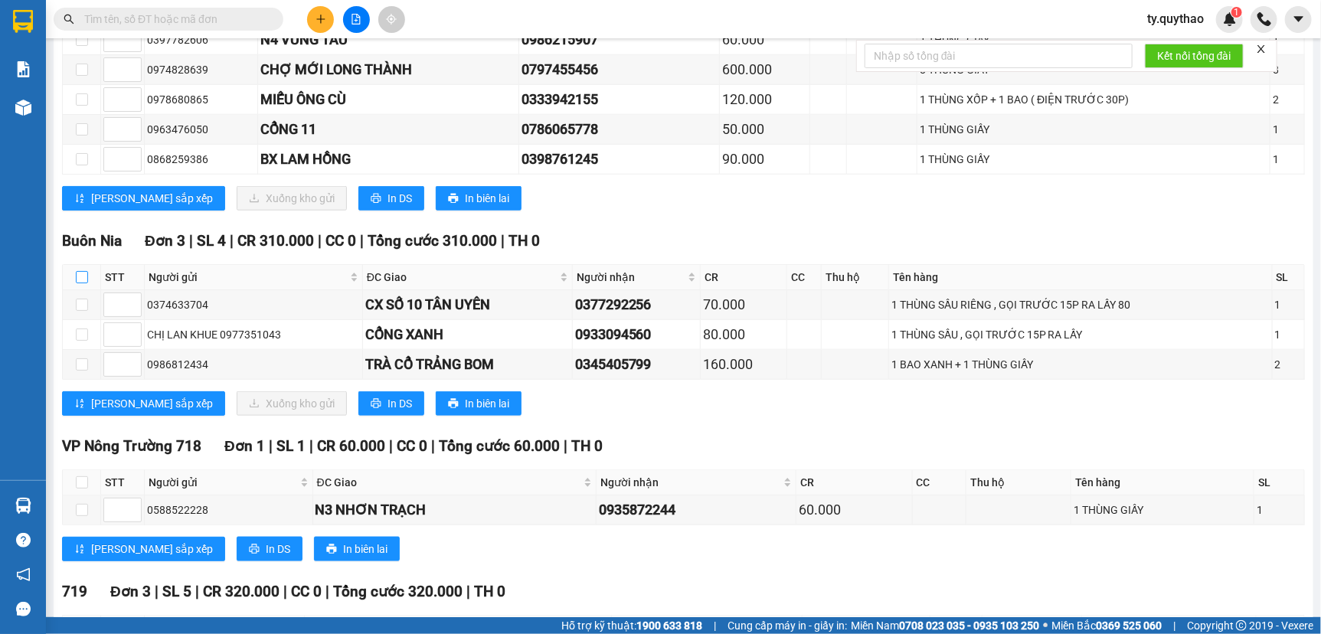
click at [80, 283] on input "checkbox" at bounding box center [82, 277] width 12 height 12
checkbox input "true"
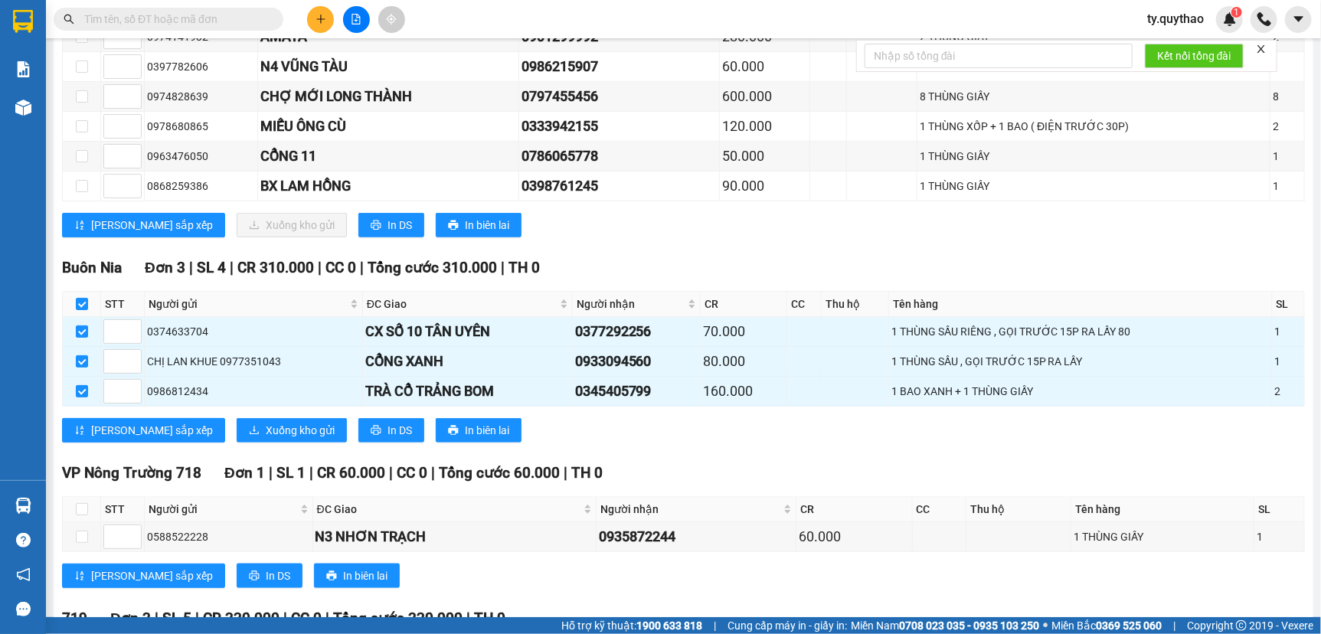
scroll to position [766, 0]
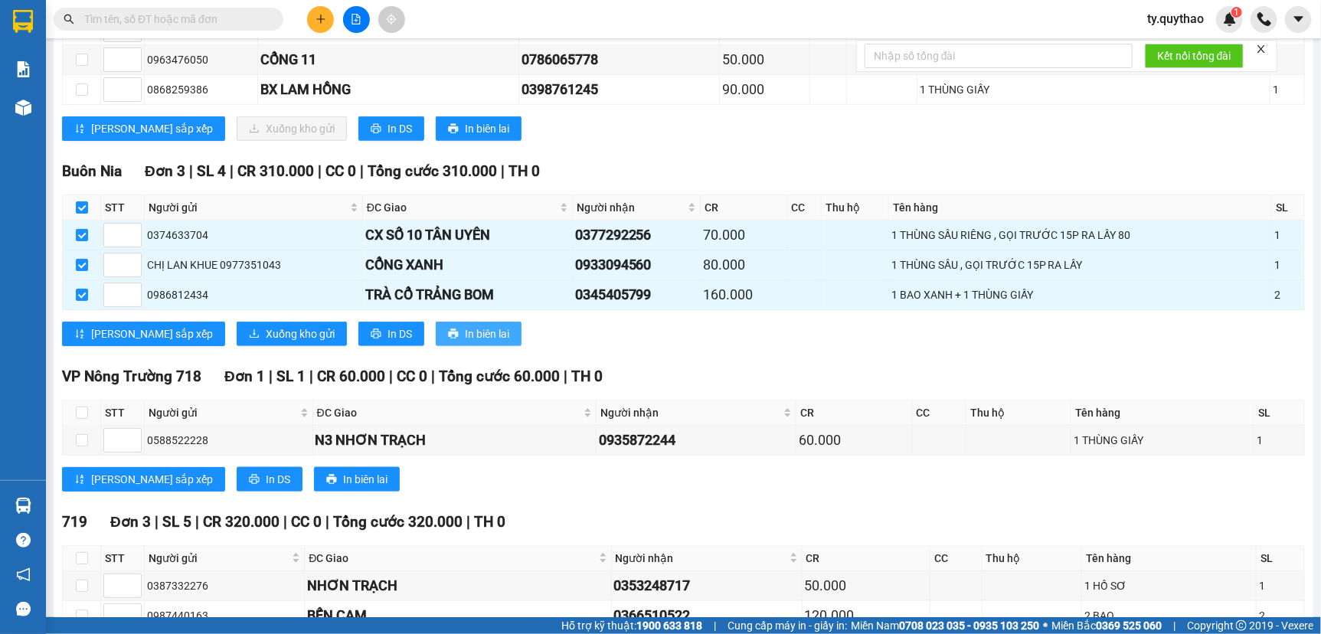
click at [465, 336] on span "In biên lai" at bounding box center [487, 333] width 44 height 17
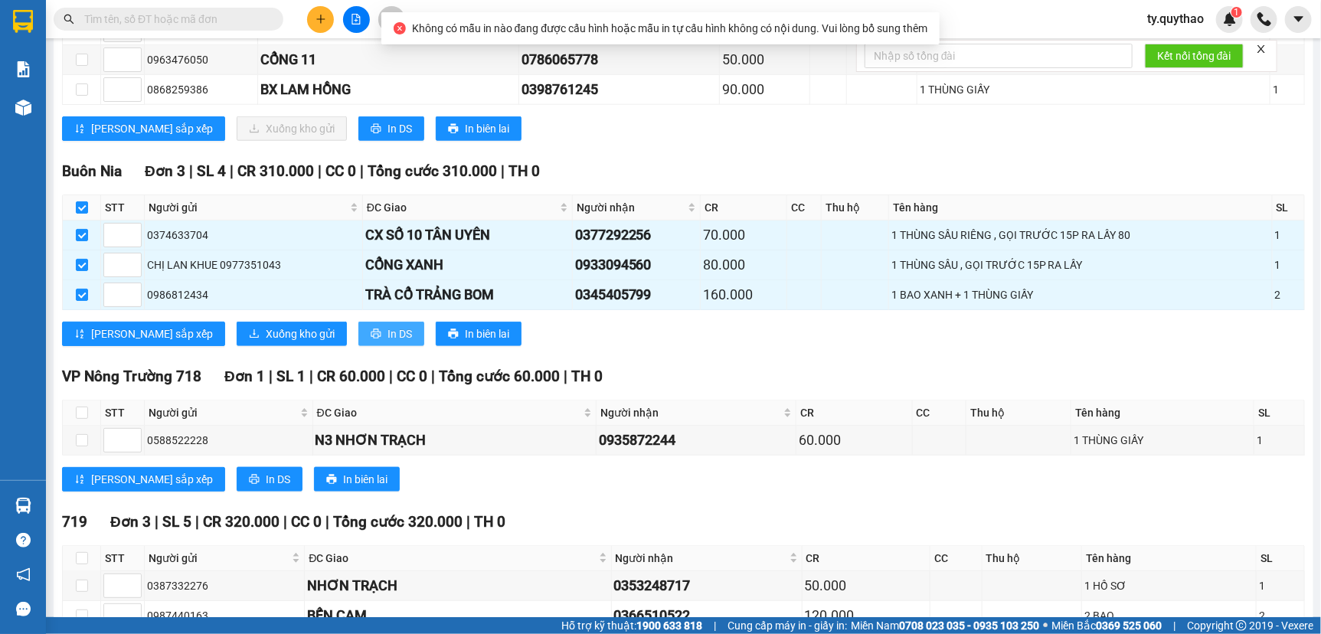
click at [358, 346] on button "In DS" at bounding box center [391, 334] width 66 height 25
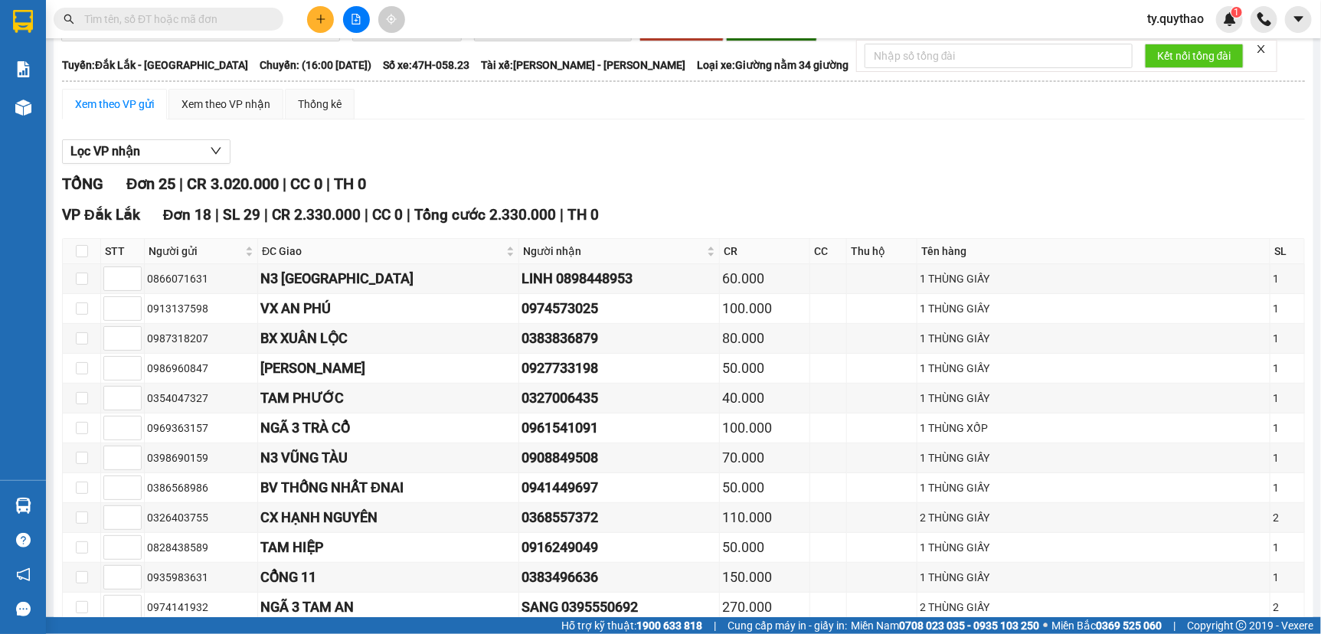
scroll to position [0, 0]
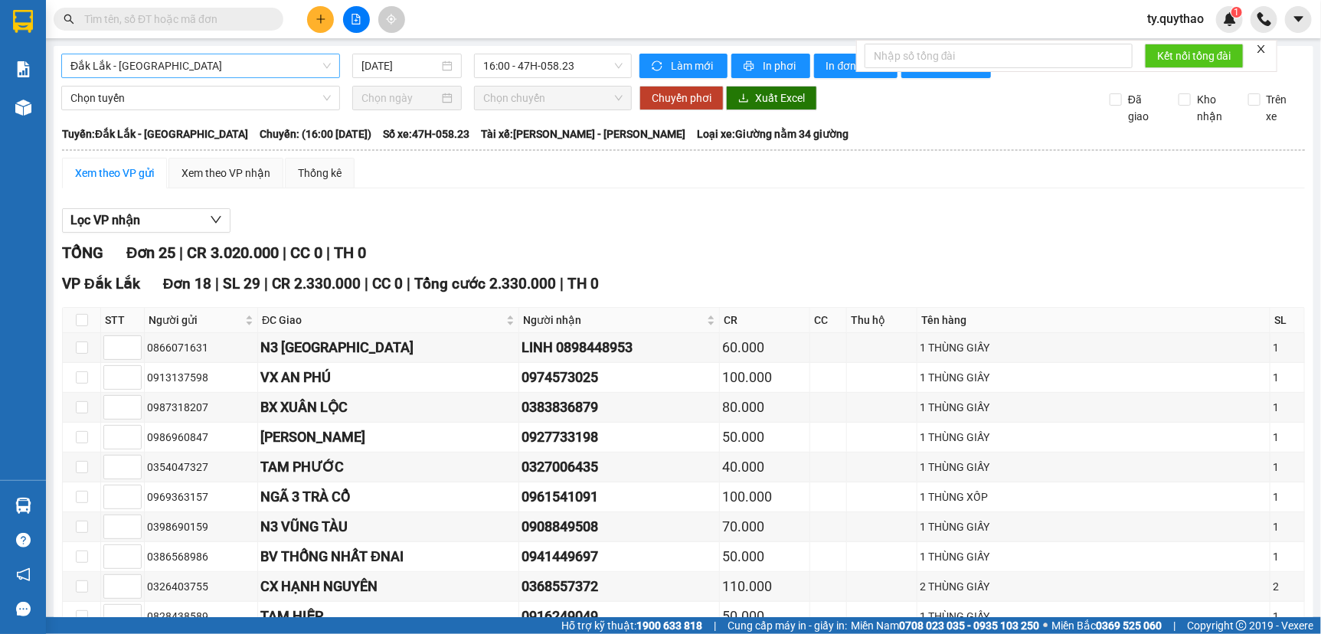
click at [175, 54] on div "Đắk Lắk - [GEOGRAPHIC_DATA]" at bounding box center [200, 66] width 279 height 25
click at [190, 67] on span "Đắk Lắk - [GEOGRAPHIC_DATA]" at bounding box center [200, 65] width 260 height 23
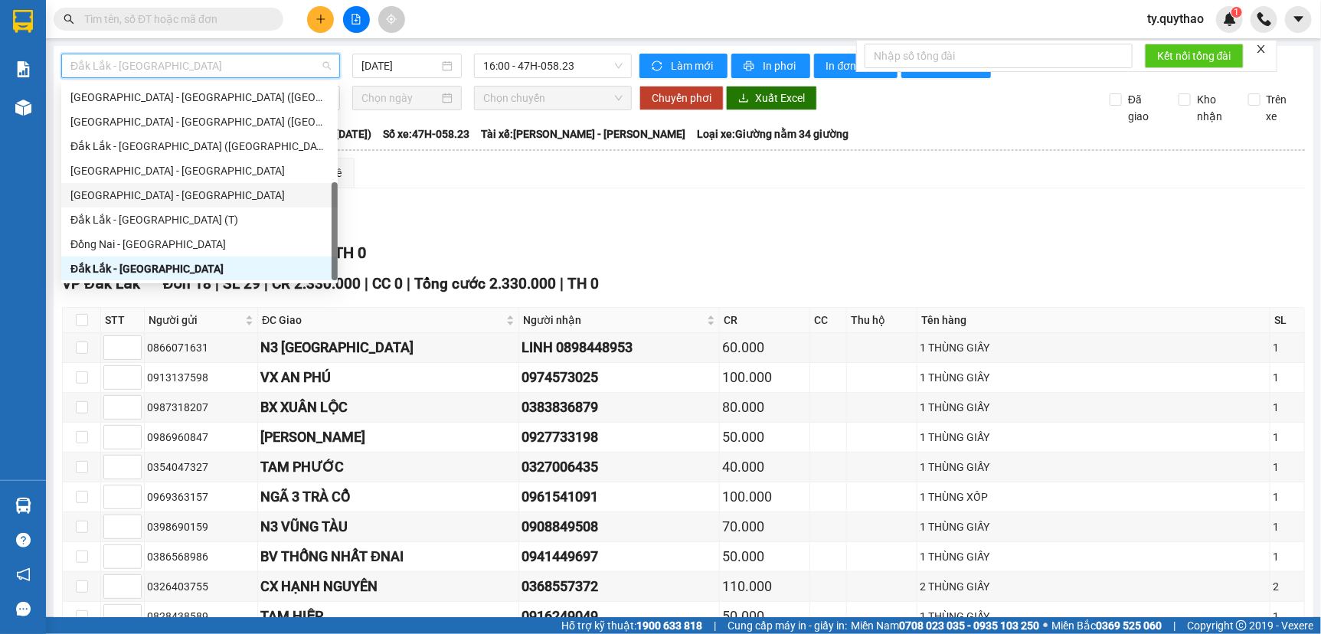
click at [201, 193] on div "[GEOGRAPHIC_DATA] - [GEOGRAPHIC_DATA]" at bounding box center [199, 195] width 258 height 17
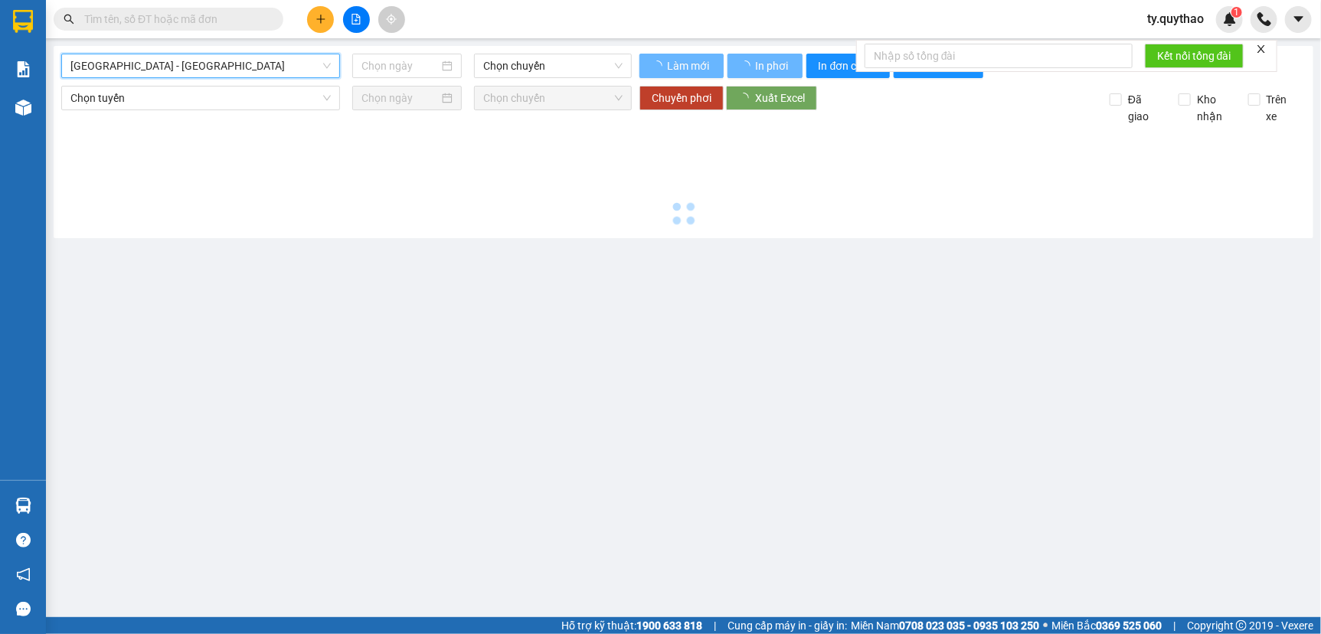
type input "[DATE]"
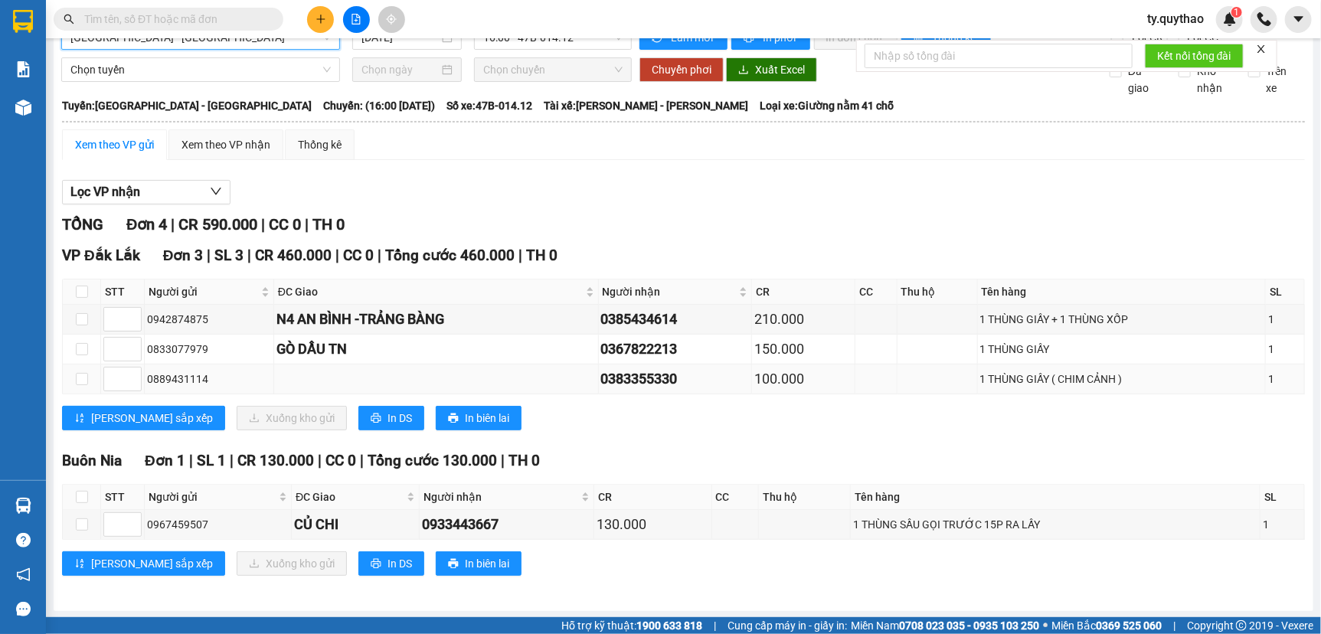
scroll to position [41, 0]
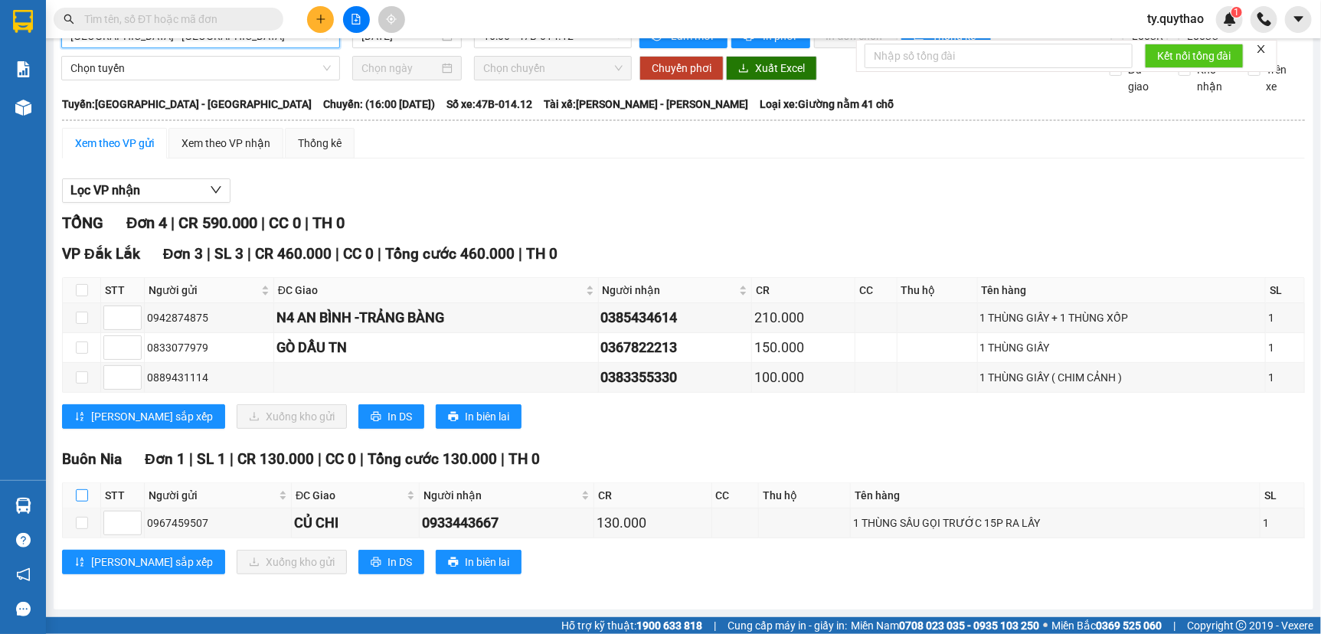
click at [77, 493] on input "checkbox" at bounding box center [82, 495] width 12 height 12
checkbox input "true"
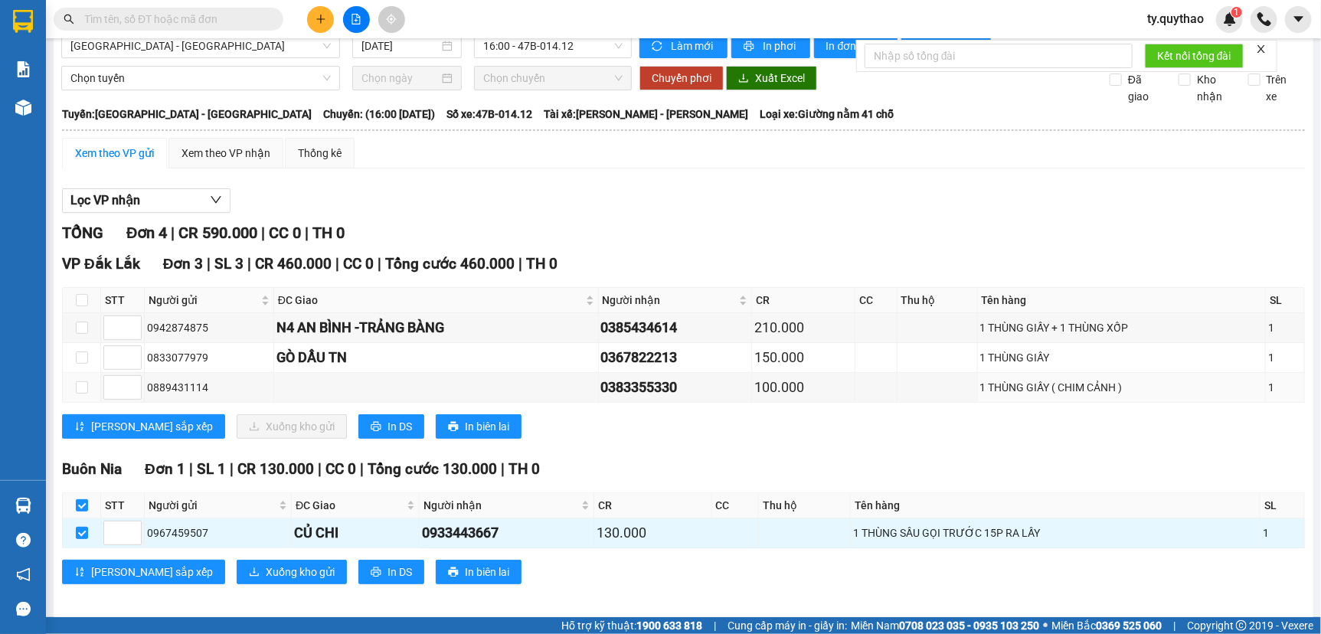
scroll to position [0, 0]
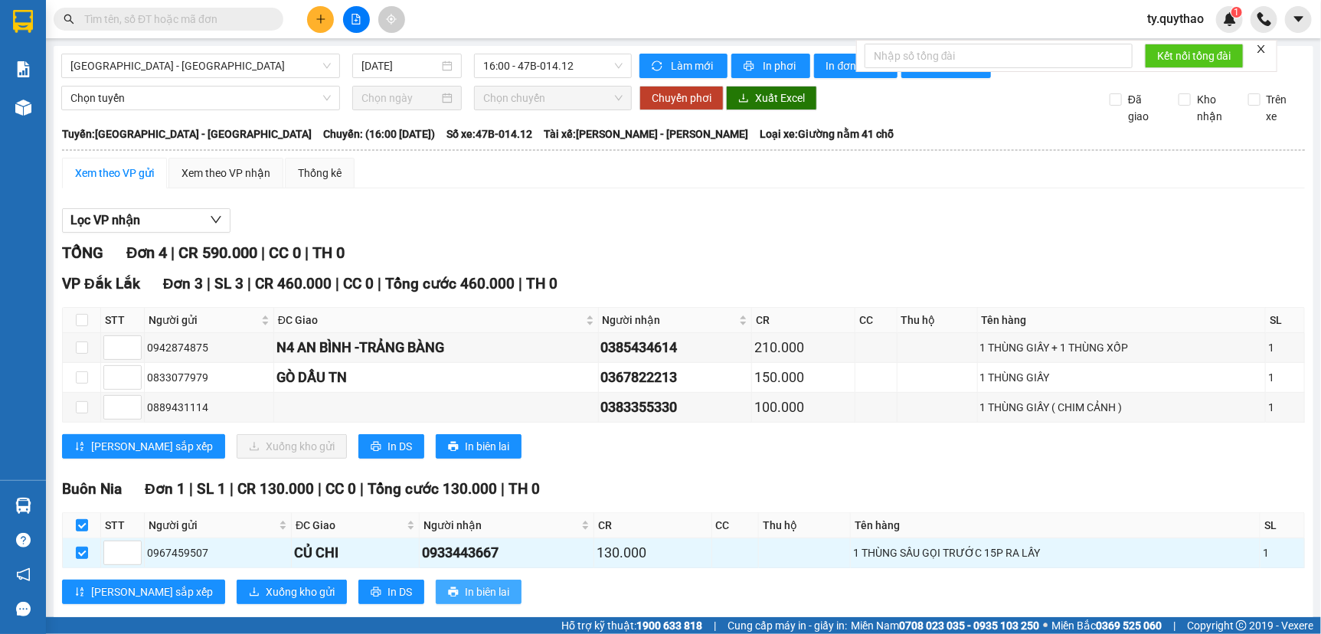
click at [465, 600] on span "In biên lai" at bounding box center [487, 591] width 44 height 17
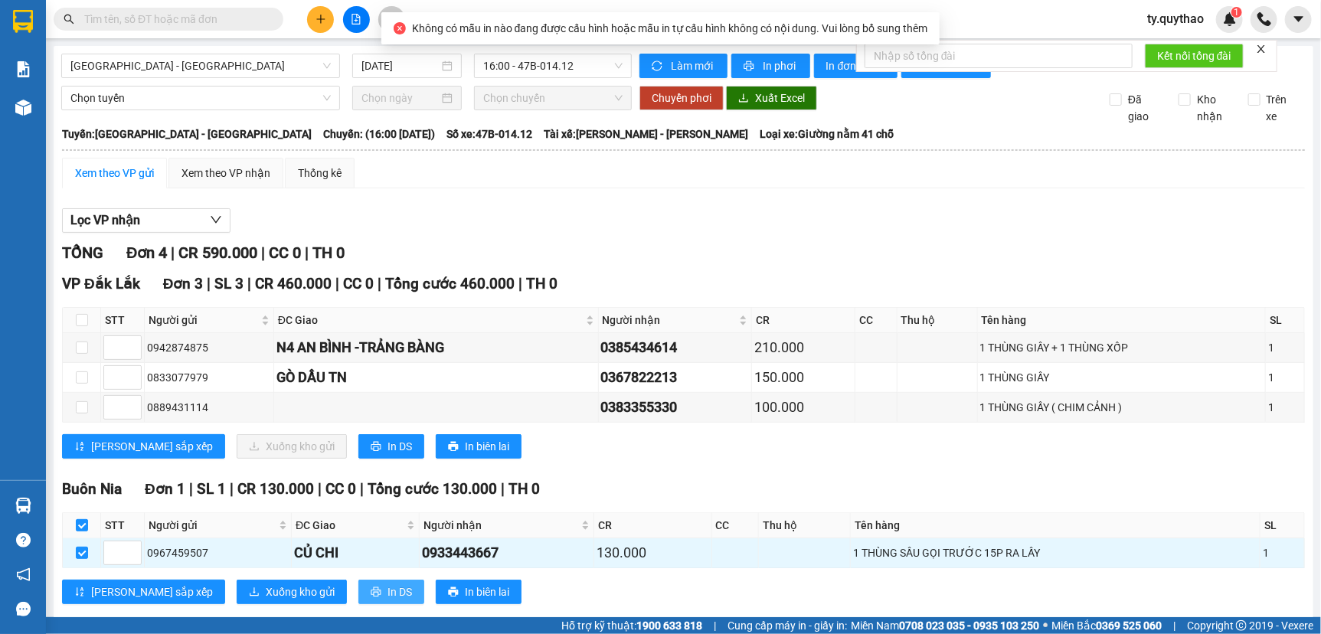
click at [387, 600] on span "In DS" at bounding box center [399, 591] width 25 height 17
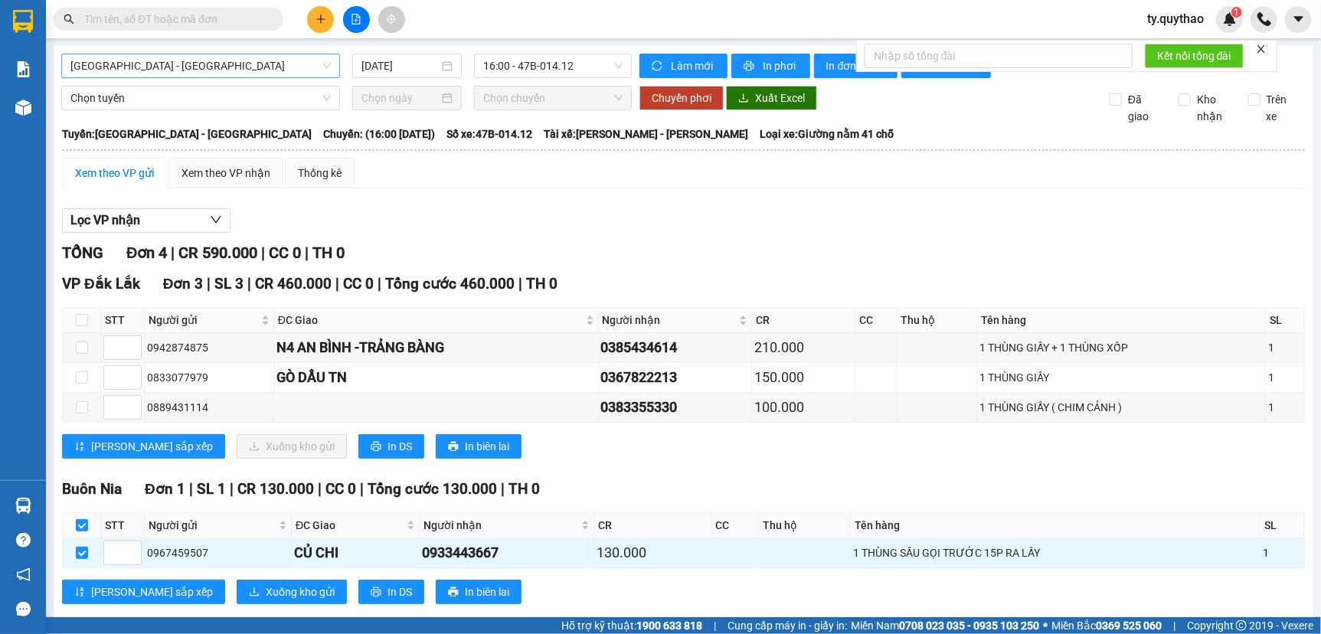
click at [279, 71] on span "[GEOGRAPHIC_DATA] - [GEOGRAPHIC_DATA]" at bounding box center [200, 65] width 260 height 23
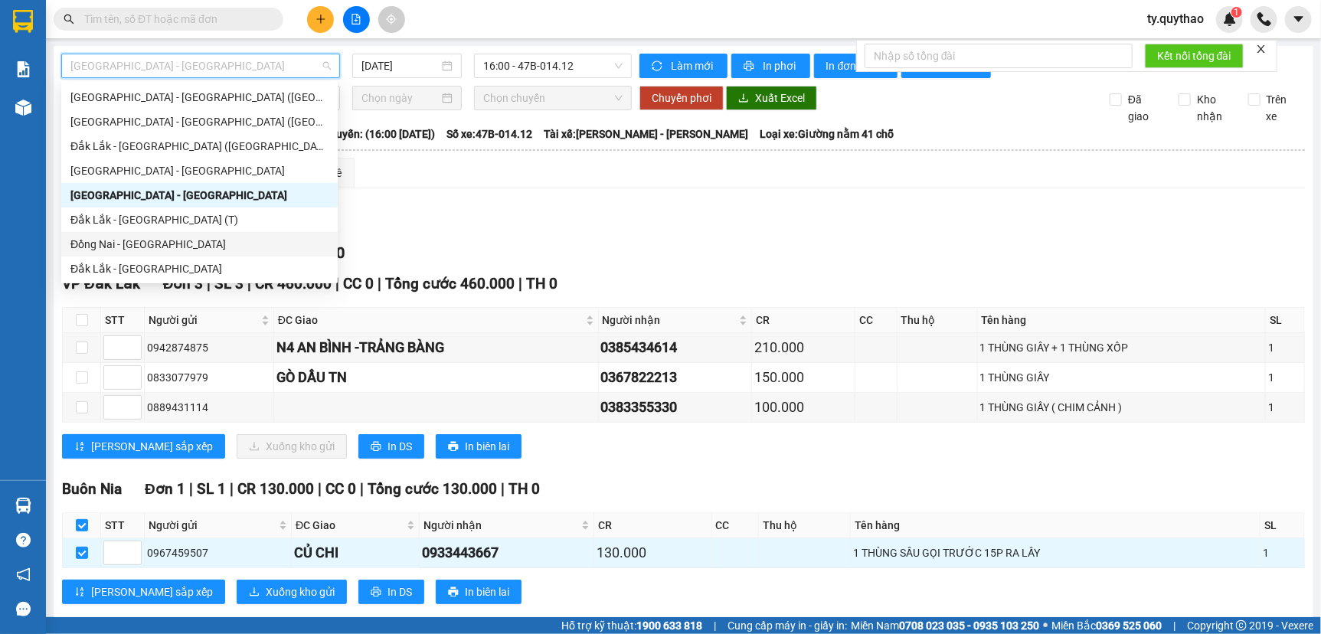
scroll to position [101, 0]
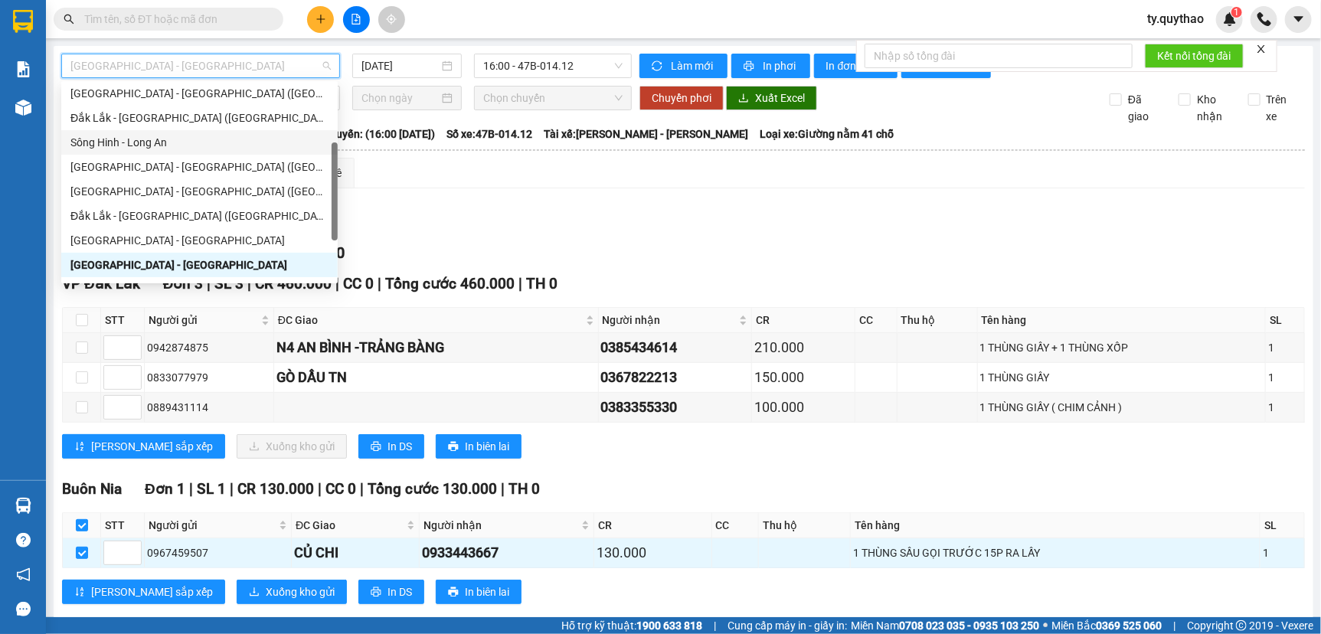
click at [214, 140] on div "Sông Hinh - Long An" at bounding box center [199, 142] width 258 height 17
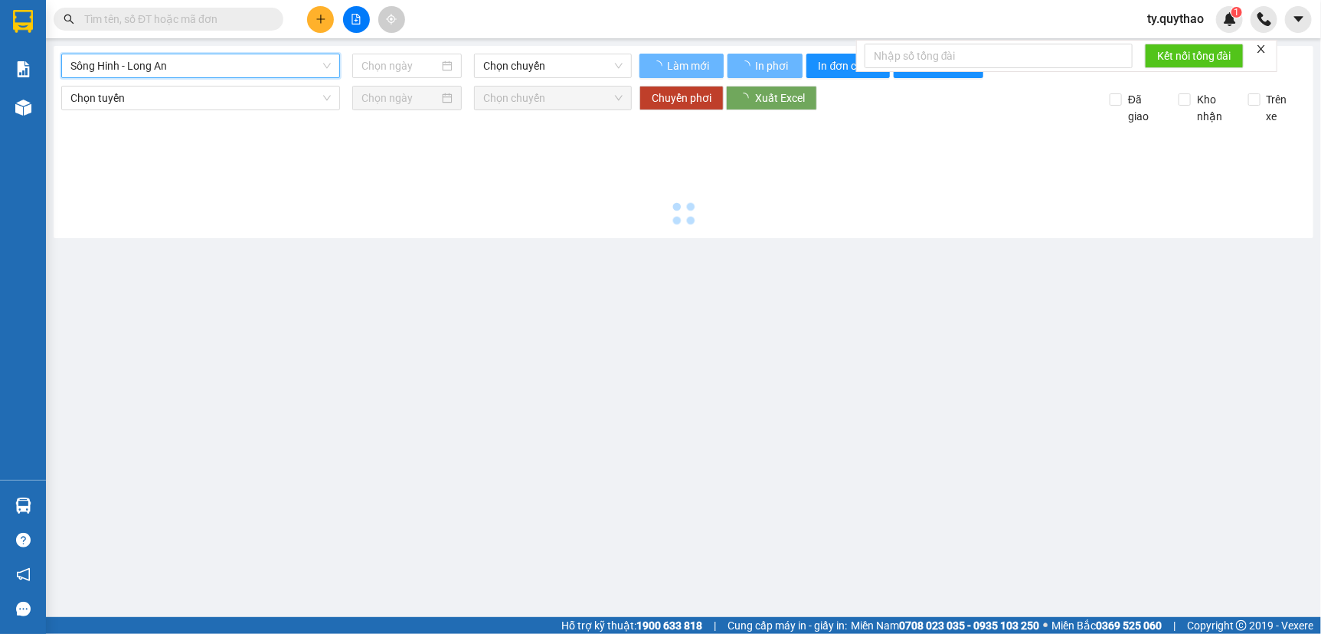
type input "[DATE]"
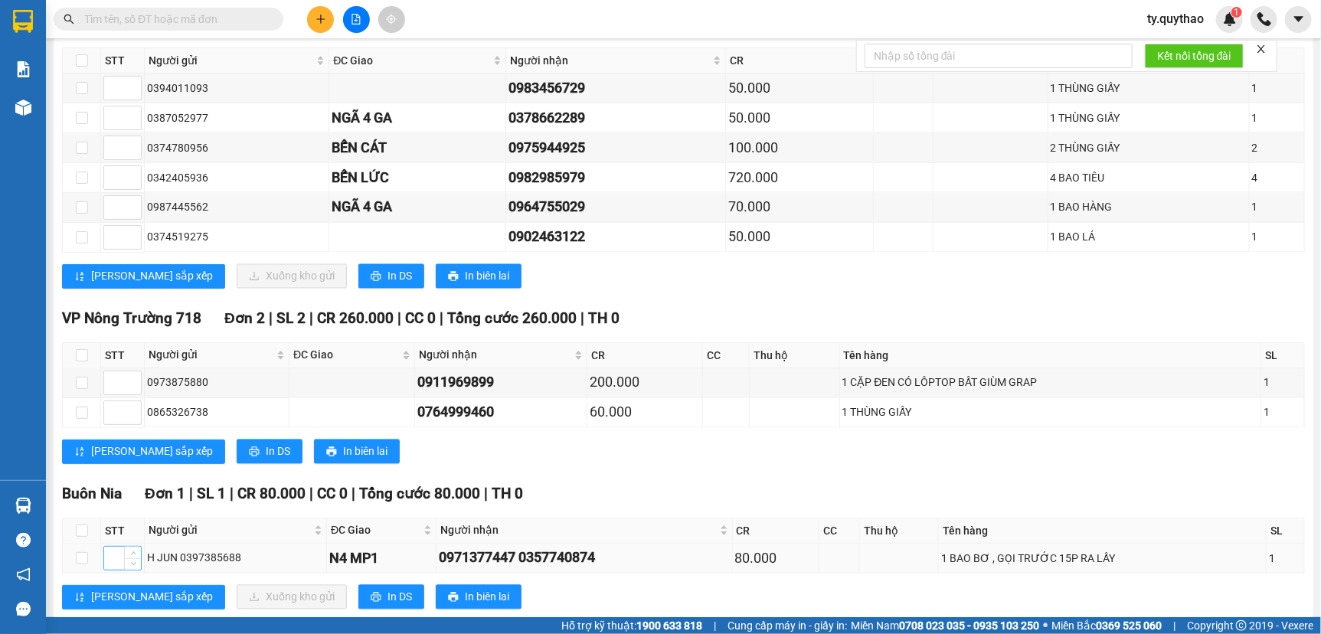
scroll to position [1309, 0]
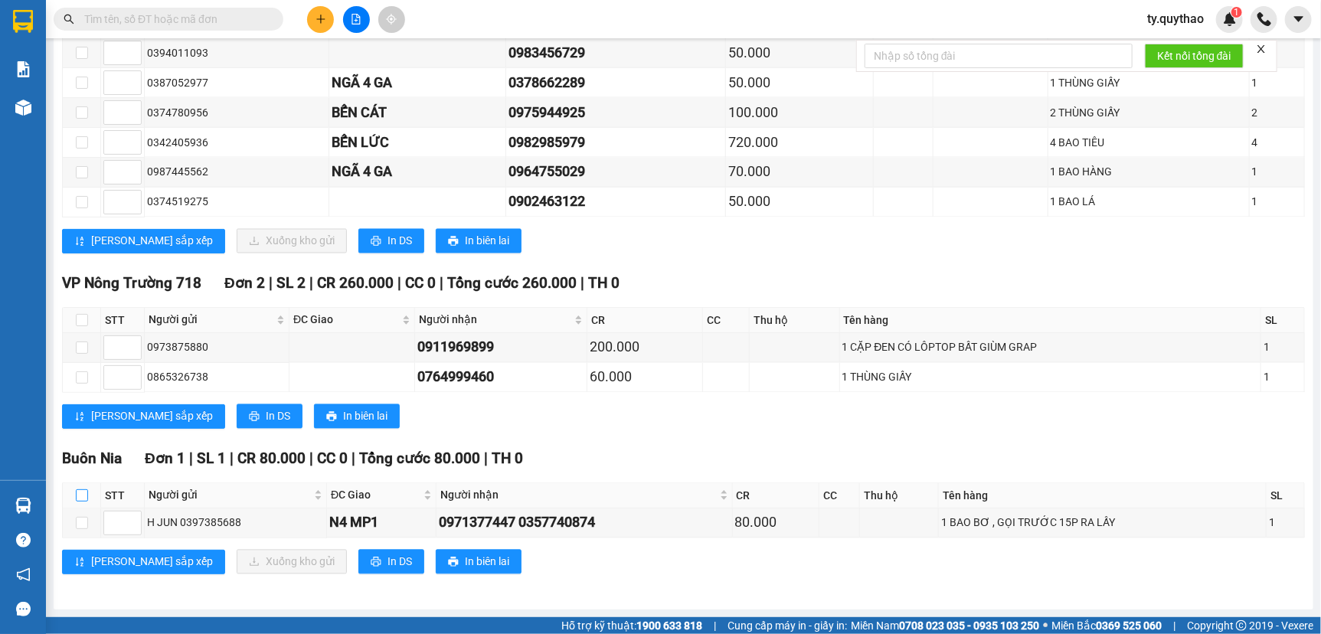
click at [77, 490] on input "checkbox" at bounding box center [82, 495] width 12 height 12
checkbox input "true"
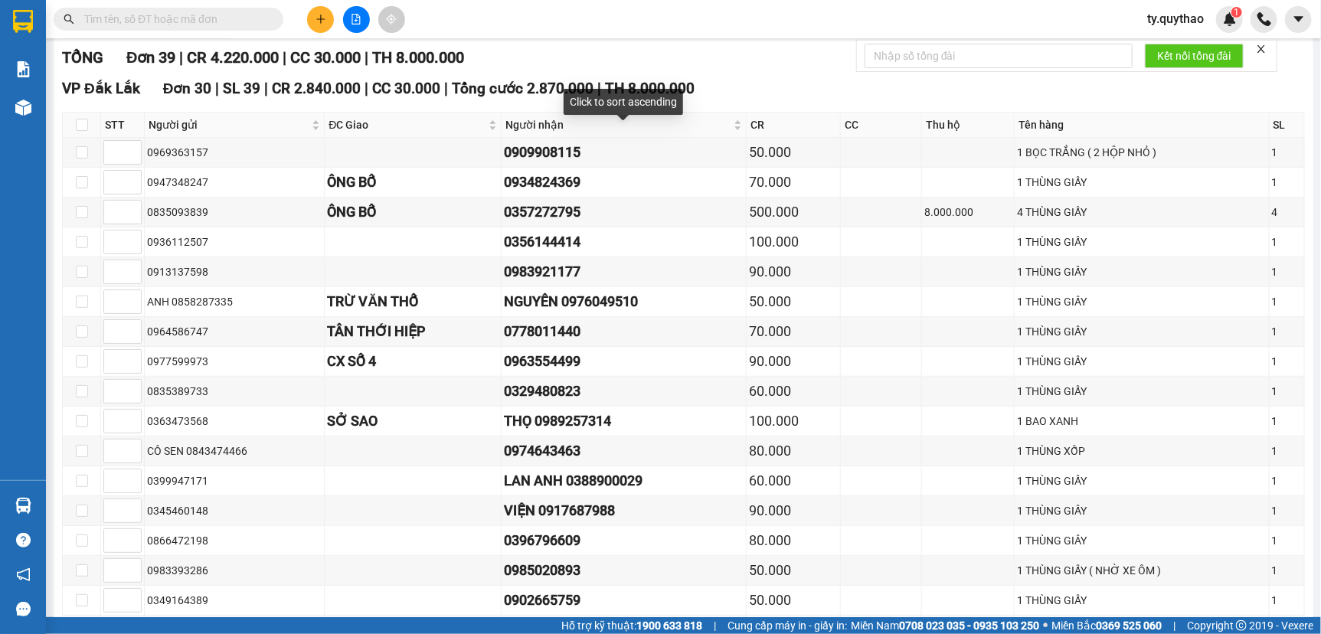
scroll to position [0, 0]
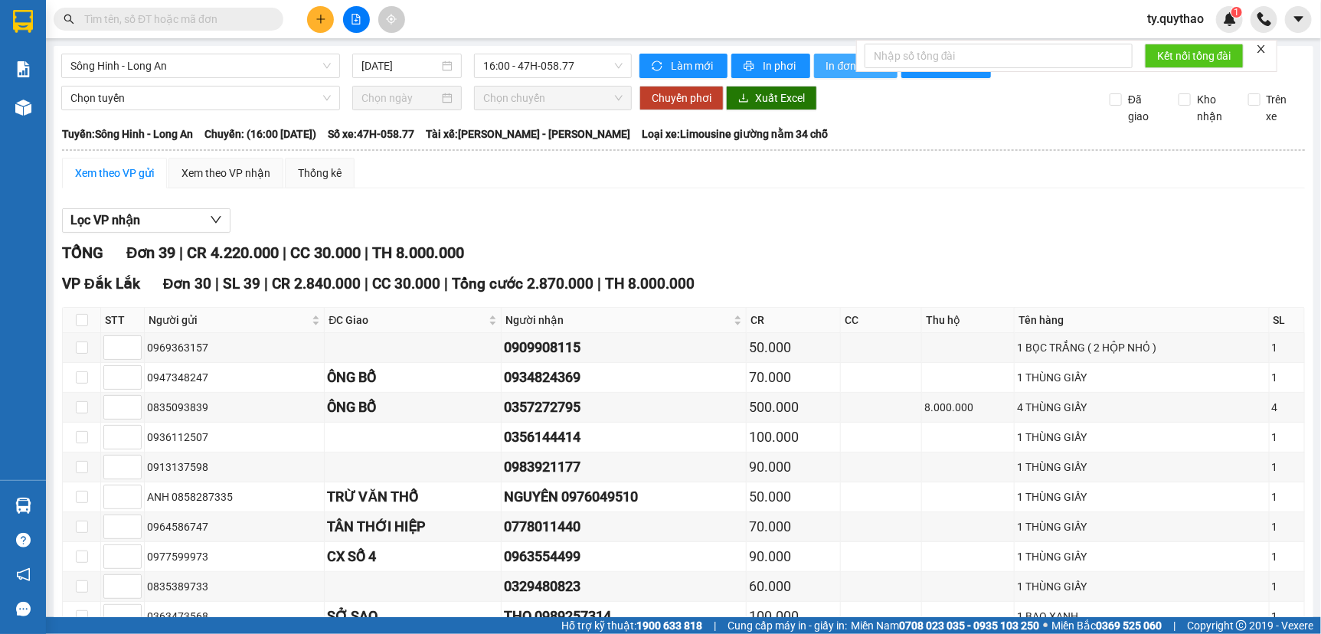
click at [836, 60] on span "In đơn chọn" at bounding box center [855, 65] width 59 height 17
click at [1072, 535] on div "1 THÙNG GIẤY" at bounding box center [1142, 526] width 250 height 17
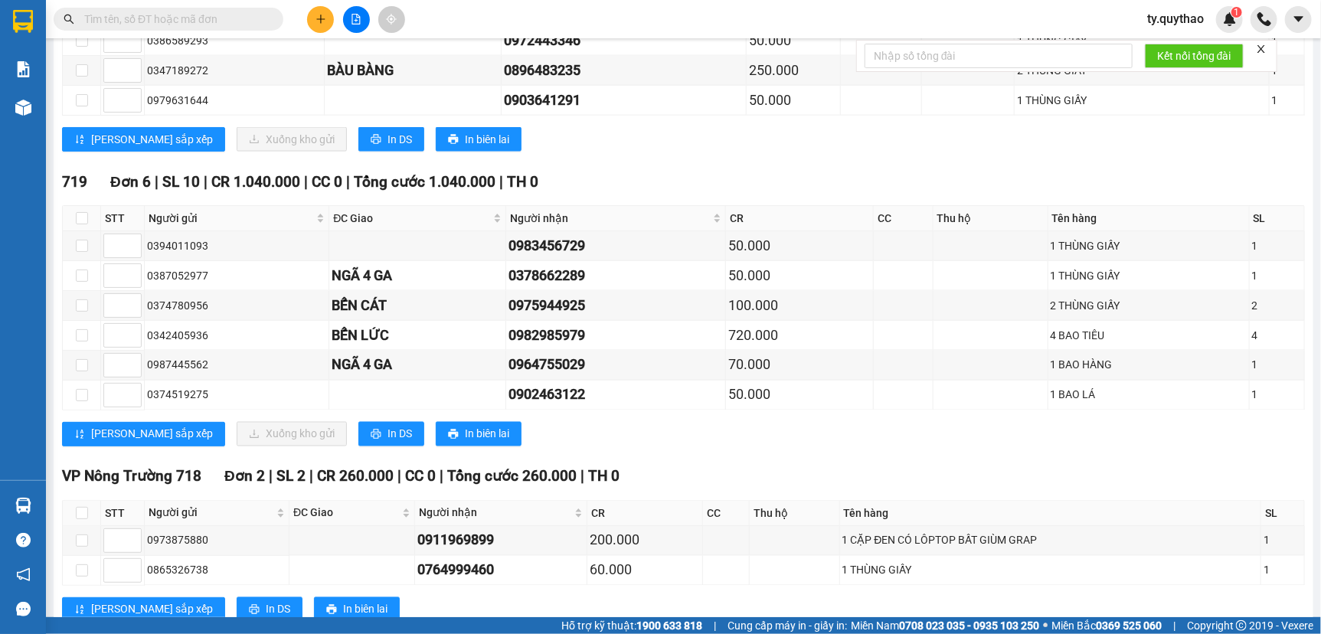
scroll to position [1309, 0]
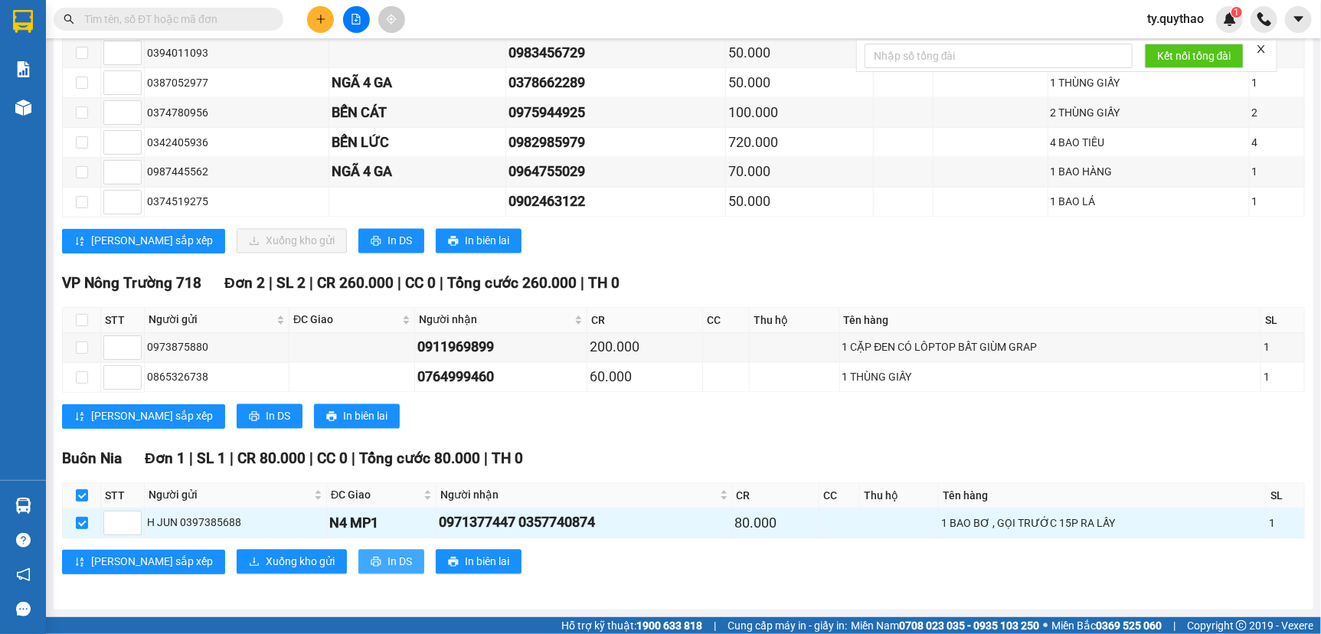
click at [358, 562] on button "In DS" at bounding box center [391, 562] width 66 height 25
drag, startPoint x: 1073, startPoint y: 544, endPoint x: 939, endPoint y: 621, distance: 154.7
click at [1075, 544] on div "Buôn Nia Đơn 1 | SL 1 | CR 80.000 | CC 0 | Tổng cước 80.000 | TH 0 STT Người gử…" at bounding box center [683, 517] width 1243 height 138
